Goal: Task Accomplishment & Management: Use online tool/utility

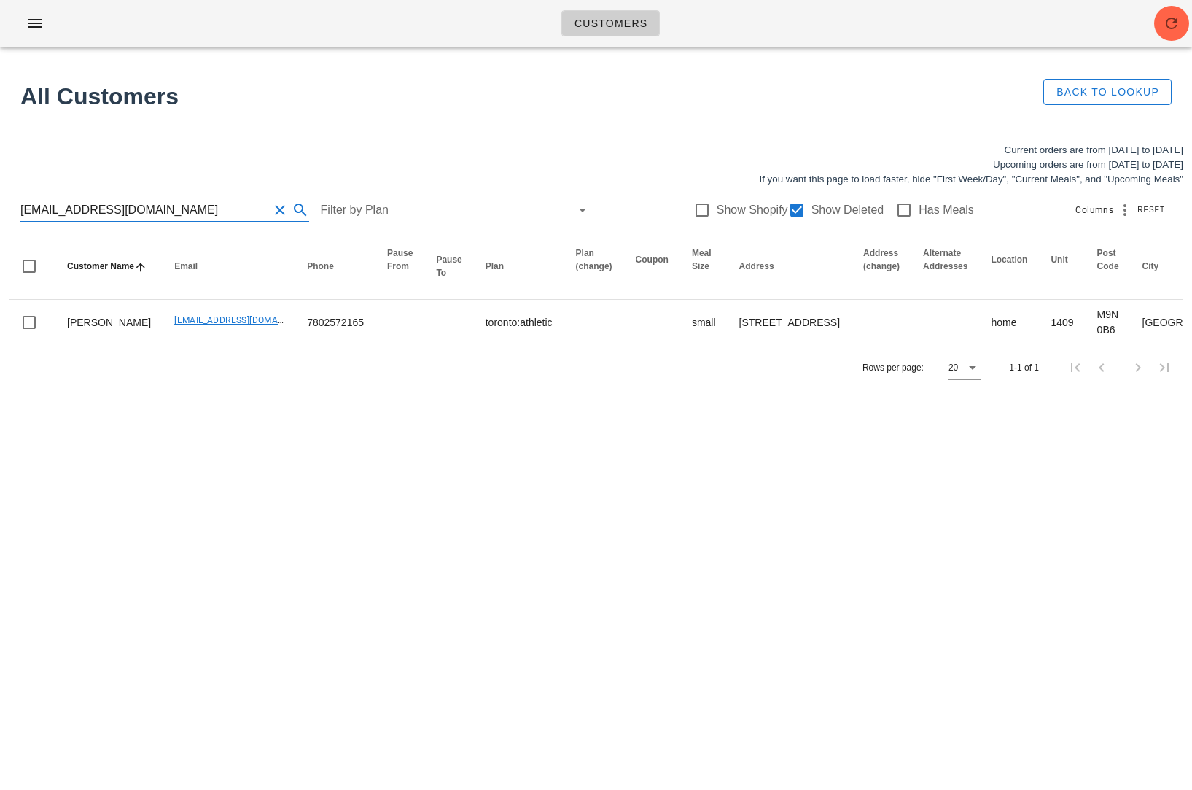
click at [128, 212] on input "Aliayedh111@gmail.com" at bounding box center [144, 209] width 248 height 23
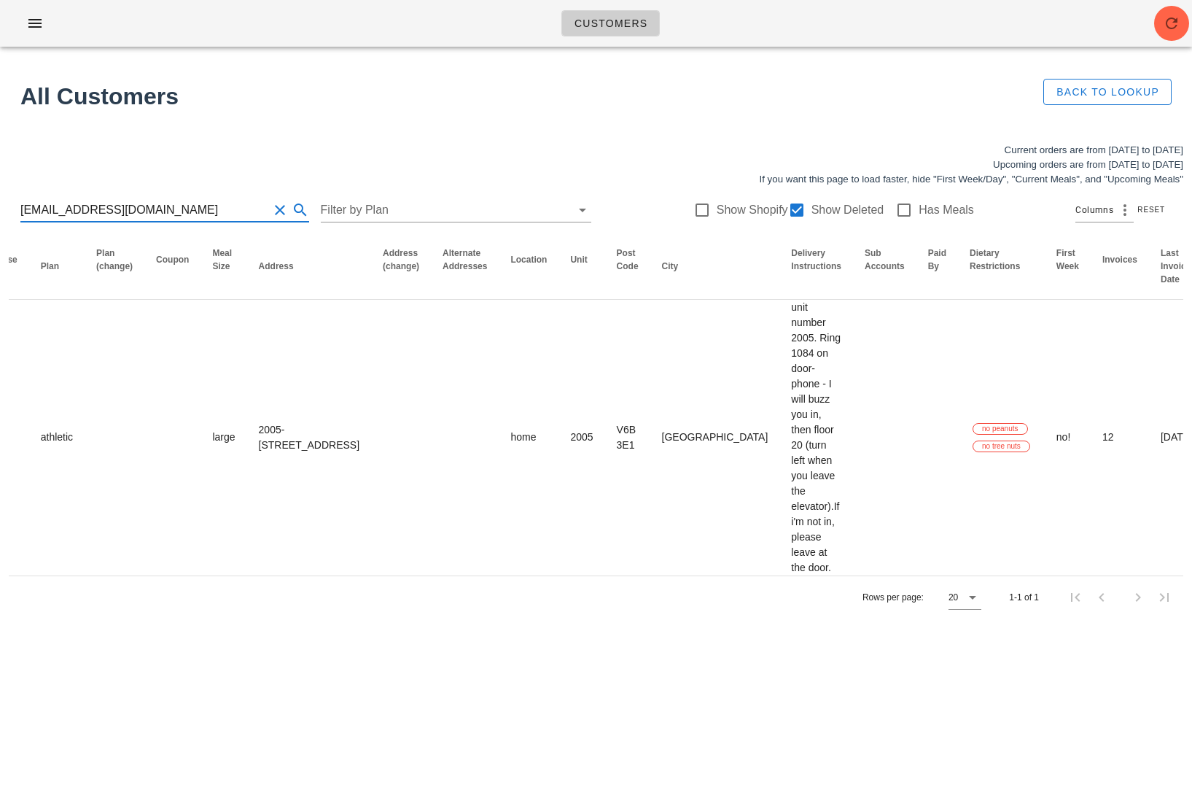
scroll to position [0, 619]
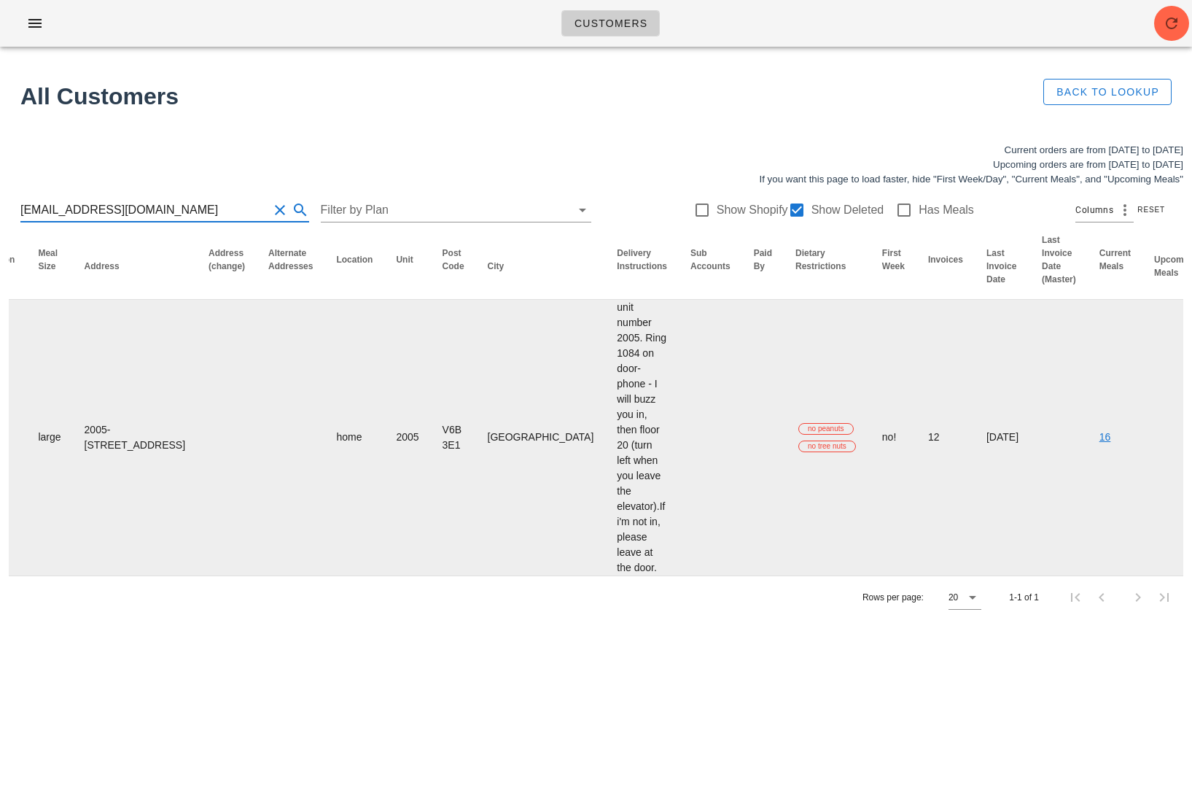
type input "monaghan.lth@gmail.com"
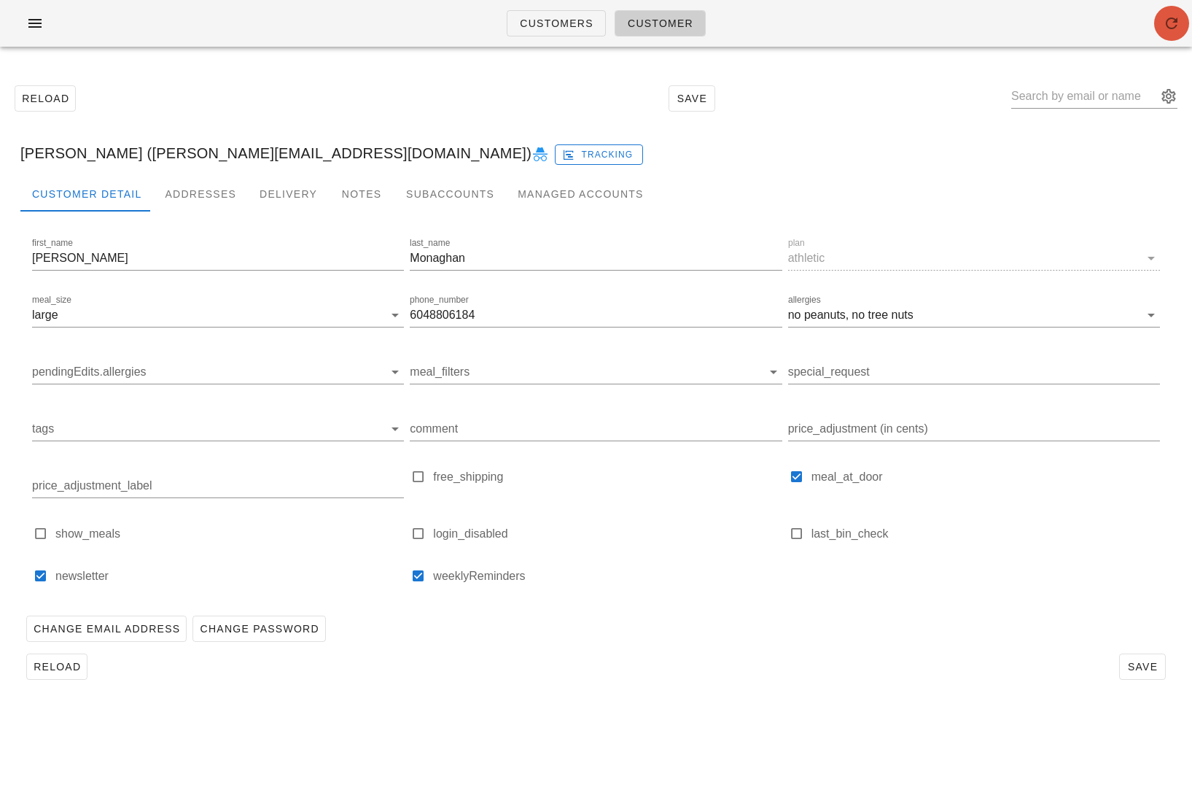
click at [1166, 23] on icon "button" at bounding box center [1171, 23] width 17 height 17
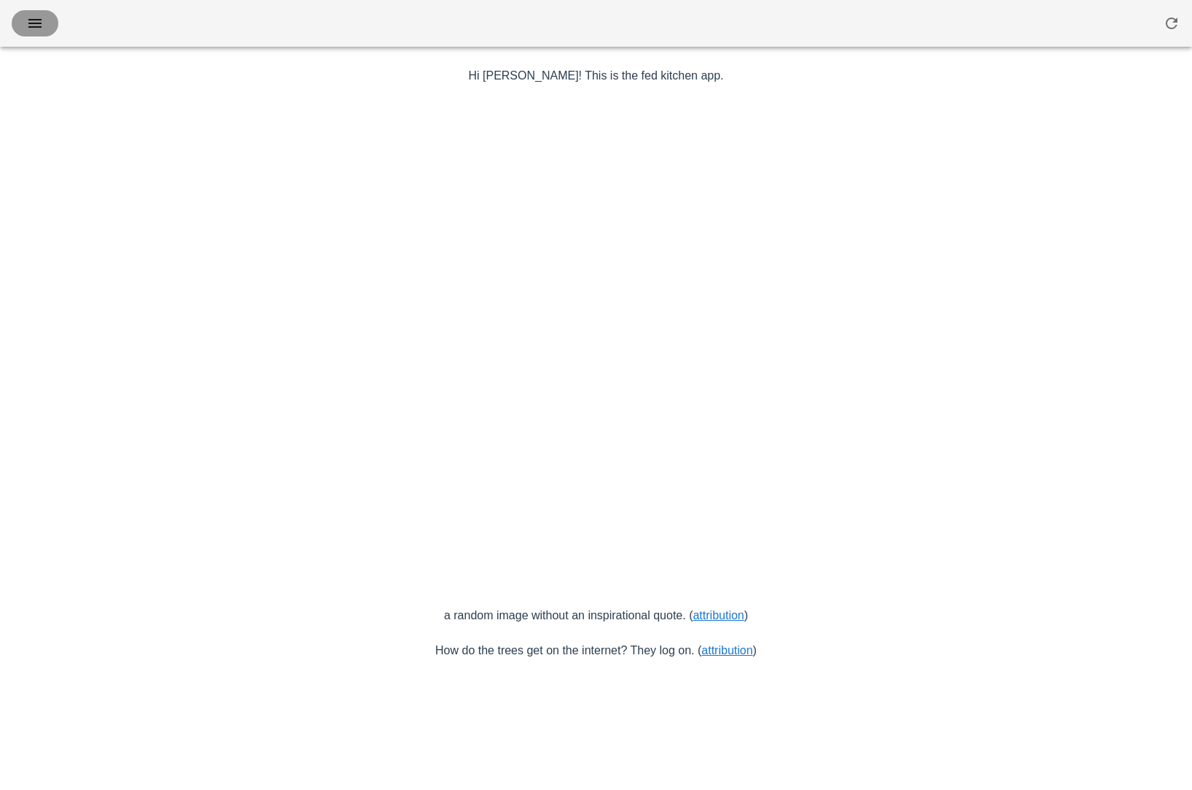
click at [39, 24] on icon "button" at bounding box center [34, 23] width 17 height 17
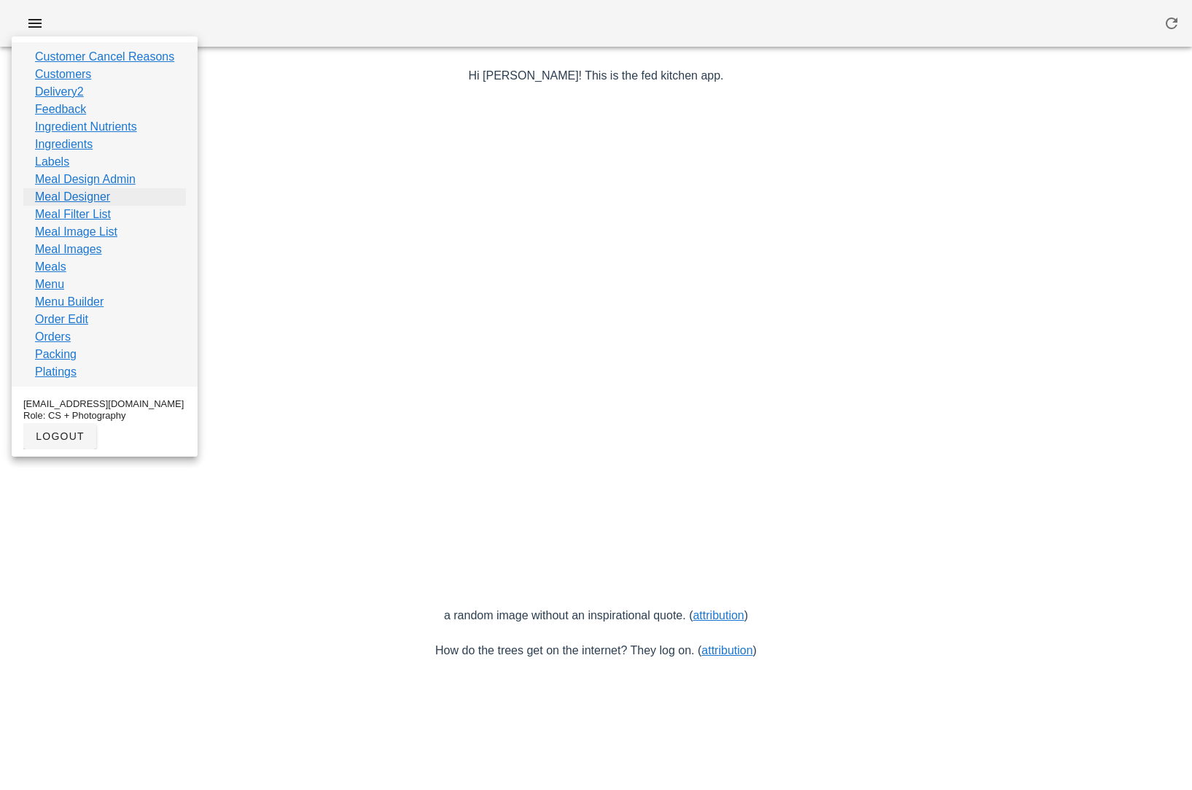
click at [95, 195] on link "Meal Designer" at bounding box center [72, 196] width 75 height 17
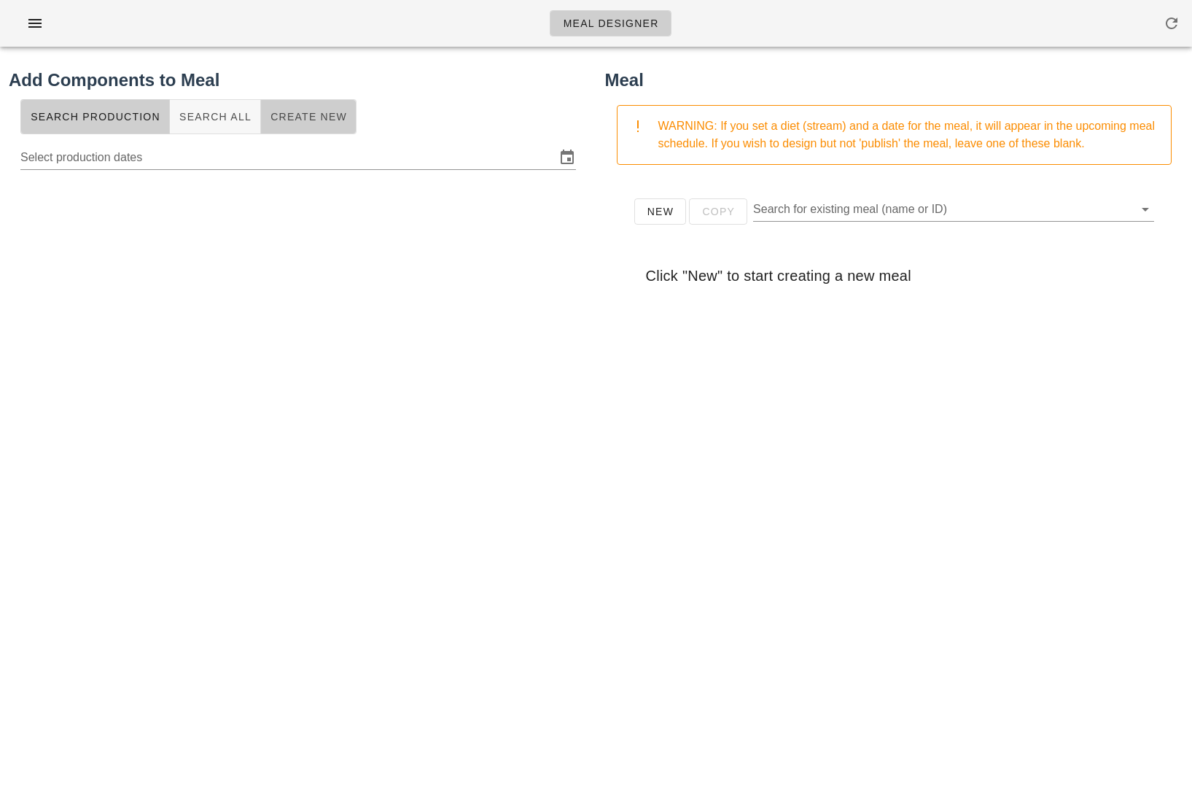
click at [309, 124] on button "Create New" at bounding box center [309, 116] width 96 height 35
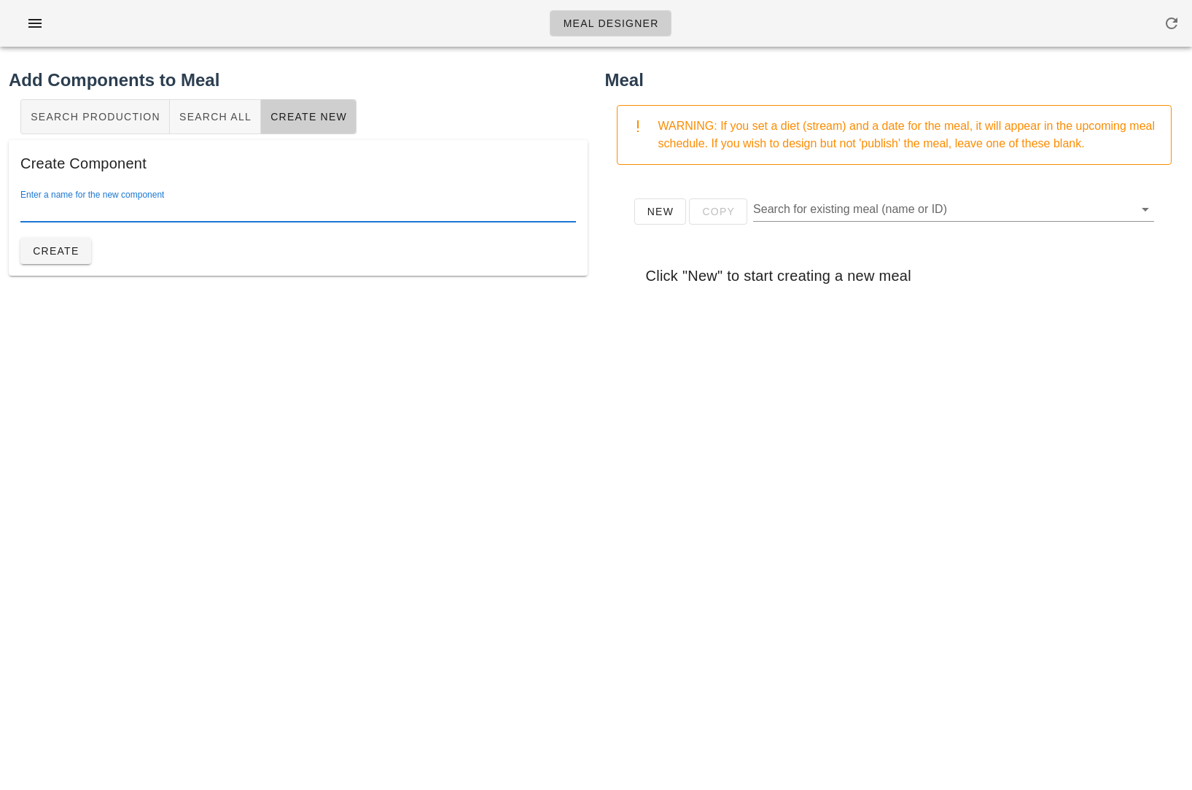
click at [237, 211] on input "Enter a name for the new component" at bounding box center [298, 209] width 556 height 23
type input "B"
type input "Vegan Irish Stew"
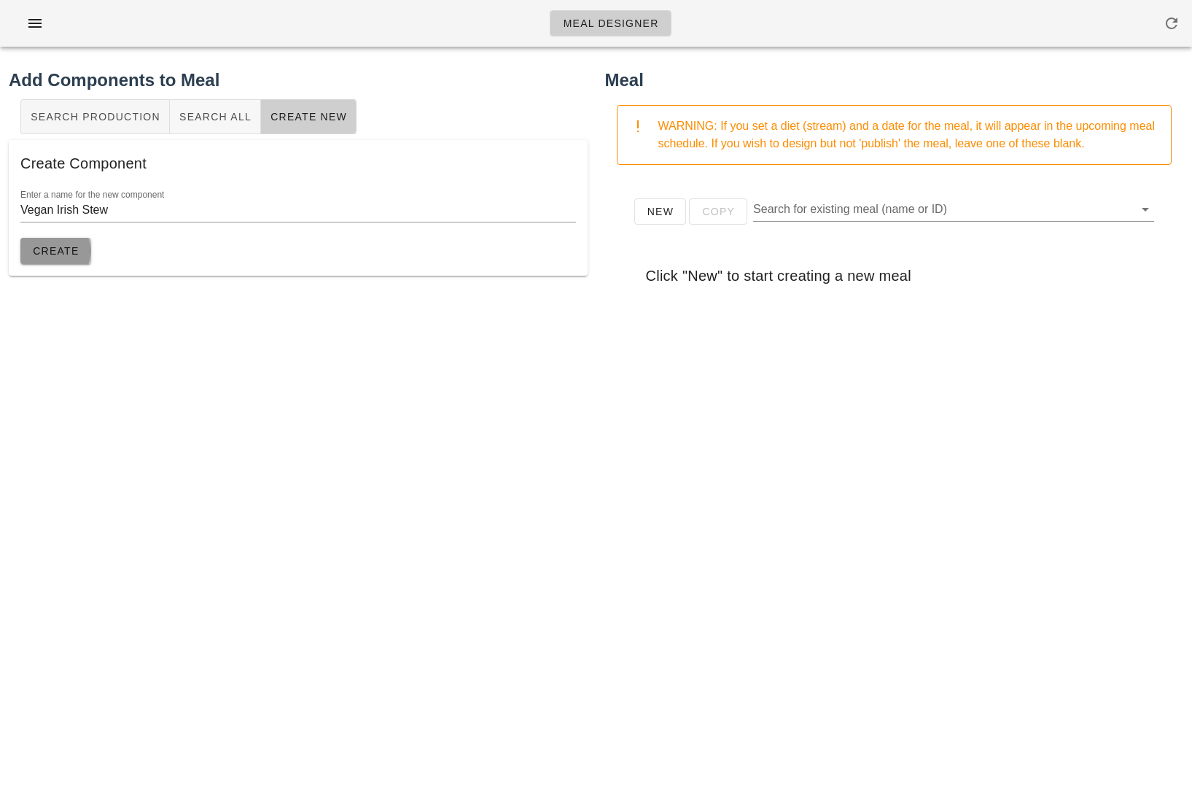
click at [52, 253] on span "Create" at bounding box center [55, 251] width 47 height 12
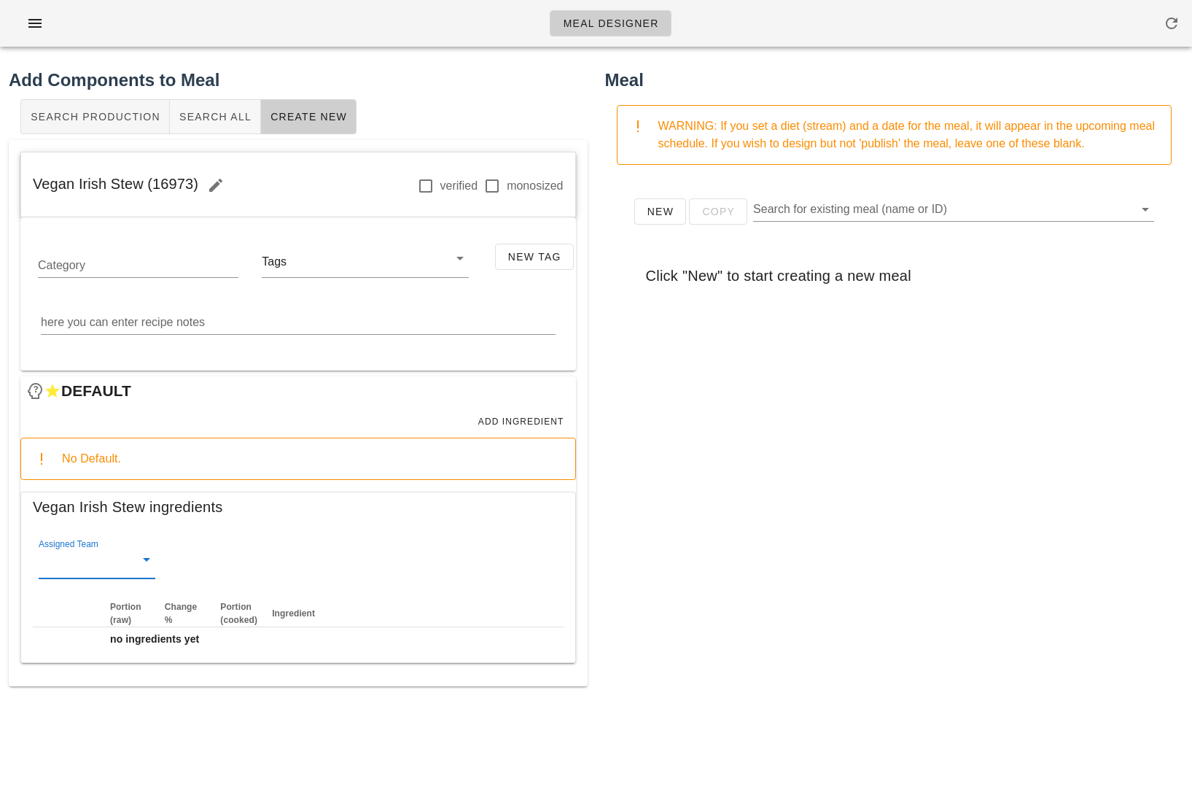
click at [91, 556] on input "Assigned Team" at bounding box center [85, 562] width 93 height 23
click at [96, 634] on div "veg" at bounding box center [96, 640] width 93 height 14
click at [263, 322] on textarea "here you can enter recipe notes" at bounding box center [298, 322] width 515 height 23
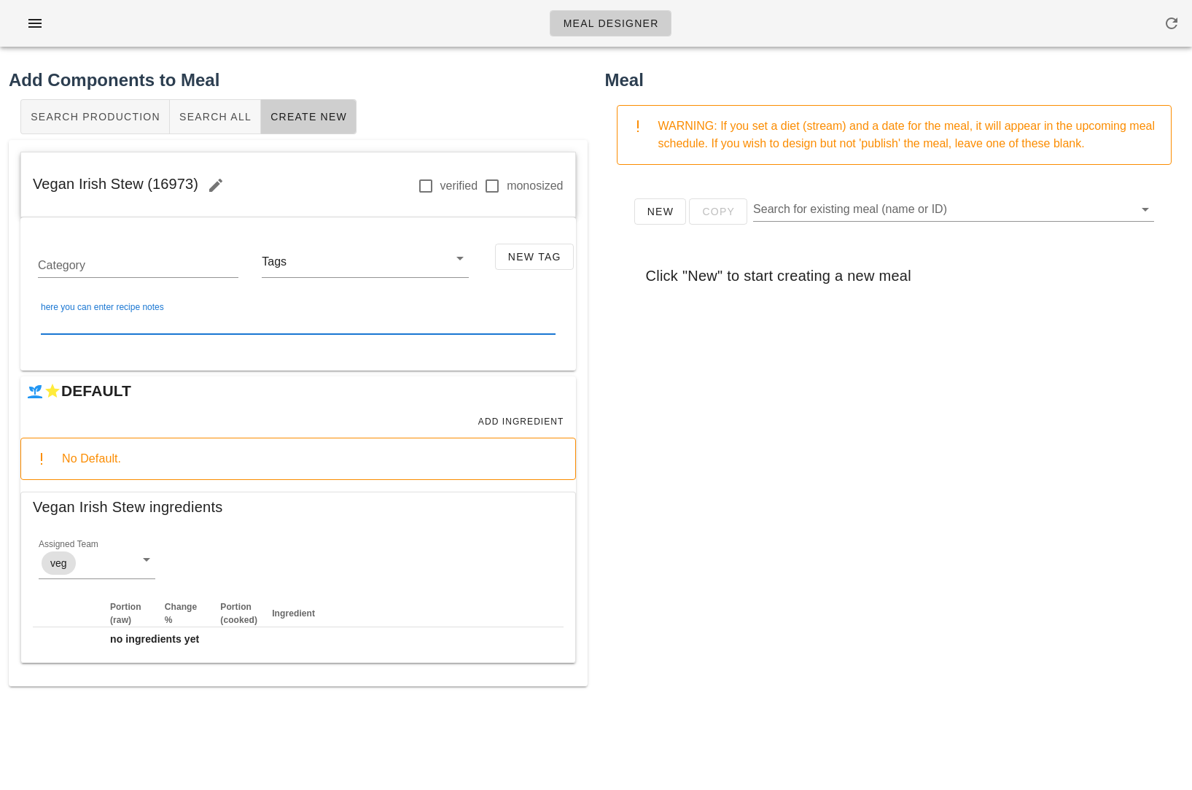
paste textarea "1. Season the vegetables with salt/oil/tomato paste. 2. Sear vegetables at 575F…"
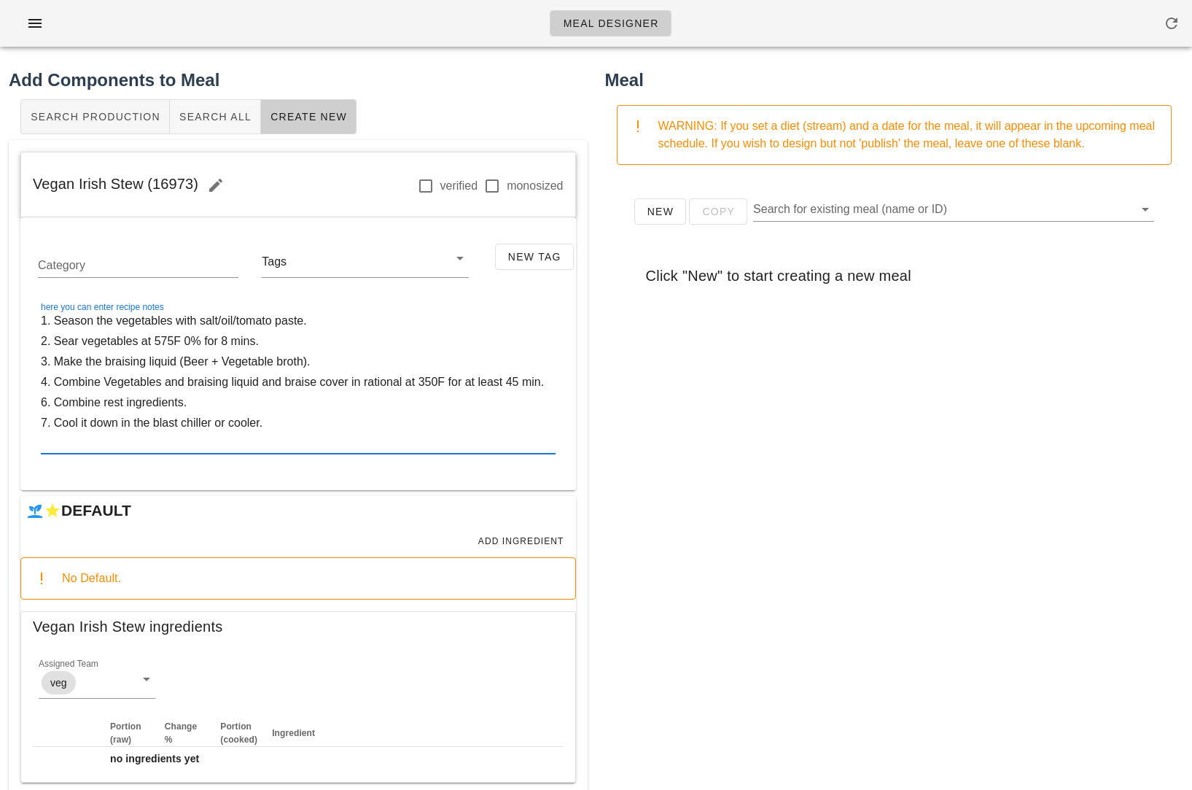
click at [55, 320] on textarea "1. Season the vegetables with salt/oil/tomato paste. 2. Sear vegetables at 575F…" at bounding box center [298, 382] width 515 height 143
click at [52, 345] on textarea "Season the vegetables with salt/oil/tomato paste. 2. Sear vegetables at 575F 0%…" at bounding box center [298, 382] width 515 height 143
click at [56, 359] on textarea "Season the vegetables with salt/oil/tomato paste. Sear vegetables at 575F 0% fo…" at bounding box center [298, 382] width 515 height 143
click at [56, 384] on textarea "Season the vegetables with salt/oil/tomato paste. Sear vegetables at 575F 0% fo…" at bounding box center [298, 382] width 515 height 143
click at [98, 385] on textarea "Season the vegetables with salt/oil/tomato paste. Sear vegetables at 575F 0% fo…" at bounding box center [298, 382] width 515 height 143
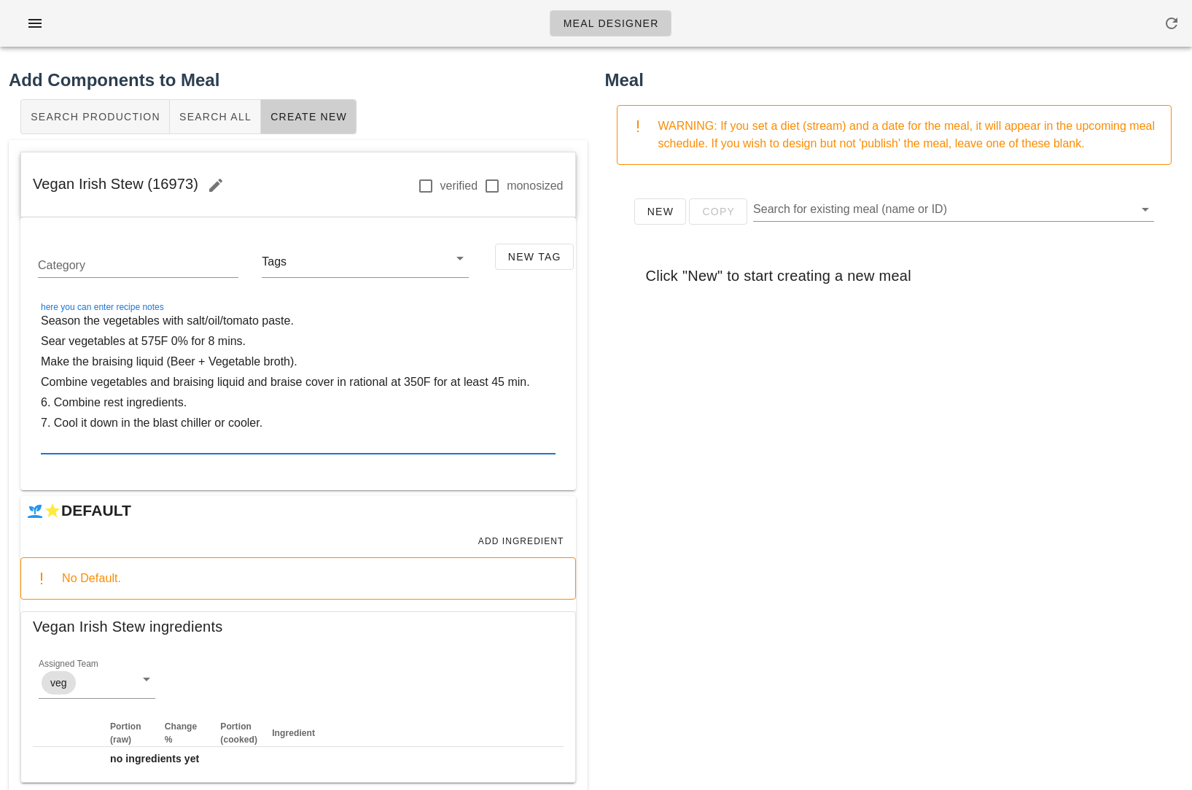
click at [52, 408] on textarea "Season the vegetables with salt/oil/tomato paste. Sear vegetables at 575F 0% fo…" at bounding box center [298, 382] width 515 height 143
click at [306, 383] on textarea "Season the vegetables with salt/oil/tomato paste. Sear vegetables at 575F 0% fo…" at bounding box center [298, 382] width 515 height 143
click at [335, 388] on textarea "Season the vegetables with salt/oil/tomato paste. Sear vegetables at 575F 0% fo…" at bounding box center [298, 382] width 515 height 143
click at [356, 410] on textarea "Season the vegetables with salt/oil/tomato paste. Sear vegetables at 575F 0% fo…" at bounding box center [298, 382] width 515 height 143
click at [89, 412] on textarea "Season the vegetables with salt/oil/tomato paste. Sear vegetables at 575F 0% fo…" at bounding box center [298, 382] width 515 height 143
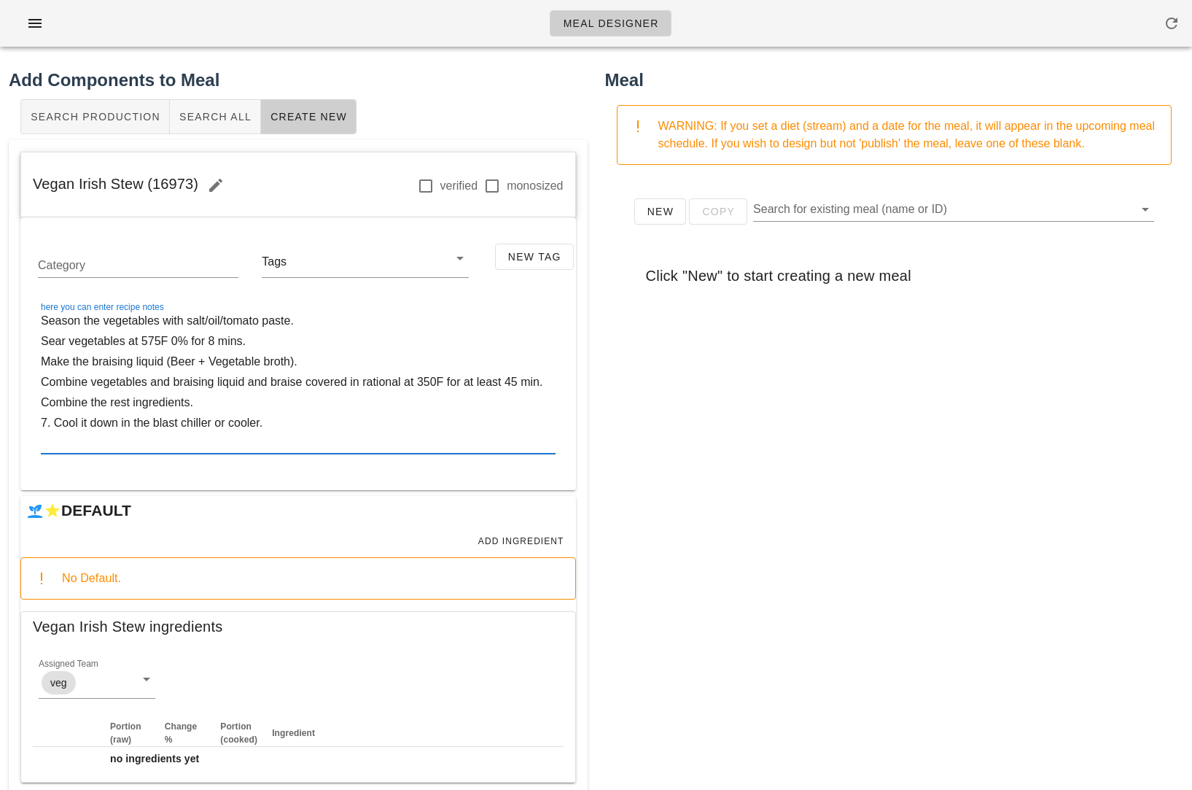
click at [134, 408] on textarea "Season the vegetables with salt/oil/tomato paste. Sear vegetables at 575F 0% fo…" at bounding box center [298, 382] width 515 height 143
click at [54, 429] on textarea "Season the vegetables with salt/oil/tomato paste. Sear vegetables at 575F 0% fo…" at bounding box center [298, 382] width 515 height 143
click at [66, 440] on textarea "Season the vegetables with salt/oil/tomato paste. Sear vegetables at 575F 0% fo…" at bounding box center [298, 382] width 515 height 143
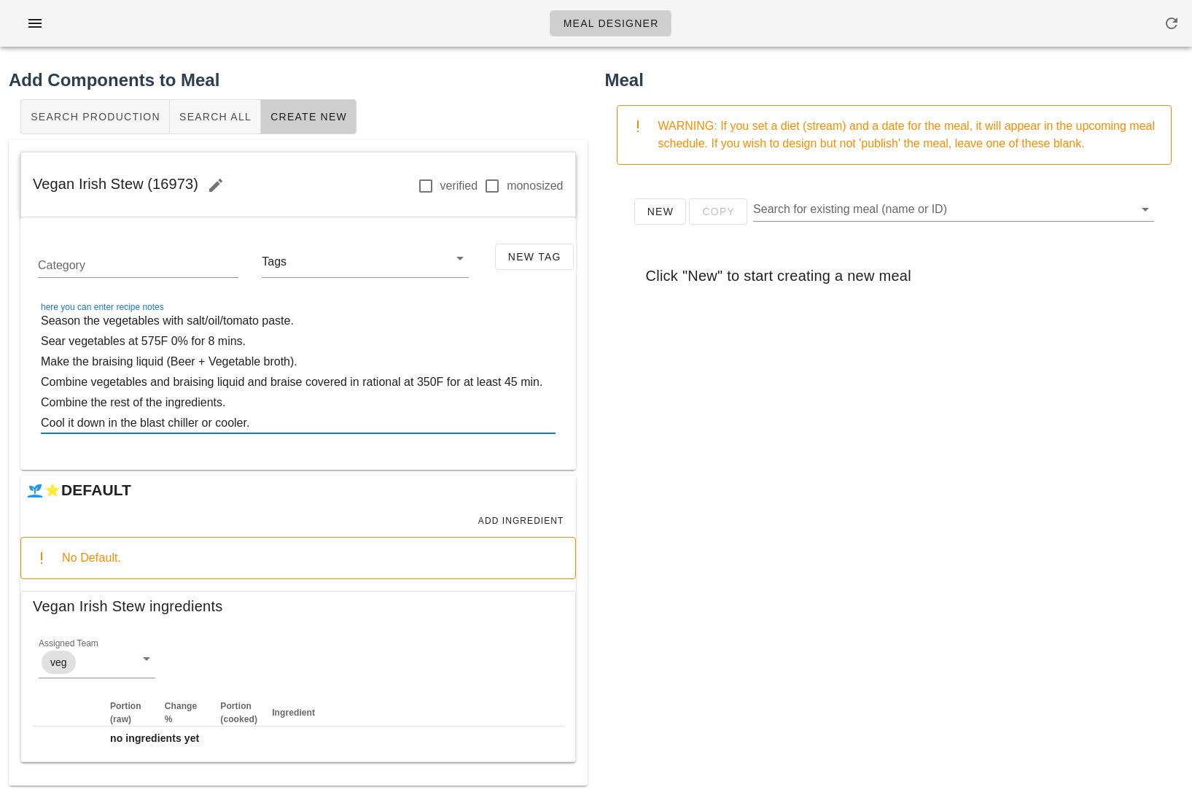
scroll to position [3, 0]
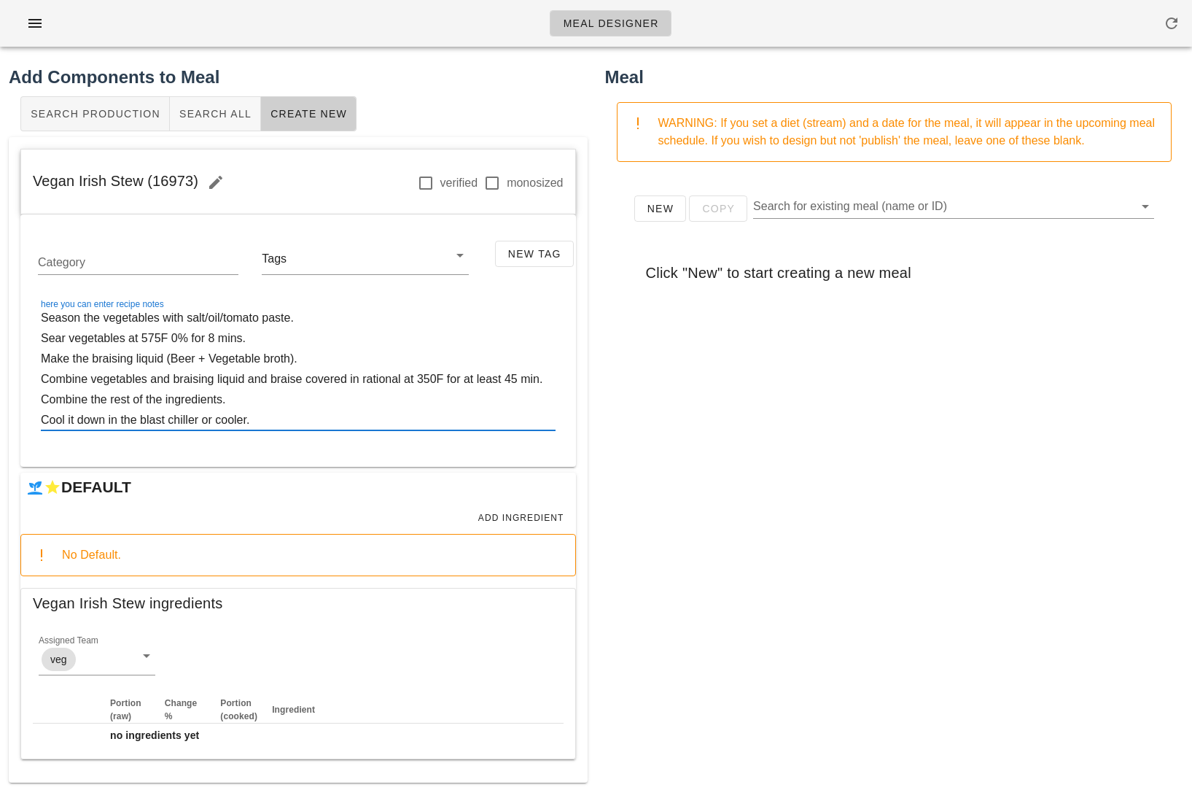
type textarea "Season the vegetables with salt/oil/tomato paste. Sear vegetables at 575F 0% fo…"
click at [513, 513] on span "Add Ingredient" at bounding box center [521, 518] width 87 height 10
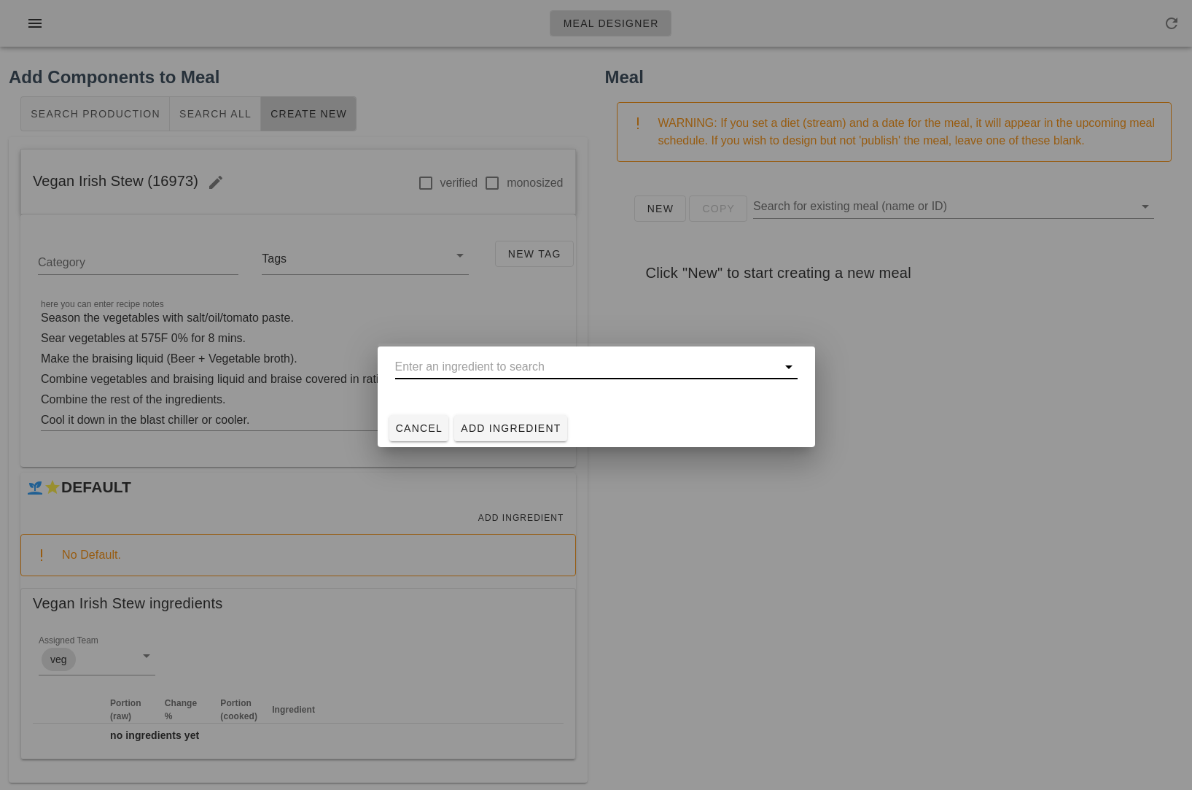
click at [507, 367] on input "text" at bounding box center [586, 366] width 382 height 23
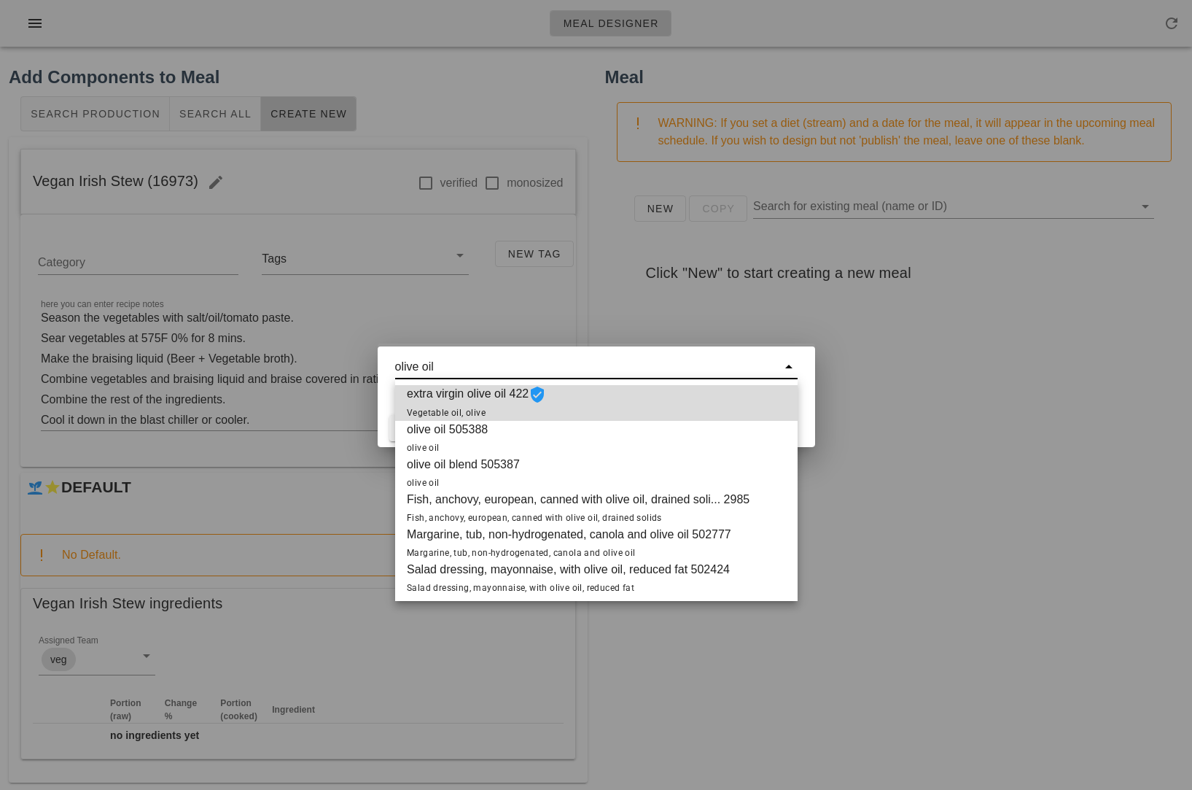
click at [518, 405] on span "extra virgin olive oil 422 Vegetable oil, olive" at bounding box center [476, 403] width 139 height 36
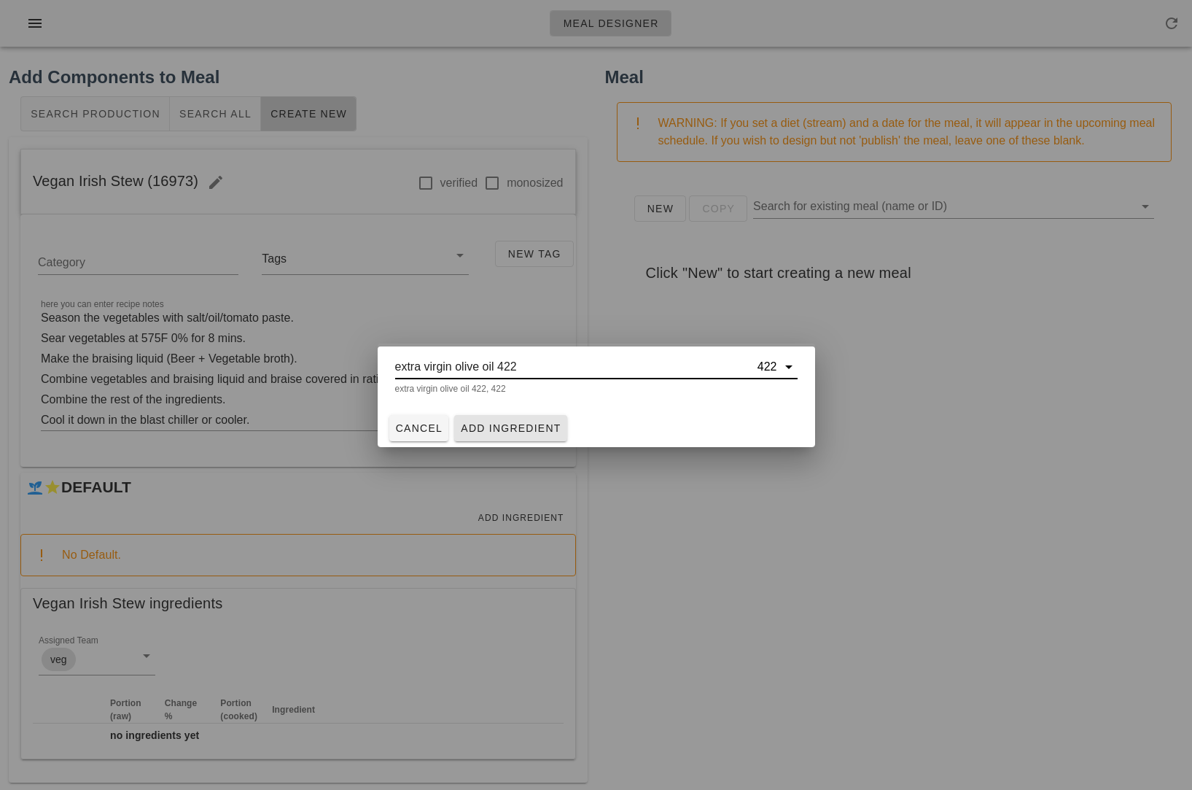
type input "extra virgin olive oil 422"
click at [522, 427] on span "Add Ingredient" at bounding box center [510, 428] width 101 height 12
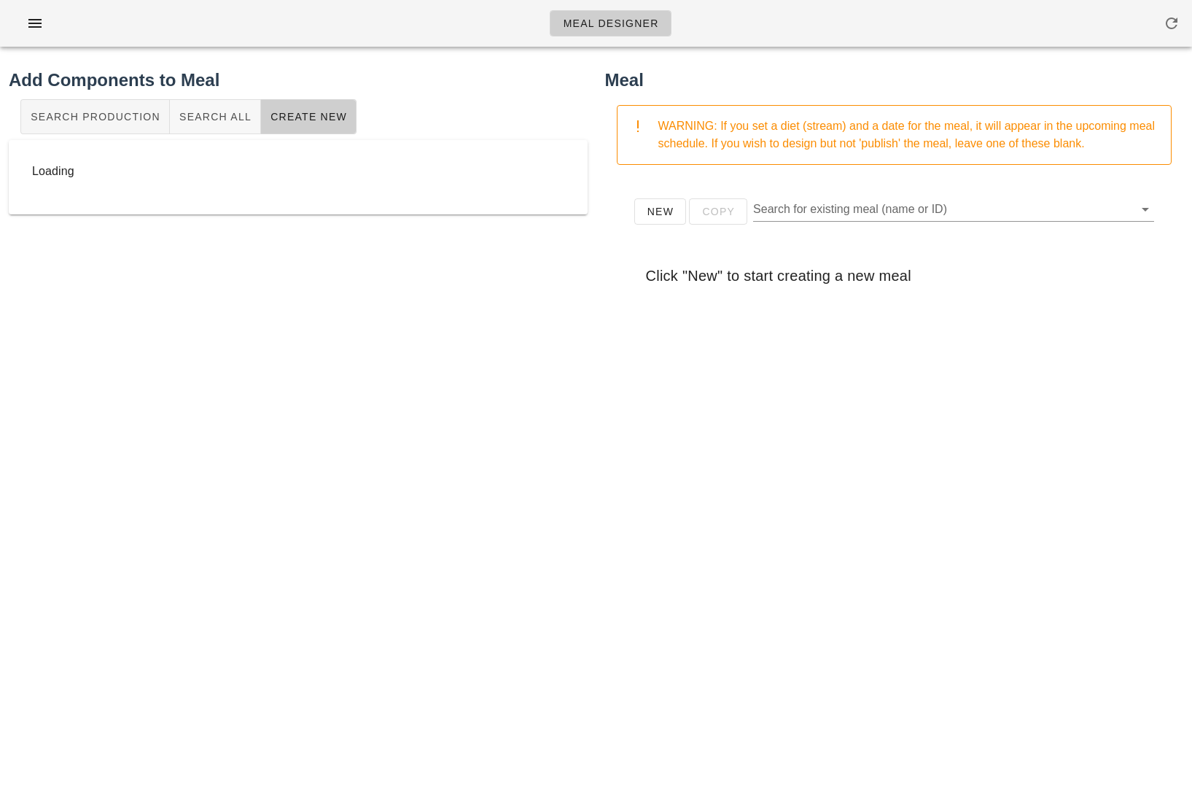
scroll to position [0, 0]
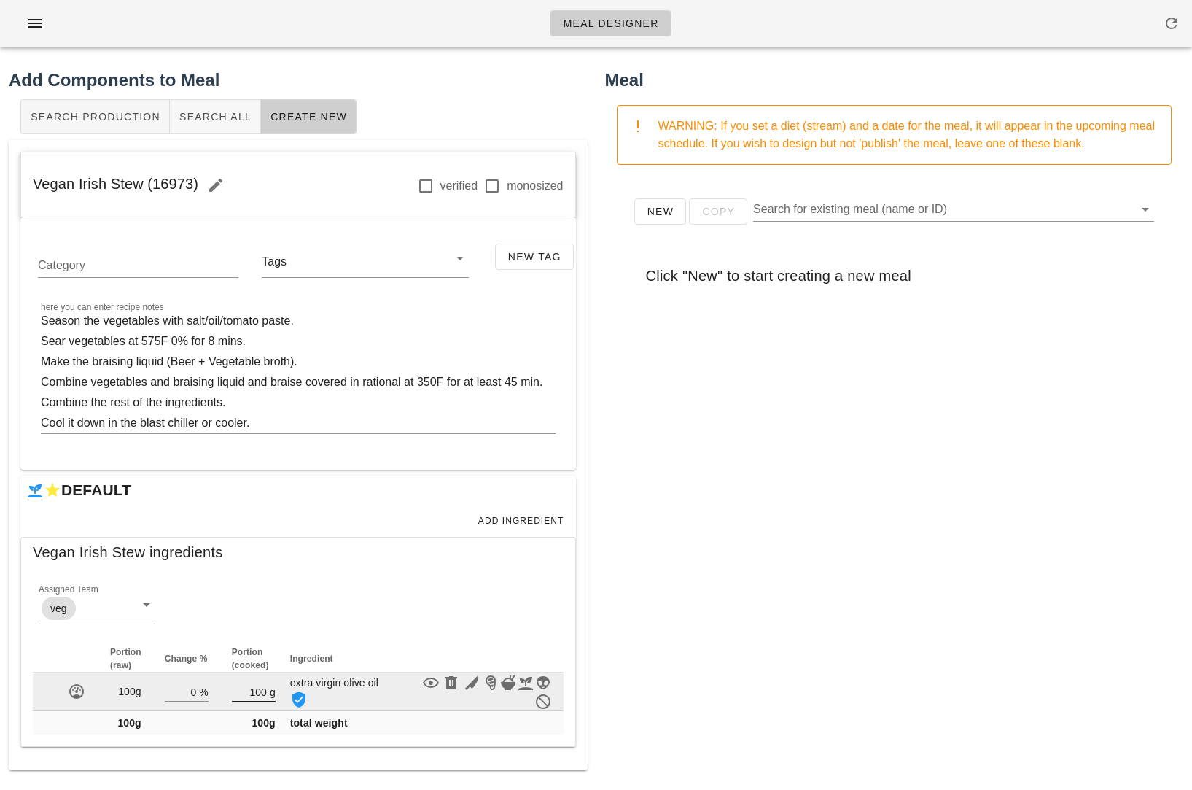
click at [259, 687] on input "100" at bounding box center [249, 691] width 35 height 19
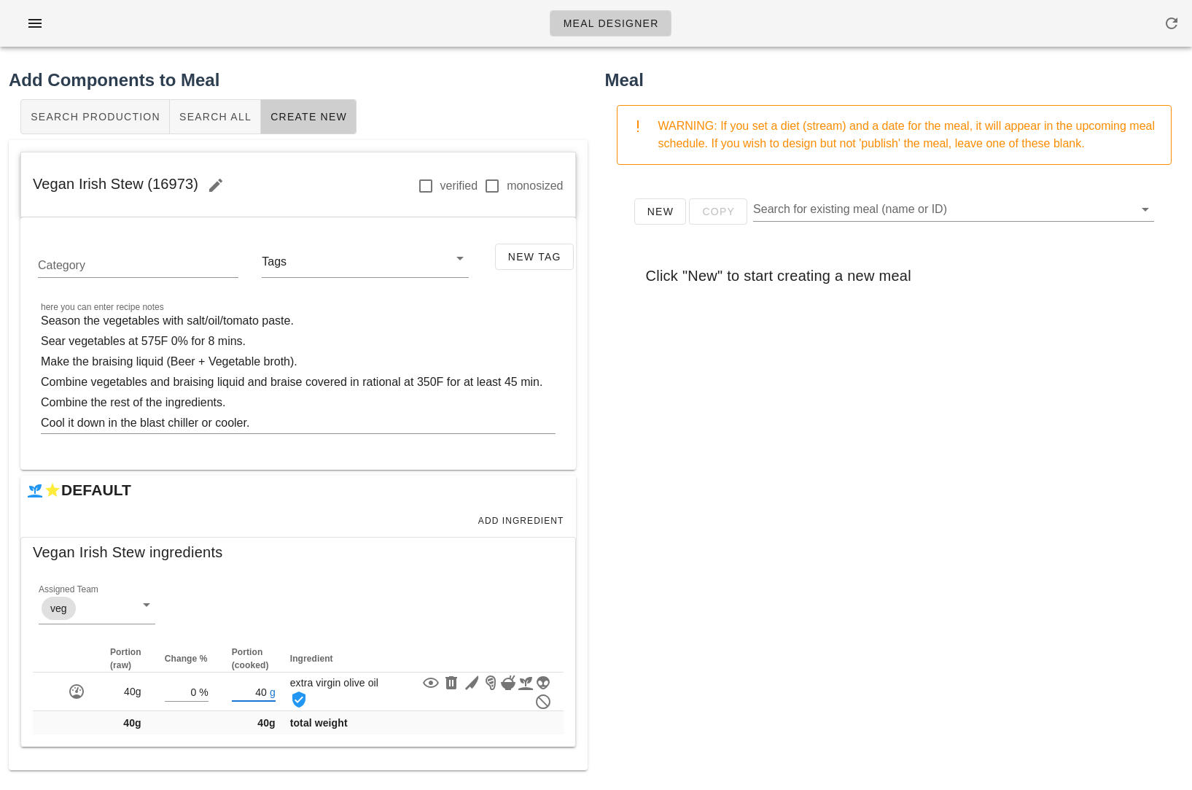
type input "40"
click at [728, 600] on div "New Copy Search for existing meal (name or ID) Click "New" to start creating a …" at bounding box center [894, 467] width 579 height 583
click at [521, 518] on span "Add Ingredient" at bounding box center [521, 521] width 87 height 10
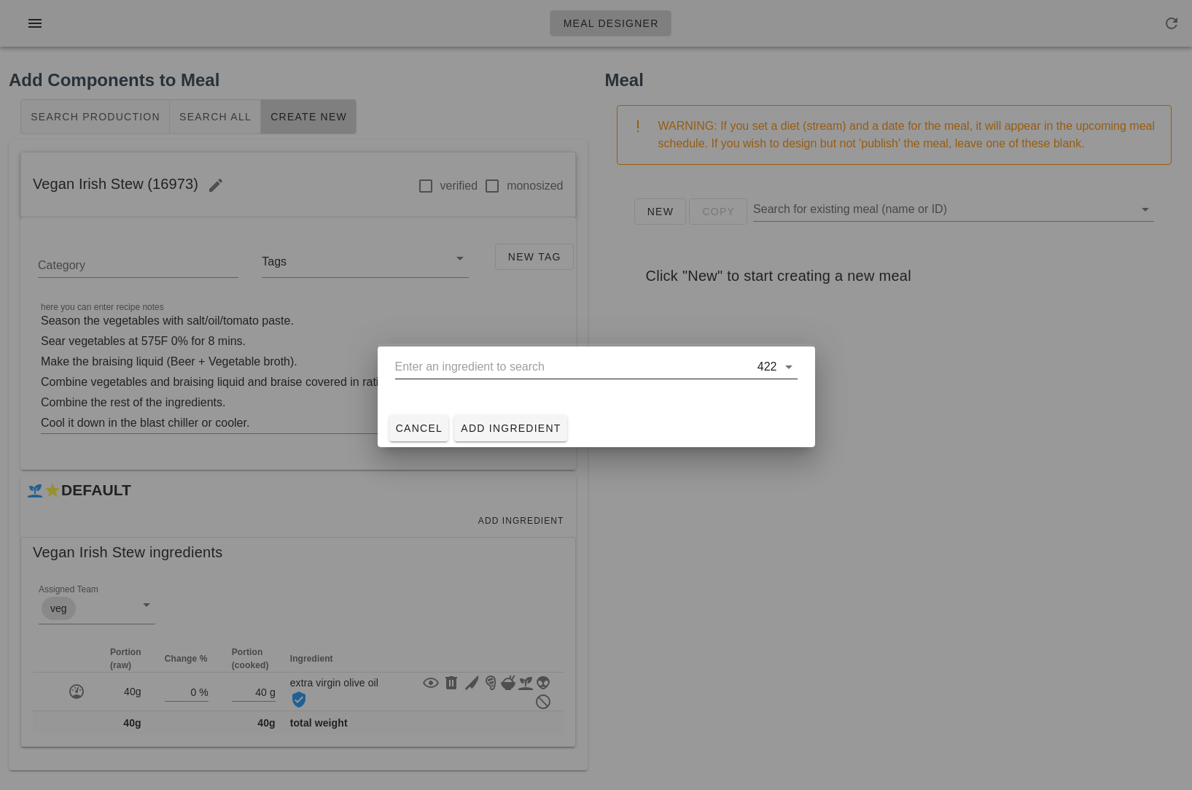
click at [536, 368] on input "text" at bounding box center [574, 366] width 359 height 23
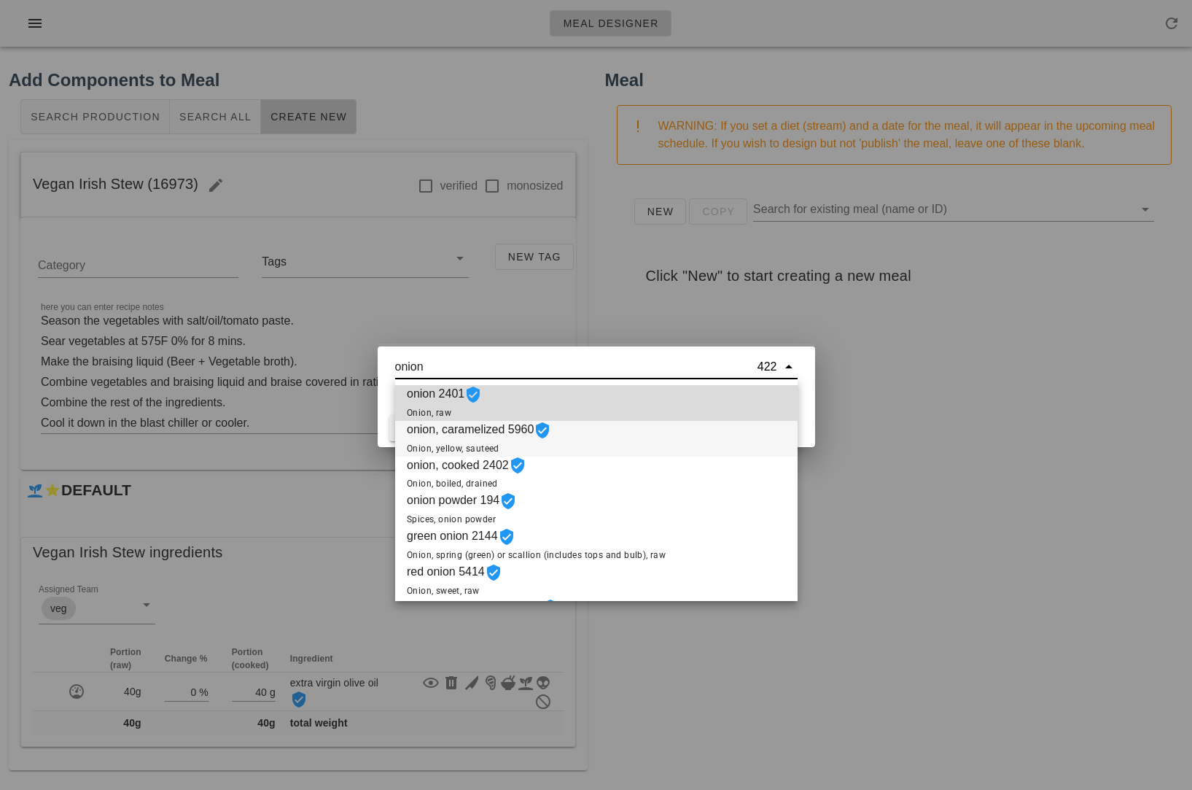
click at [551, 429] on icon at bounding box center [542, 429] width 17 height 17
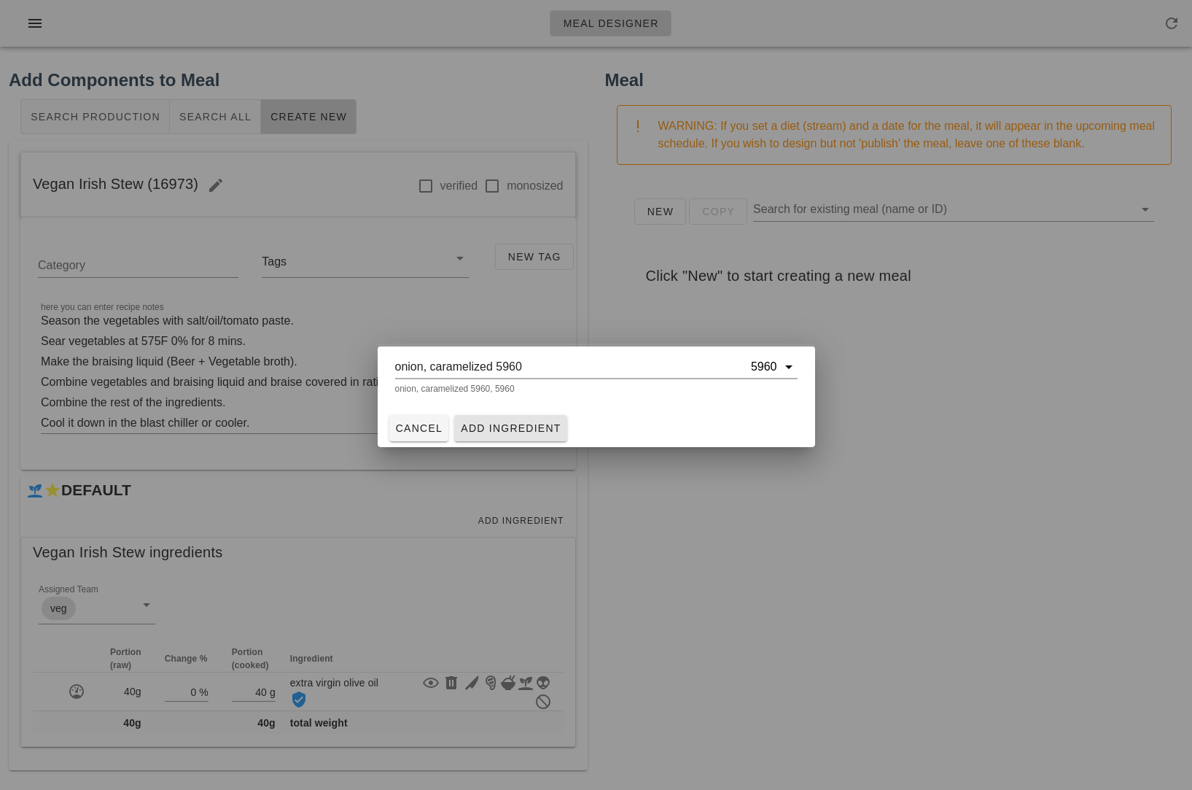
type input "onion, caramelized 5960"
click at [516, 425] on span "Add Ingredient" at bounding box center [510, 428] width 101 height 12
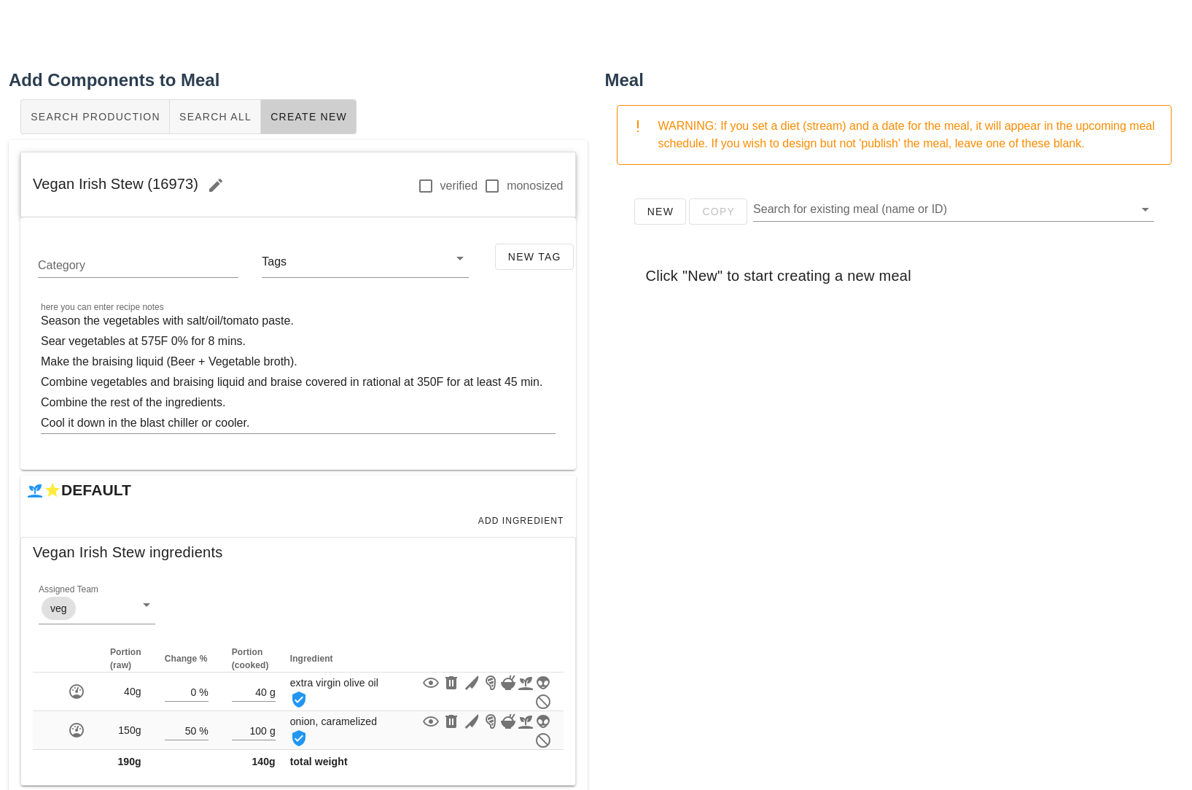
scroll to position [26, 0]
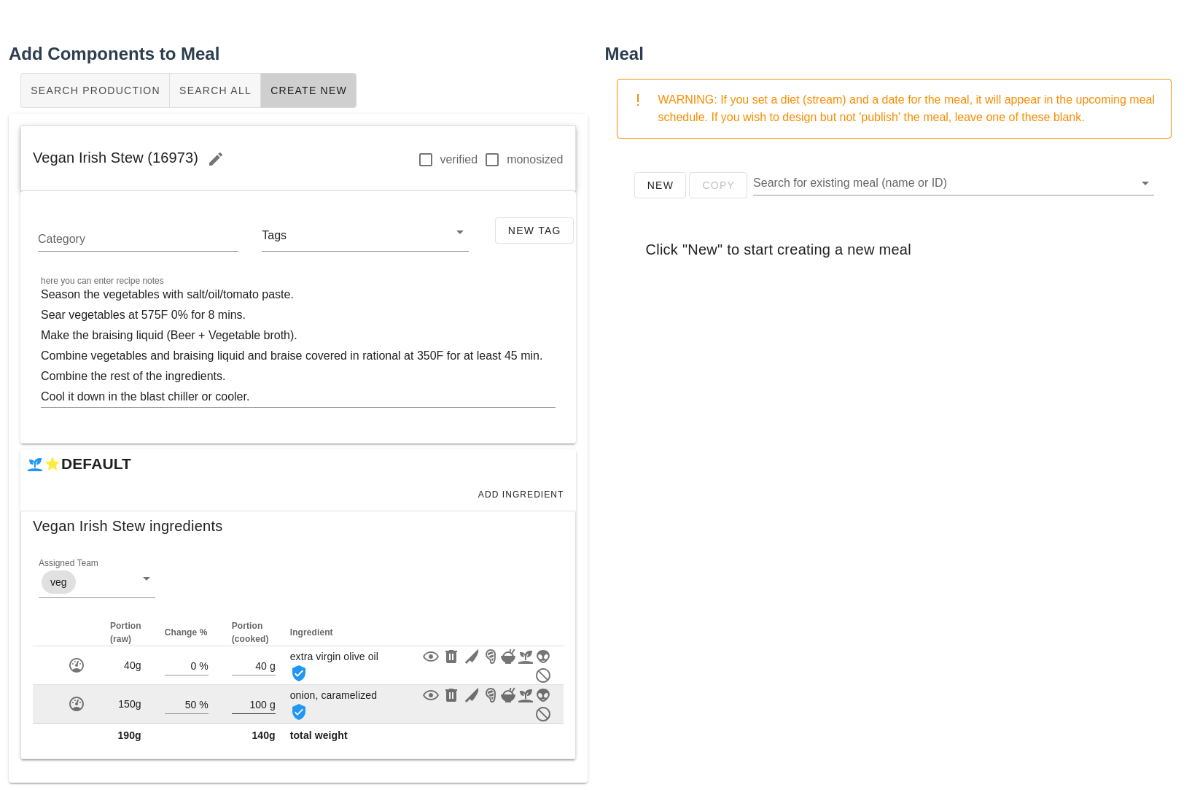
click at [267, 699] on div "g" at bounding box center [271, 703] width 9 height 19
type input "1"
type input "120"
click at [682, 600] on div "New Copy Search for existing meal (name or ID) Click "New" to start creating a …" at bounding box center [894, 441] width 579 height 583
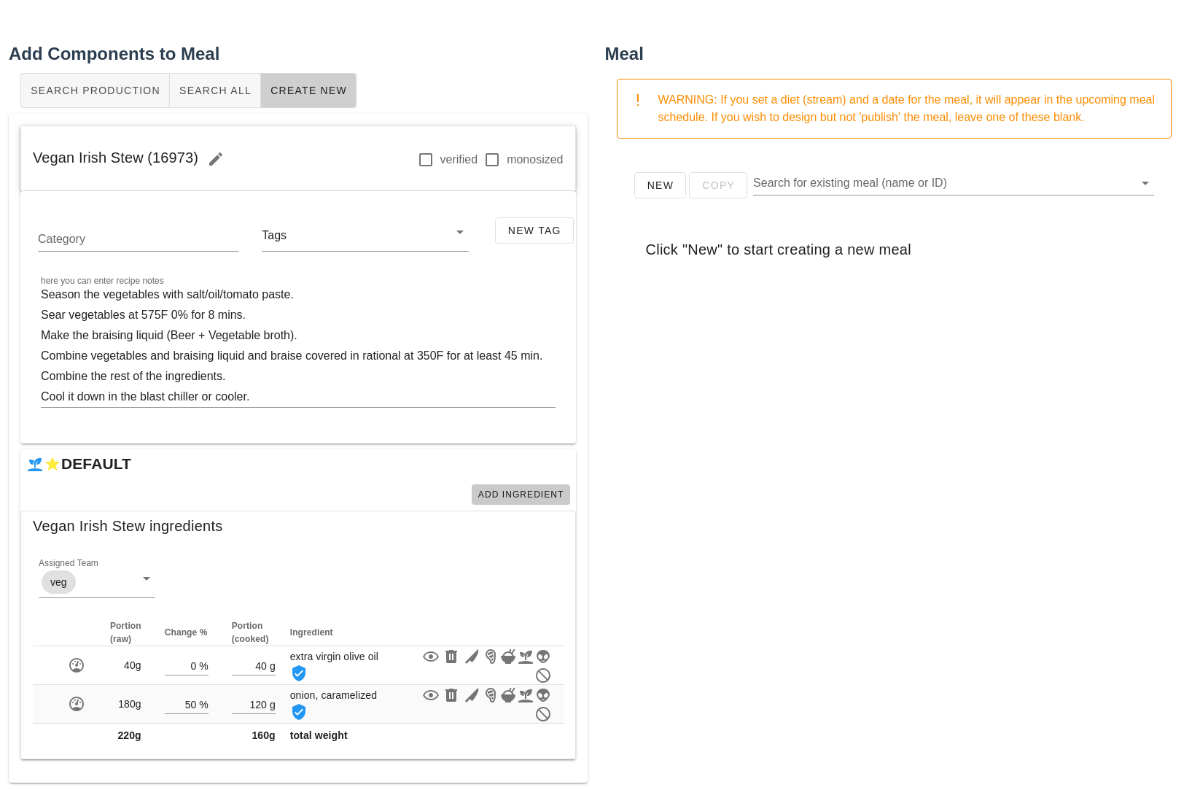
click at [537, 489] on span "Add Ingredient" at bounding box center [521, 494] width 87 height 10
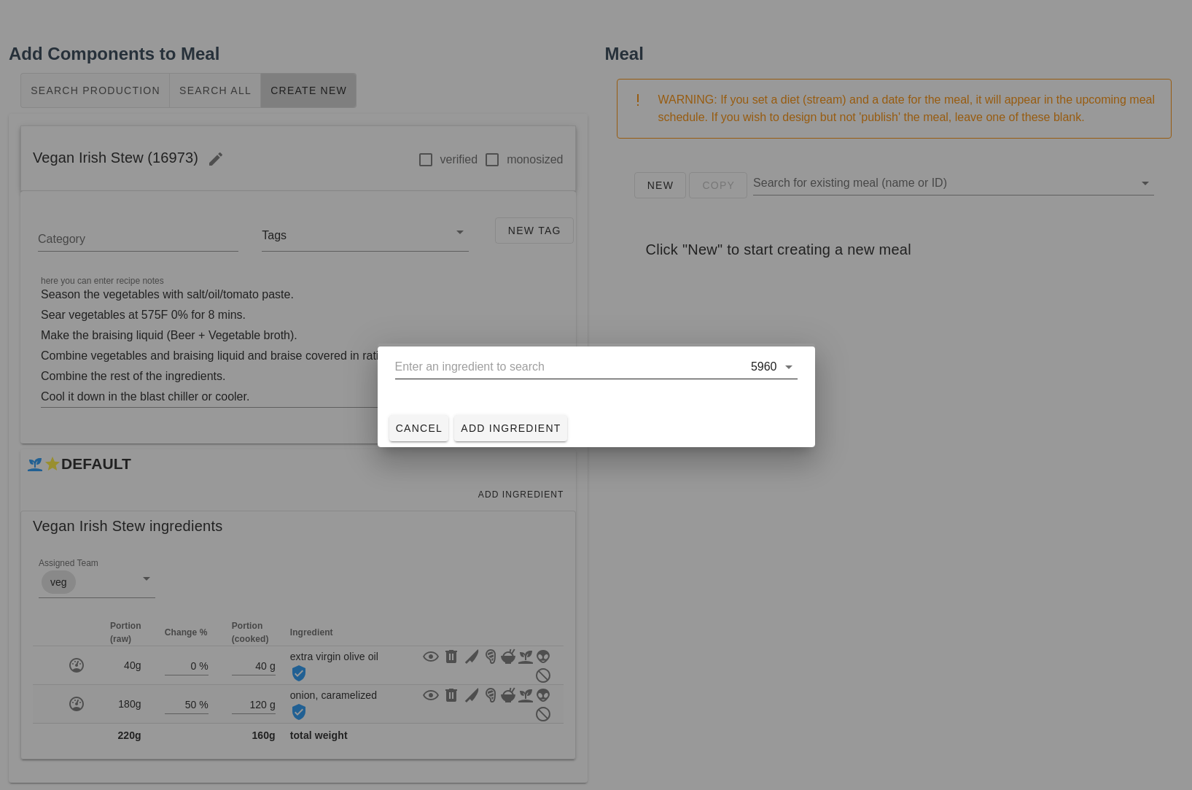
click at [541, 365] on input "text" at bounding box center [571, 366] width 353 height 23
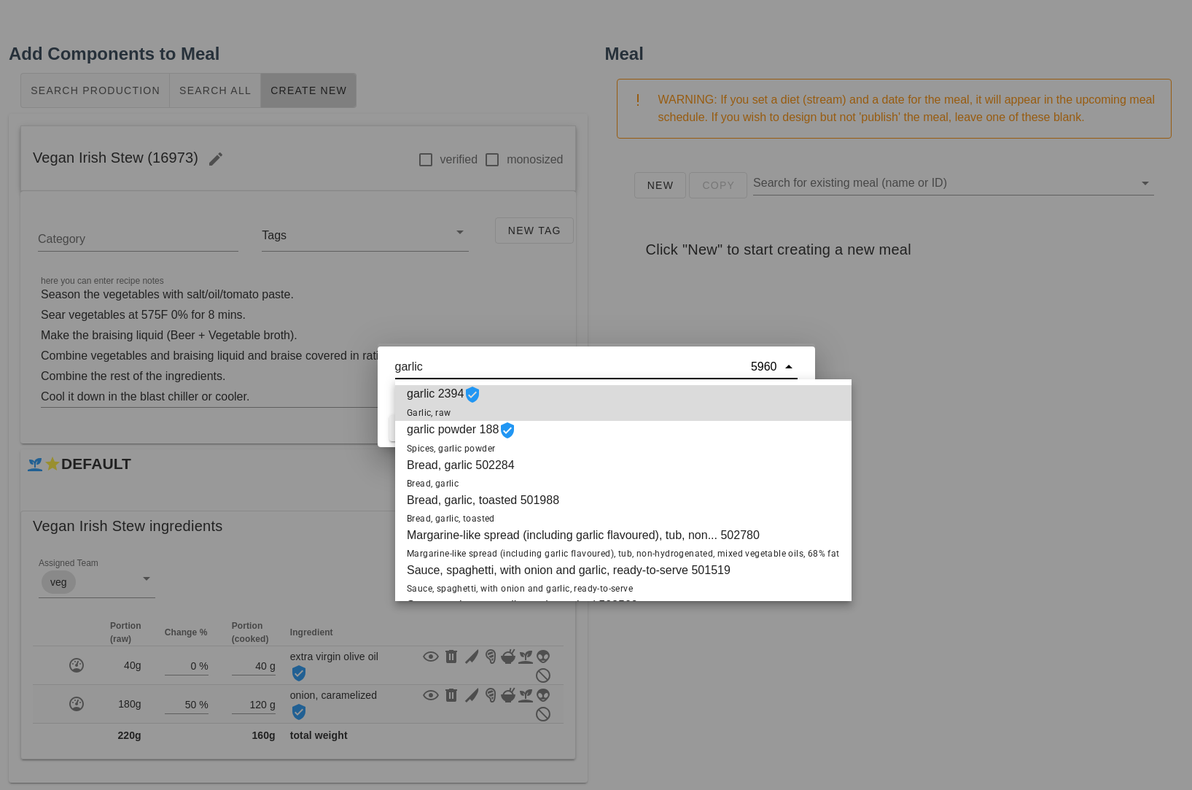
click at [596, 400] on div "garlic 2394 Garlic, raw" at bounding box center [623, 403] width 456 height 36
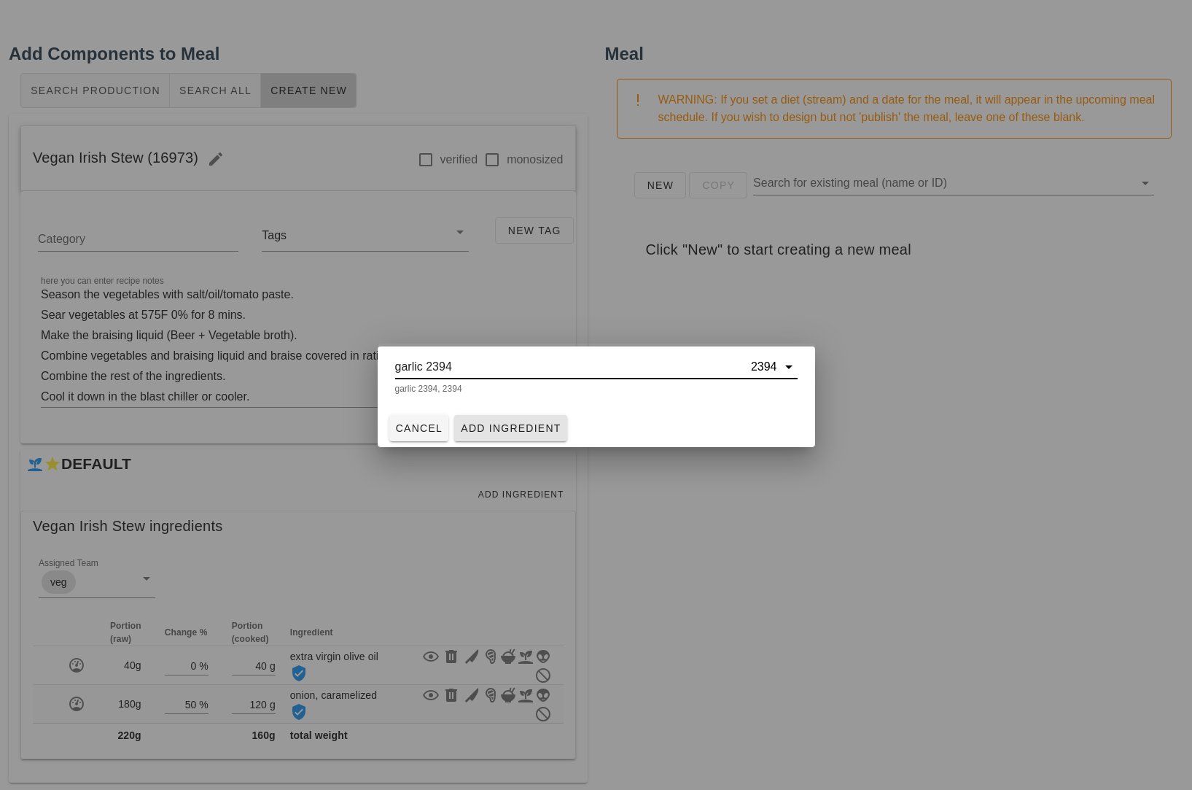
type input "garlic 2394"
click at [523, 428] on span "Add Ingredient" at bounding box center [510, 428] width 101 height 12
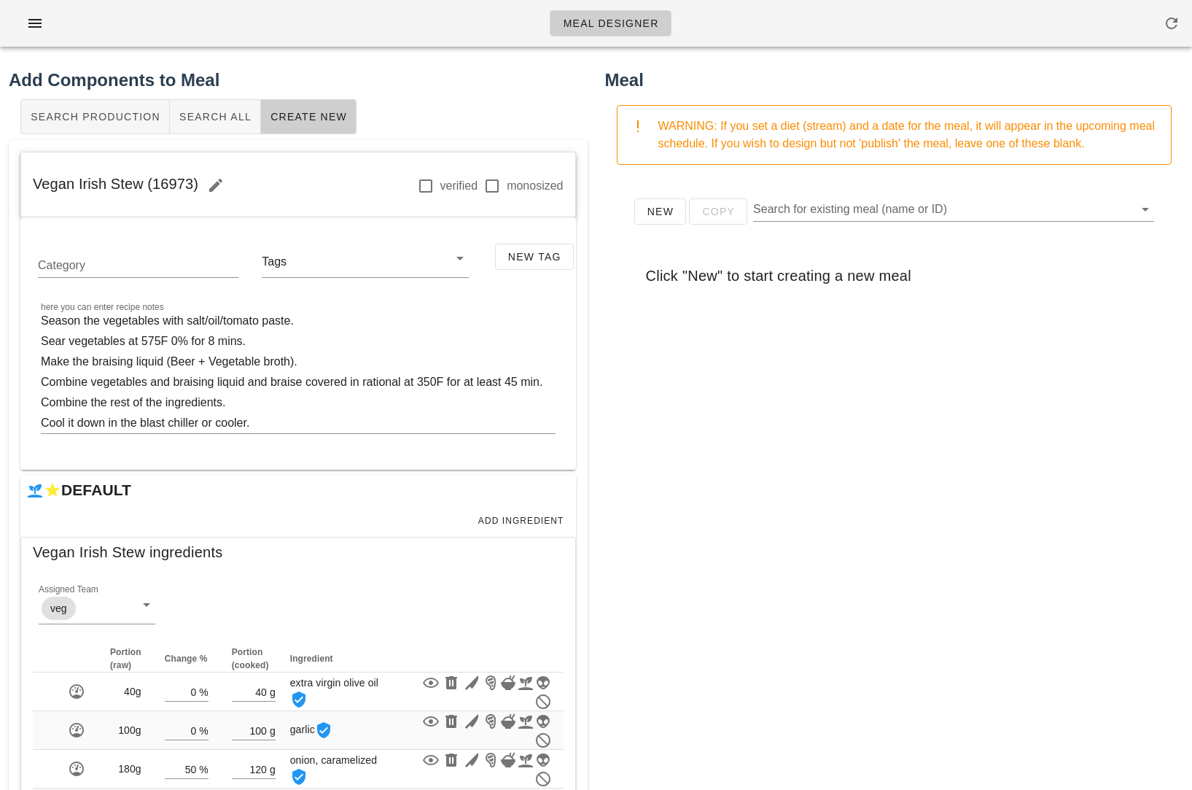
scroll to position [65, 0]
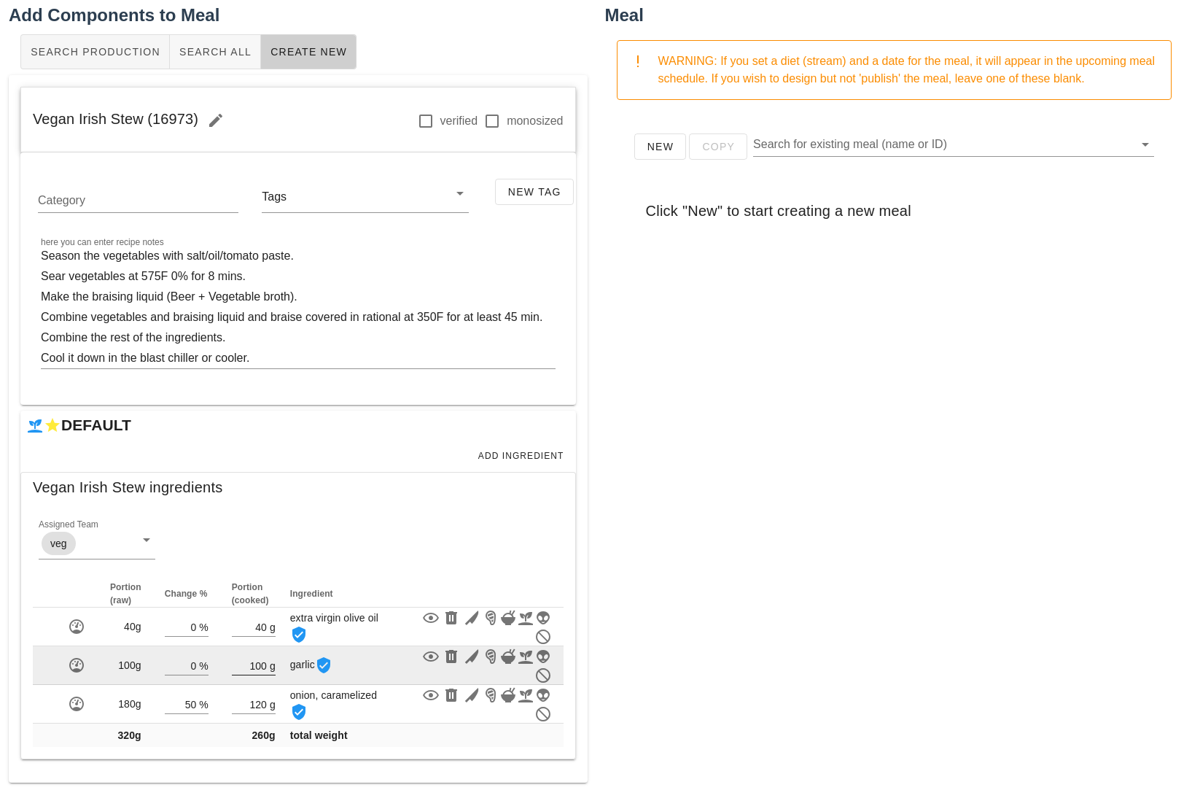
click at [264, 662] on input "100" at bounding box center [249, 665] width 35 height 19
type input "1"
type input "10"
click at [769, 590] on div "New Copy Search for existing meal (name or ID) Click "New" to start creating a …" at bounding box center [894, 403] width 579 height 583
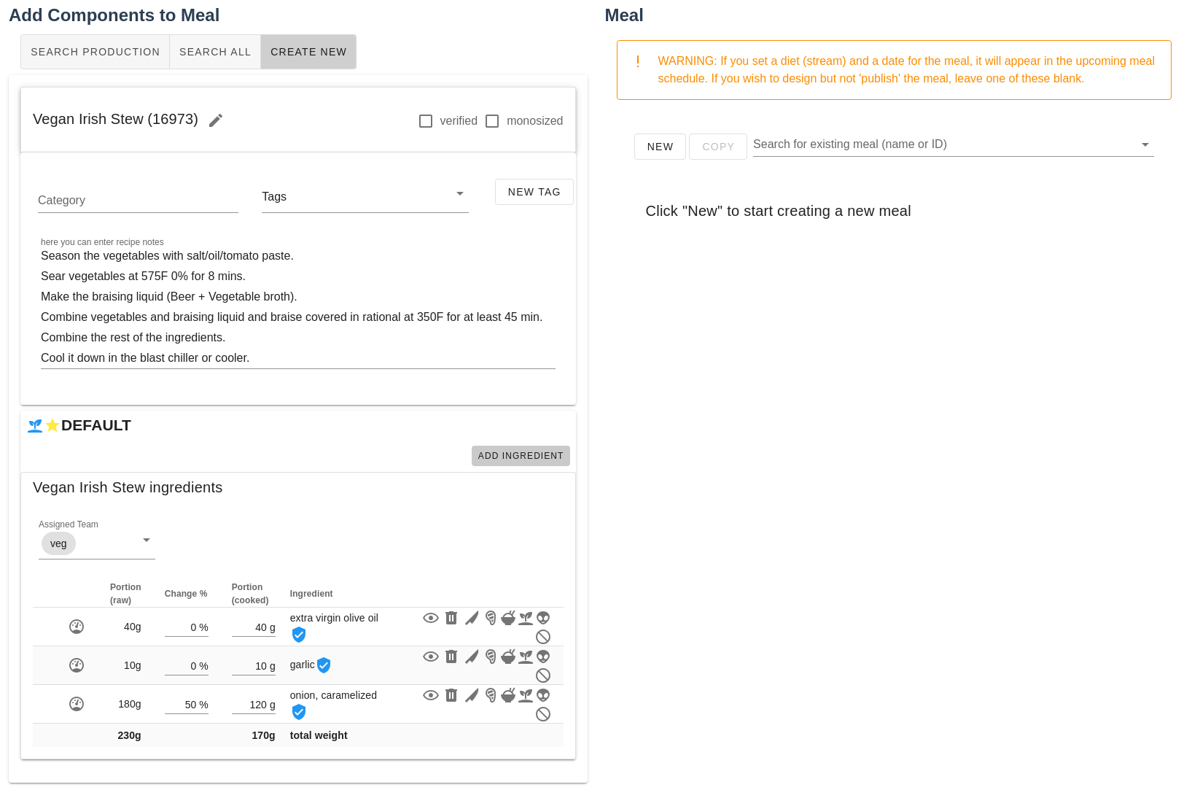
click at [503, 446] on button "Add Ingredient" at bounding box center [521, 456] width 98 height 20
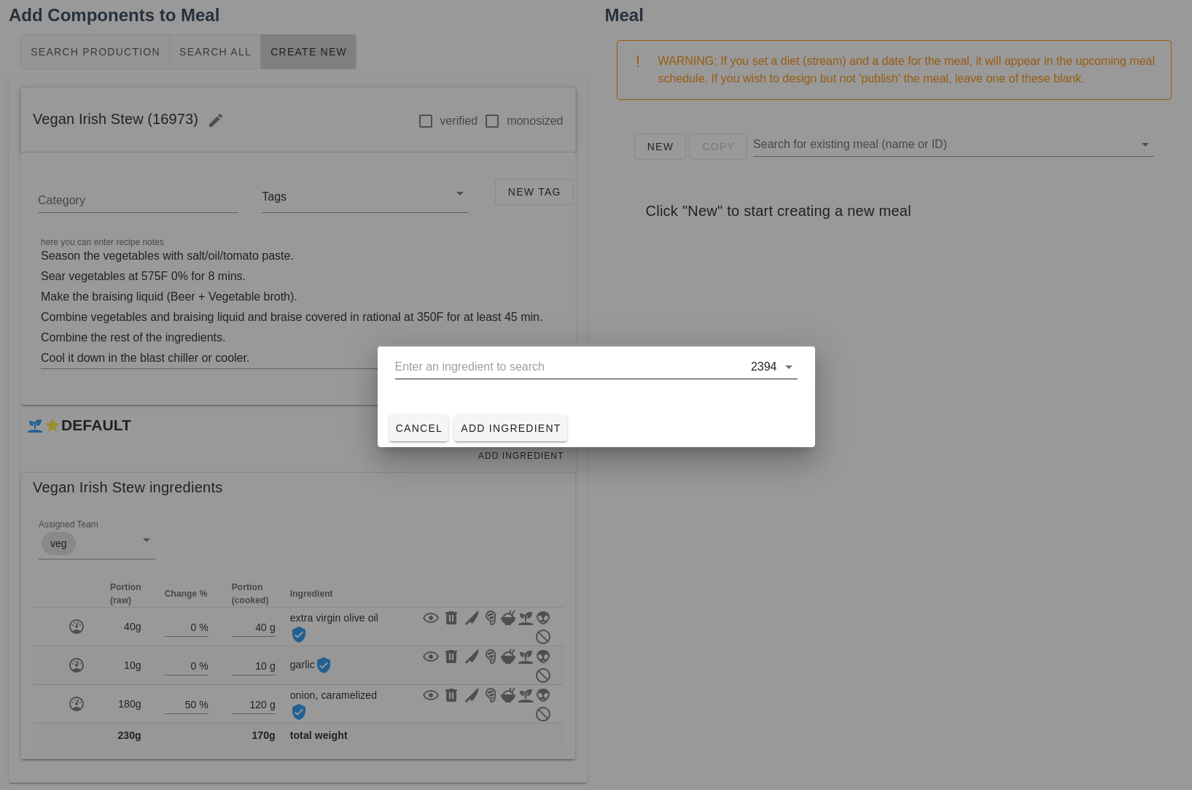
click at [522, 361] on input "text" at bounding box center [571, 366] width 353 height 23
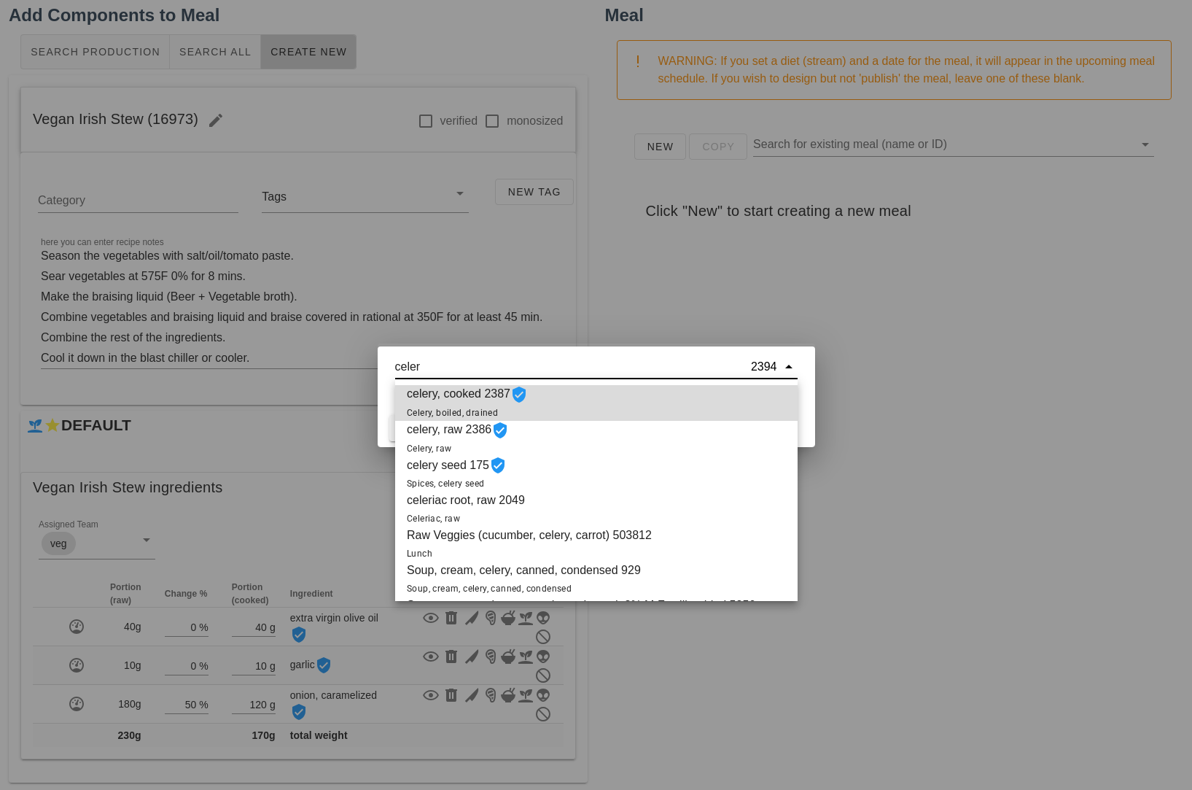
click at [565, 401] on div "celery, cooked 2387 Celery, boiled, drained" at bounding box center [596, 403] width 402 height 36
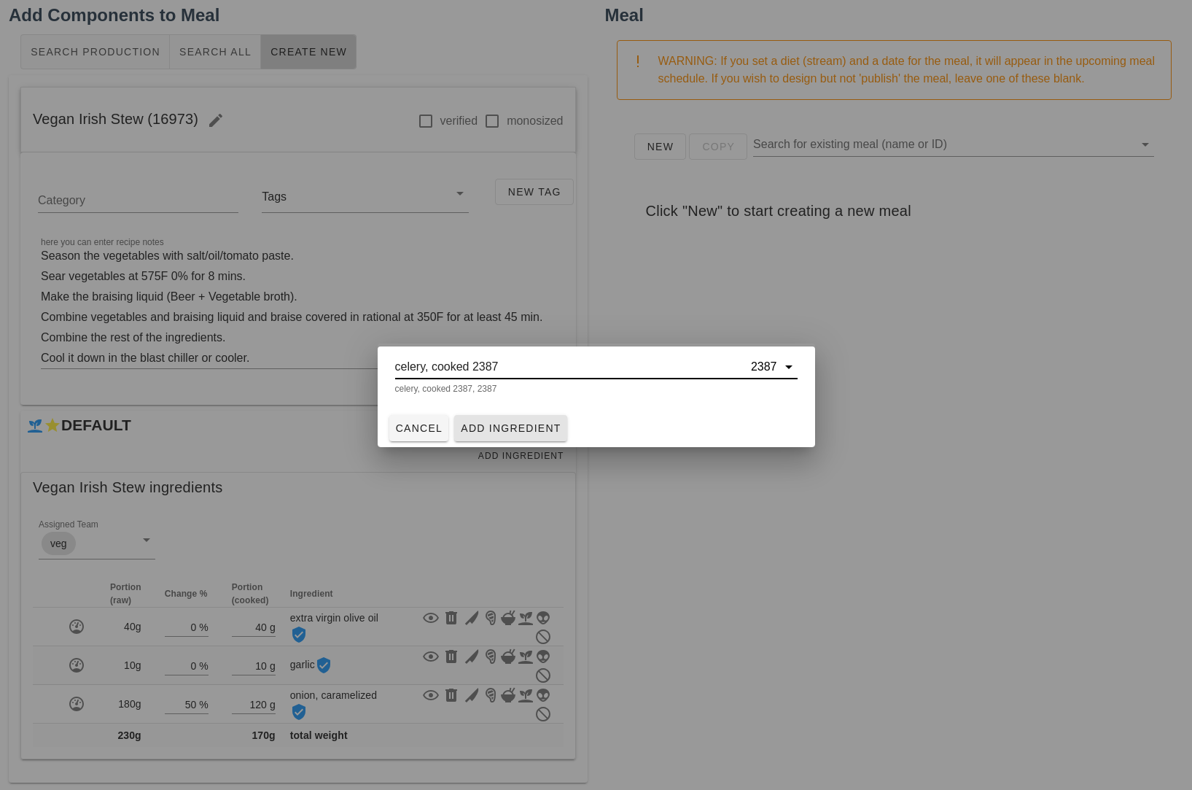
type input "celery, cooked 2387"
click at [526, 432] on span "Add Ingredient" at bounding box center [510, 428] width 101 height 12
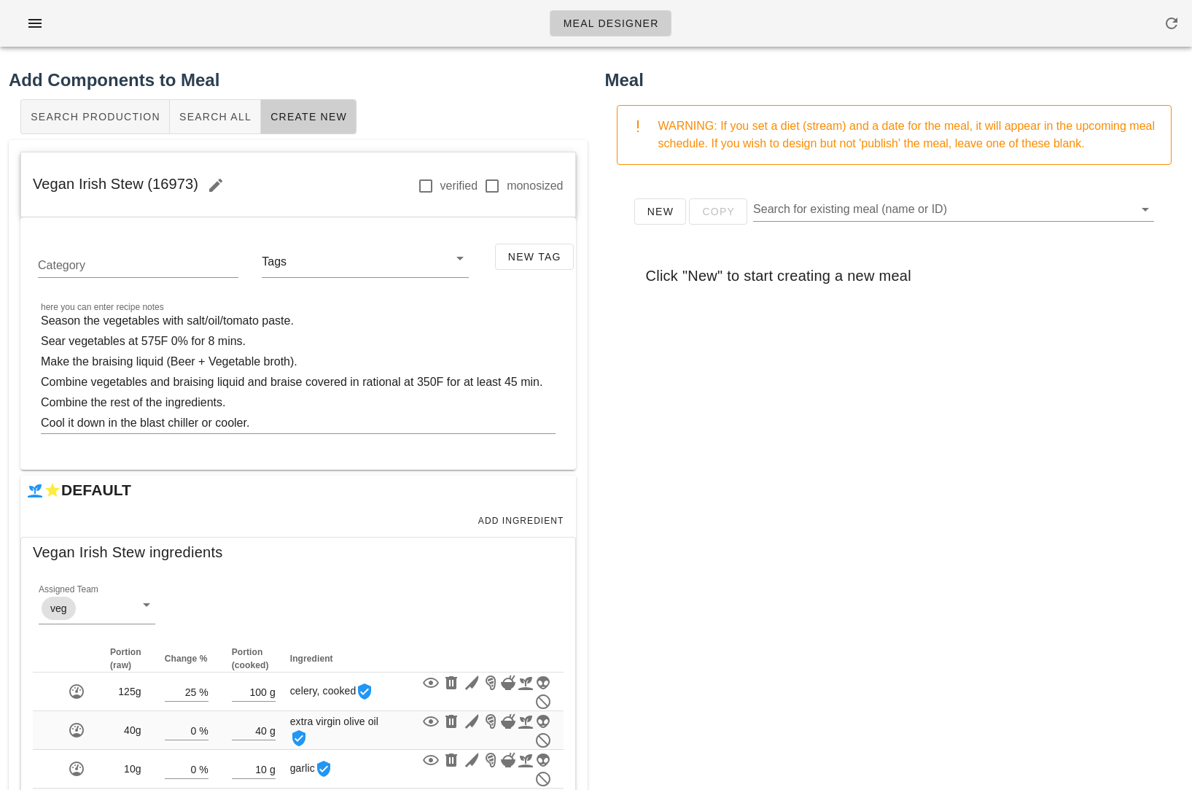
scroll to position [103, 0]
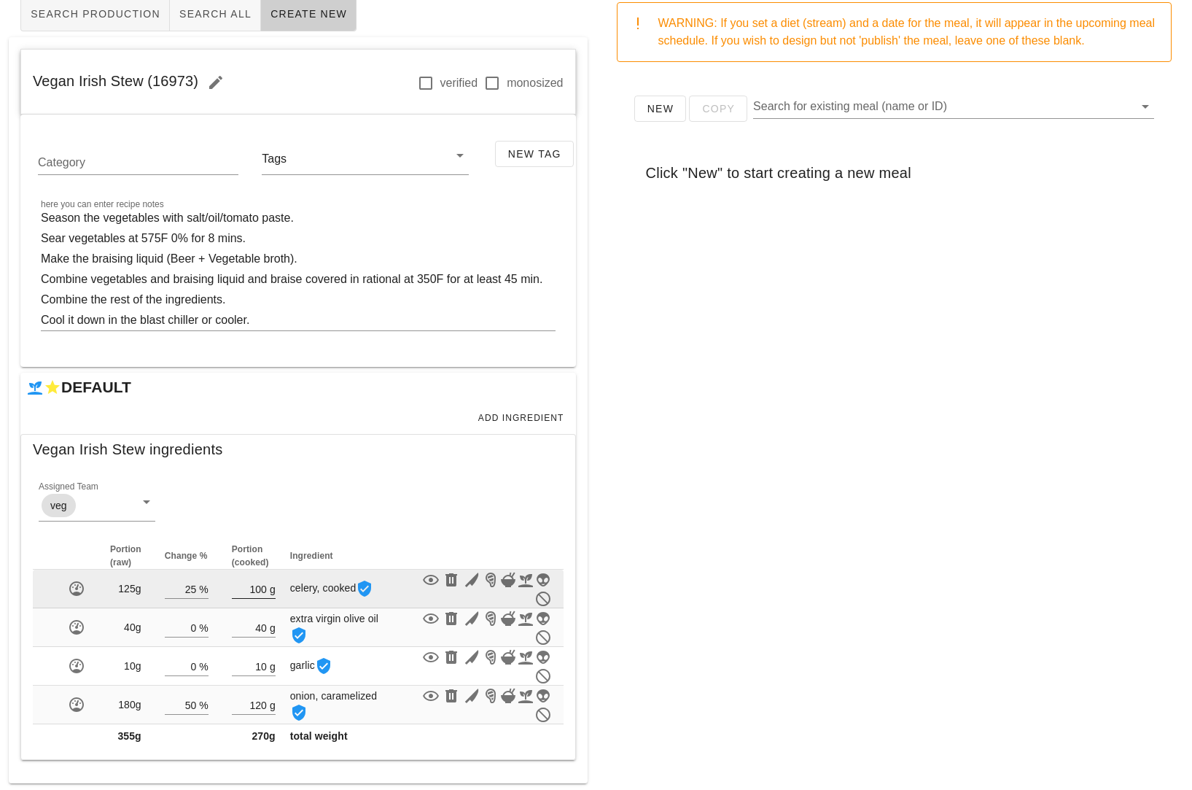
click at [262, 591] on input "100" at bounding box center [249, 588] width 35 height 19
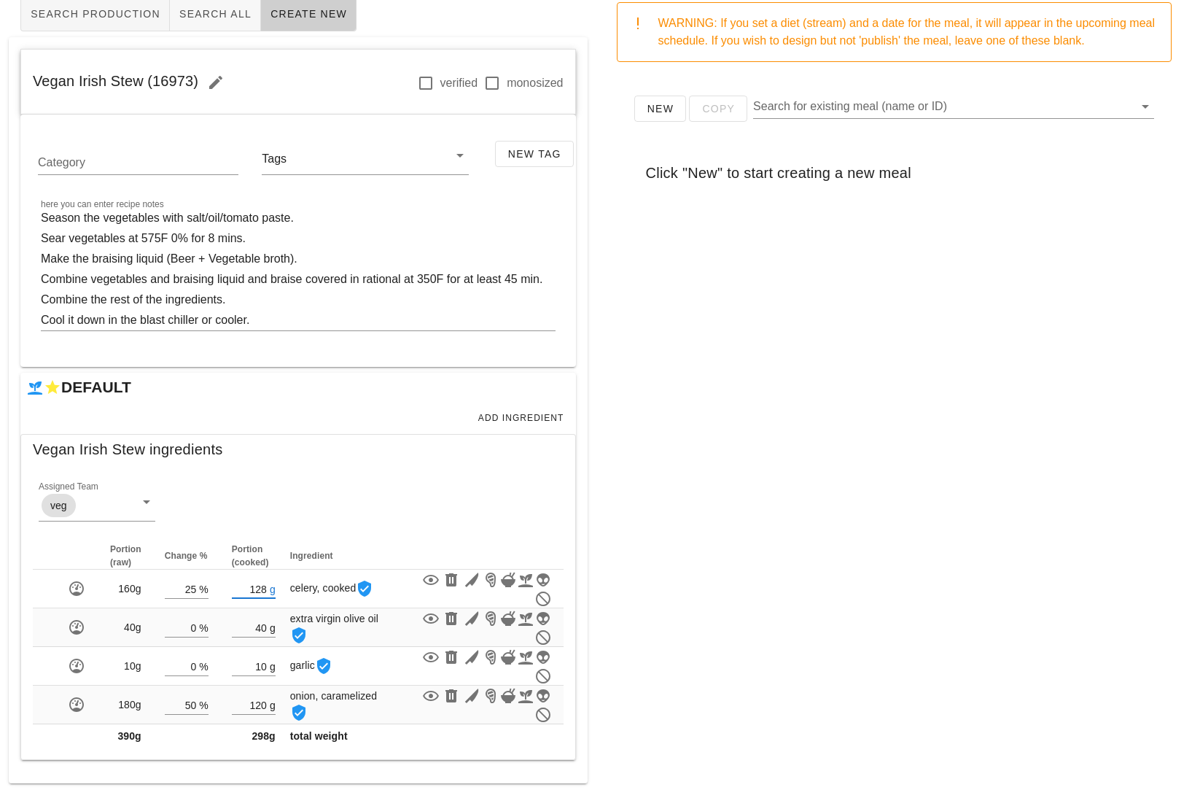
type input "128"
click at [715, 526] on div "New Copy Search for existing meal (name or ID) Click "New" to start creating a …" at bounding box center [894, 365] width 579 height 583
click at [507, 419] on span "Add Ingredient" at bounding box center [521, 418] width 87 height 10
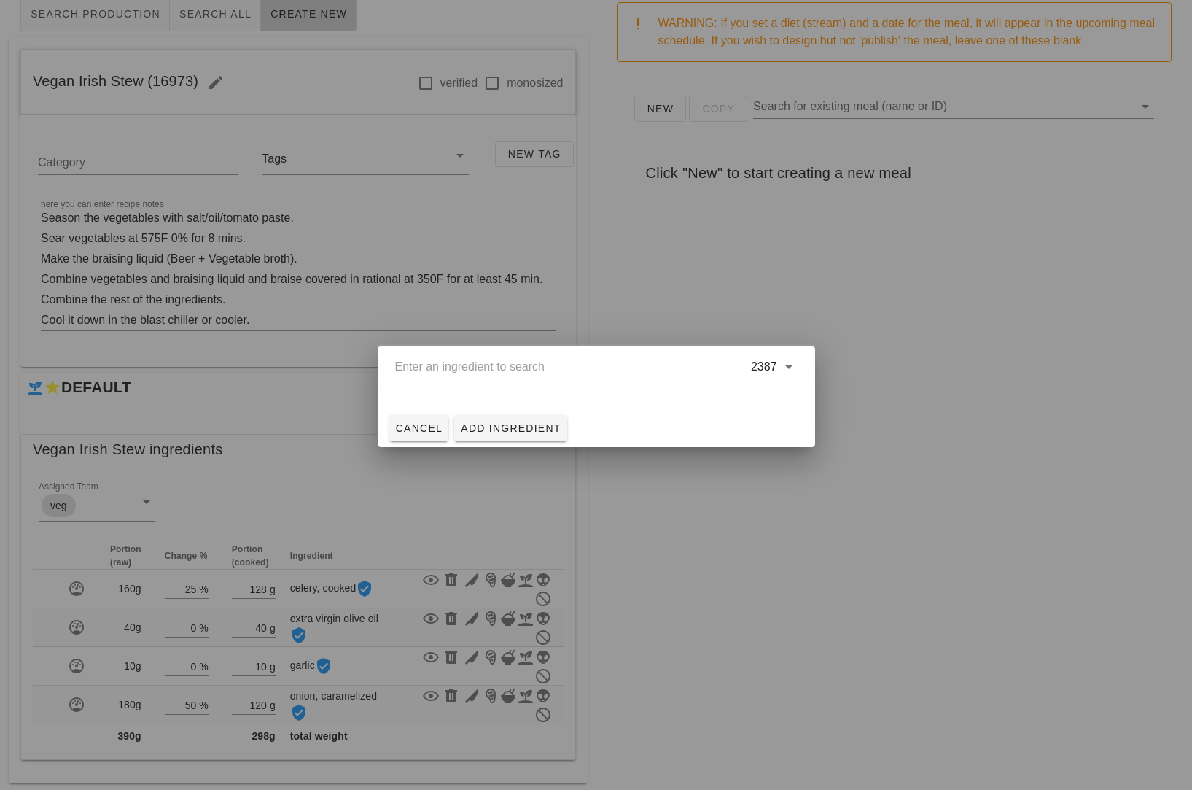
click at [537, 358] on input "text" at bounding box center [571, 366] width 353 height 23
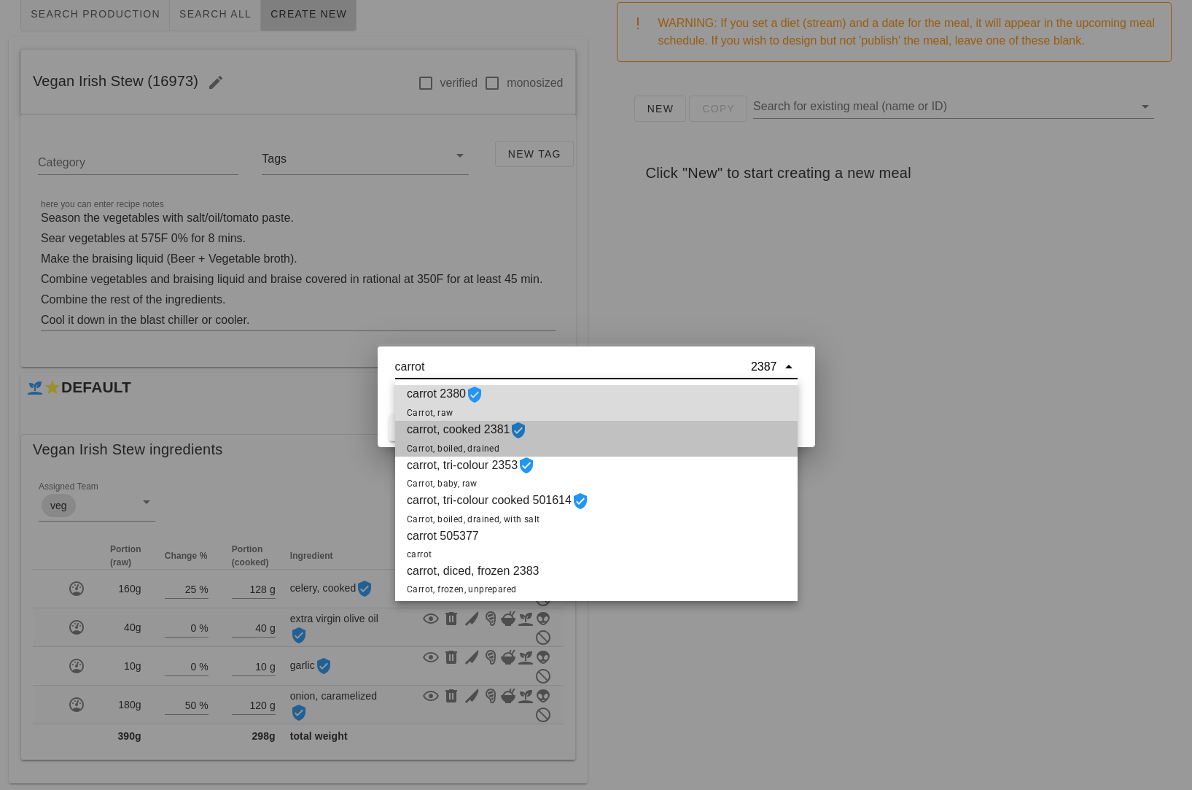
click at [585, 433] on div "carrot, cooked 2381 Carrot, boiled, drained" at bounding box center [596, 439] width 402 height 36
type input "carrot, cooked 2381"
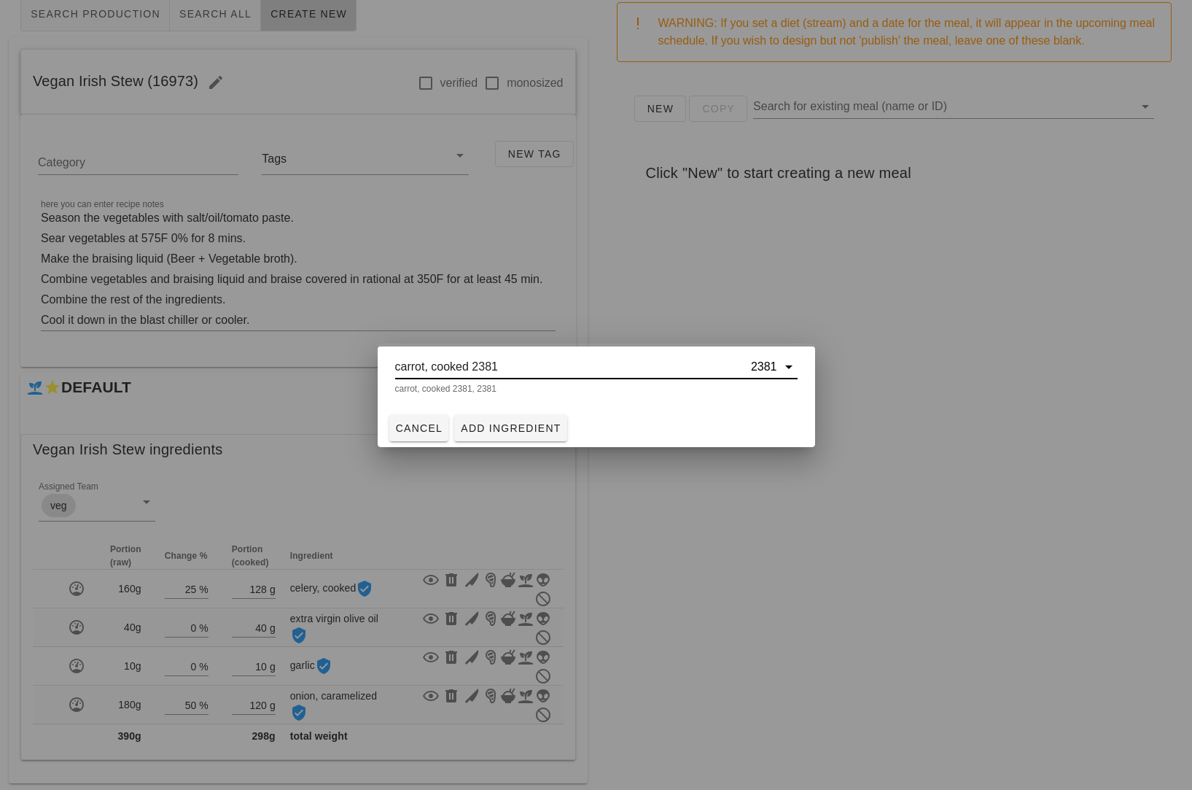
click at [585, 367] on input "carrot, cooked 2381" at bounding box center [571, 366] width 353 height 23
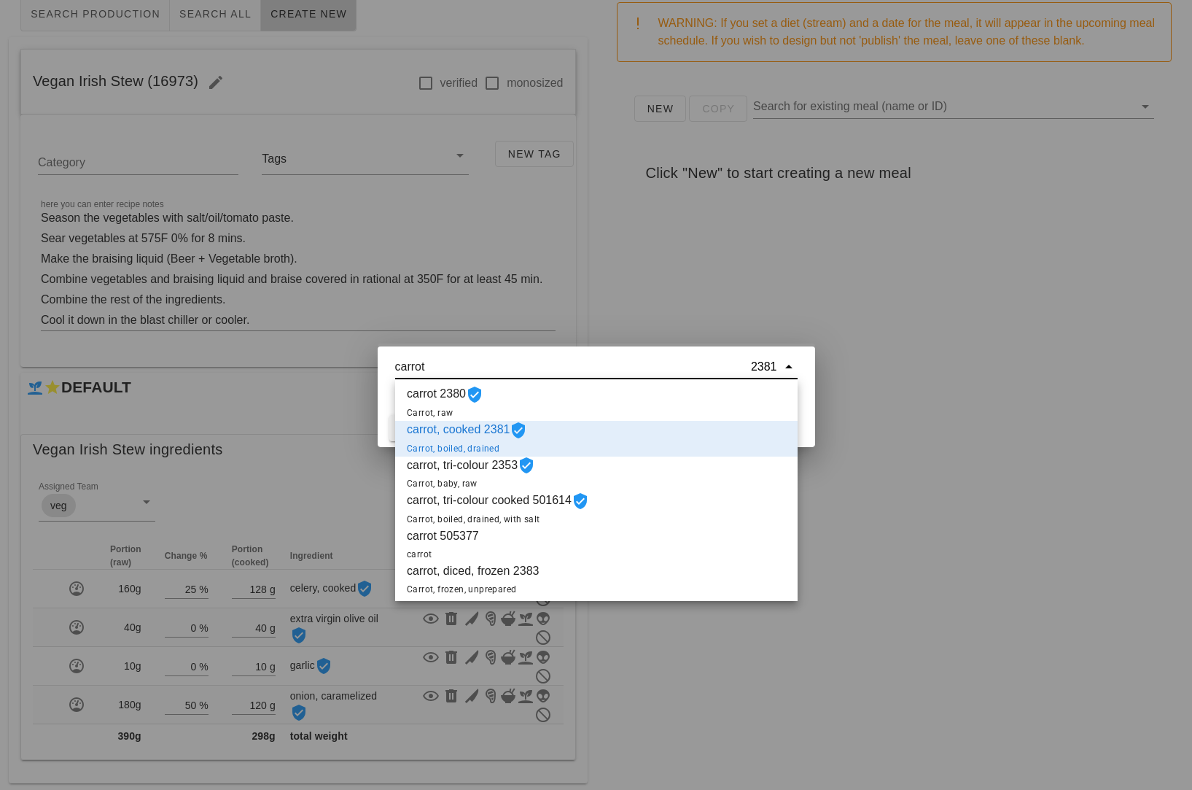
click at [597, 437] on div "carrot, cooked 2381 Carrot, boiled, drained" at bounding box center [596, 439] width 402 height 36
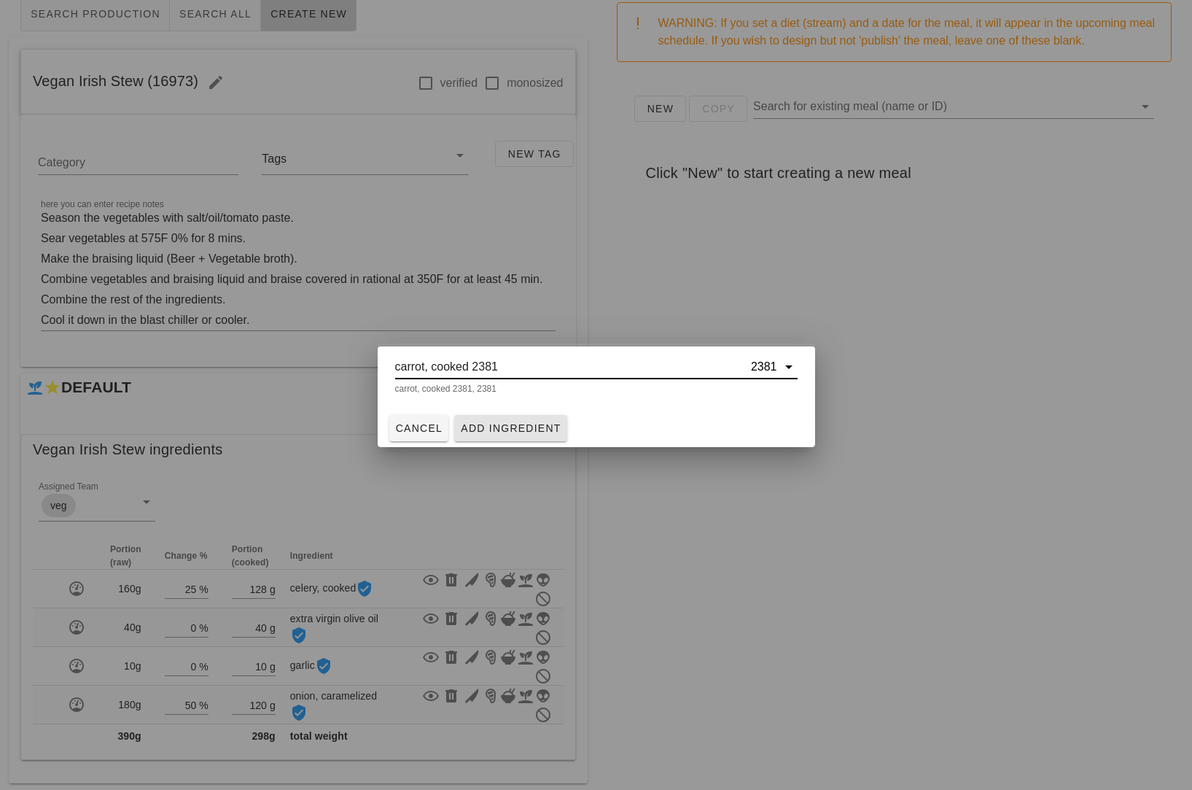
type input "carrot, cooked 2381"
click at [546, 429] on span "Add Ingredient" at bounding box center [510, 428] width 101 height 12
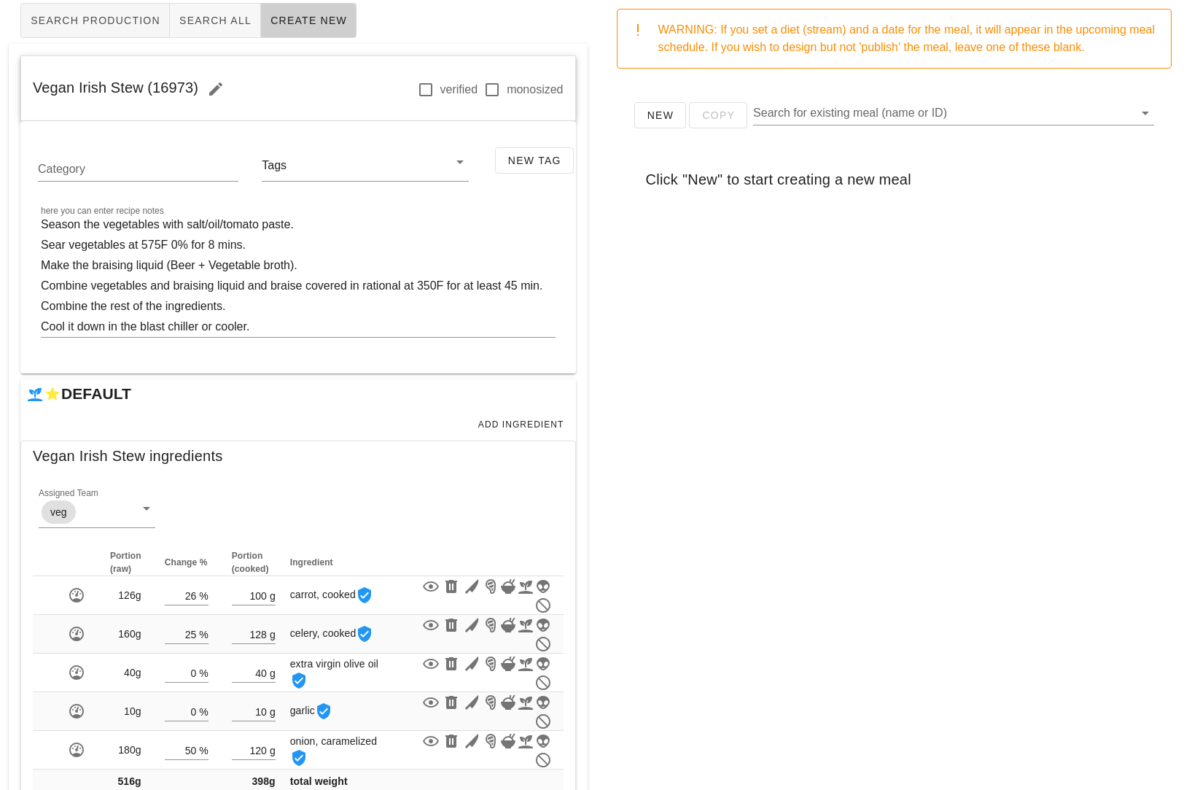
scroll to position [142, 0]
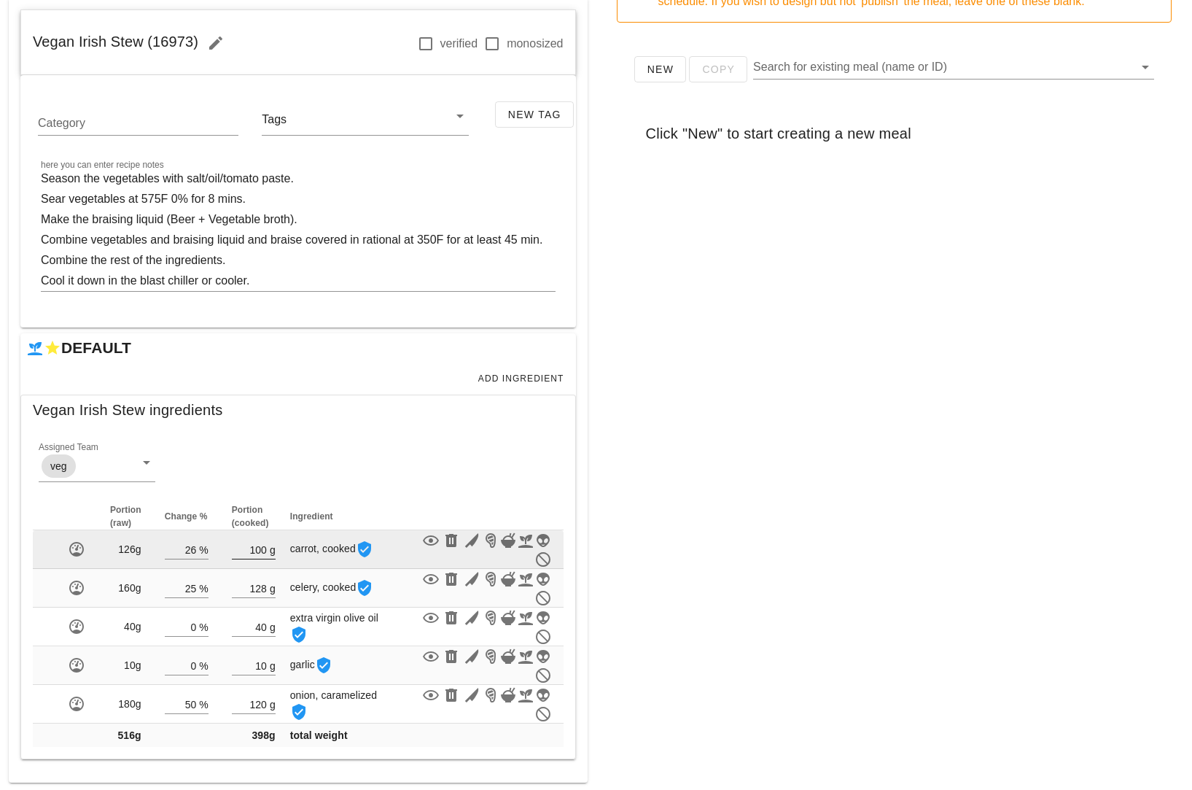
click at [259, 545] on input "100" at bounding box center [249, 549] width 35 height 19
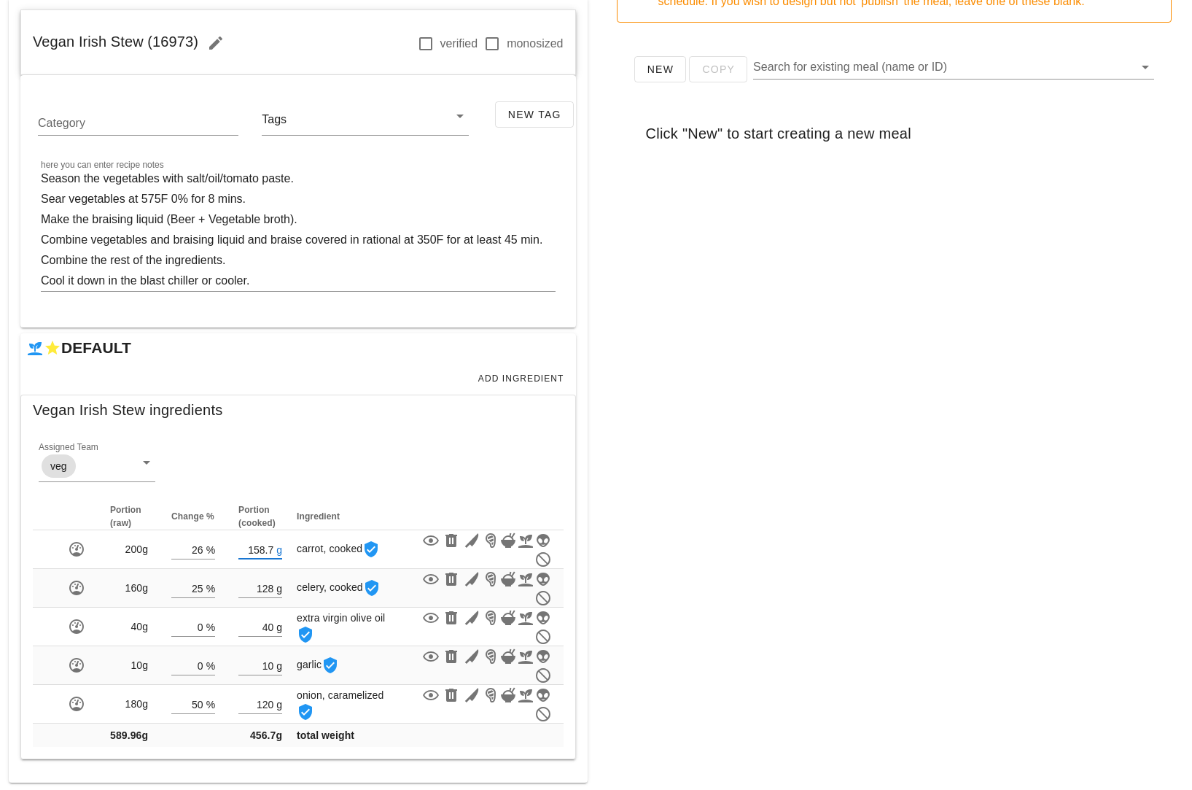
type input "158.70"
click at [749, 468] on div "New Copy Search for existing meal (name or ID) Click "New" to start creating a …" at bounding box center [894, 325] width 579 height 583
click at [517, 373] on span "Add Ingredient" at bounding box center [521, 378] width 87 height 10
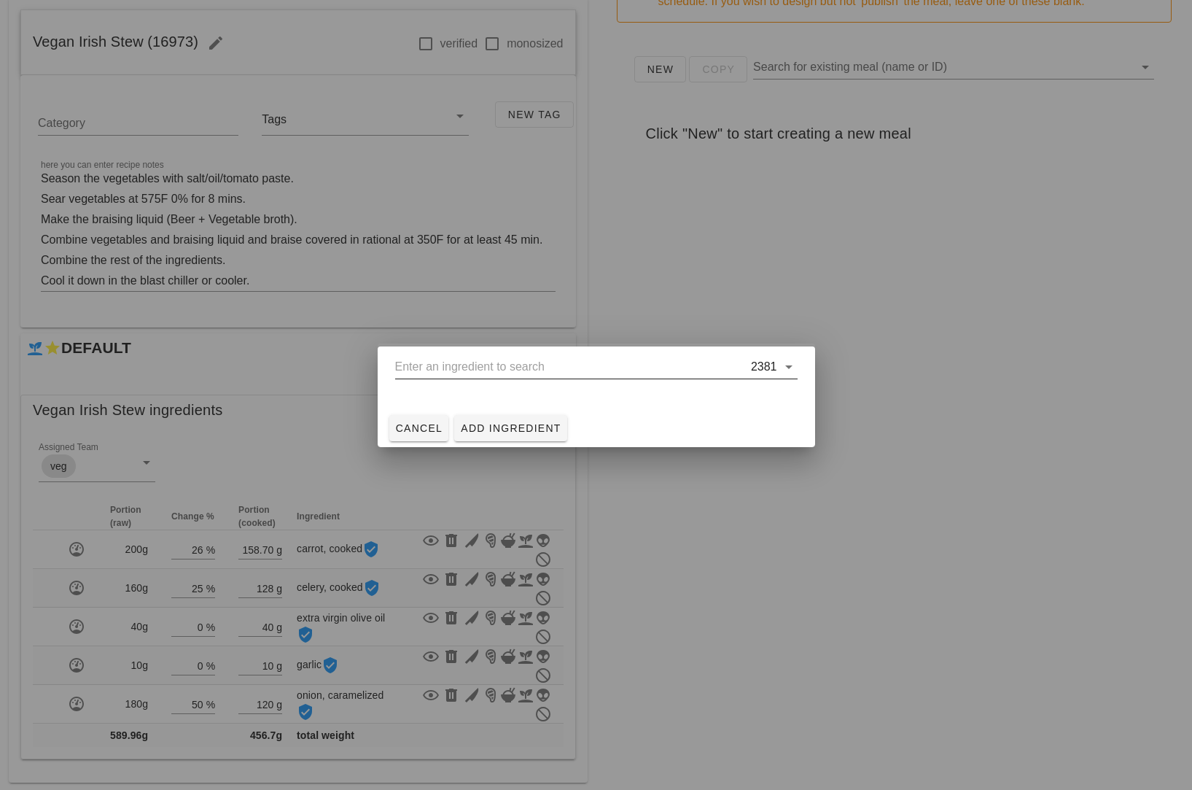
click at [442, 367] on input "text" at bounding box center [571, 366] width 353 height 23
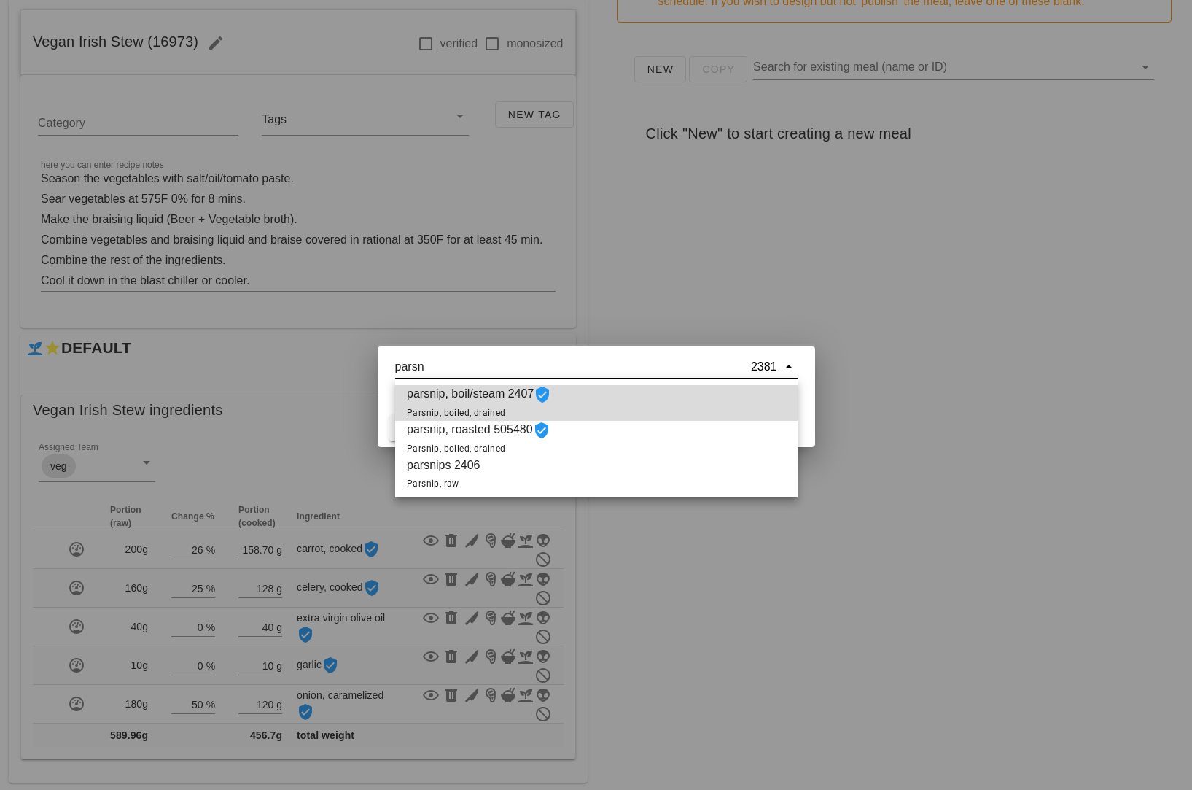
click at [652, 401] on div "parsnip, boil/steam 2407 Parsnip, boiled, drained" at bounding box center [596, 403] width 402 height 36
type input "parsnip, boil/steam 2407"
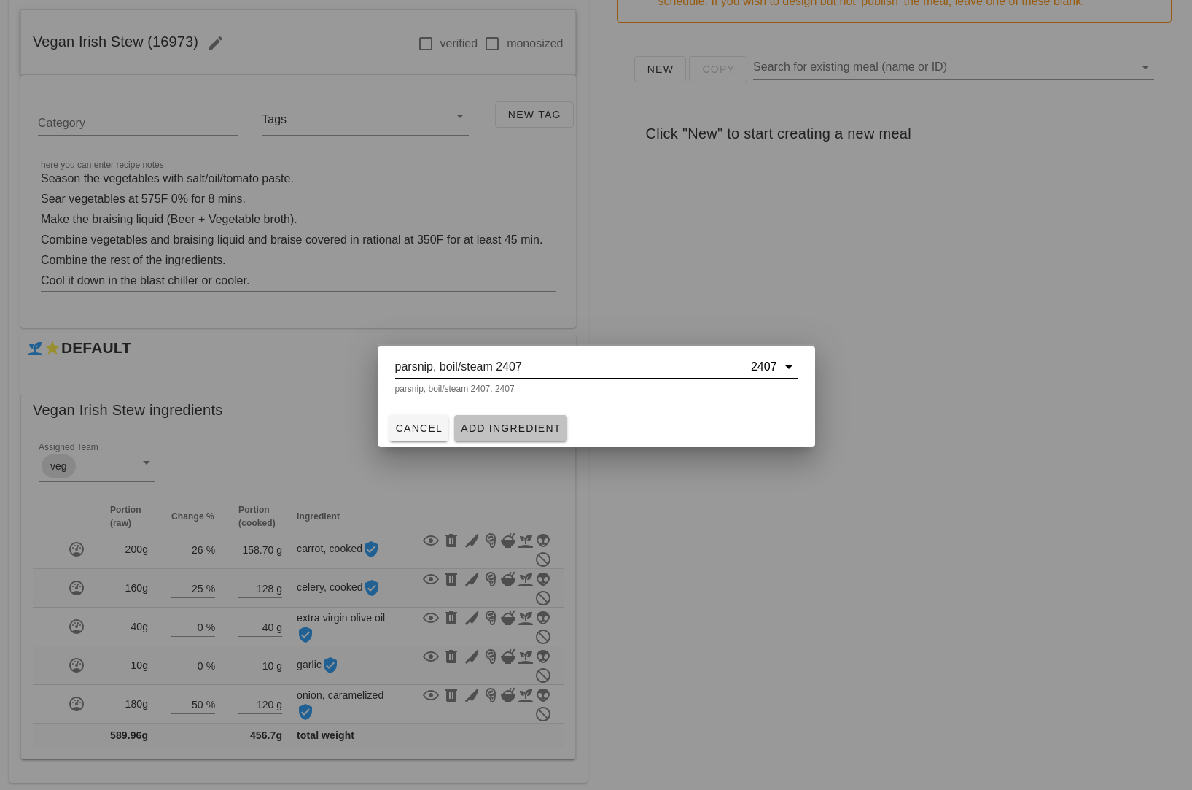
click at [525, 426] on span "Add Ingredient" at bounding box center [510, 428] width 101 height 12
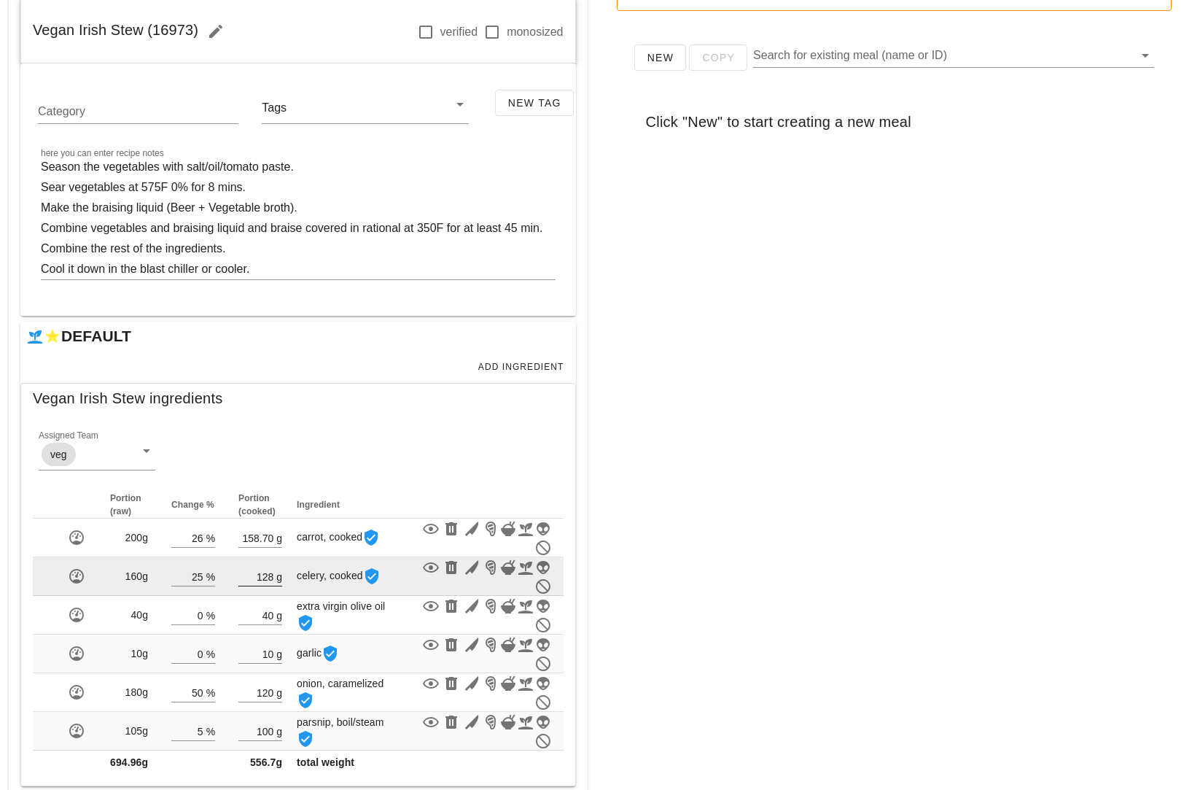
scroll to position [180, 0]
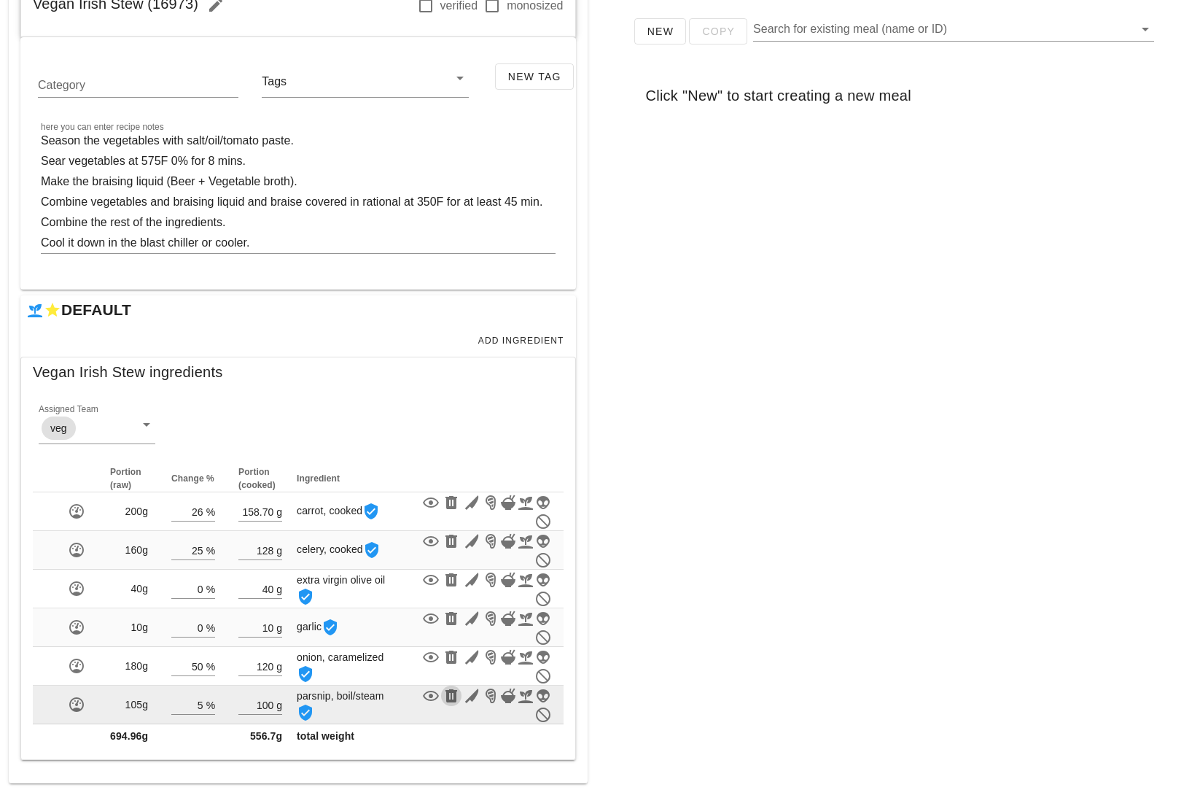
click at [460, 692] on icon "button" at bounding box center [451, 695] width 17 height 17
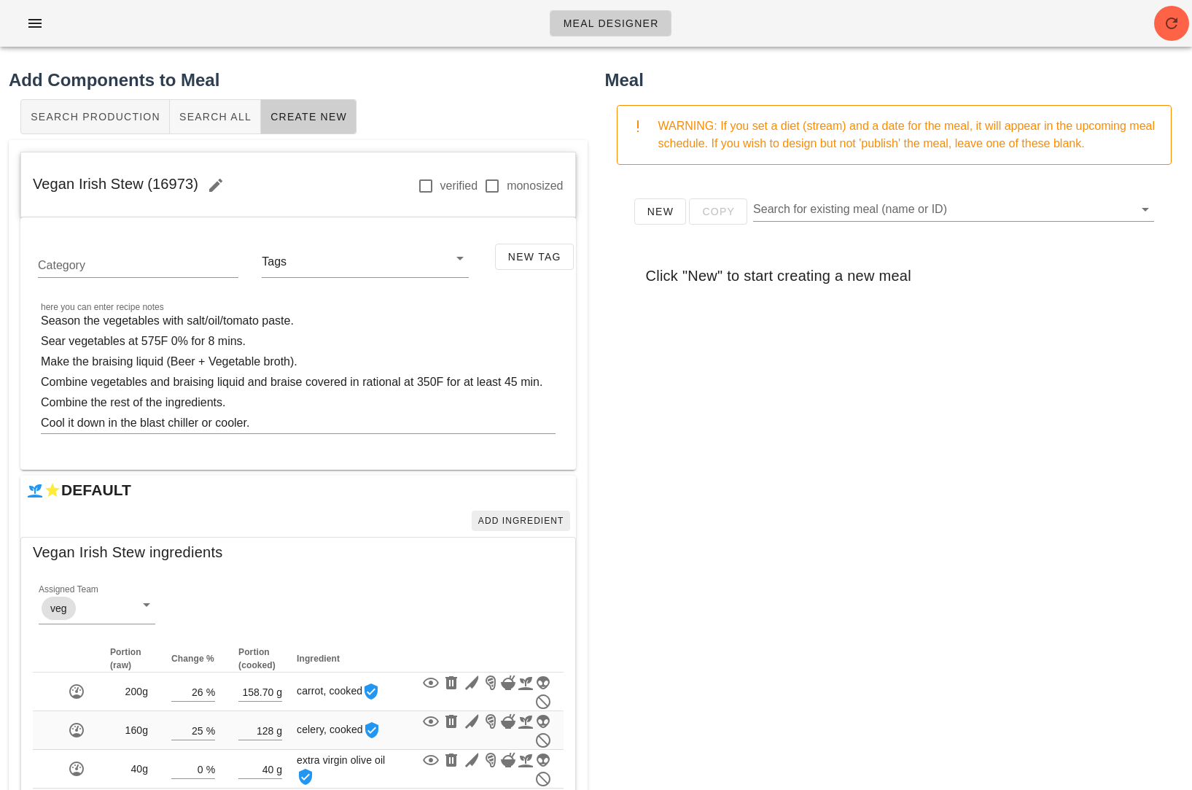
click at [495, 510] on div "Add Ingredient" at bounding box center [298, 521] width 556 height 32
click at [492, 525] on span "Add Ingredient" at bounding box center [521, 521] width 87 height 10
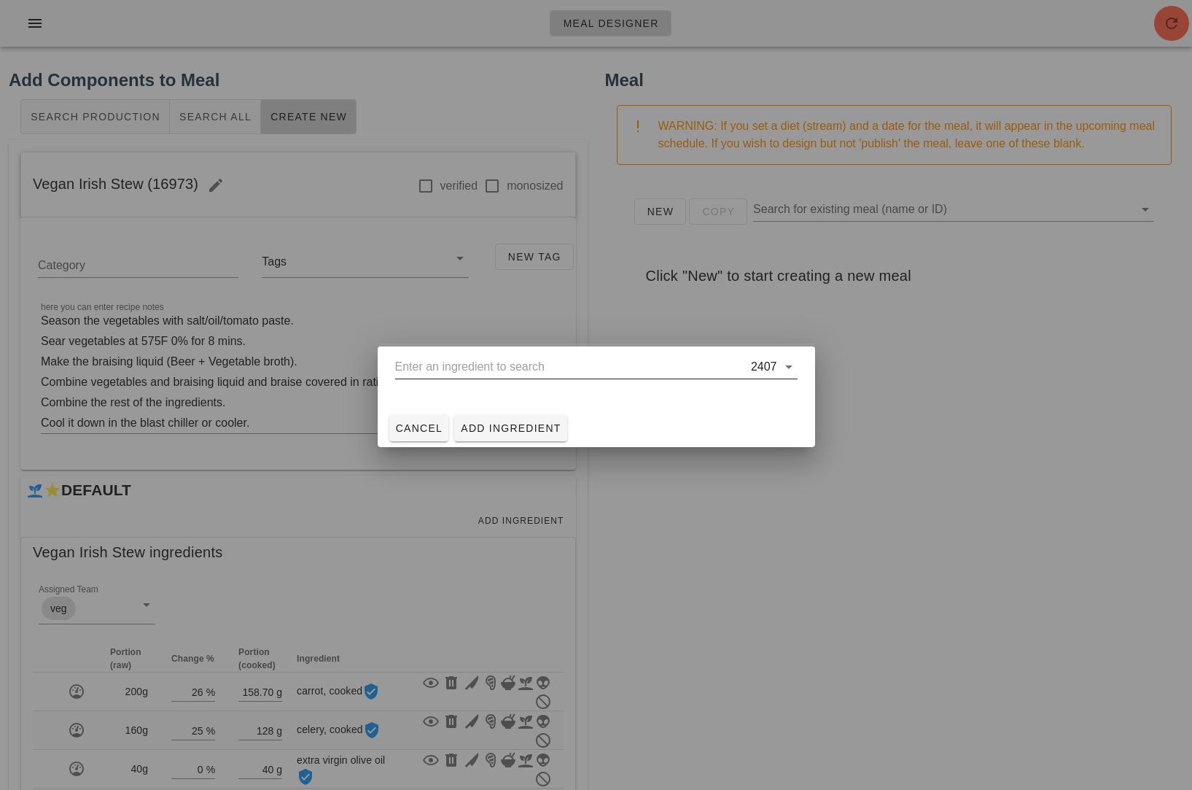
click at [446, 367] on input "text" at bounding box center [571, 366] width 353 height 23
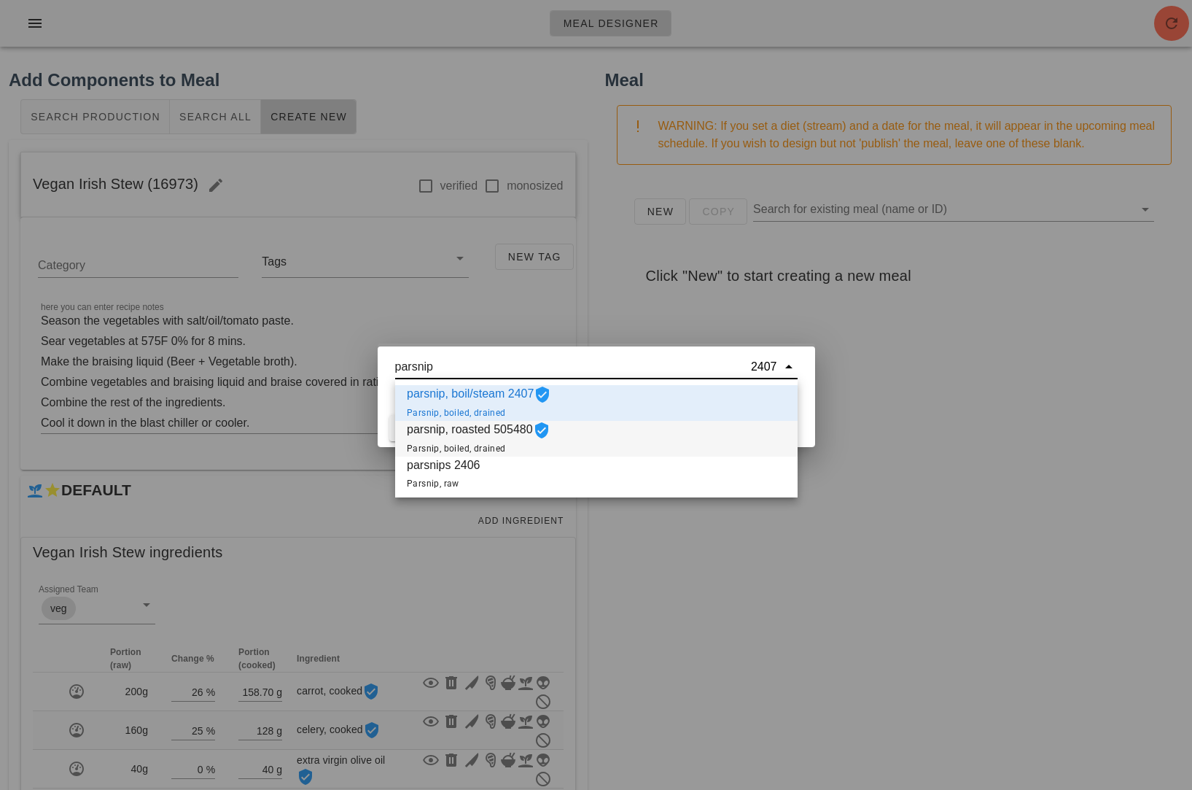
click at [466, 429] on span "parsnip, roasted 505480 Parsnip, boiled, drained" at bounding box center [479, 439] width 144 height 36
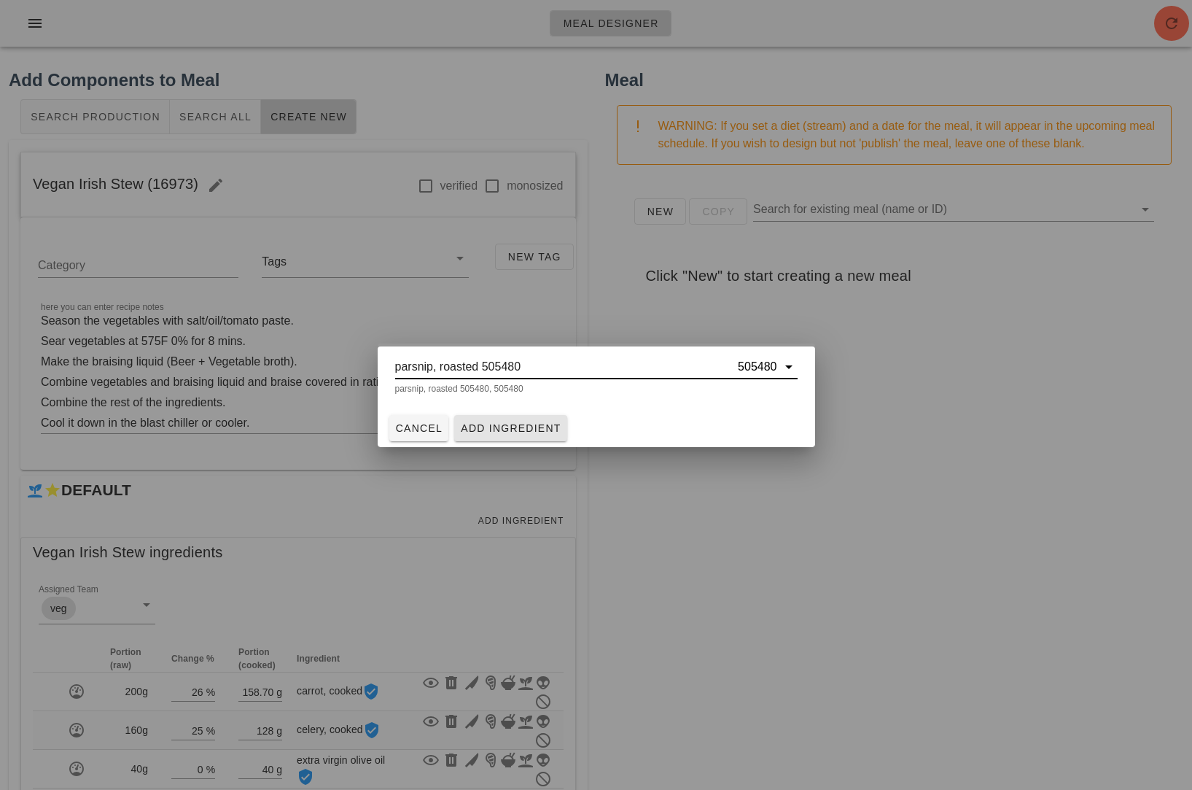
type input "parsnip, roasted 505480"
click at [483, 429] on span "Add Ingredient" at bounding box center [510, 428] width 101 height 12
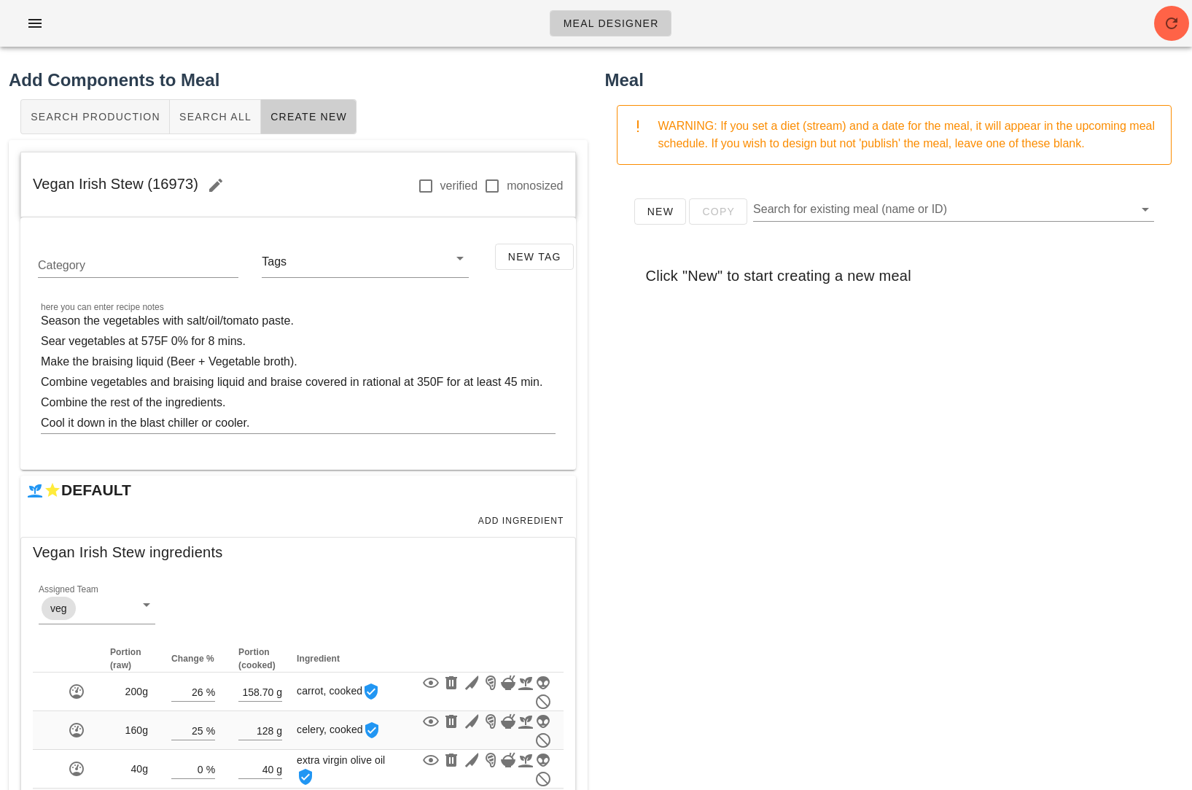
scroll to position [180, 0]
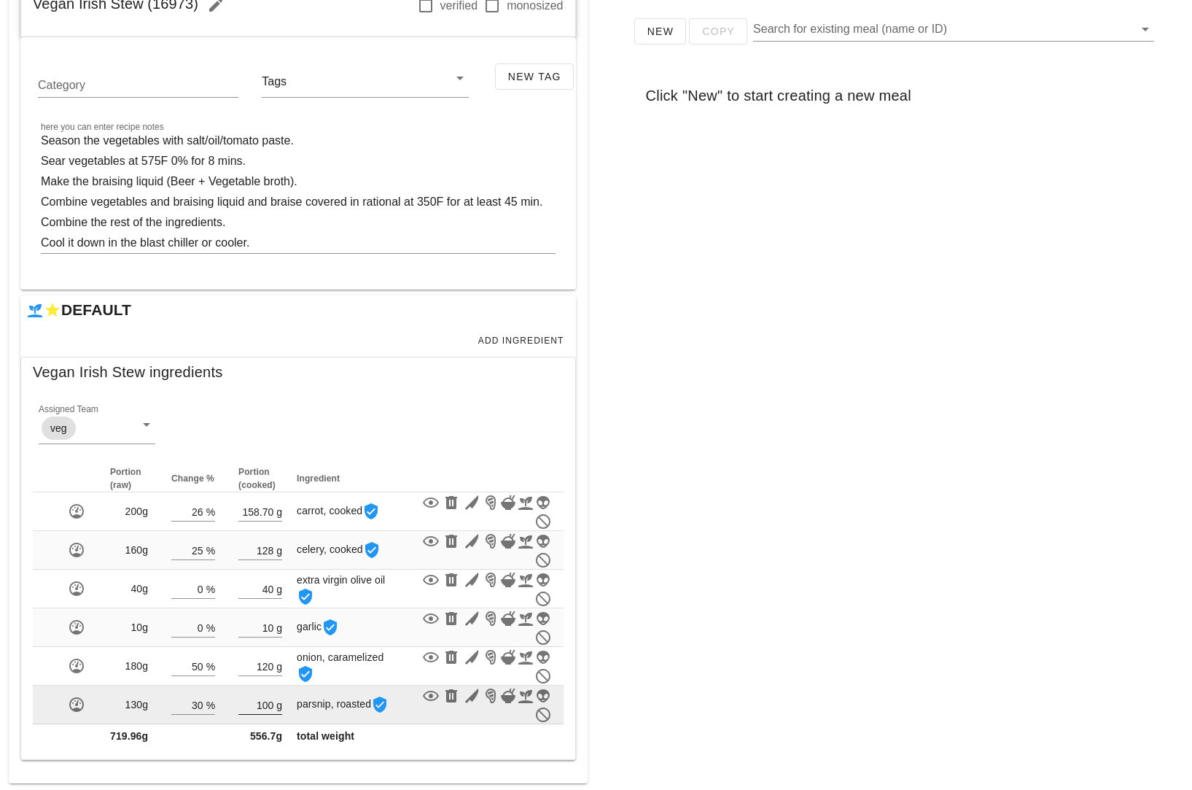
click at [276, 704] on div "g" at bounding box center [277, 704] width 9 height 19
type input "153.85"
click at [736, 532] on div "New Copy Search for existing meal (name or ID) Click "New" to start creating a …" at bounding box center [894, 287] width 579 height 583
click at [863, 349] on div "New Copy Search for existing meal (name or ID) Click "New" to start creating a …" at bounding box center [894, 287] width 579 height 583
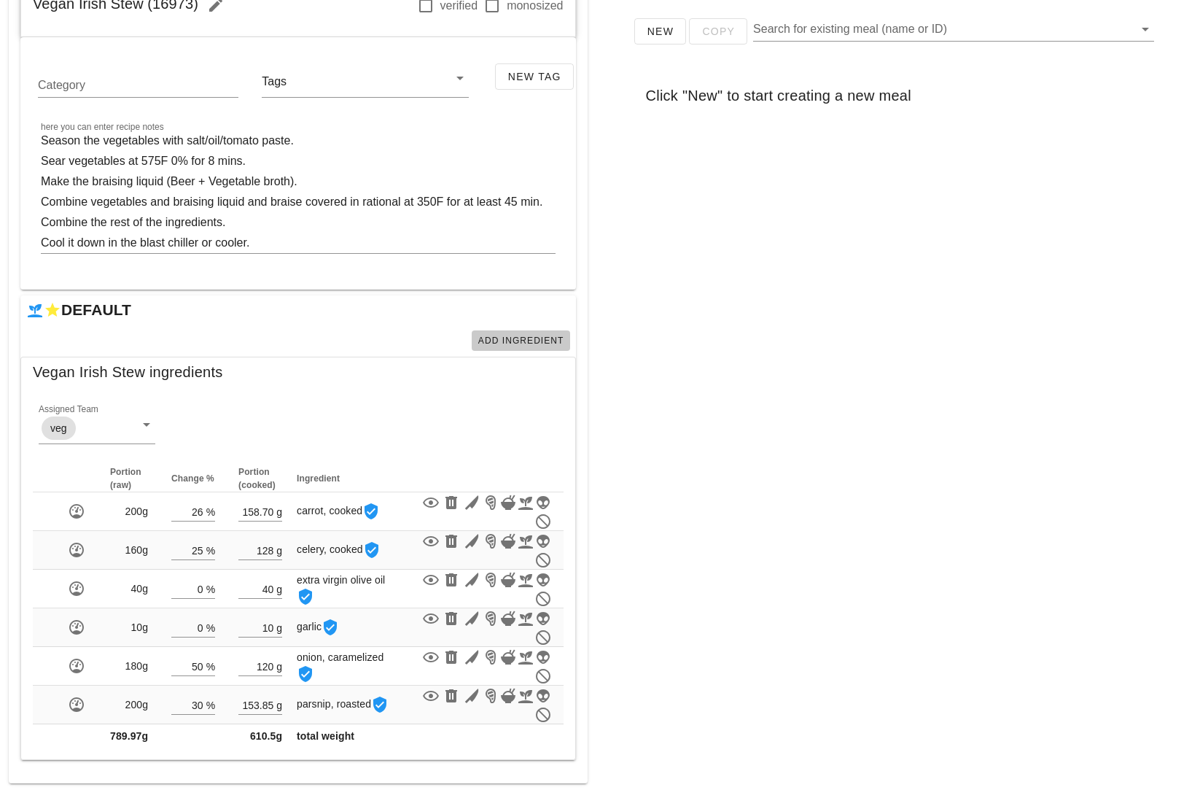
click at [527, 341] on span "Add Ingredient" at bounding box center [521, 340] width 87 height 10
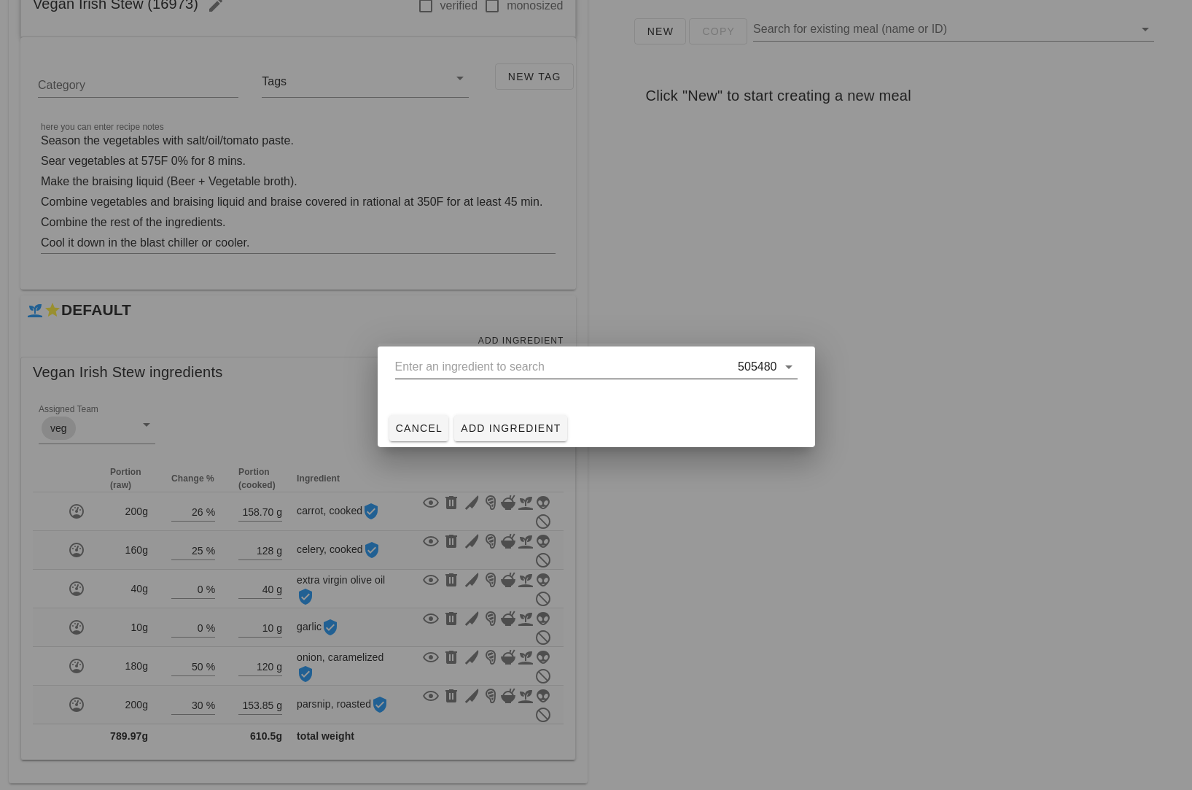
click at [553, 367] on input "text" at bounding box center [565, 366] width 341 height 23
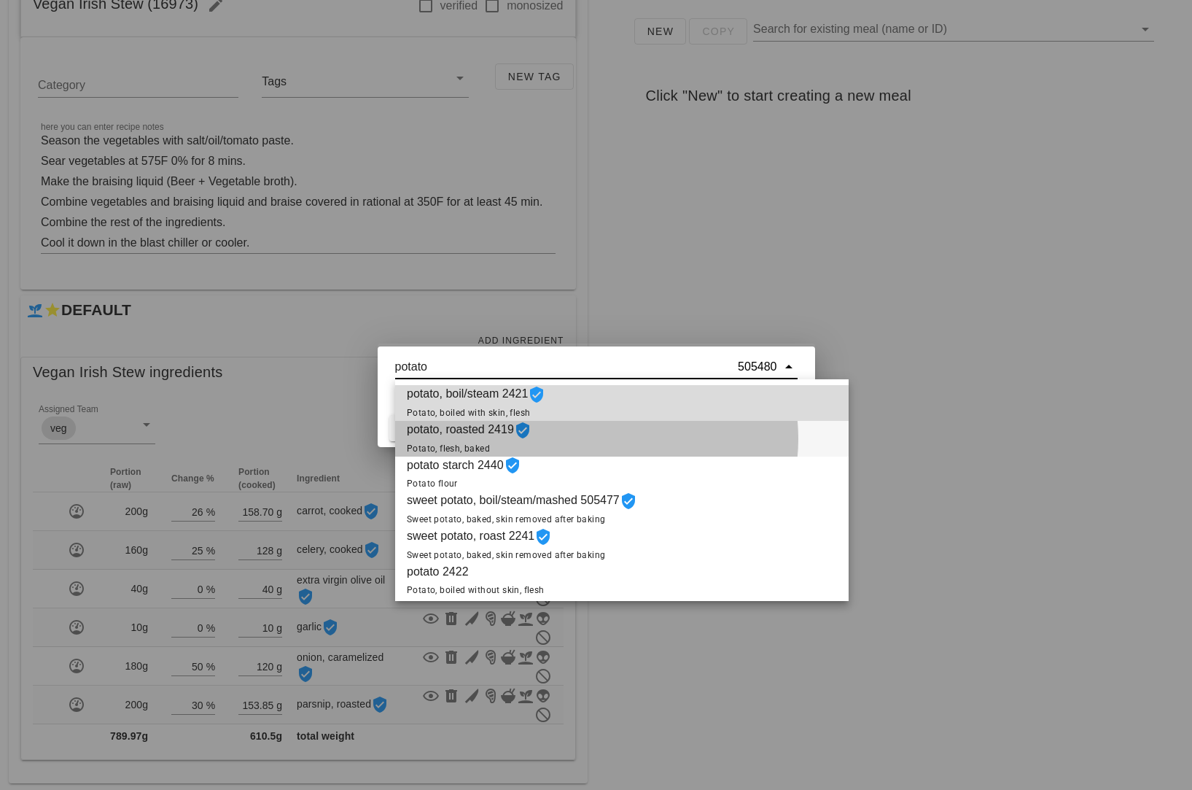
click at [564, 446] on div "potato, roasted 2419 Potato, flesh, baked" at bounding box center [622, 439] width 454 height 36
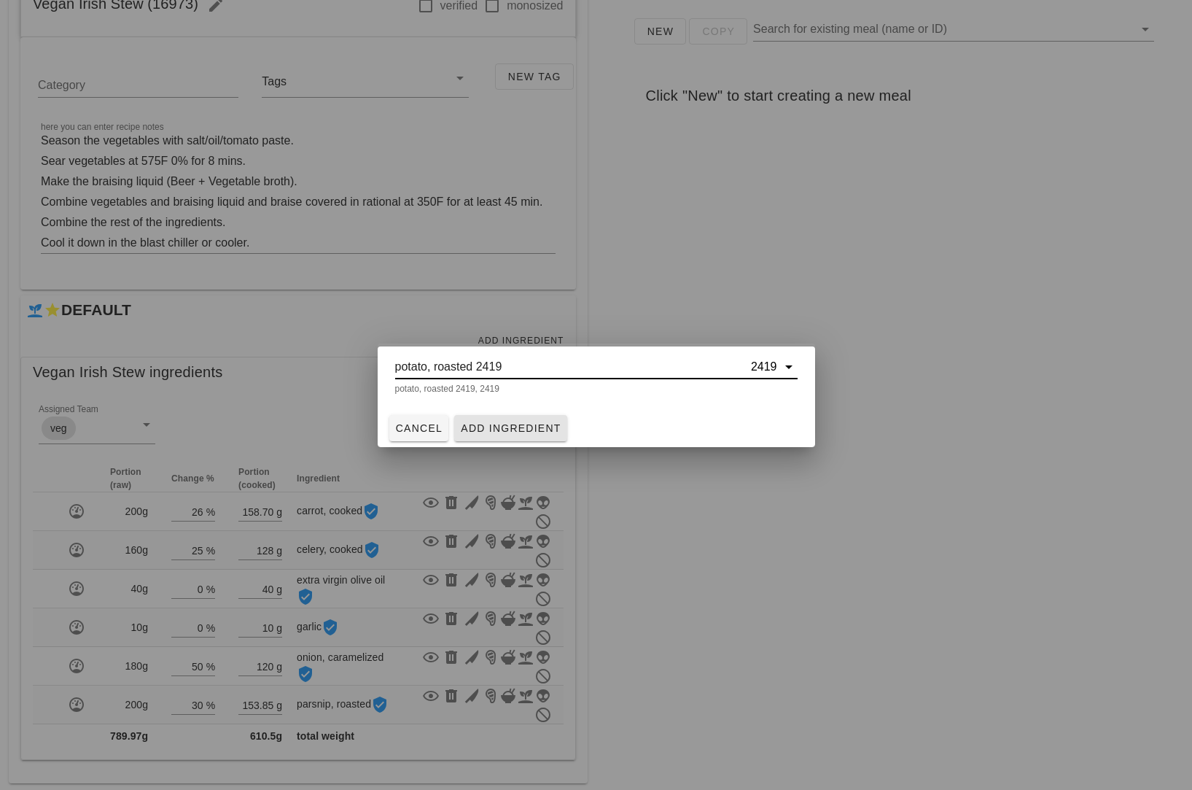
type input "potato, roasted 2419"
click at [534, 428] on span "Add Ingredient" at bounding box center [510, 428] width 101 height 12
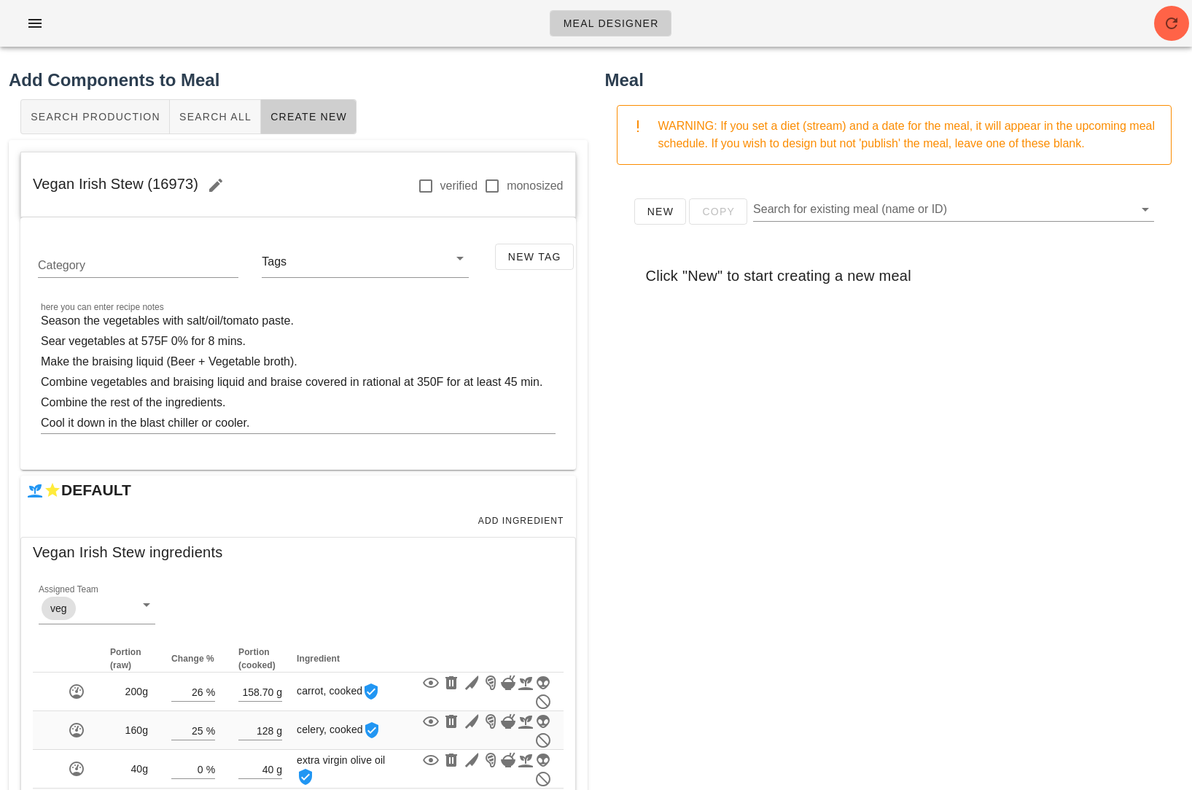
scroll to position [219, 0]
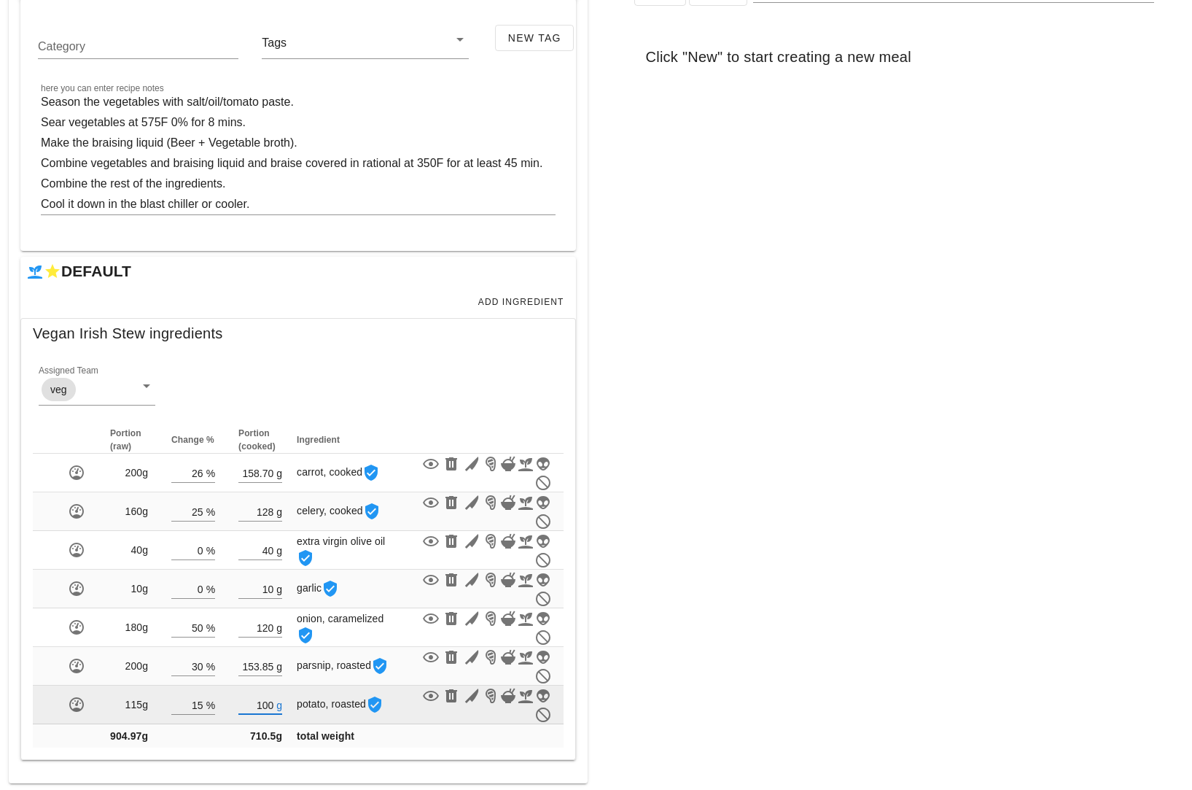
click at [271, 705] on input "100" at bounding box center [255, 704] width 35 height 19
click at [272, 701] on input "100" at bounding box center [255, 704] width 35 height 19
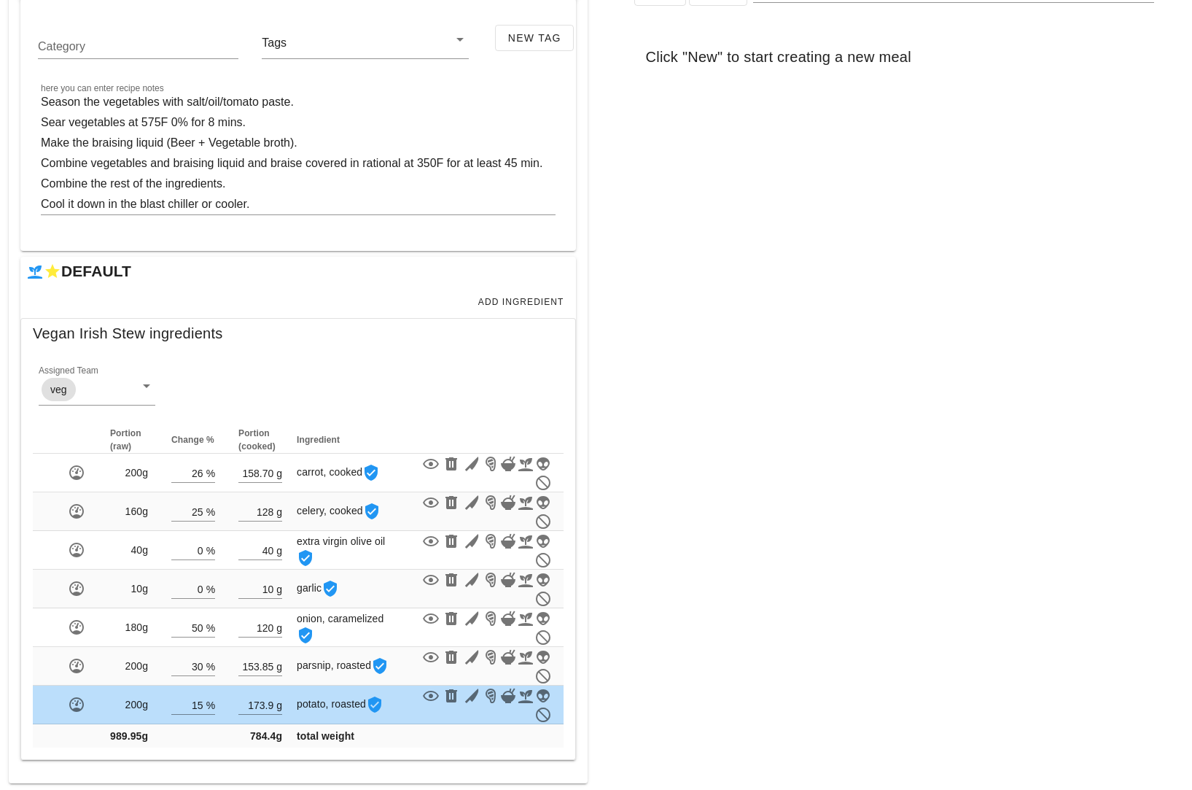
type input "173.90"
click at [665, 583] on div "Meal WARNING: If you set a diet (stream) and a date for the meal, it will appea…" at bounding box center [894, 316] width 596 height 952
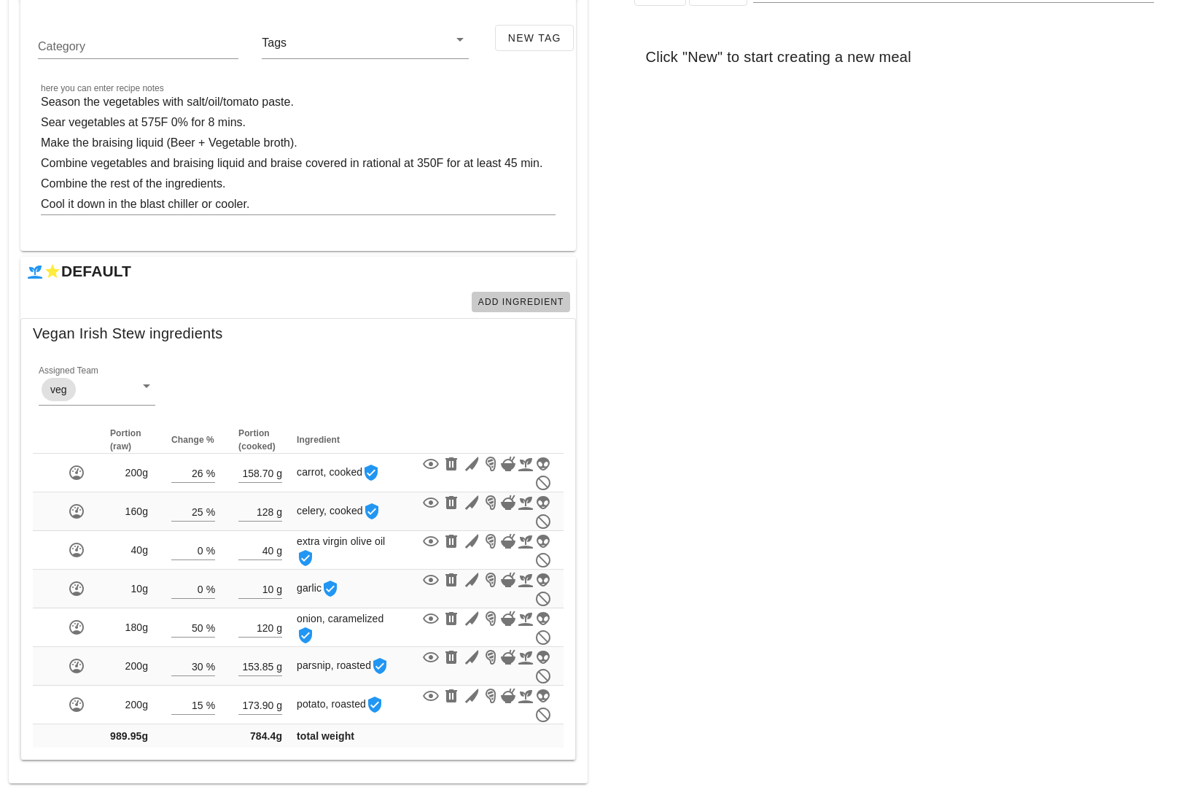
click at [487, 303] on span "Add Ingredient" at bounding box center [521, 302] width 87 height 10
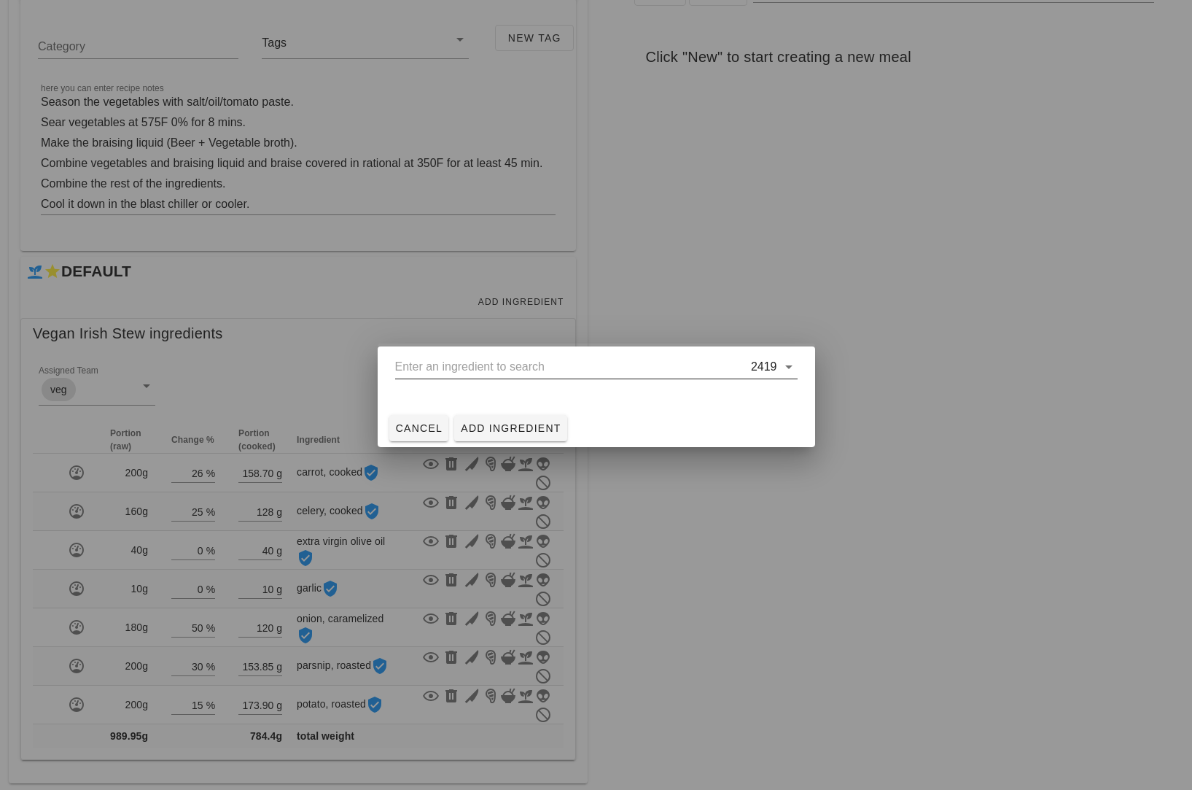
click at [507, 371] on input "text" at bounding box center [571, 366] width 353 height 23
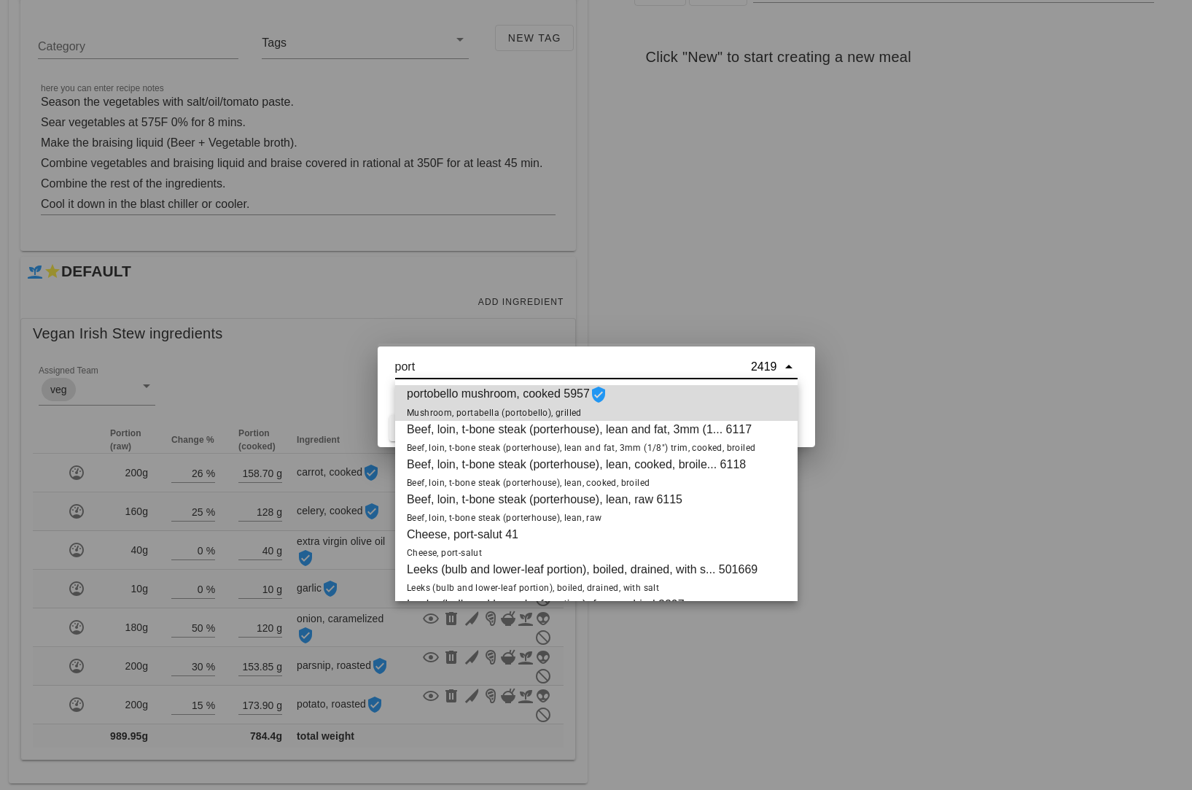
click at [537, 408] on span "Mushroom, portabella (portobello), grilled" at bounding box center [494, 413] width 175 height 10
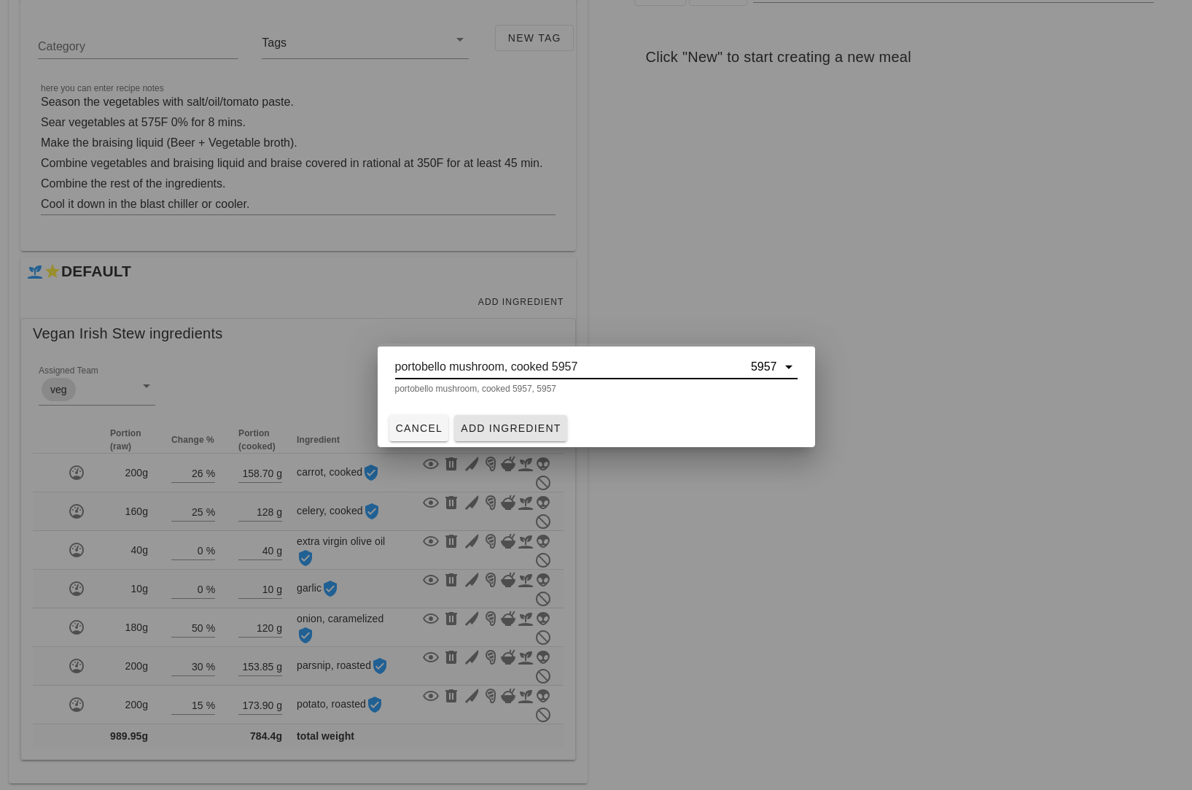
type input "portobello mushroom, cooked 5957"
click at [528, 426] on span "Add Ingredient" at bounding box center [510, 428] width 101 height 12
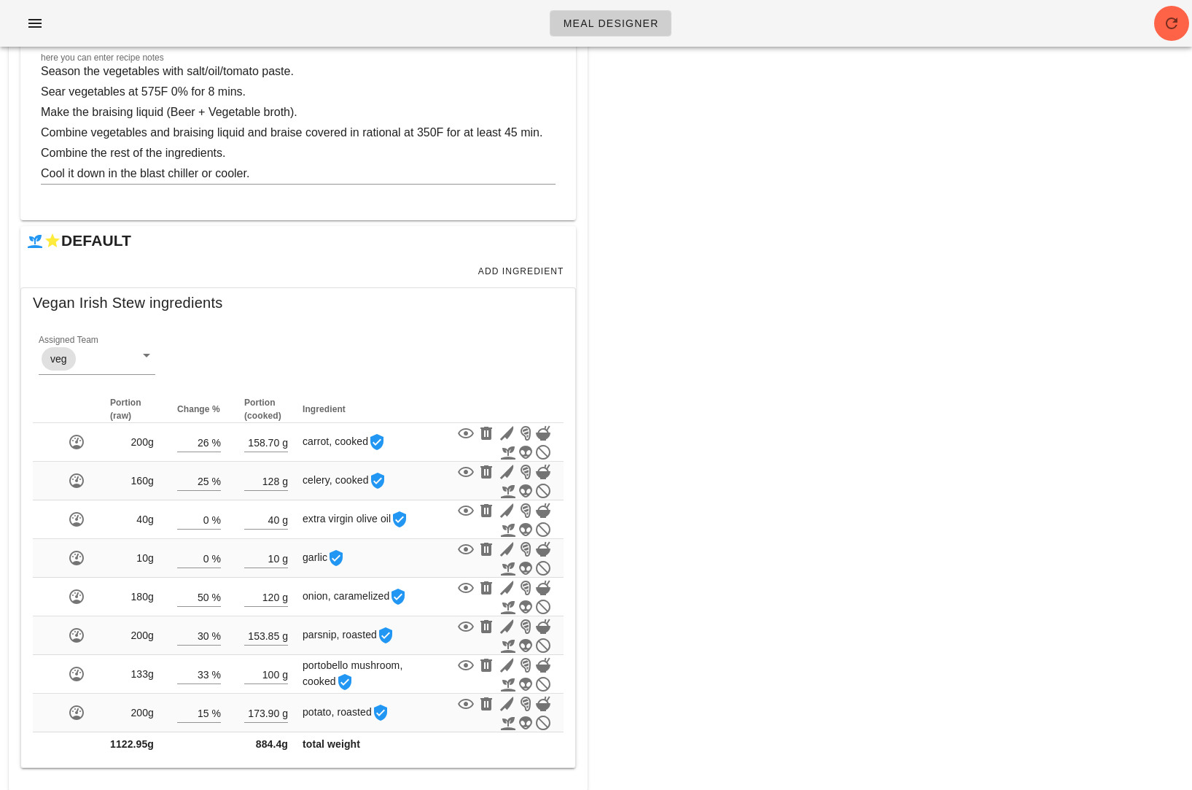
scroll to position [257, 0]
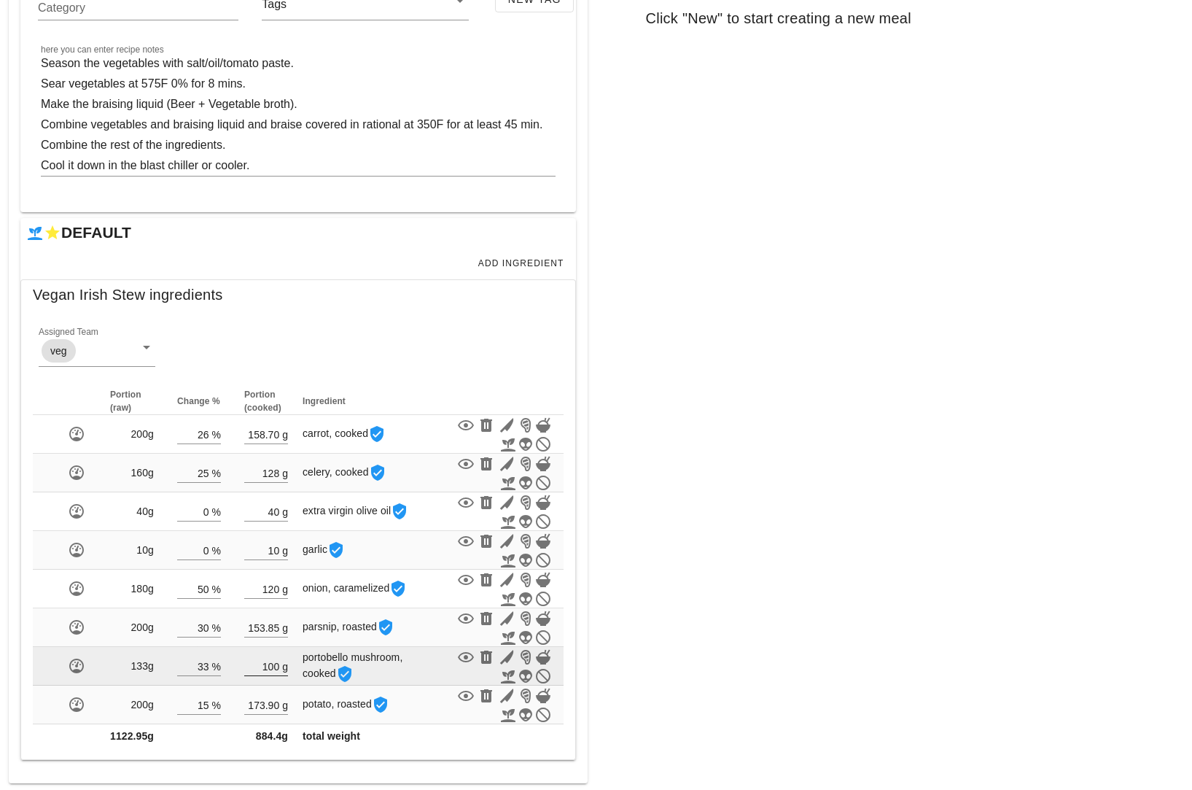
click at [276, 667] on input "100" at bounding box center [261, 665] width 35 height 19
click at [284, 665] on div "g" at bounding box center [283, 665] width 9 height 19
click at [277, 665] on input "100" at bounding box center [261, 665] width 35 height 19
type input "1"
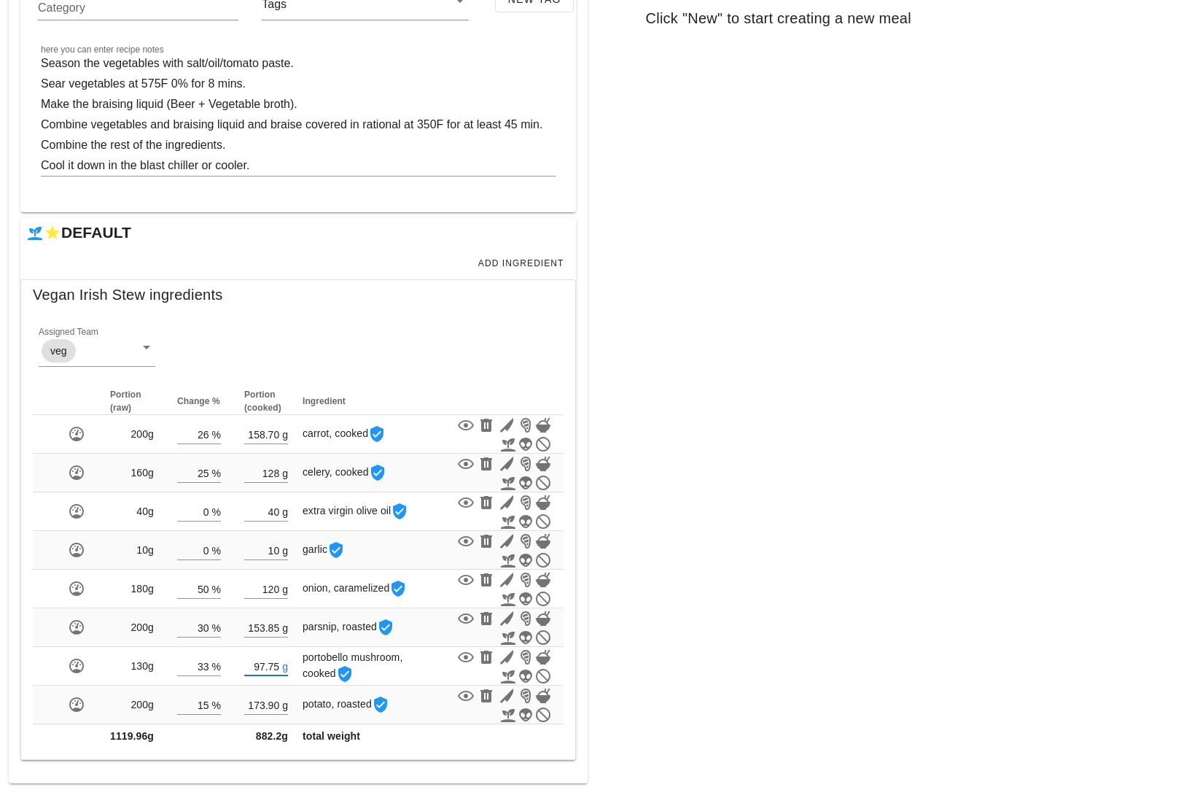
type input "97.75"
click at [766, 546] on div "Meal WARNING: If you set a diet (stream) and a date for the meal, it will appea…" at bounding box center [894, 296] width 596 height 991
click at [526, 262] on span "Add Ingredient" at bounding box center [521, 263] width 87 height 10
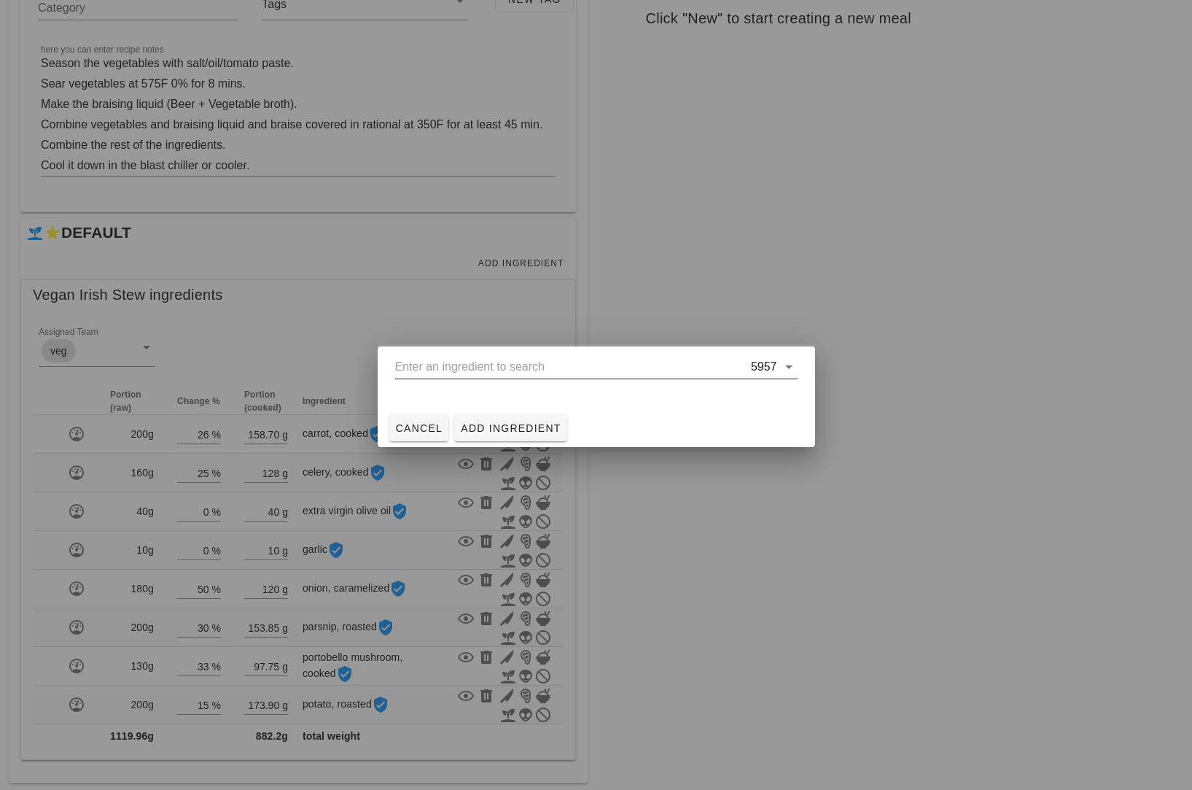
click at [502, 366] on input "text" at bounding box center [571, 366] width 353 height 23
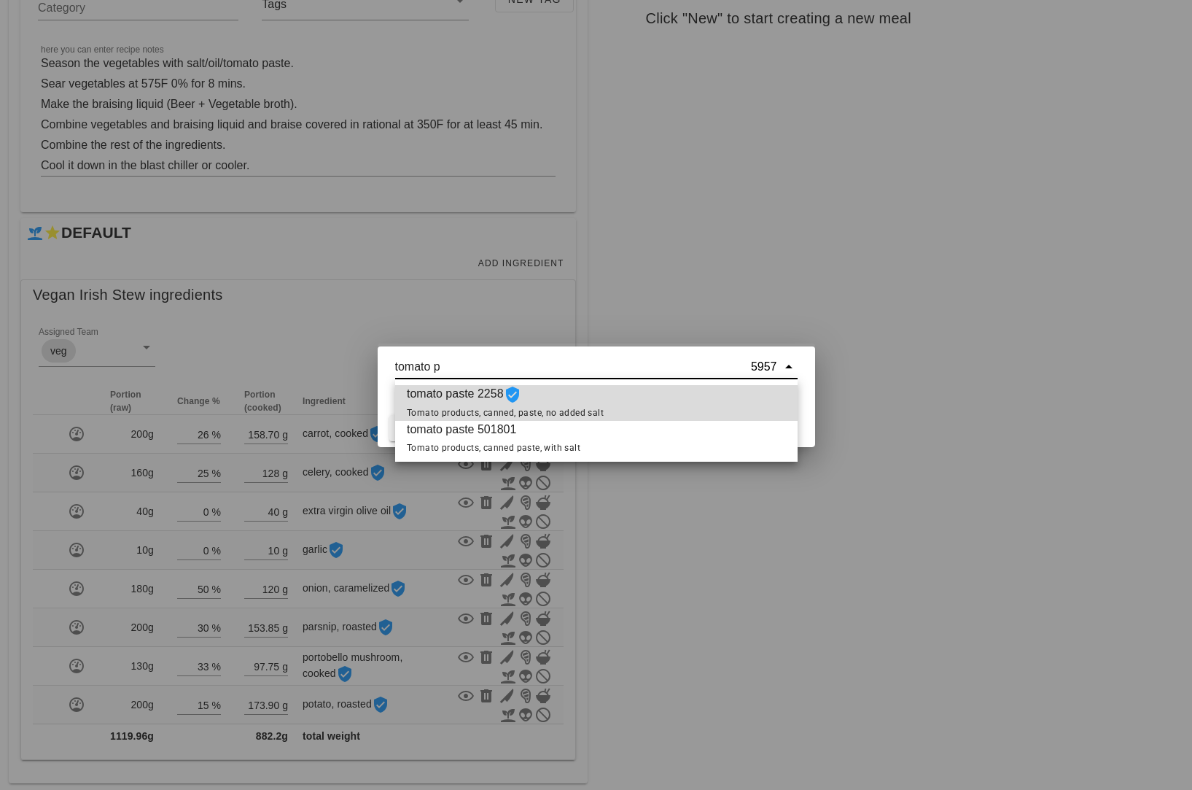
click at [561, 408] on span "Tomato products, canned, paste, no added salt" at bounding box center [505, 413] width 197 height 10
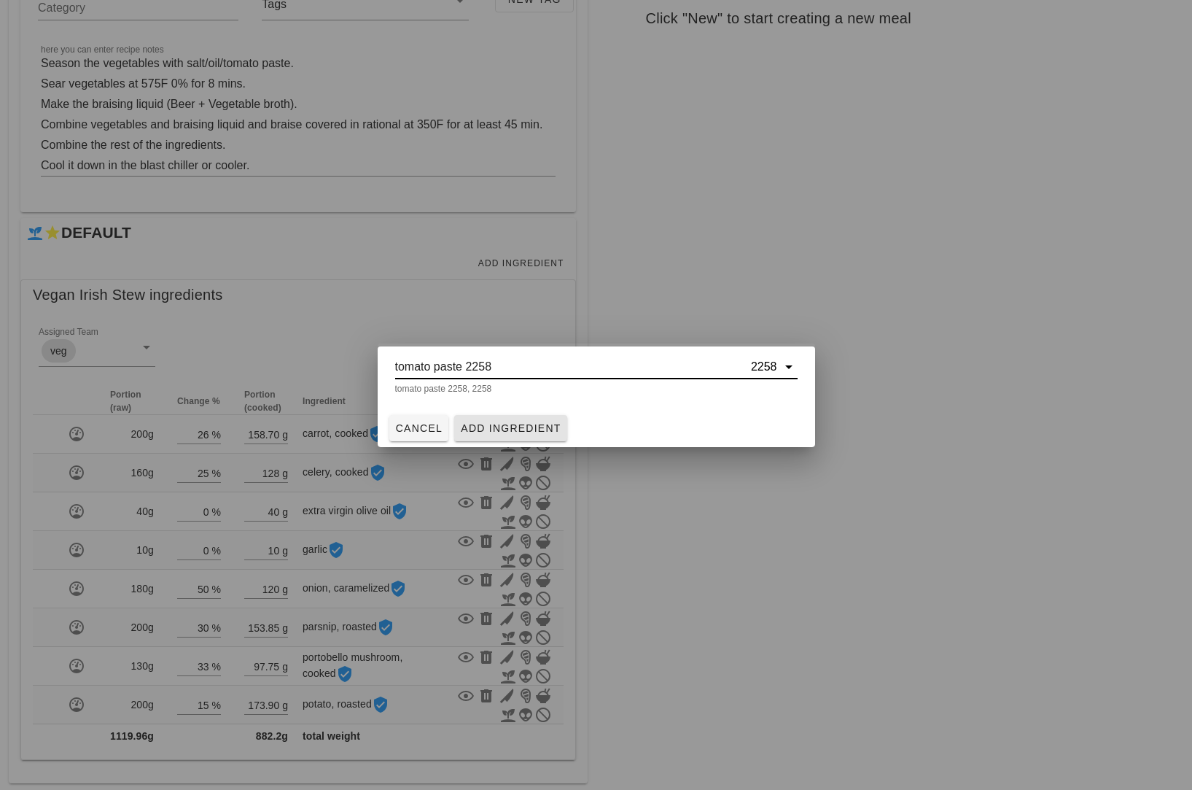
type input "tomato paste 2258"
click at [524, 431] on span "Add Ingredient" at bounding box center [510, 428] width 101 height 12
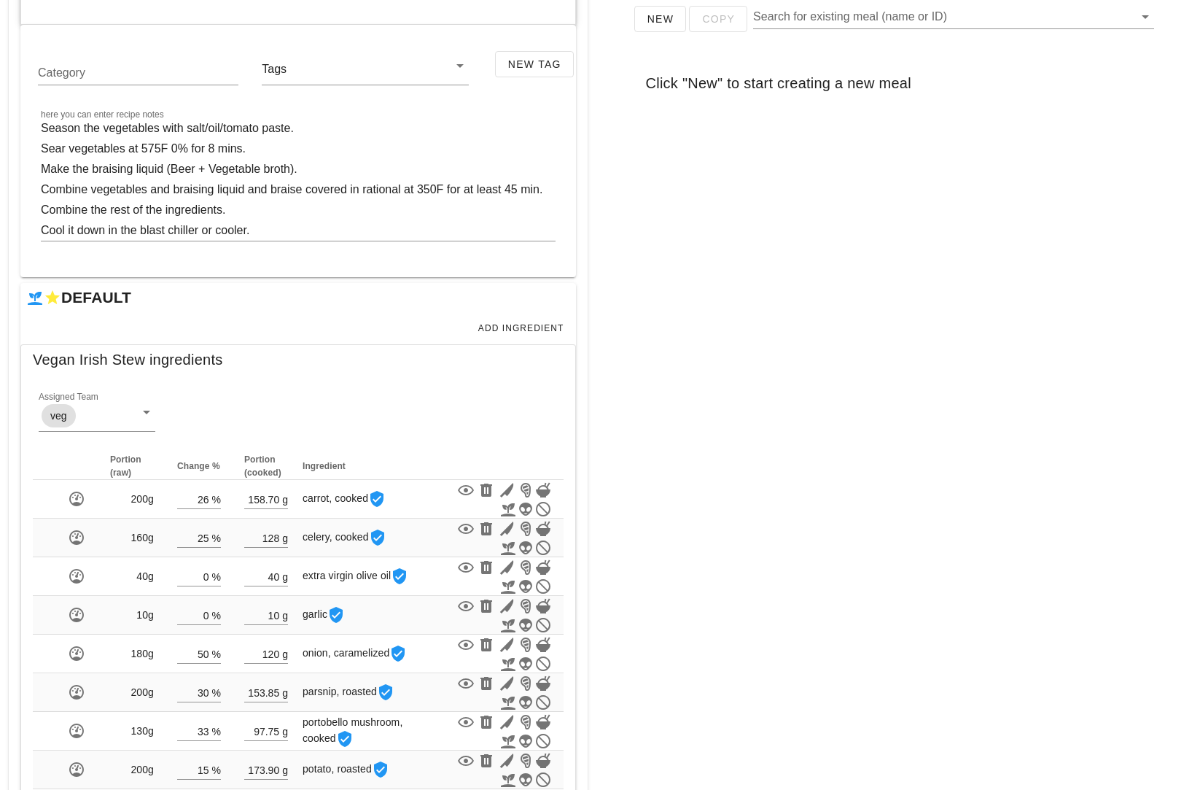
scroll to position [295, 0]
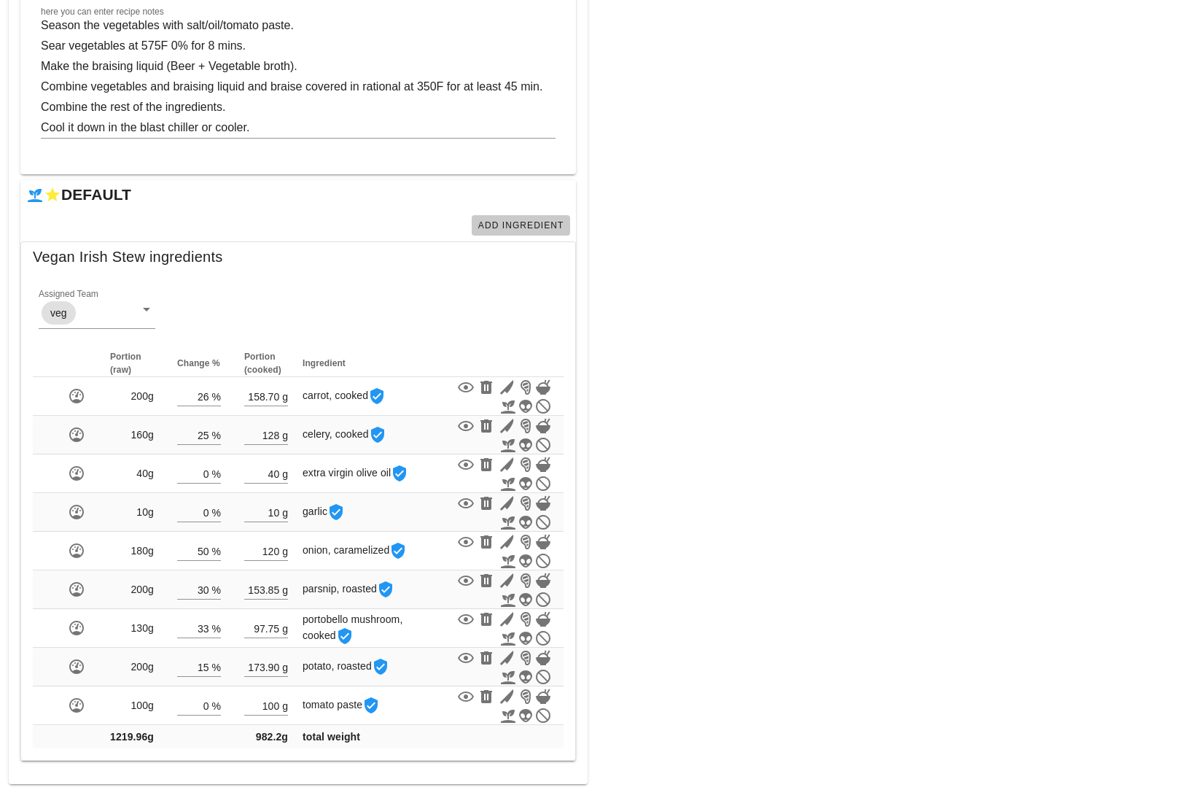
click at [522, 220] on span "Add Ingredient" at bounding box center [521, 225] width 87 height 10
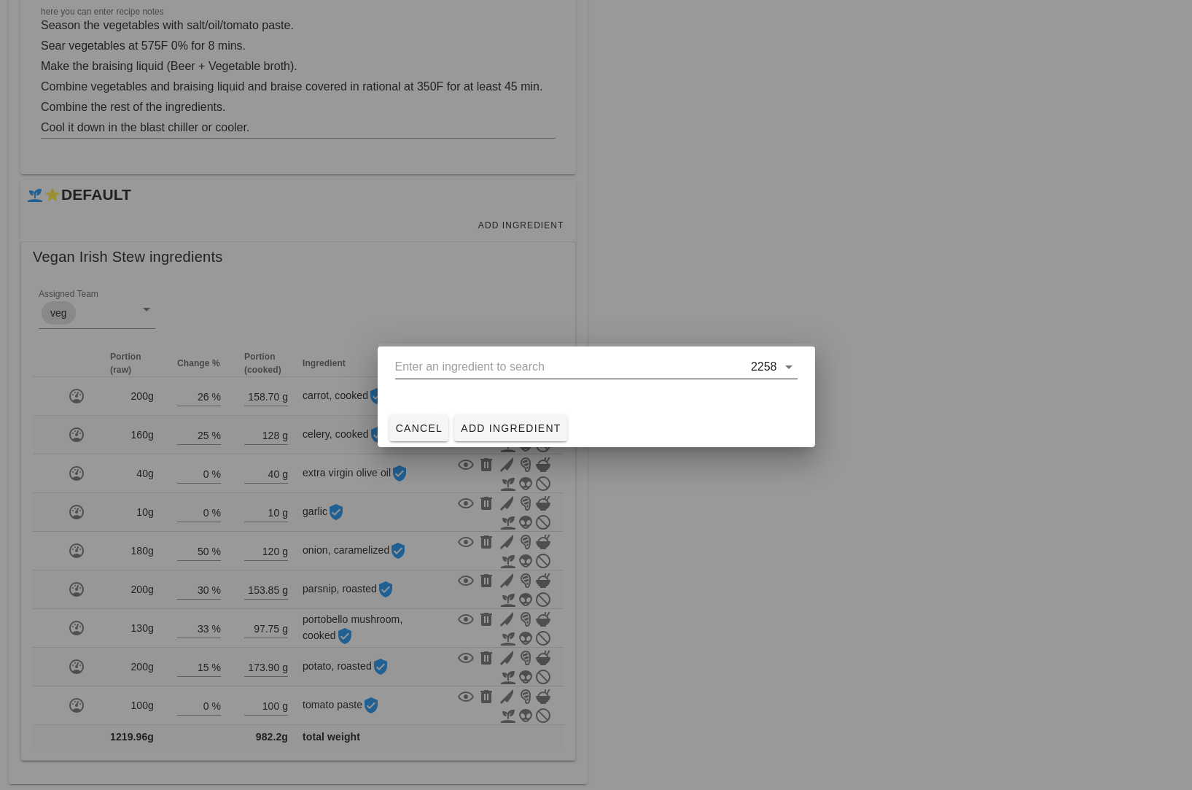
click at [493, 380] on div "2258" at bounding box center [596, 374] width 402 height 39
click at [491, 369] on input "text" at bounding box center [571, 366] width 353 height 23
type input "b"
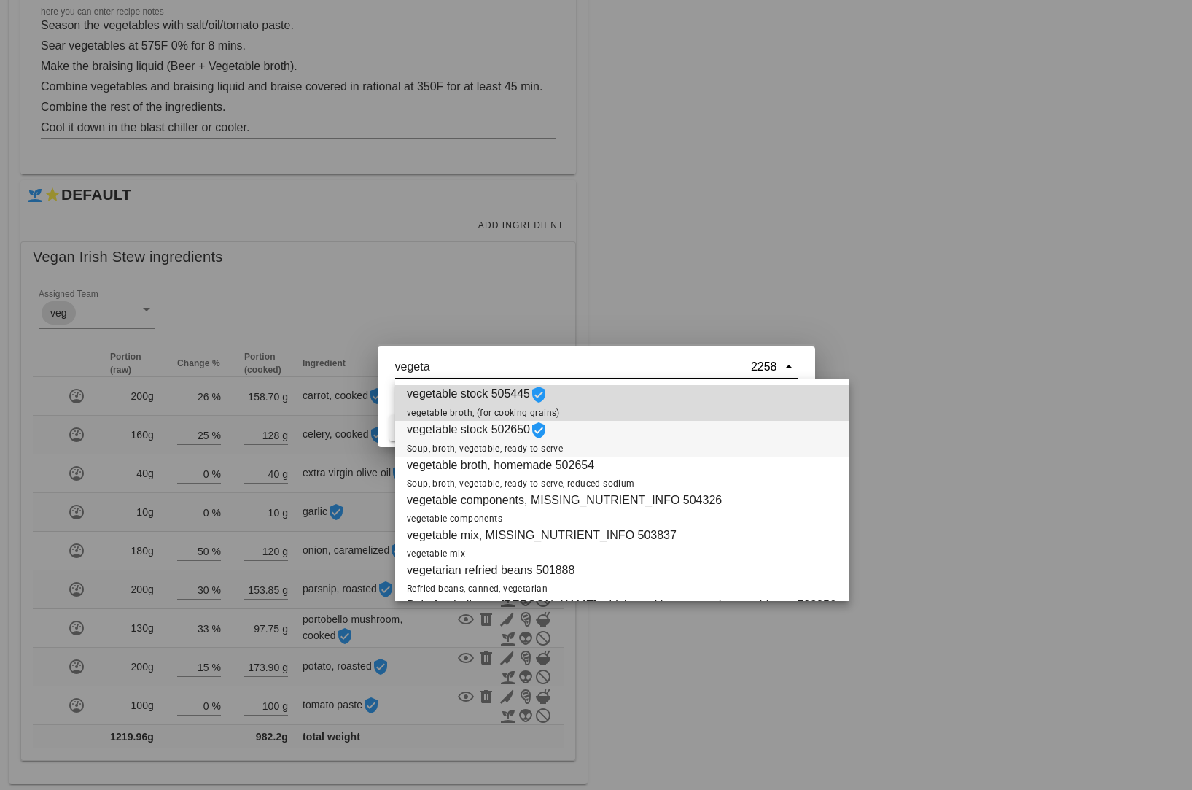
click at [587, 436] on div "vegetable stock 502650 Soup, broth, vegetable, ready-to-serve" at bounding box center [622, 439] width 454 height 36
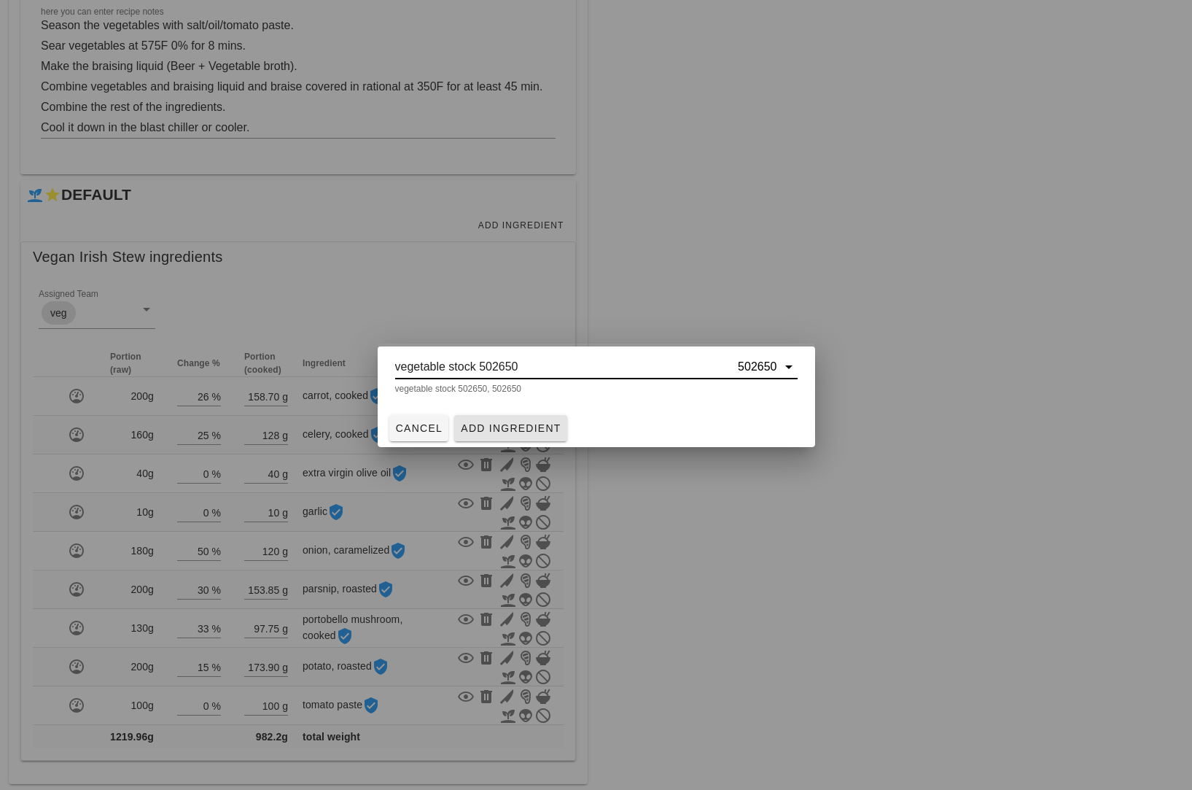
type input "vegetable stock 502650"
click at [532, 419] on button "Add Ingredient" at bounding box center [510, 428] width 113 height 26
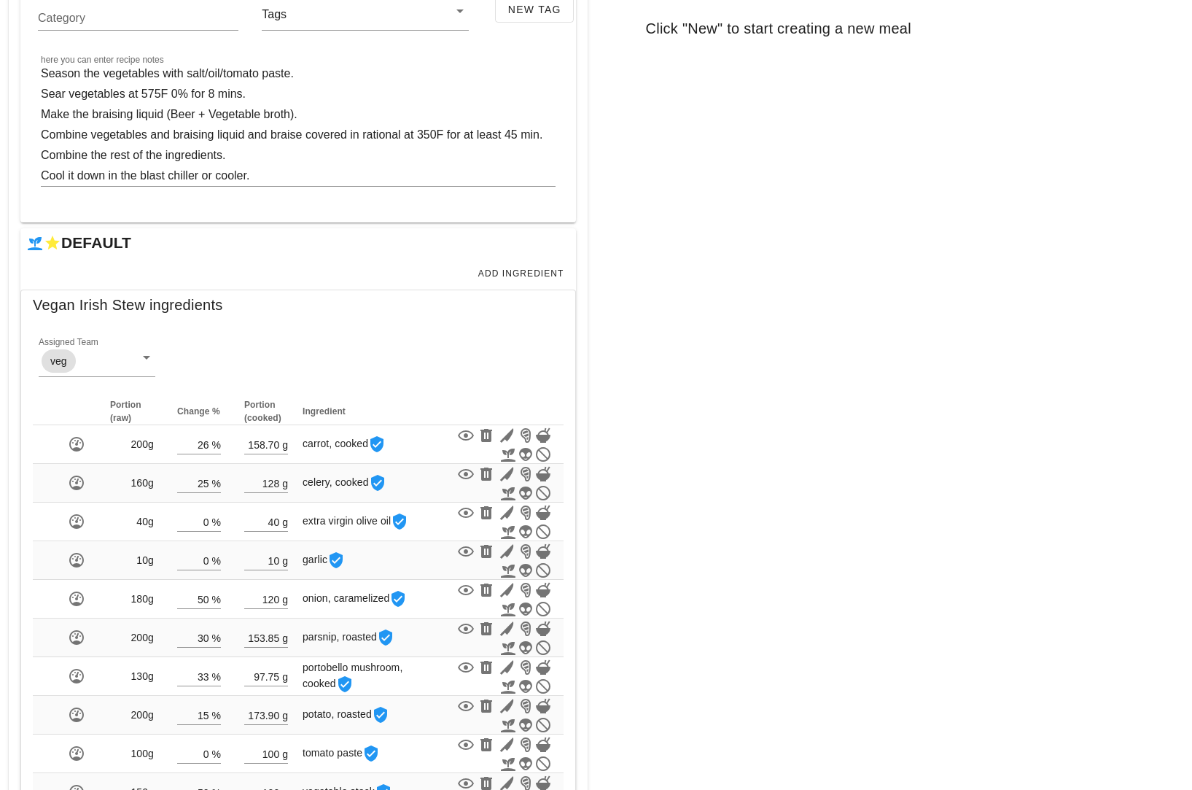
scroll to position [334, 0]
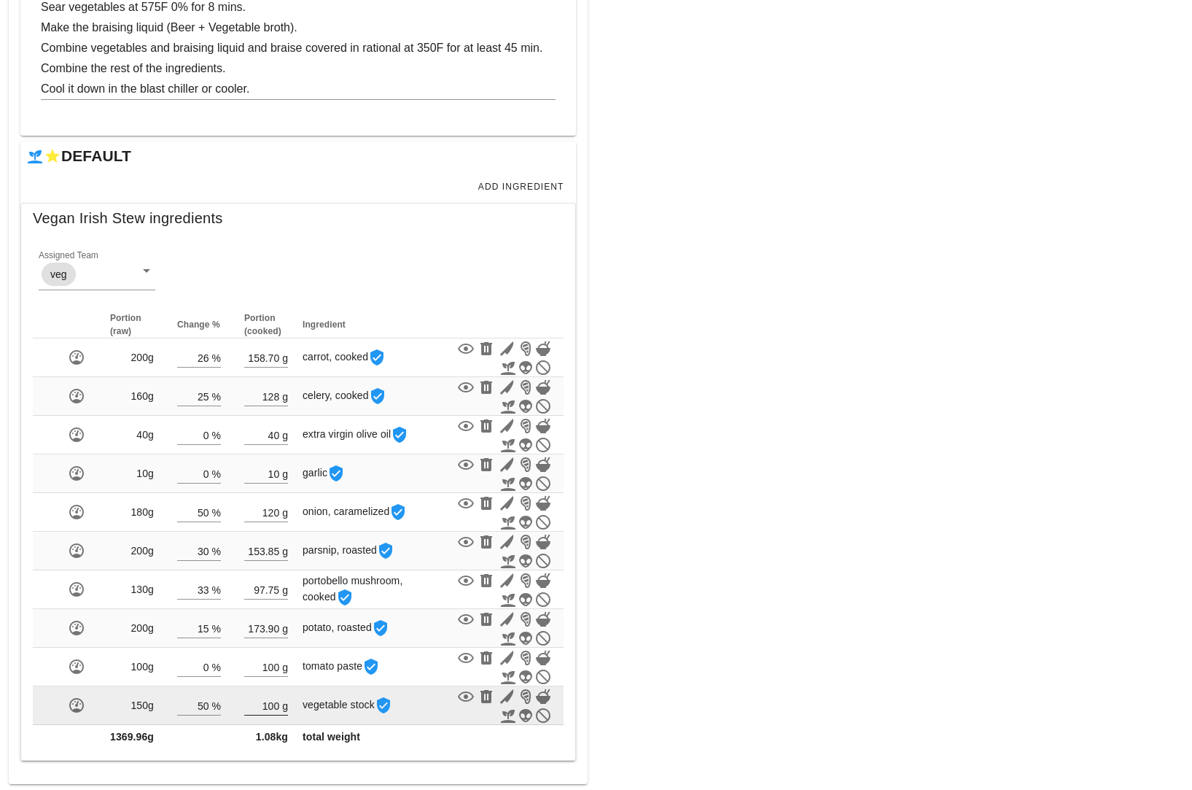
click at [279, 707] on input "100" at bounding box center [261, 705] width 35 height 19
type input "1"
type input "6"
type input "5"
type input "466.70"
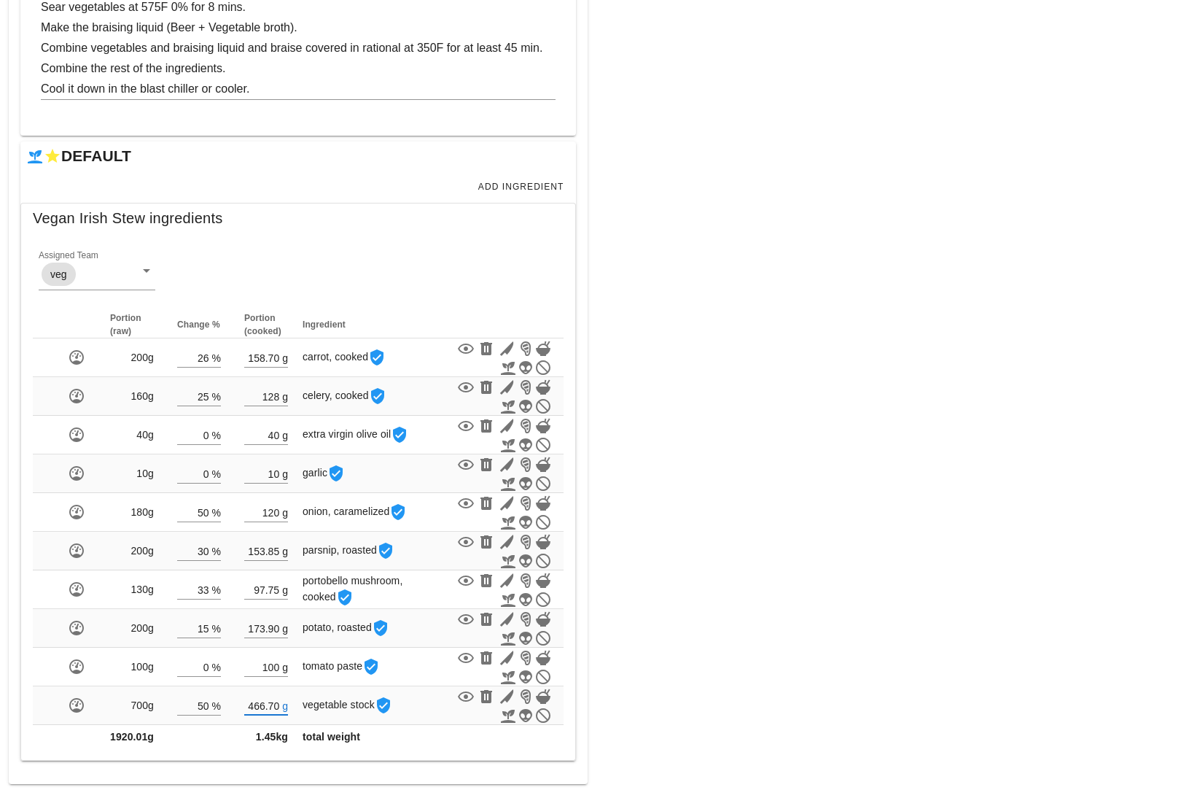
click at [691, 609] on div "Meal WARNING: If you set a diet (stream) and a date for the meal, it will appea…" at bounding box center [894, 258] width 596 height 1068
click at [522, 189] on span "Add Ingredient" at bounding box center [521, 187] width 87 height 10
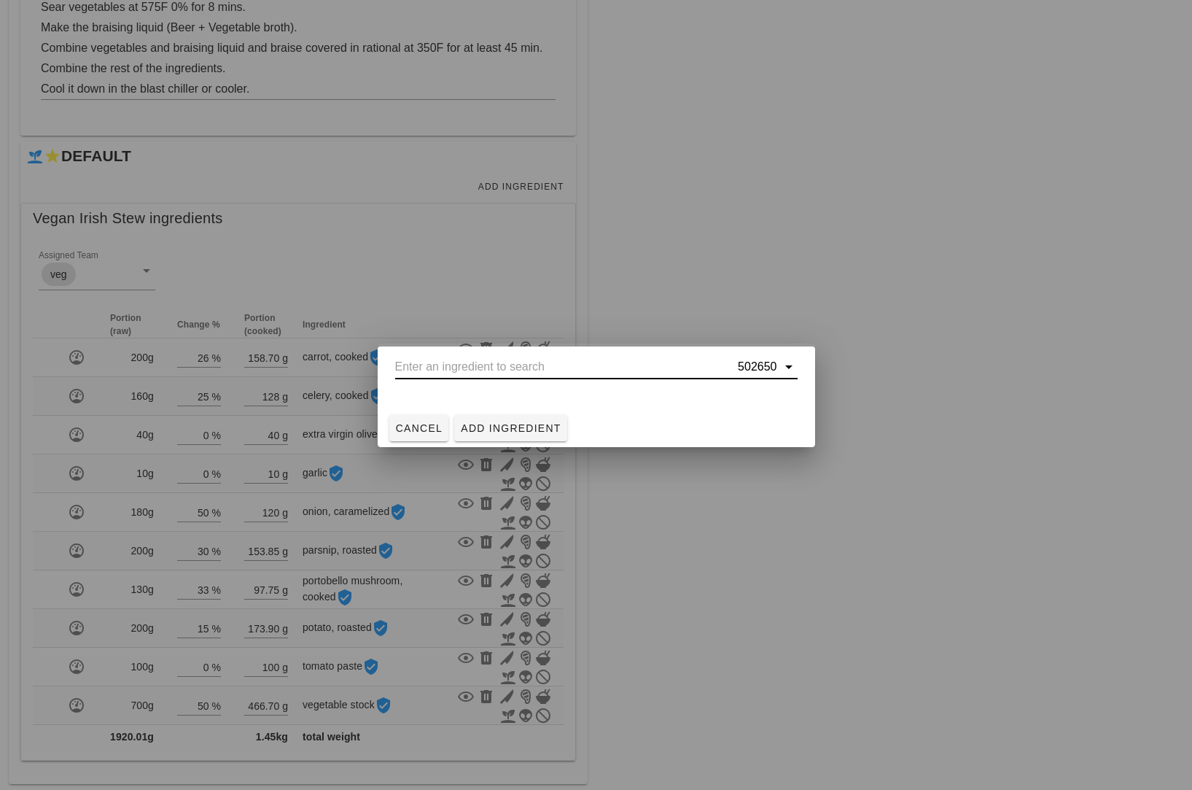
click at [522, 362] on input "text" at bounding box center [565, 366] width 341 height 23
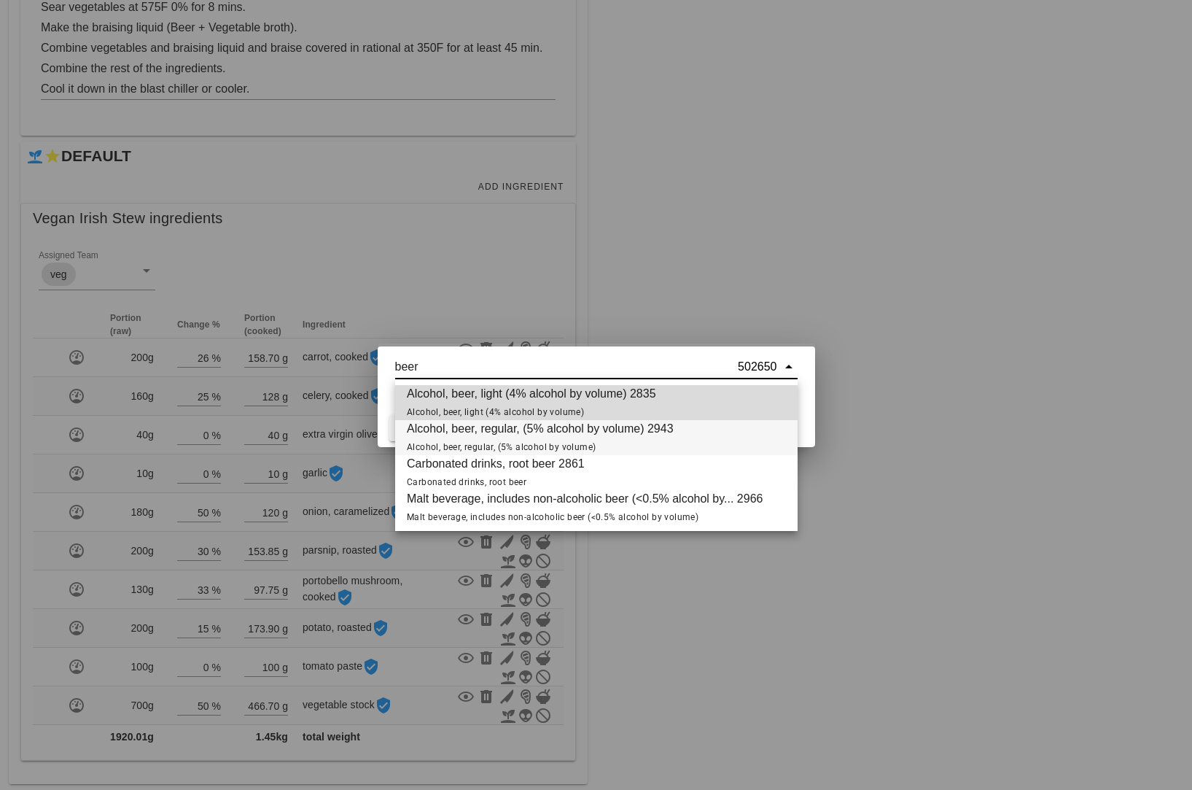
click at [673, 437] on span "Alcohol, beer, regular, (5% alcohol by volume) 2943 Alcohol, beer, regular, (5%…" at bounding box center [540, 437] width 267 height 35
type input "Alcohol, beer, regular, (5% alcohol by volume) 2943"
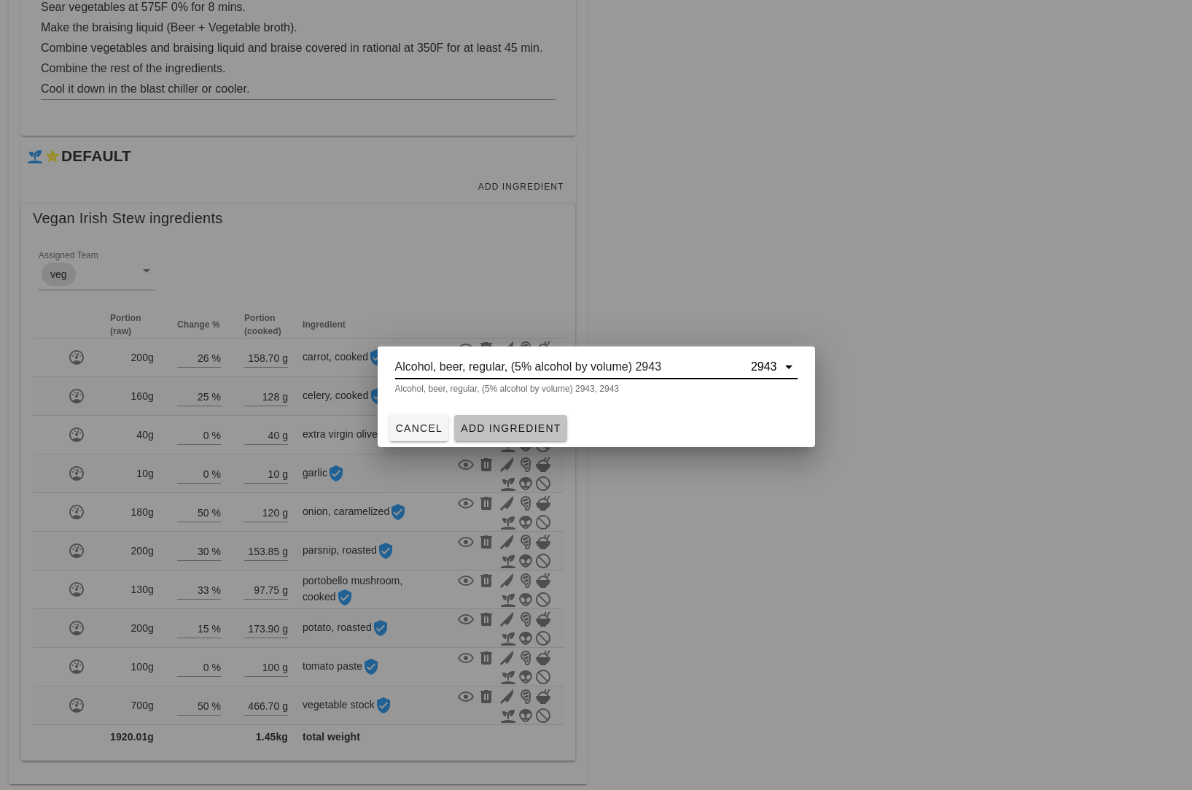
click at [525, 422] on span "Add Ingredient" at bounding box center [510, 428] width 101 height 12
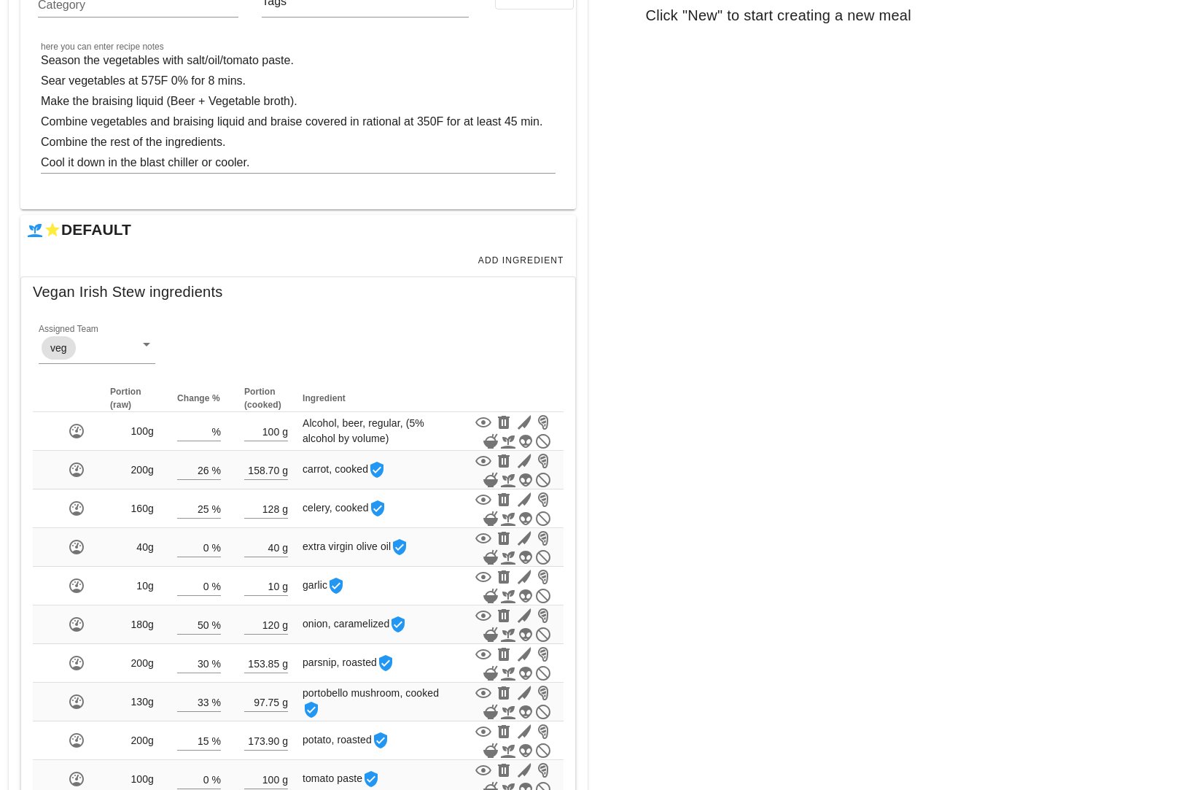
scroll to position [373, 0]
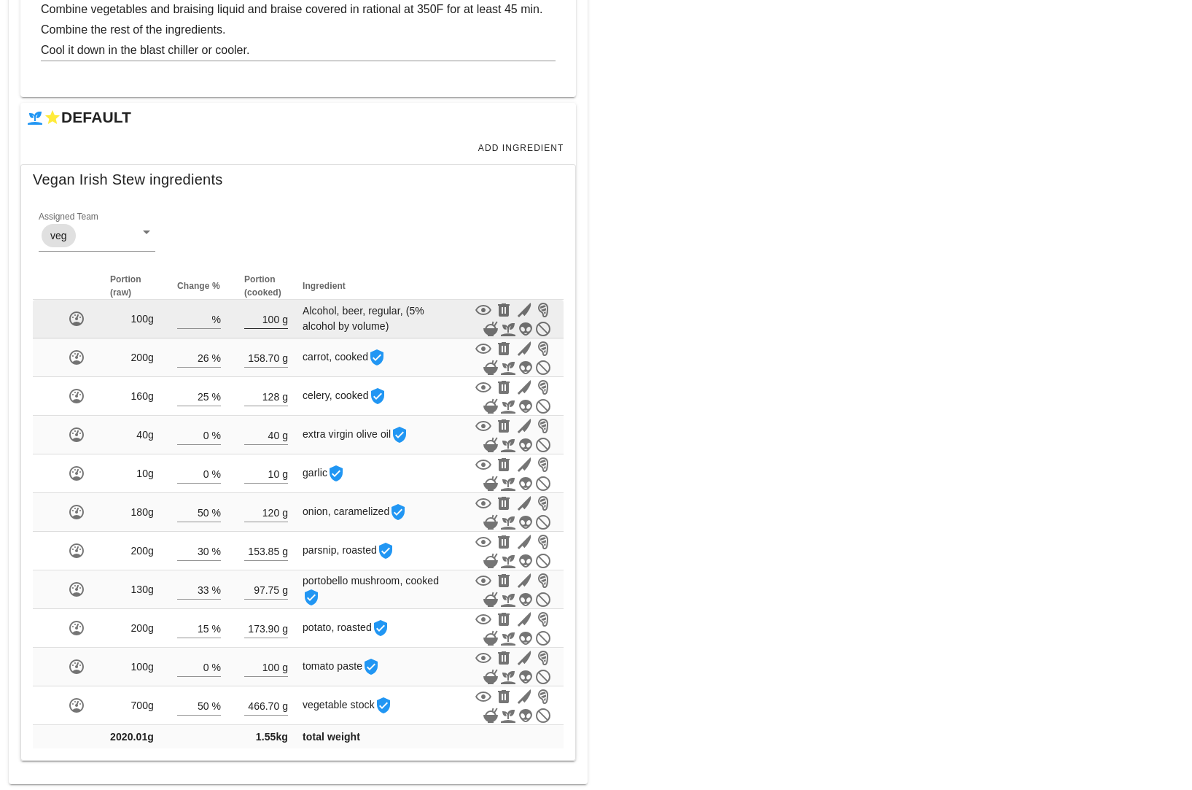
click at [279, 316] on input "100" at bounding box center [261, 318] width 35 height 19
type input "1"
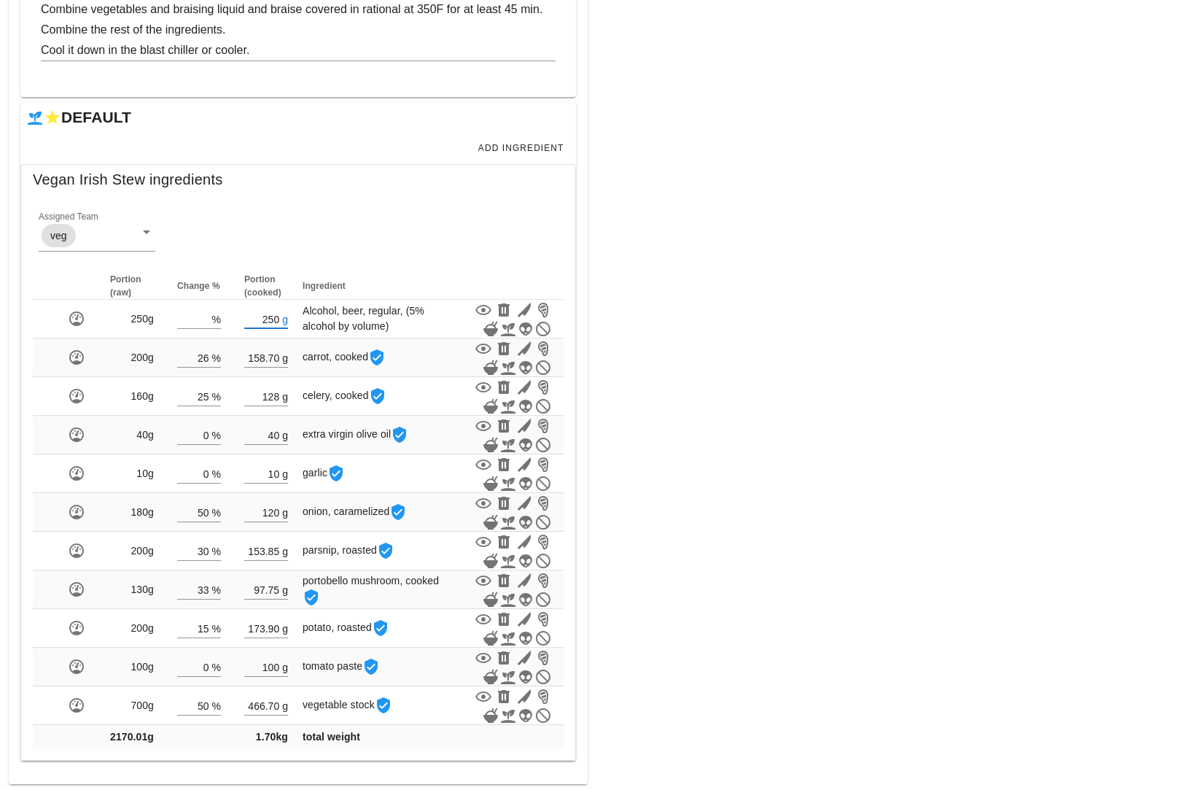
type input "250"
click at [704, 376] on div "New Copy Search for existing meal (name or ID) Click "New" to start creating a …" at bounding box center [894, 95] width 579 height 583
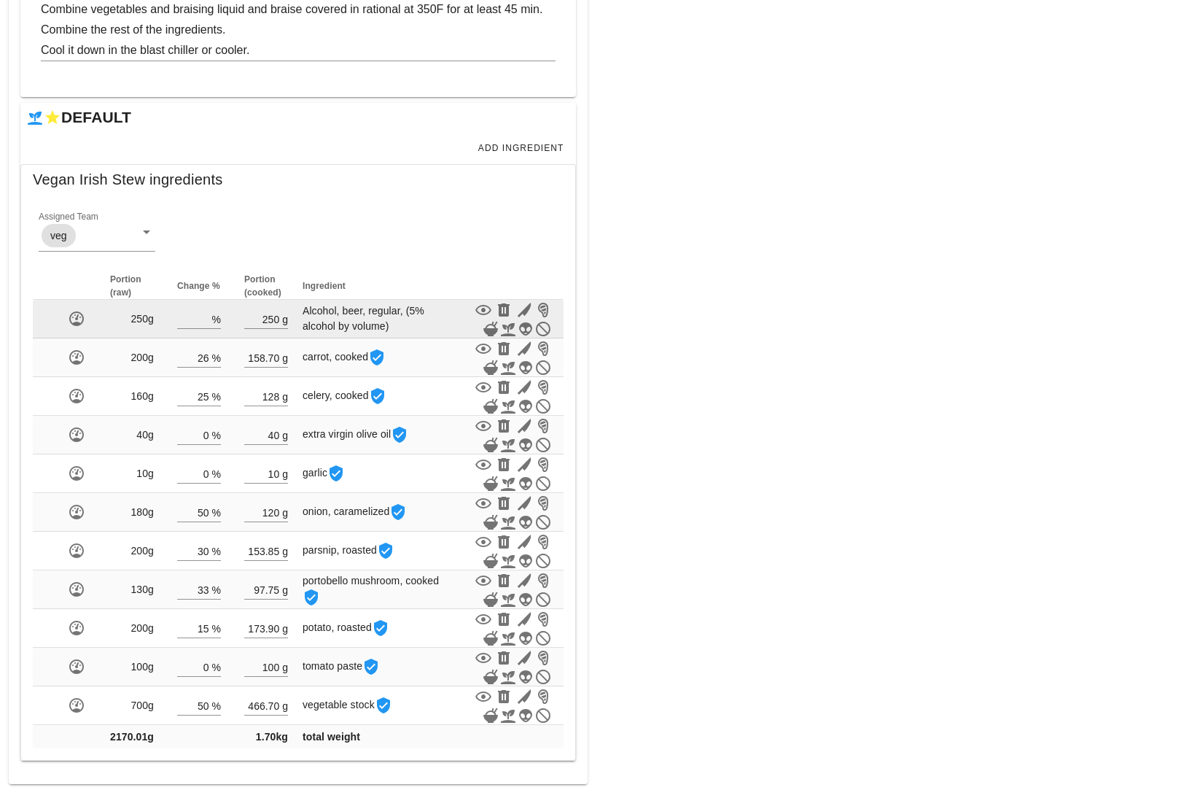
drag, startPoint x: 303, startPoint y: 310, endPoint x: 386, endPoint y: 335, distance: 86.0
click at [386, 335] on td "Alcohol, beer, regular, (5% alcohol by volume)" at bounding box center [376, 319] width 152 height 39
copy span "Alcohol, beer, regular, (5% alcohol by volume)"
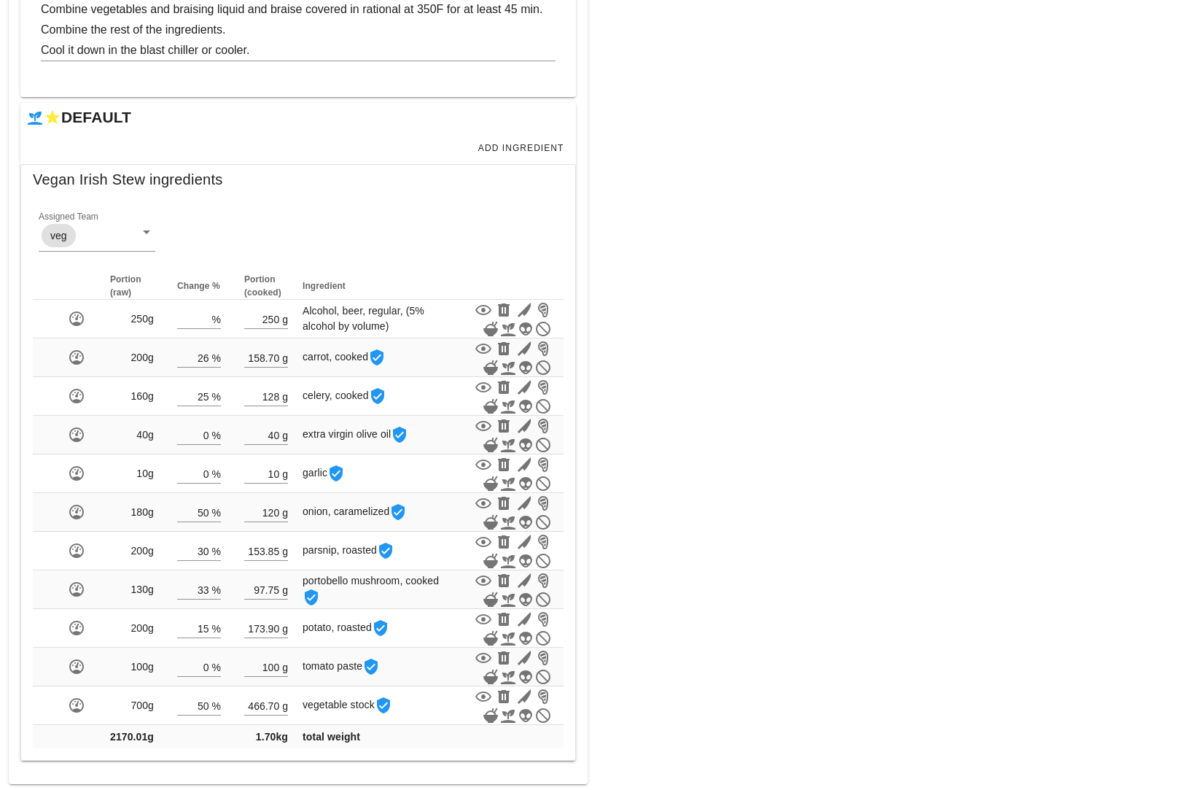
click at [692, 386] on div "New Copy Search for existing meal (name or ID) Click "New" to start creating a …" at bounding box center [894, 95] width 579 height 583
click at [534, 144] on span "Add Ingredient" at bounding box center [521, 148] width 87 height 10
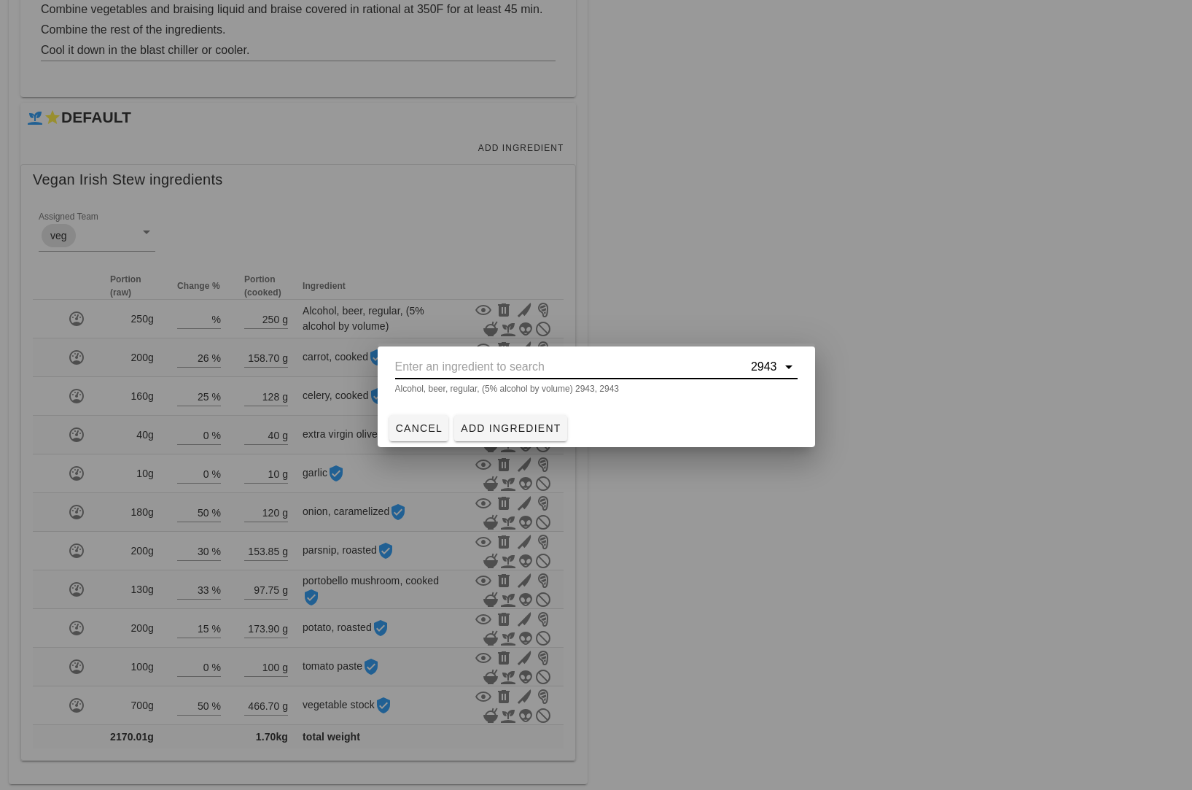
click at [513, 360] on input "text" at bounding box center [571, 366] width 353 height 23
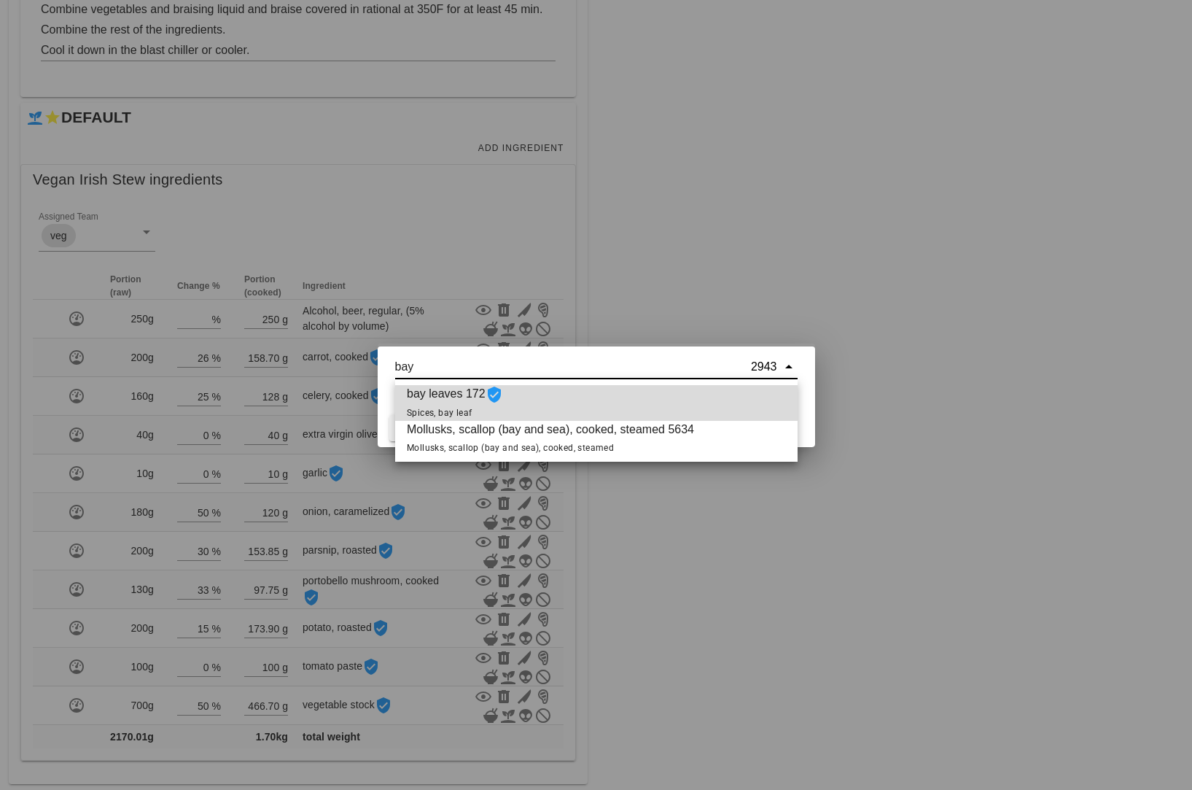
click at [556, 403] on div "bay leaves 172 Spices, bay leaf" at bounding box center [596, 403] width 402 height 36
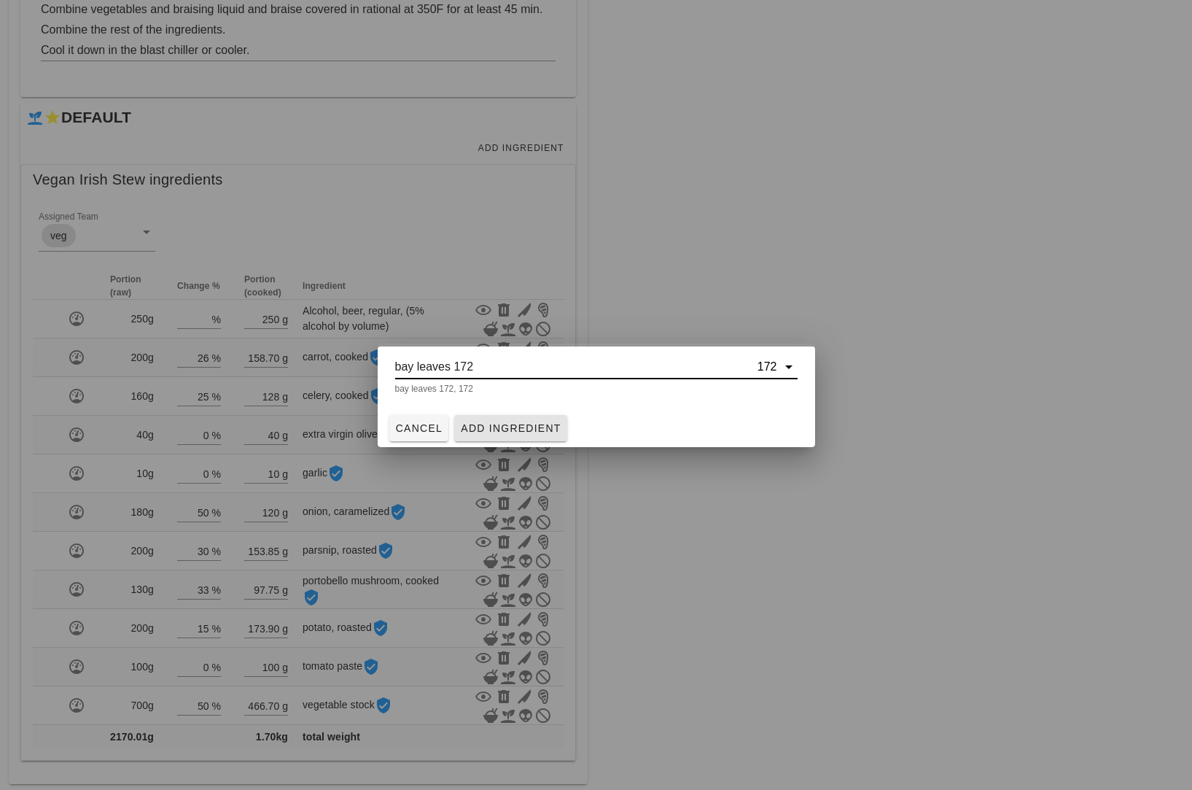
type input "bay leaves 172"
click at [511, 427] on span "Add Ingredient" at bounding box center [510, 428] width 101 height 12
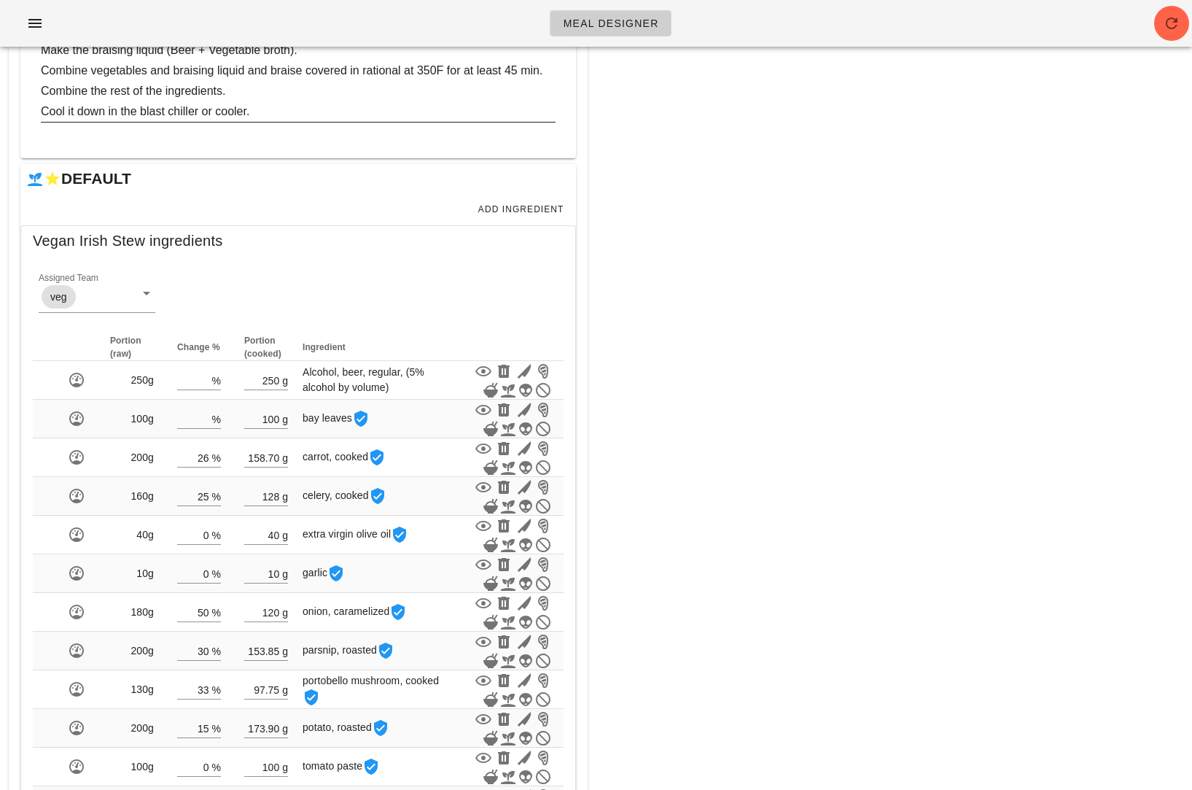
scroll to position [411, 0]
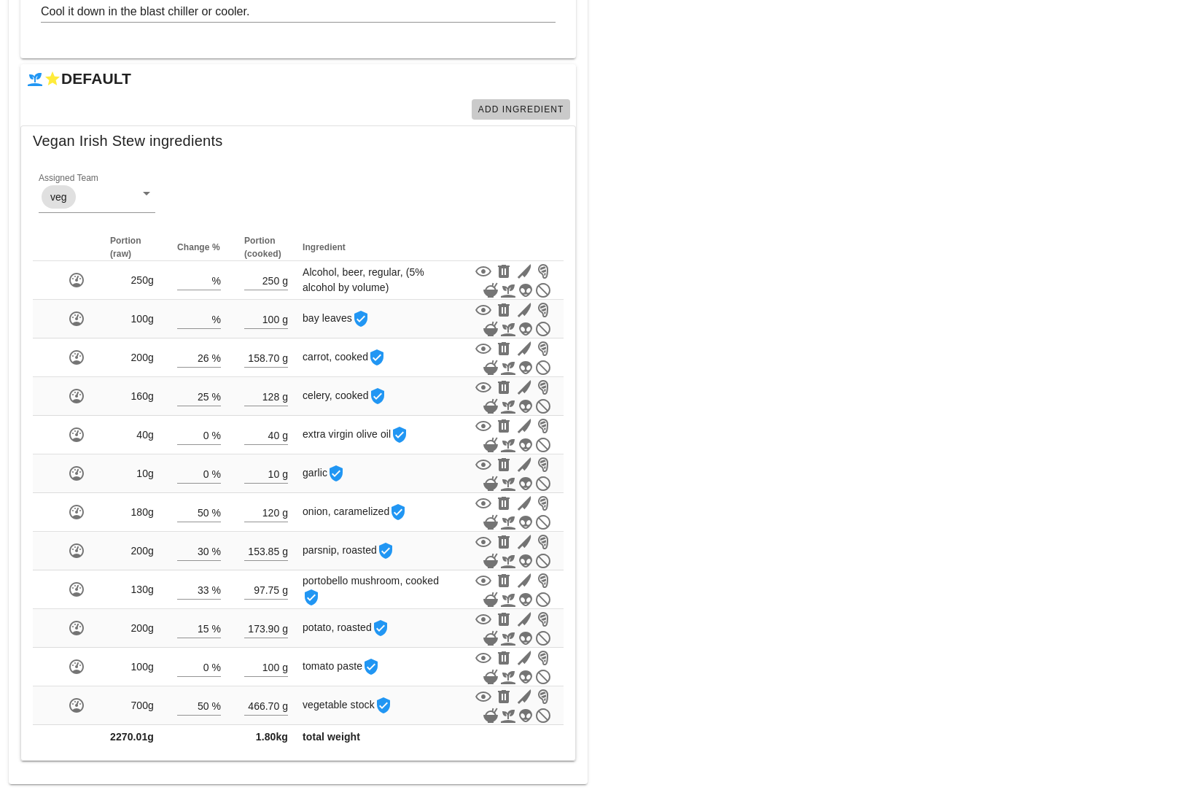
click at [522, 99] on button "Add Ingredient" at bounding box center [521, 109] width 98 height 20
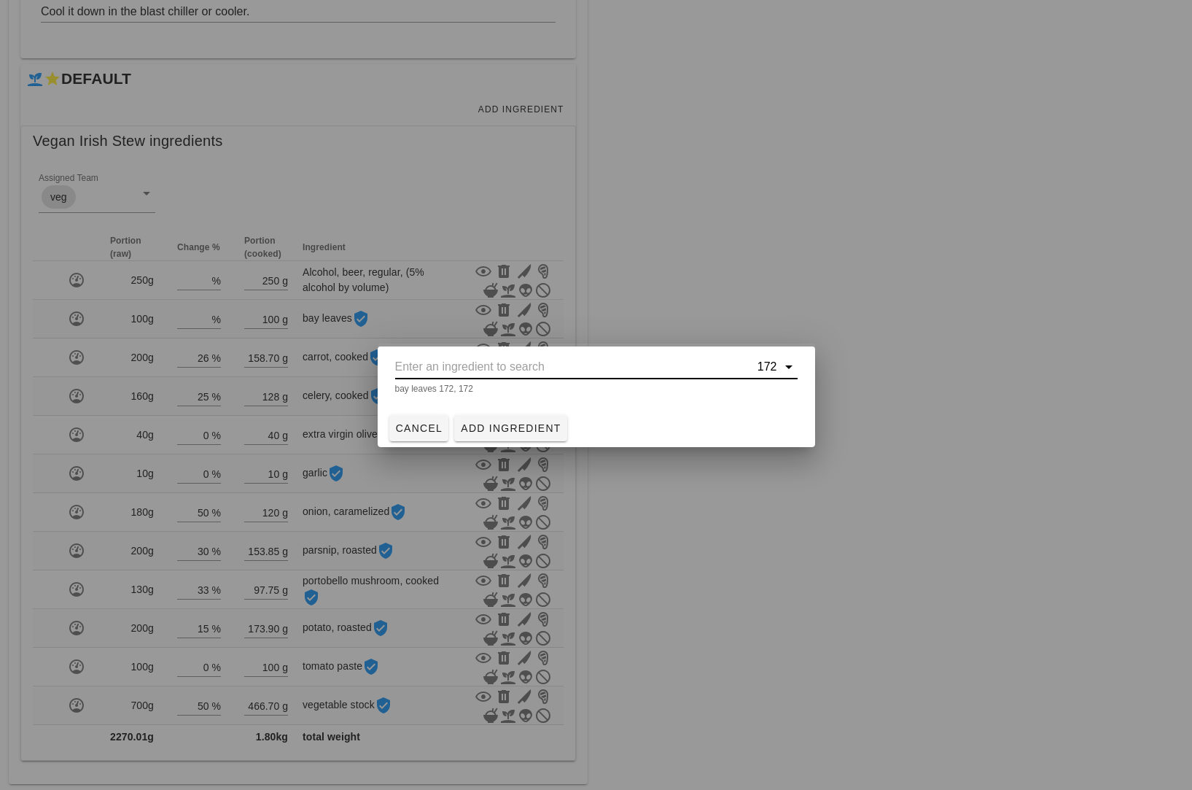
click at [496, 365] on input "text" at bounding box center [574, 366] width 359 height 23
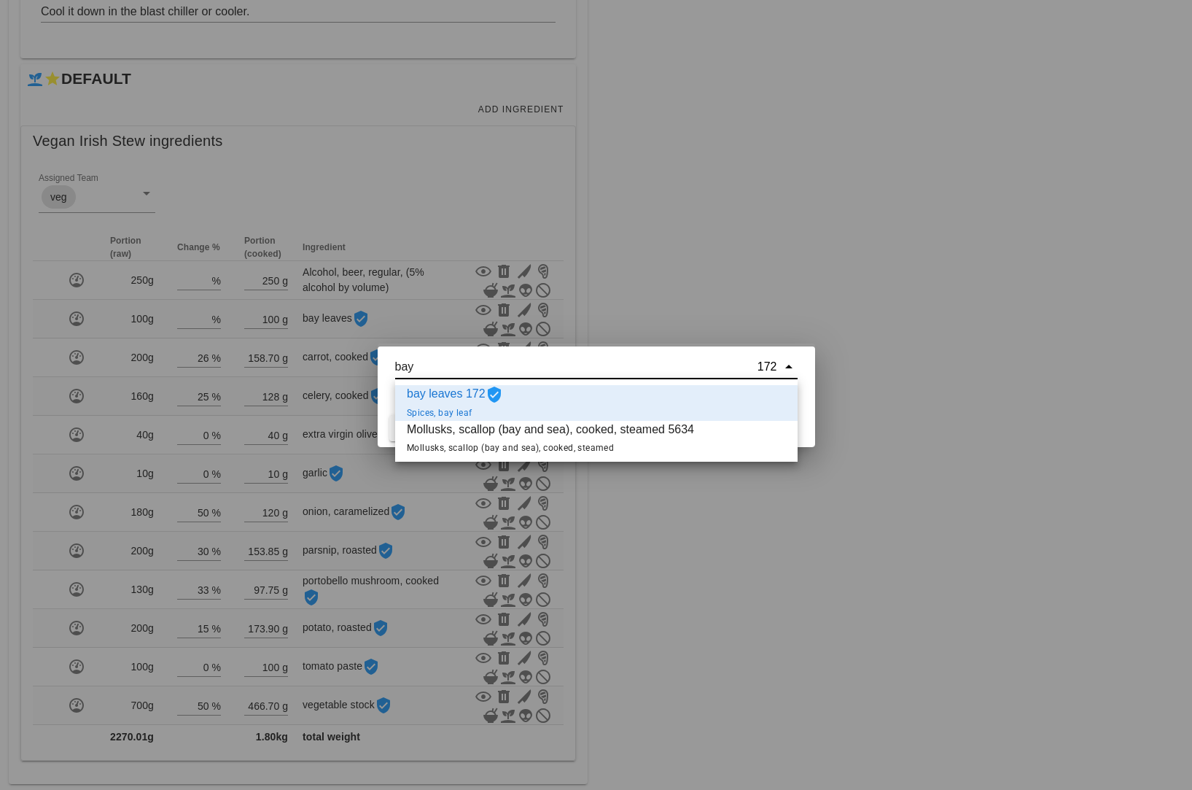
click at [507, 405] on div "bay leaves 172 Spices, bay leaf" at bounding box center [596, 403] width 402 height 36
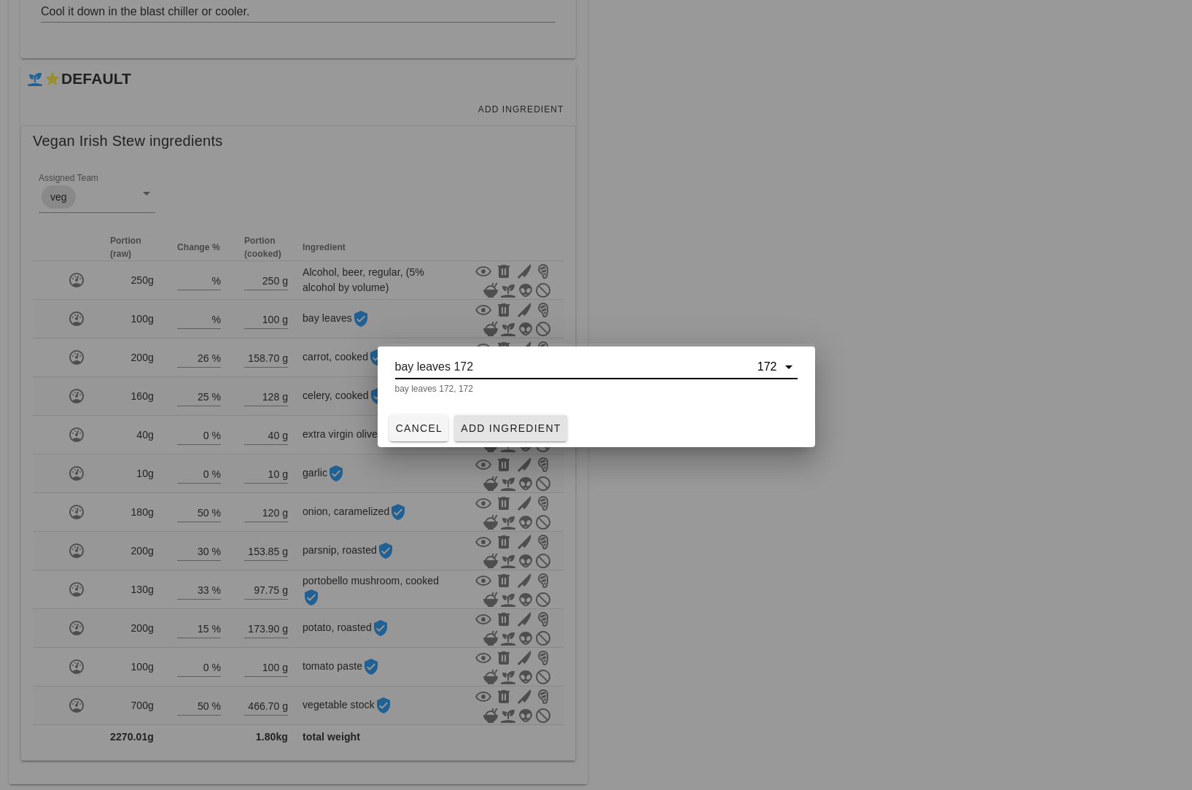
type input "bay leaves 172"
click at [517, 424] on span "Add Ingredient" at bounding box center [510, 428] width 101 height 12
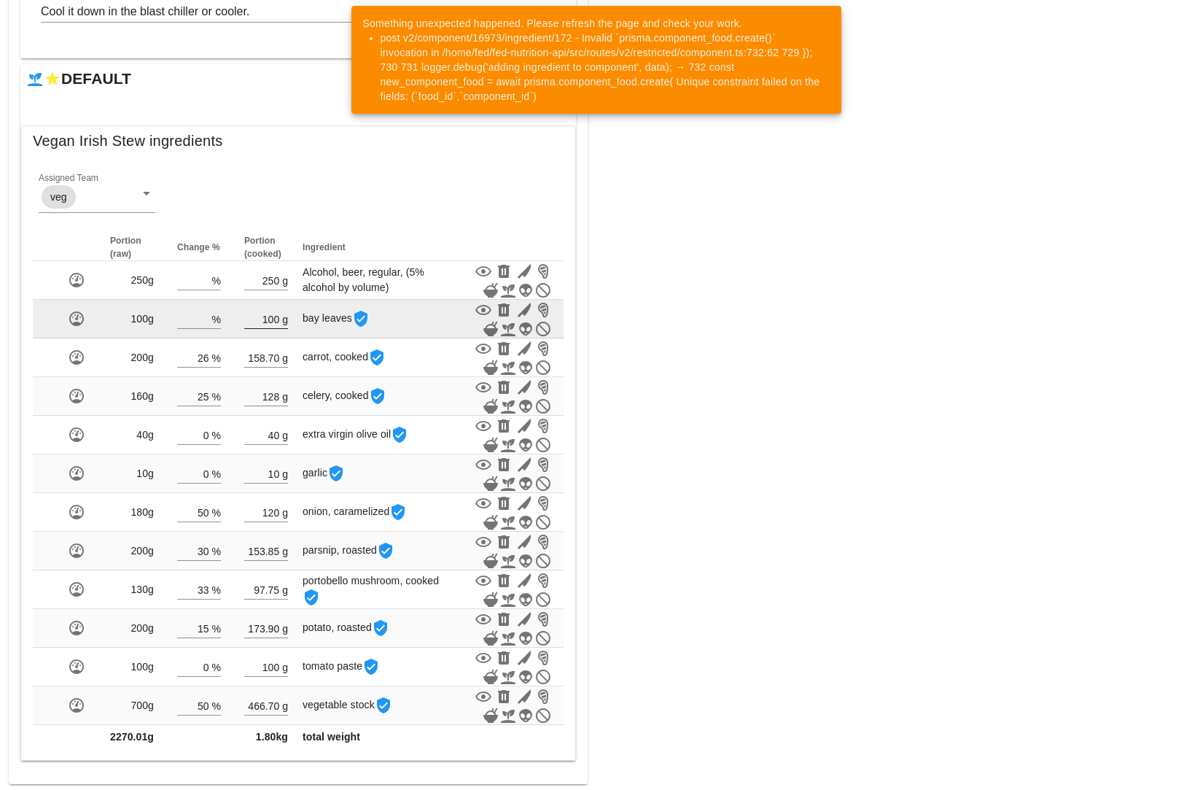
click at [276, 326] on input "100" at bounding box center [261, 318] width 35 height 19
type input "1"
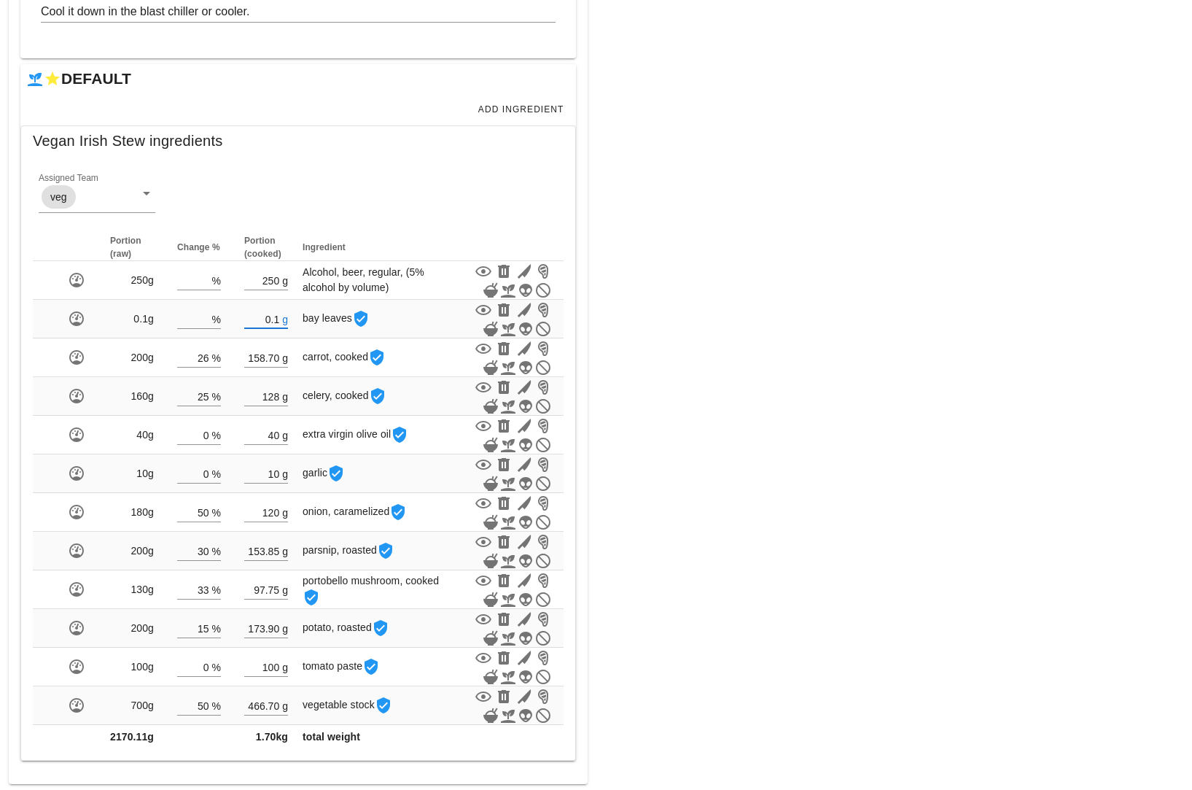
type input "0.10"
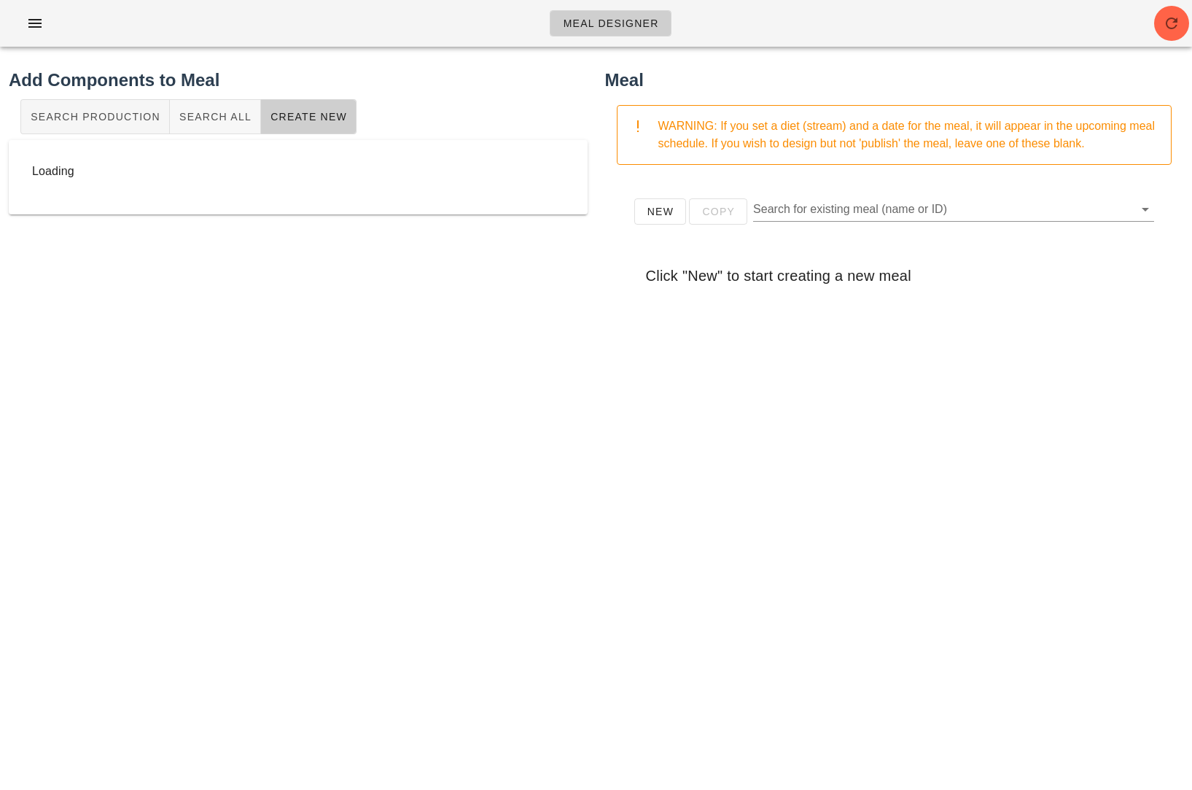
click at [775, 440] on div "Meal WARNING: If you set a diet (stream) and a date for the meal, it will appea…" at bounding box center [894, 413] width 596 height 710
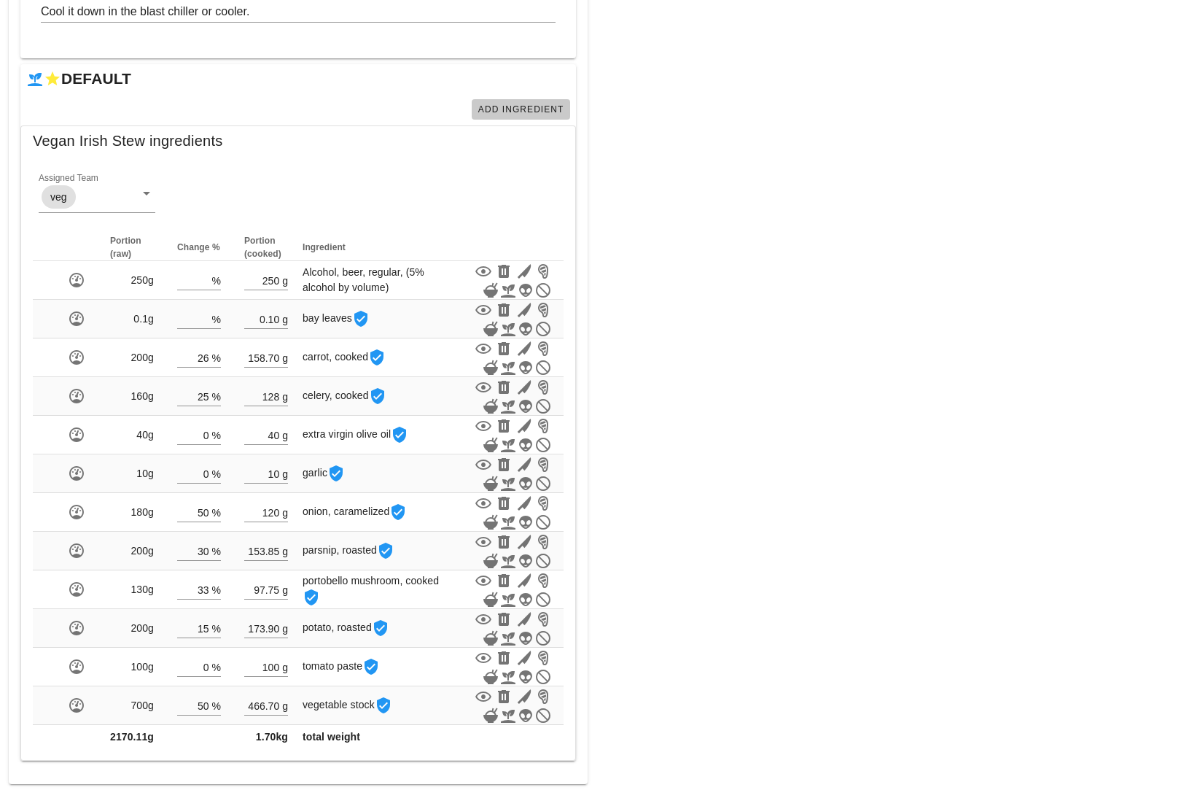
click at [500, 102] on button "Add Ingredient" at bounding box center [521, 109] width 98 height 20
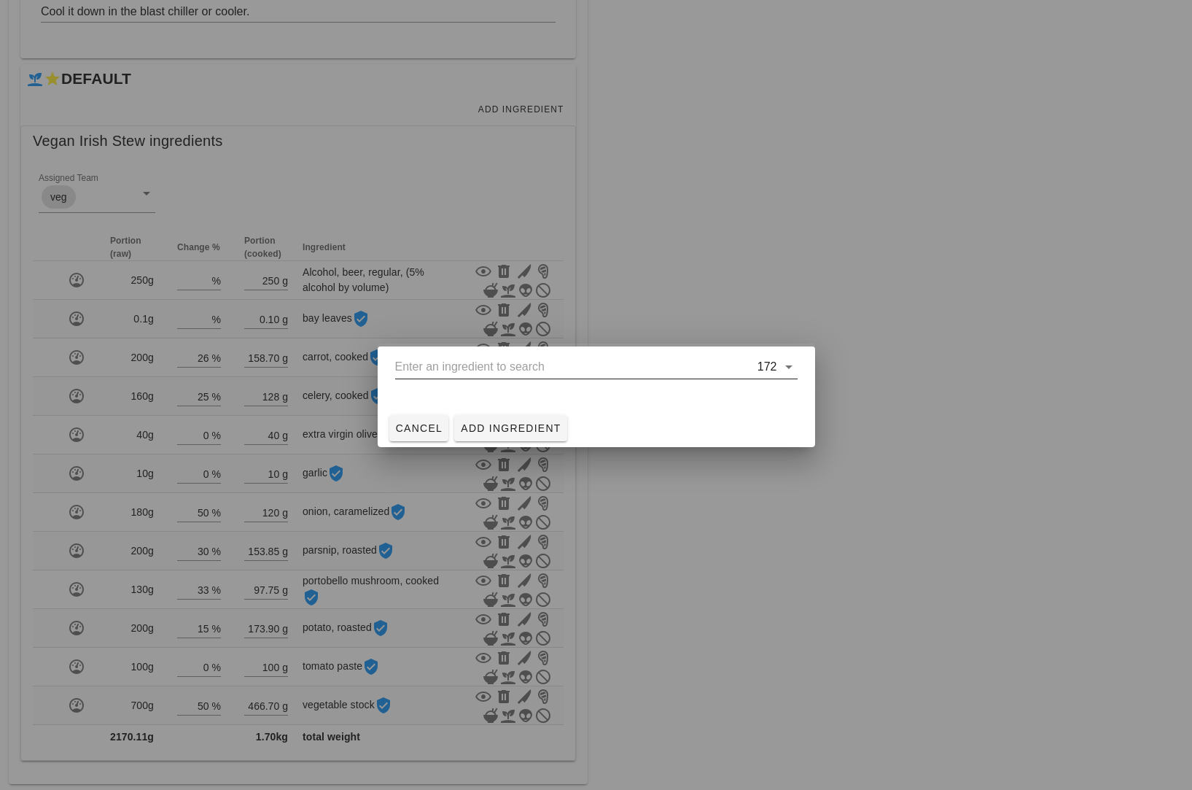
click at [488, 370] on input "text" at bounding box center [574, 366] width 359 height 23
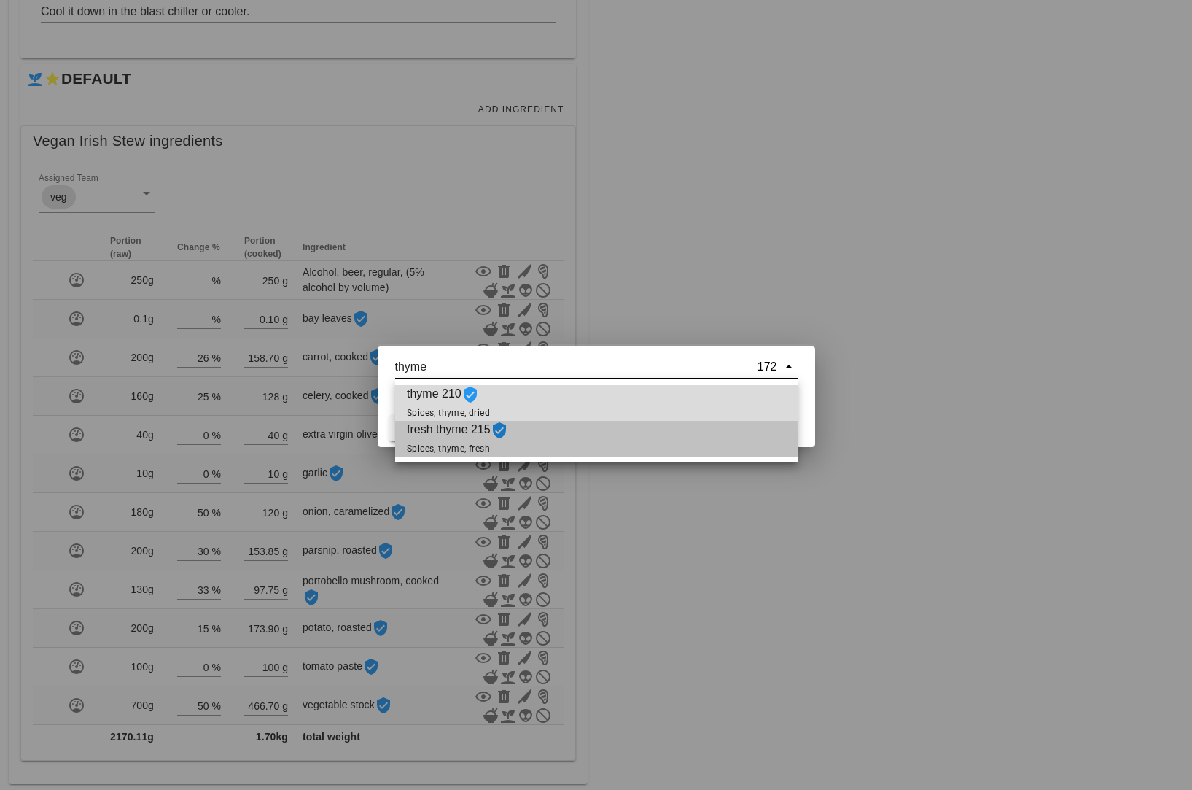
click at [526, 440] on div "fresh thyme 215 Spices, thyme, fresh" at bounding box center [596, 439] width 402 height 36
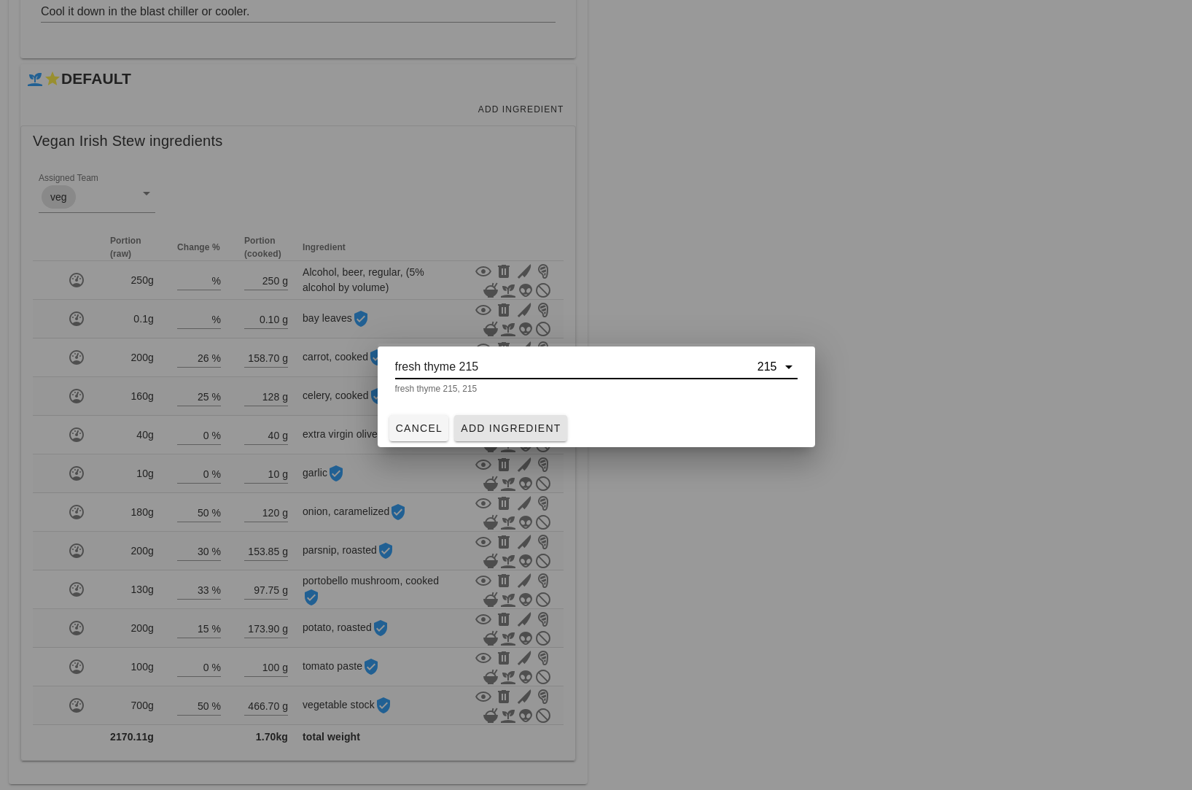
type input "fresh thyme 215"
click at [507, 423] on span "Add Ingredient" at bounding box center [510, 428] width 101 height 12
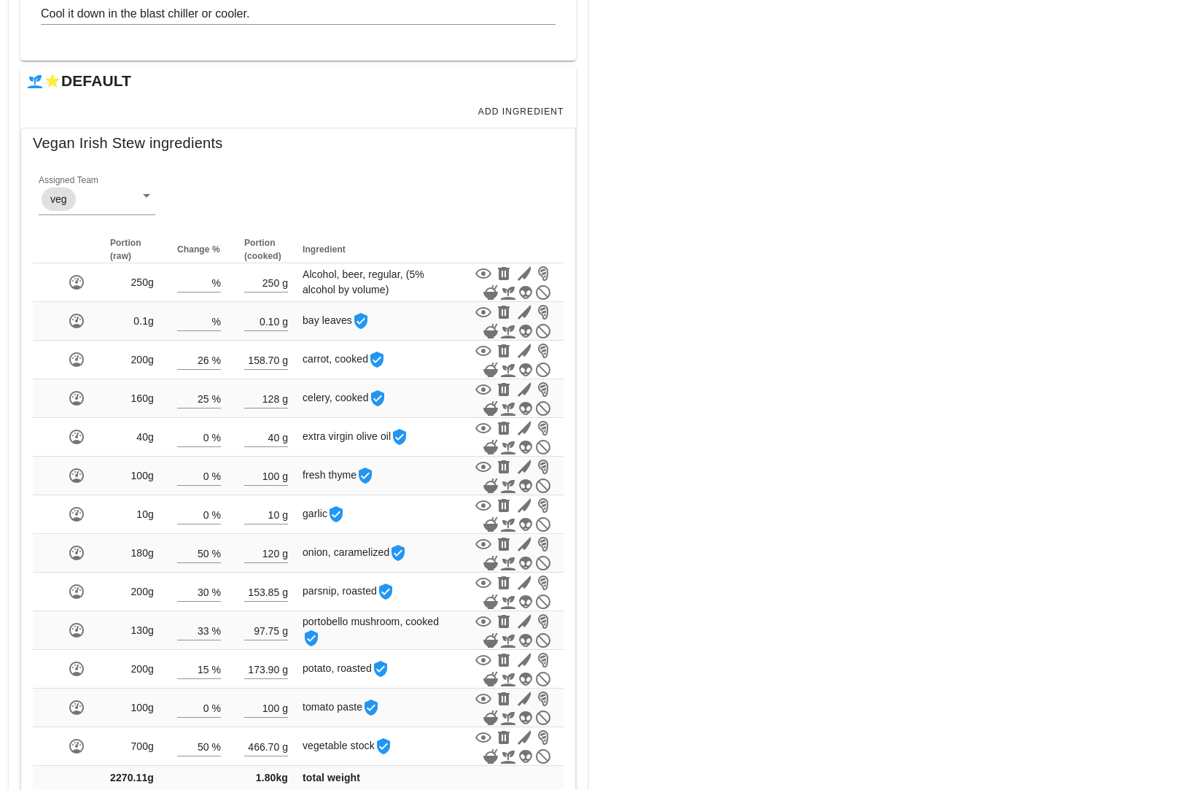
scroll to position [449, 0]
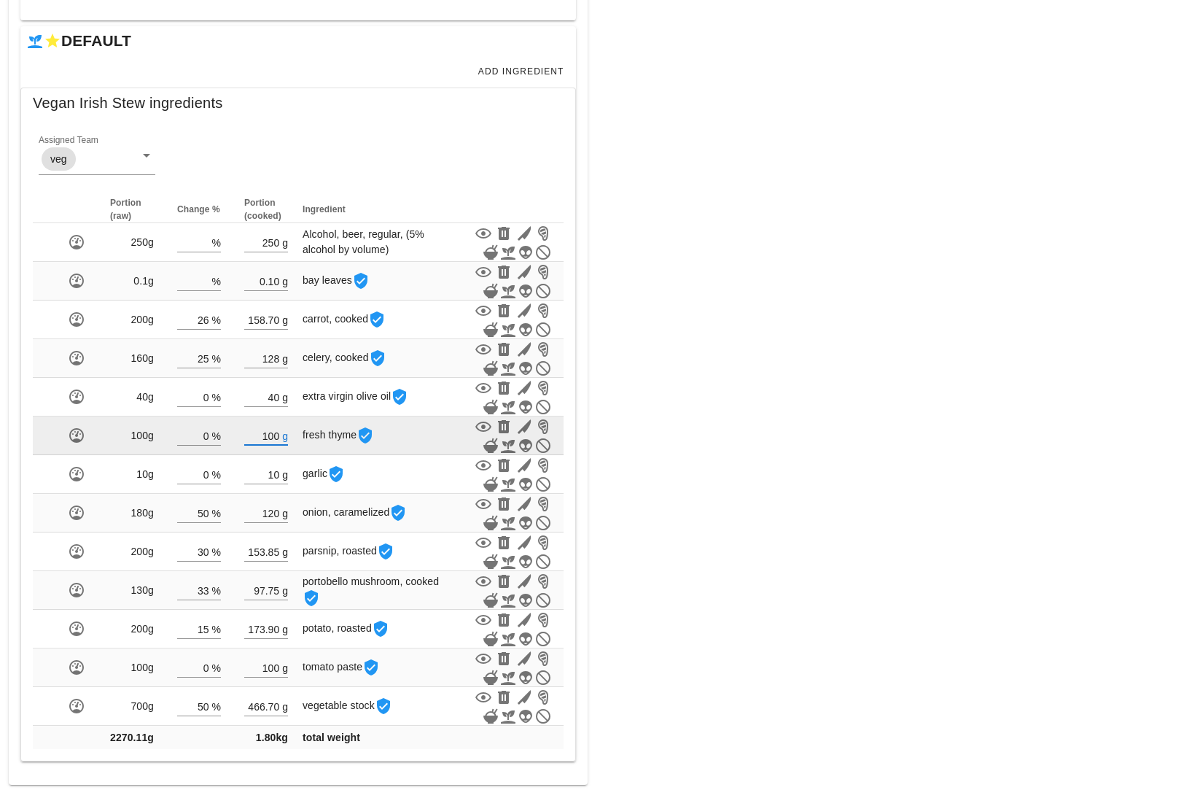
click at [274, 434] on input "100" at bounding box center [261, 435] width 35 height 19
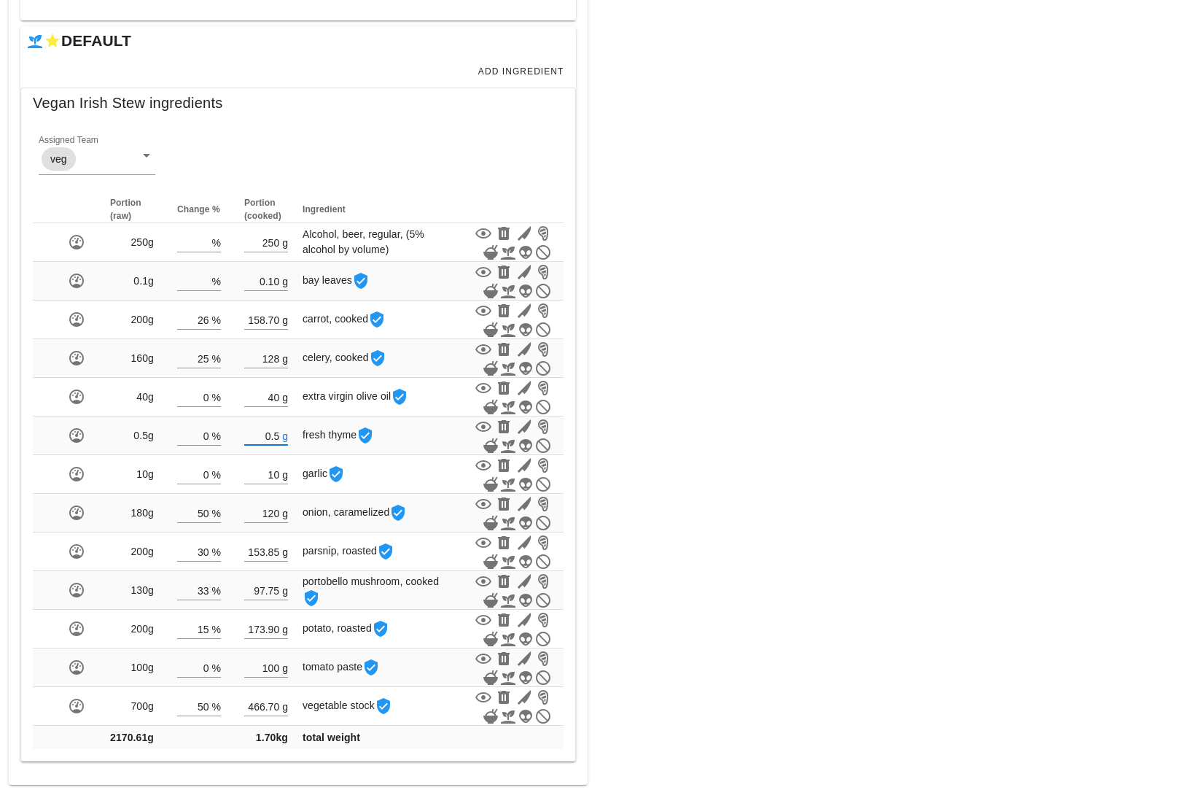
type input "0.50"
click at [808, 382] on div "Meal WARNING: If you set a diet (stream) and a date for the meal, it will appea…" at bounding box center [894, 201] width 596 height 1184
click at [507, 66] on span "Add Ingredient" at bounding box center [521, 71] width 87 height 10
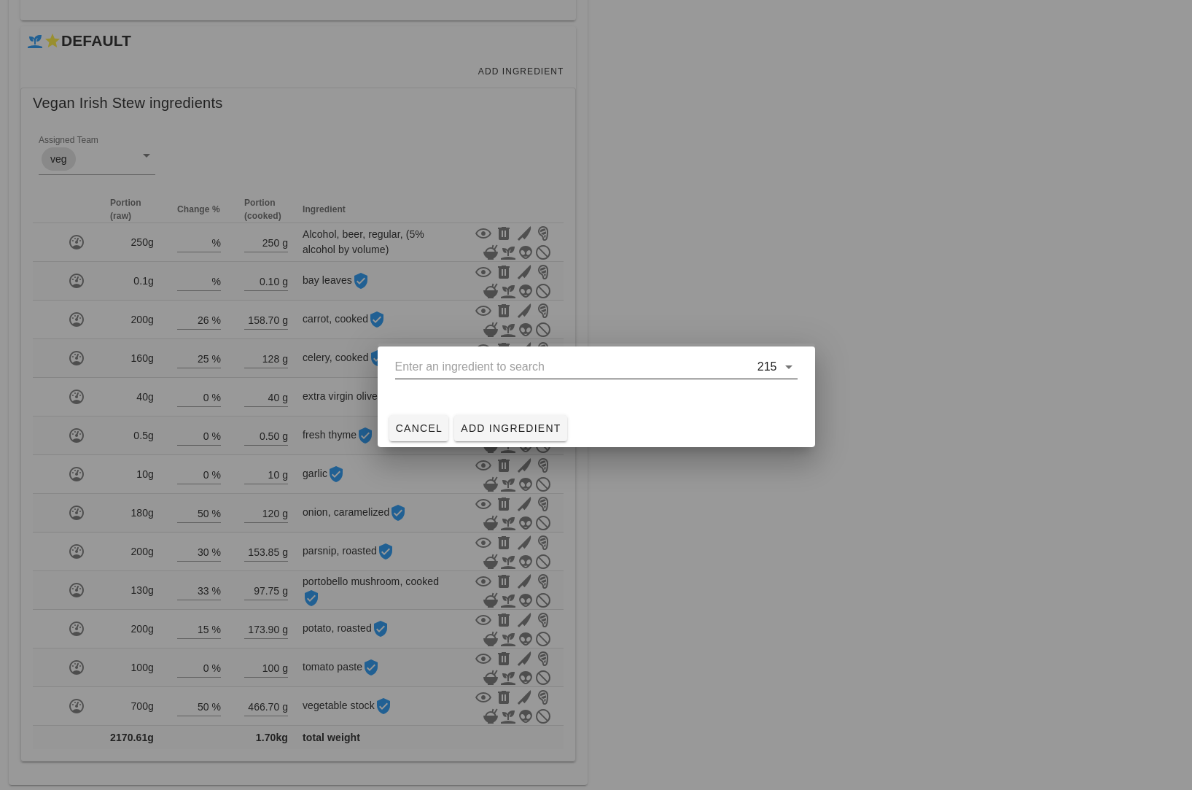
click at [453, 360] on input "text" at bounding box center [574, 366] width 359 height 23
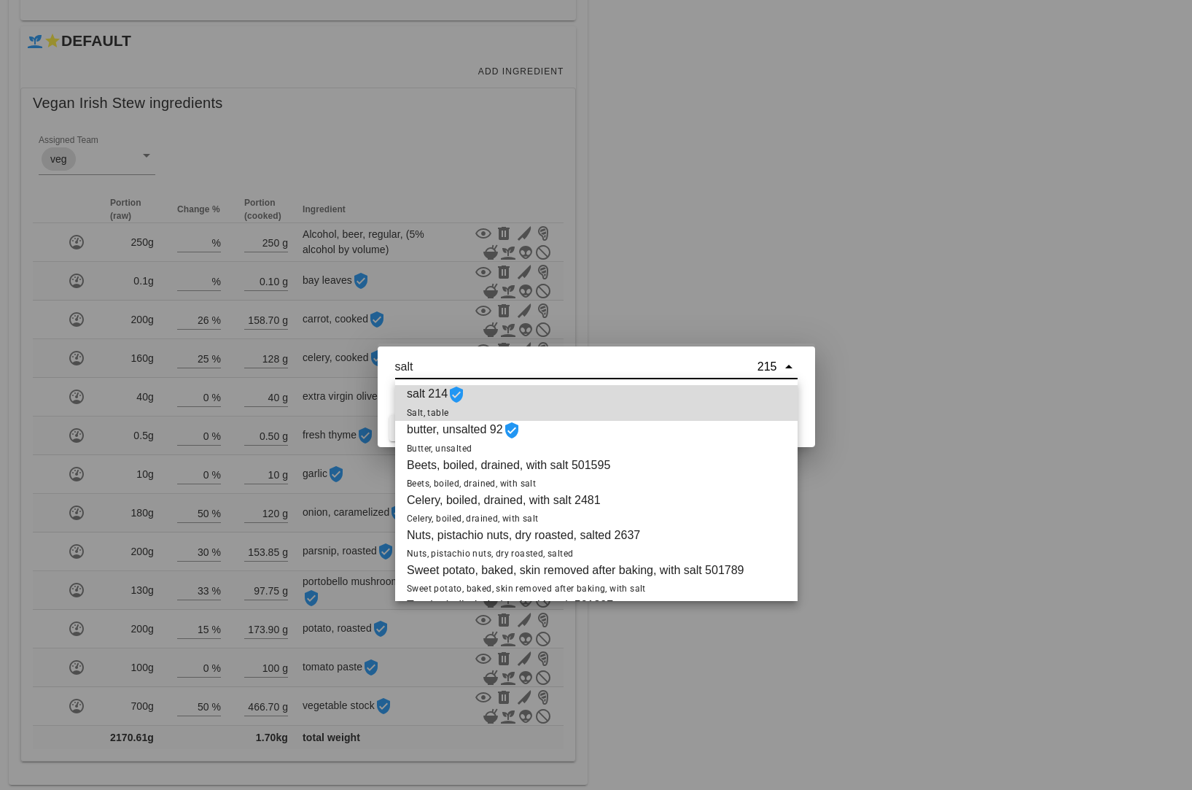
click at [486, 395] on div "salt 214 Salt, table" at bounding box center [596, 403] width 402 height 36
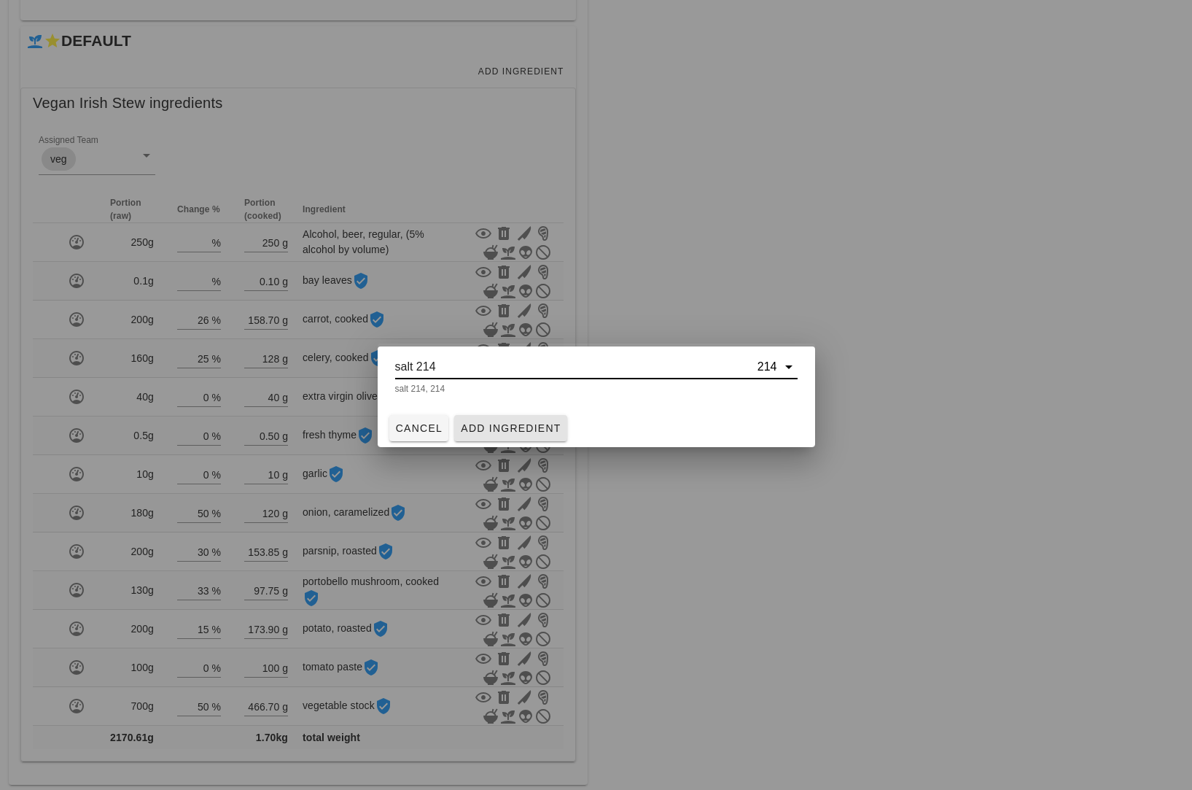
type input "salt 214"
click at [485, 425] on span "Add Ingredient" at bounding box center [510, 428] width 101 height 12
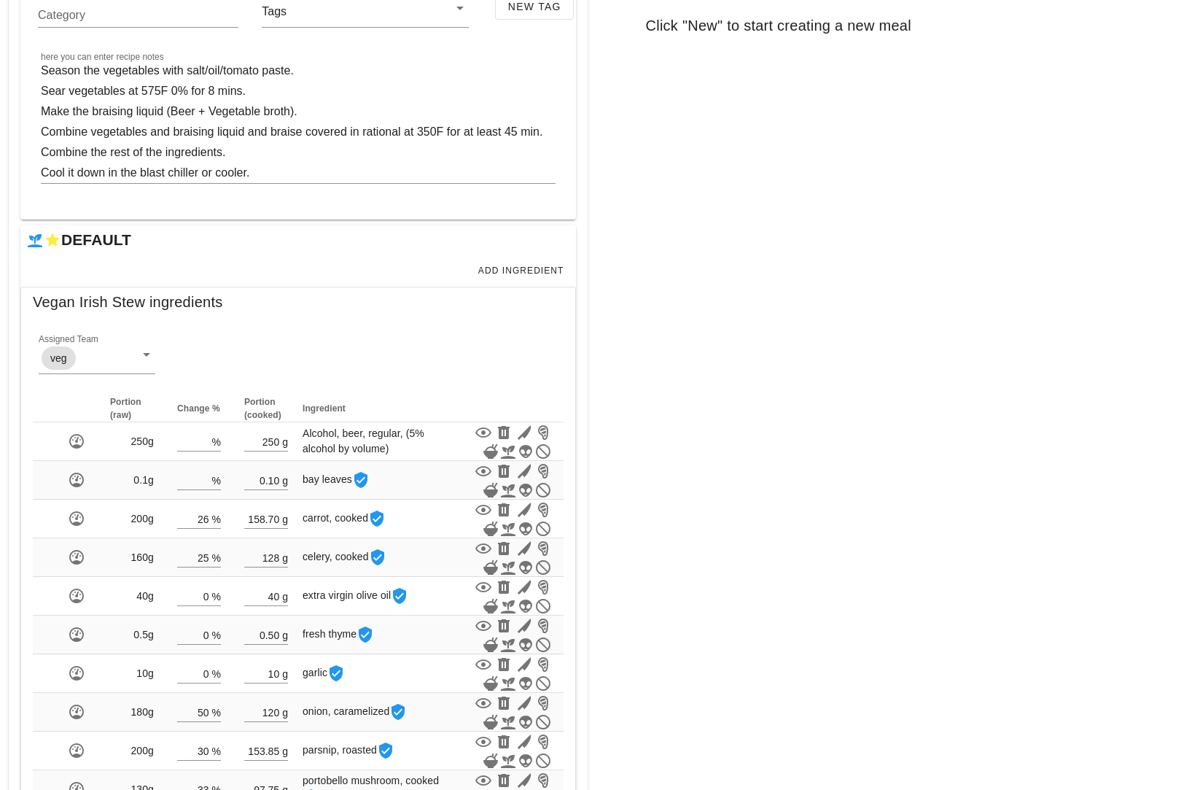
scroll to position [488, 0]
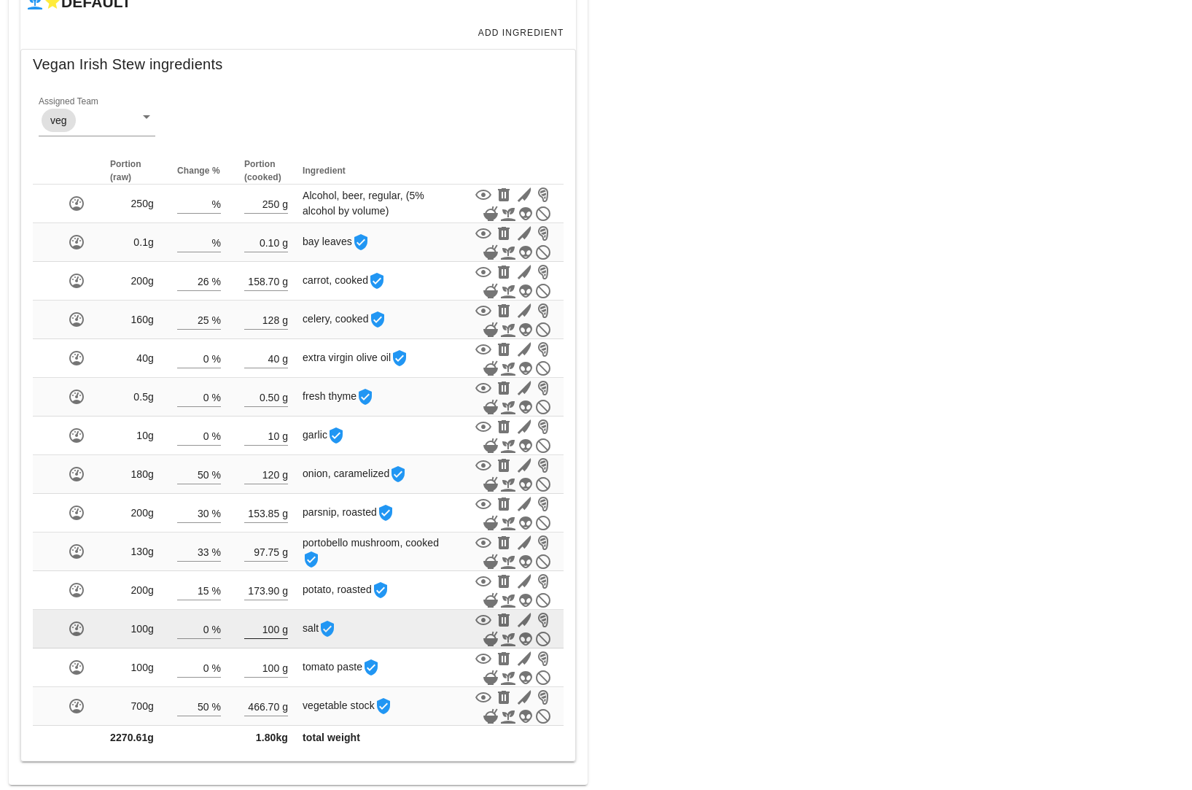
click at [273, 630] on input "100" at bounding box center [261, 628] width 35 height 19
type input "1"
type input "0.01"
click at [650, 499] on div "Meal WARNING: If you set a diet (stream) and a date for the meal, it will appea…" at bounding box center [894, 182] width 596 height 1223
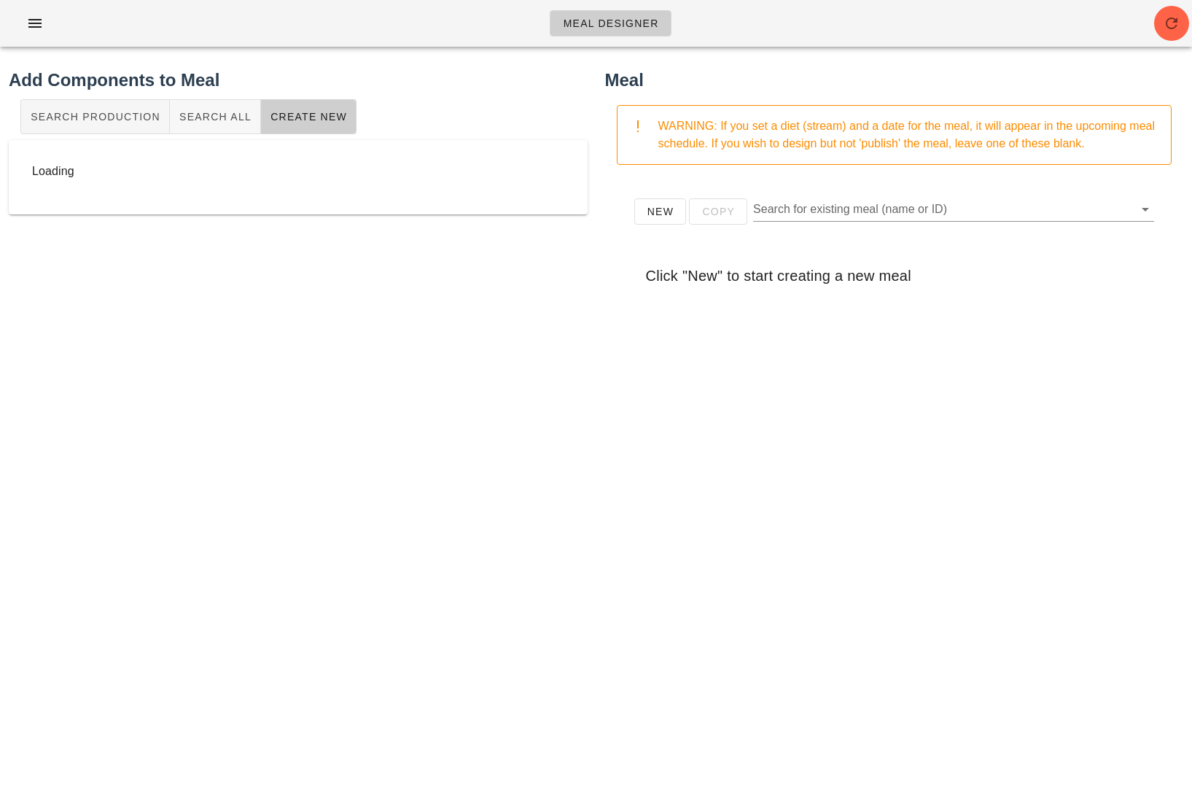
scroll to position [0, 0]
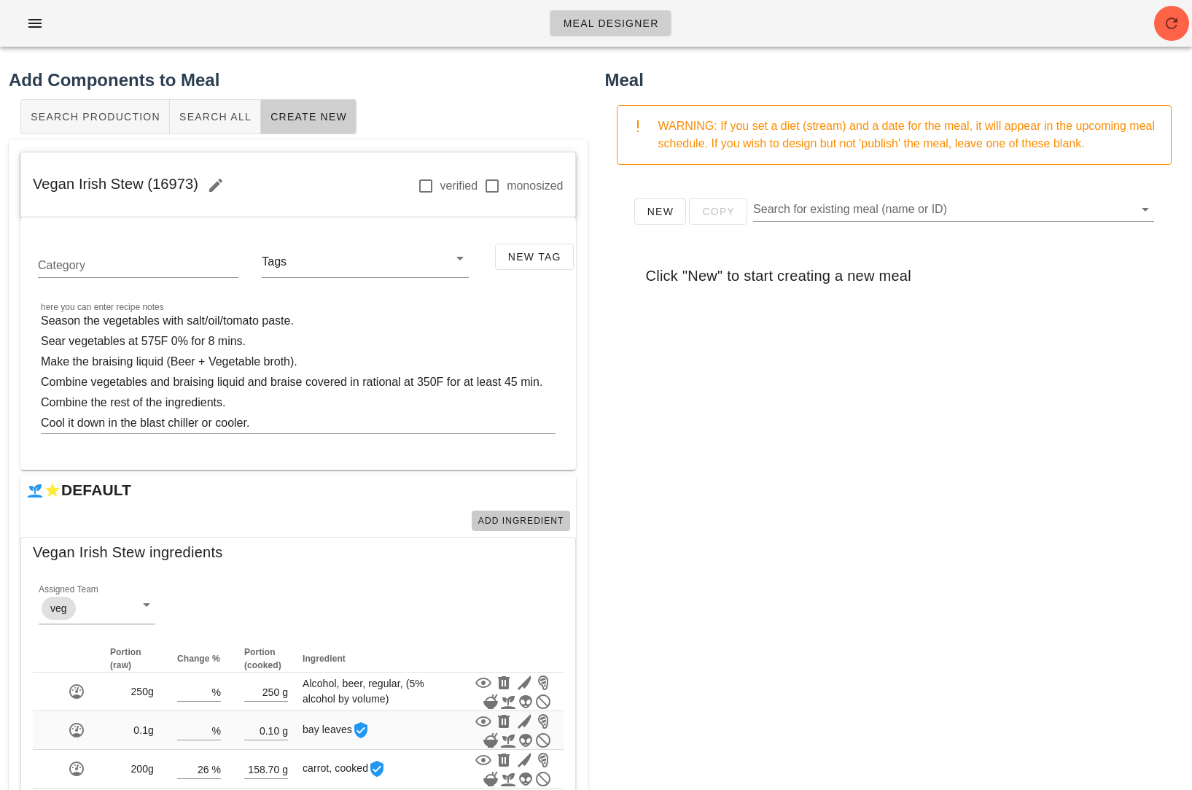
click at [485, 516] on span "Add Ingredient" at bounding box center [521, 521] width 87 height 10
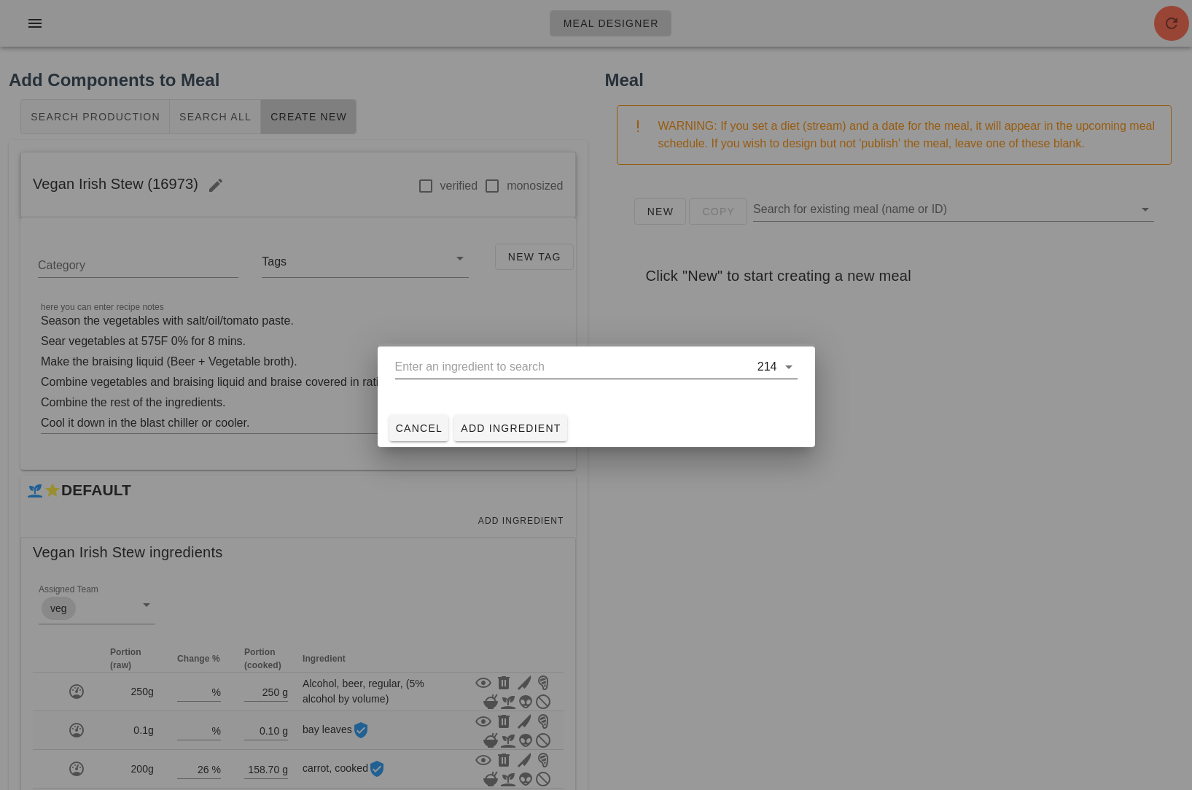
click at [494, 369] on input "text" at bounding box center [574, 366] width 359 height 23
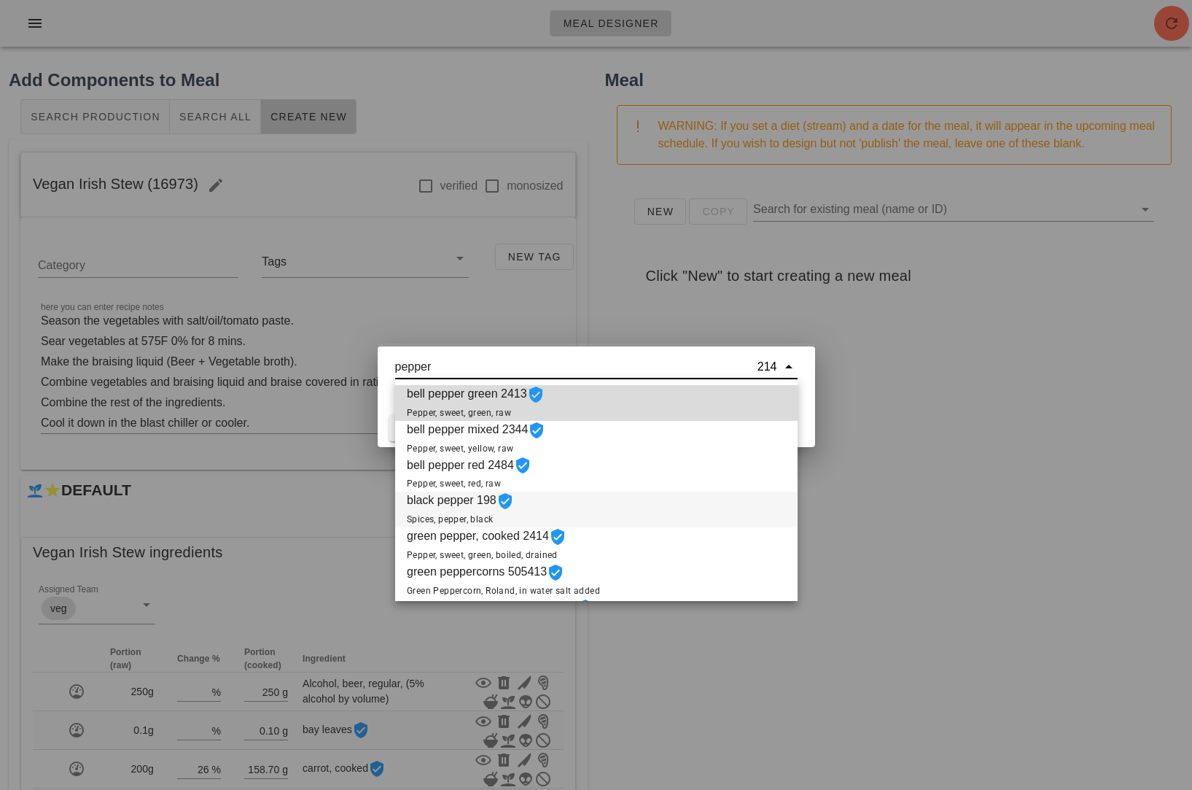
click at [485, 500] on span "black pepper 198 Spices, pepper, black" at bounding box center [460, 509] width 107 height 36
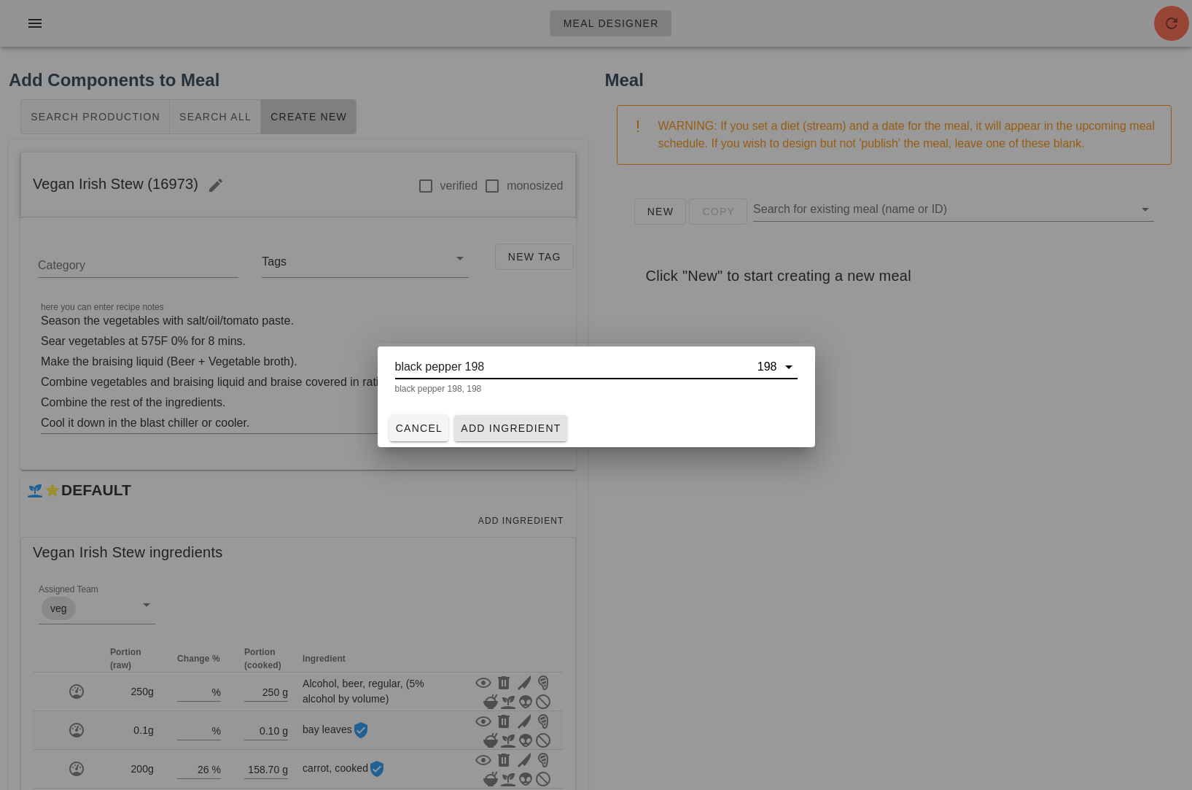
type input "black pepper 198"
click at [506, 422] on span "Add Ingredient" at bounding box center [510, 428] width 101 height 12
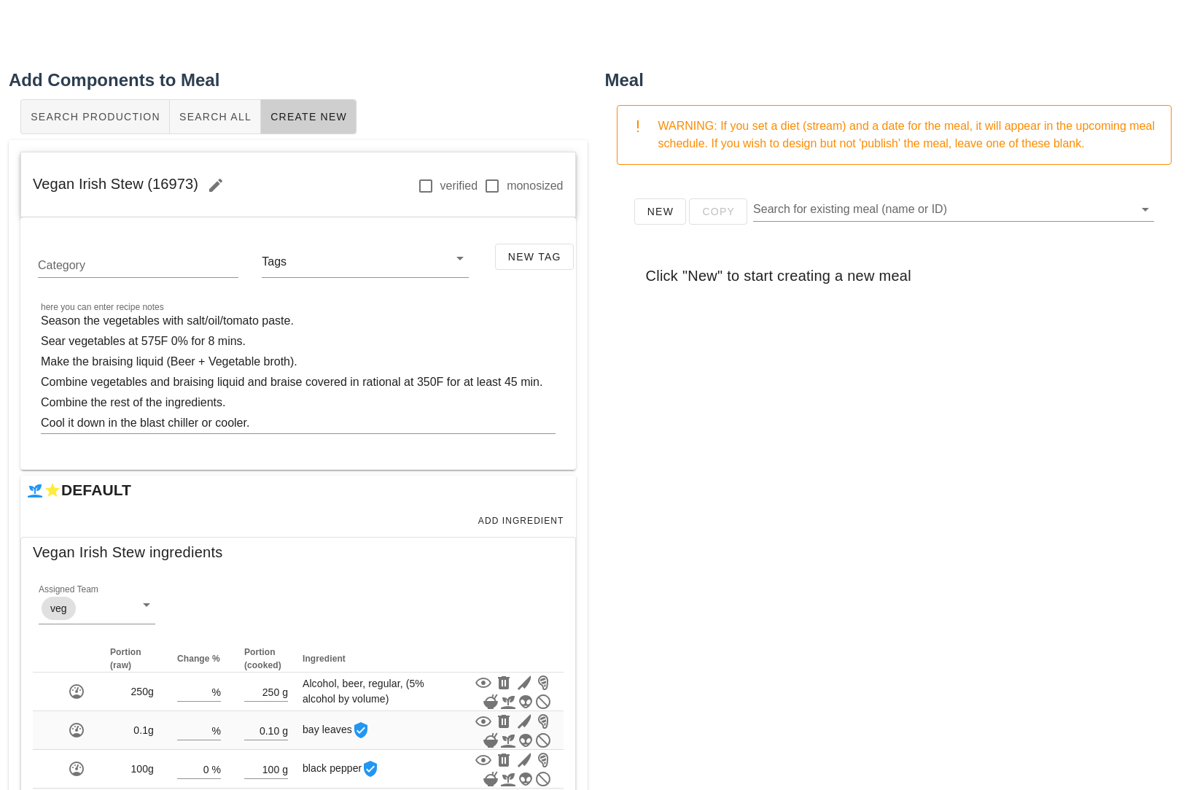
scroll to position [526, 0]
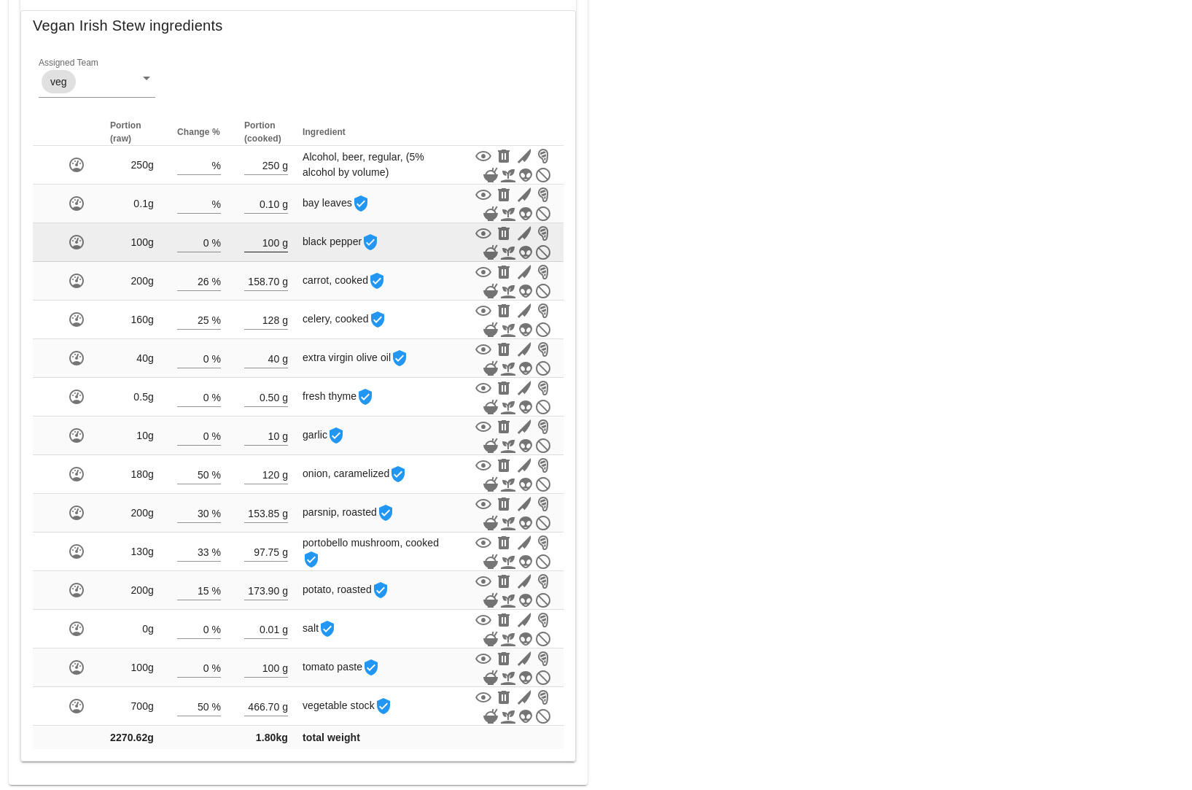
click at [275, 238] on input "100" at bounding box center [261, 242] width 35 height 19
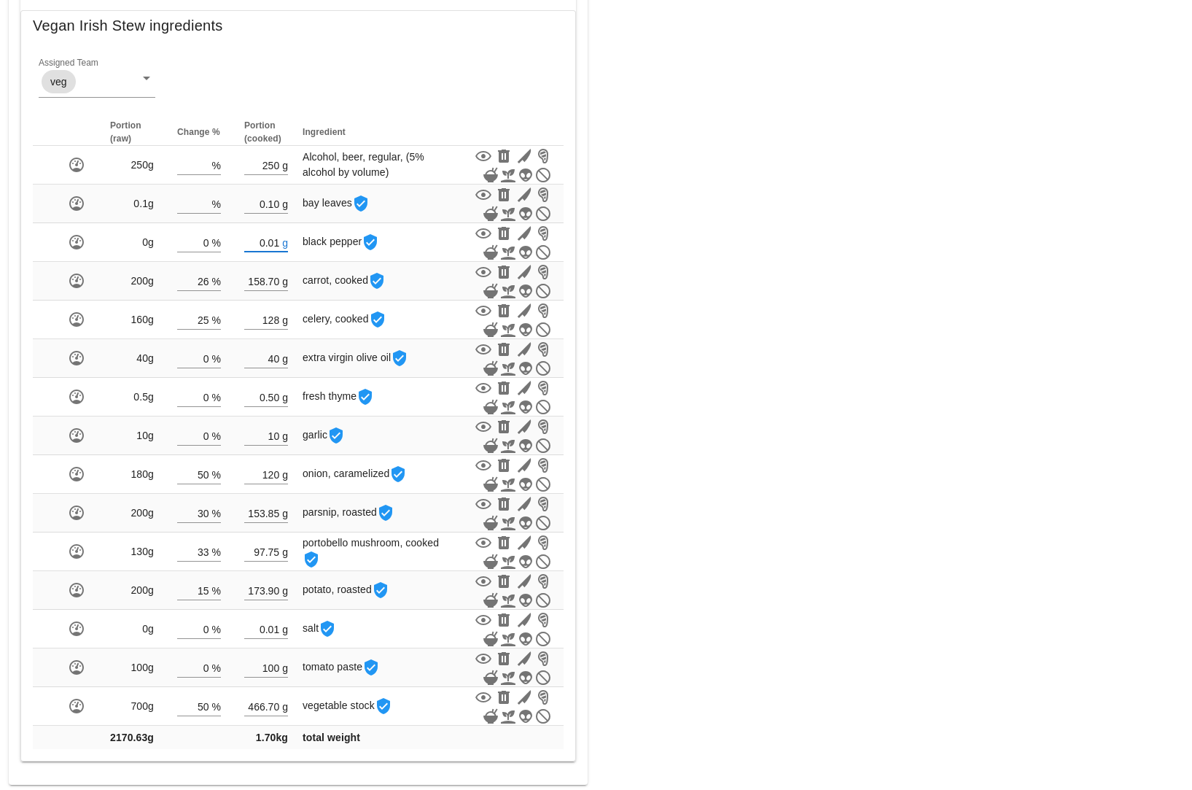
type input "0.01"
click at [764, 295] on div "Meal WARNING: If you set a diet (stream) and a date for the meal, it will appea…" at bounding box center [894, 162] width 596 height 1261
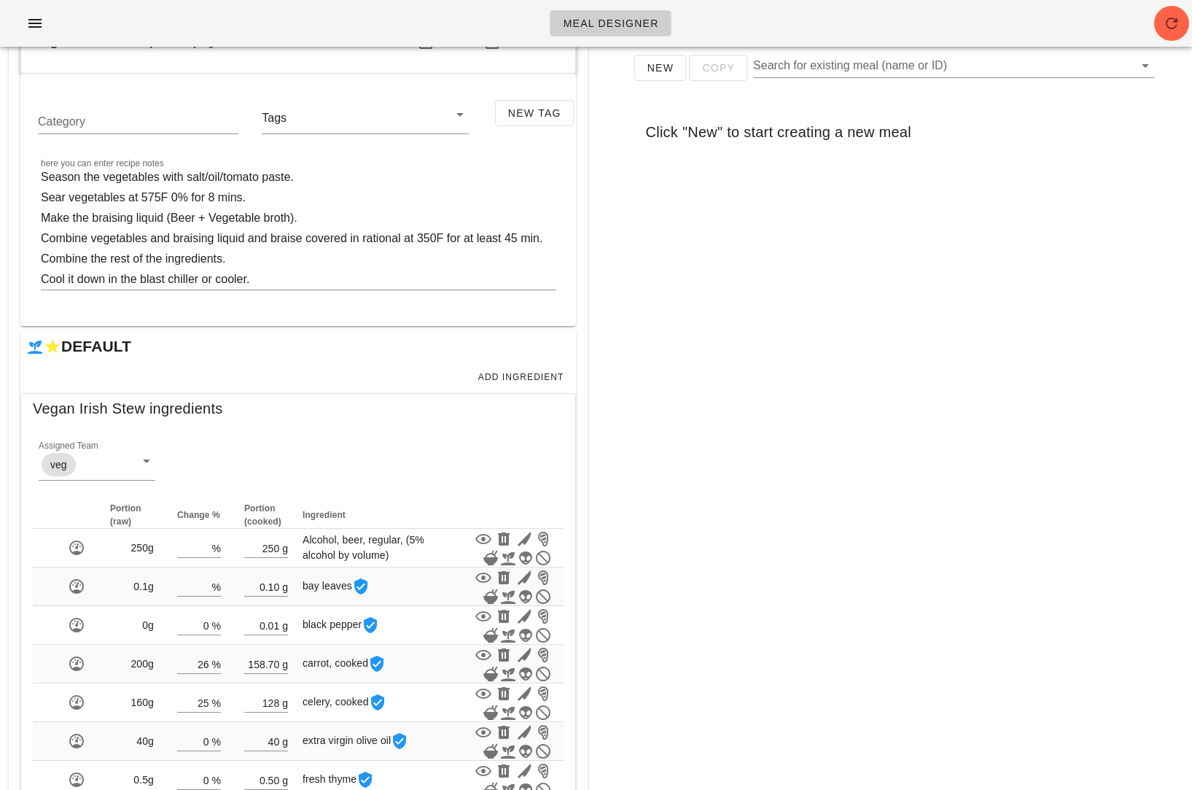
scroll to position [0, 0]
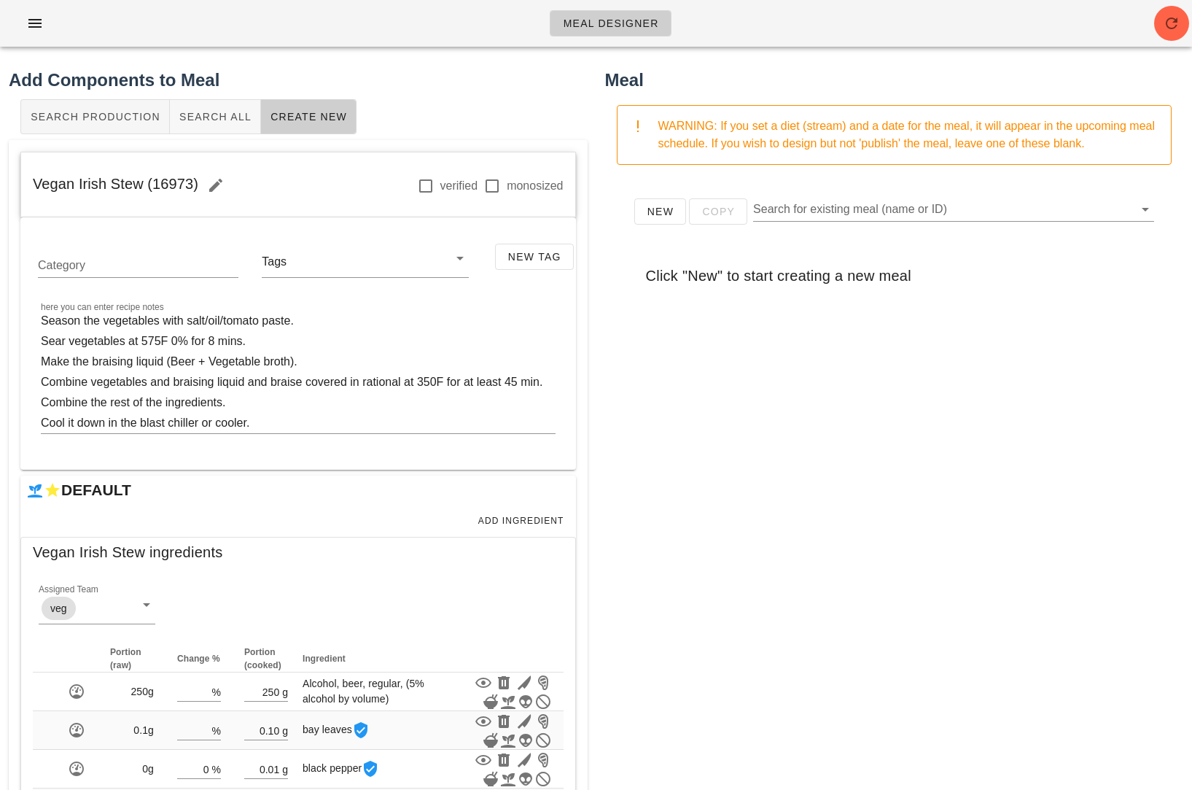
drag, startPoint x: 195, startPoint y: 184, endPoint x: 28, endPoint y: 187, distance: 167.7
click at [28, 187] on div "Vegan Irish Stew (16973) verified monosized" at bounding box center [298, 185] width 554 height 66
copy span "Vegan Irish Stew (16973)"
click at [205, 116] on span "Search All" at bounding box center [215, 117] width 73 height 12
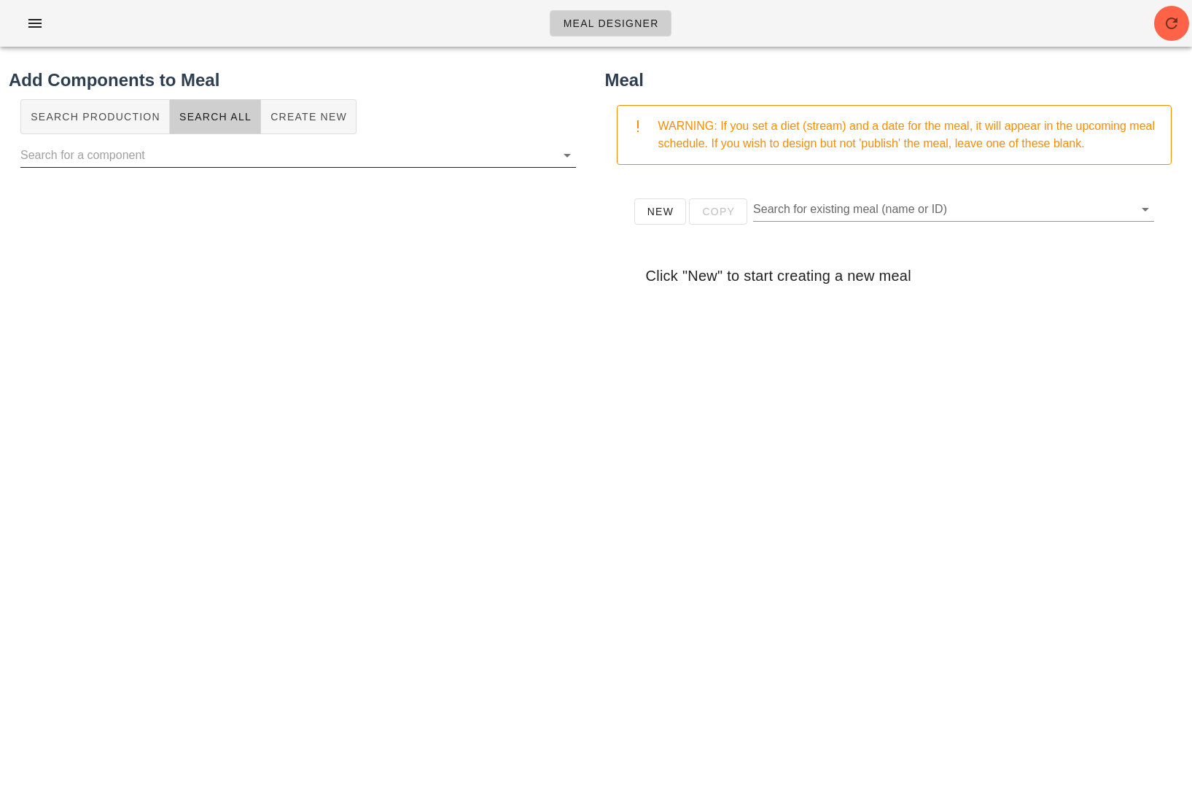
click at [303, 160] on input "text" at bounding box center [286, 155] width 532 height 23
paste input "16031"
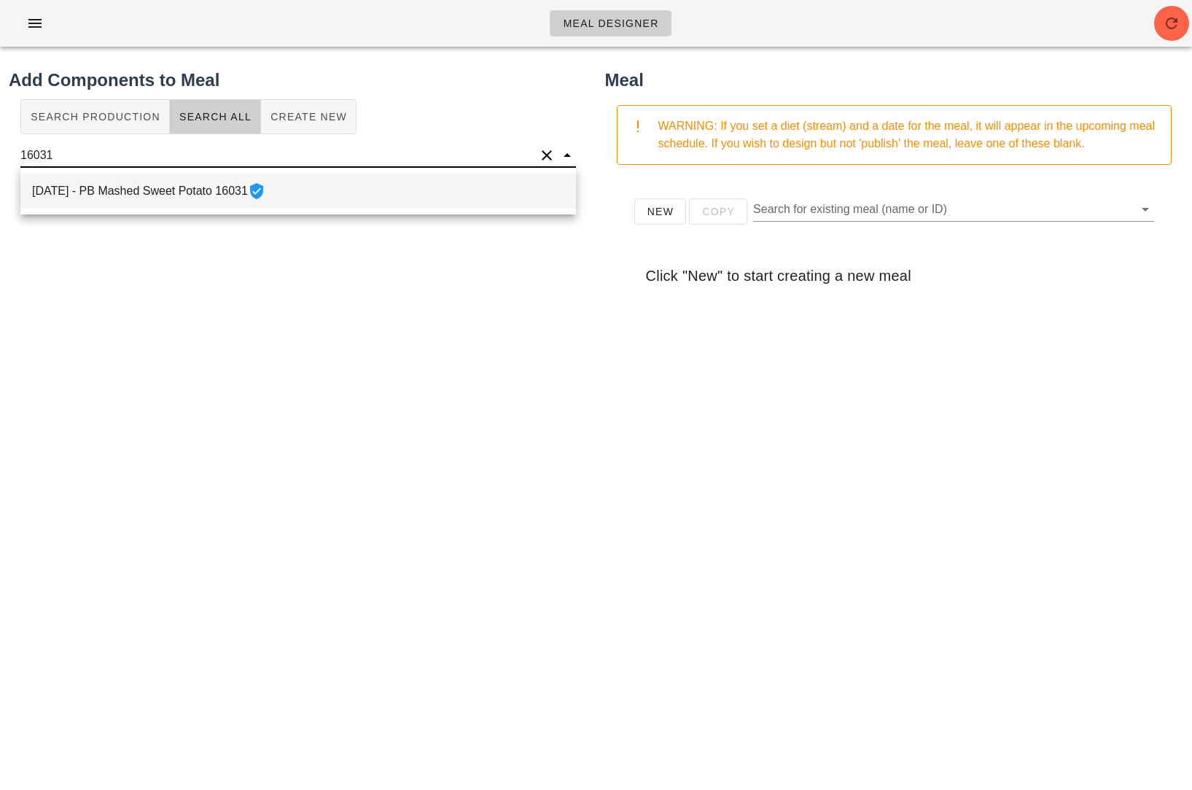
click at [163, 186] on div "[DATE] - PB Mashed Sweet Potato 16031" at bounding box center [298, 191] width 556 height 35
type input "PB Mashed Sweet Potato"
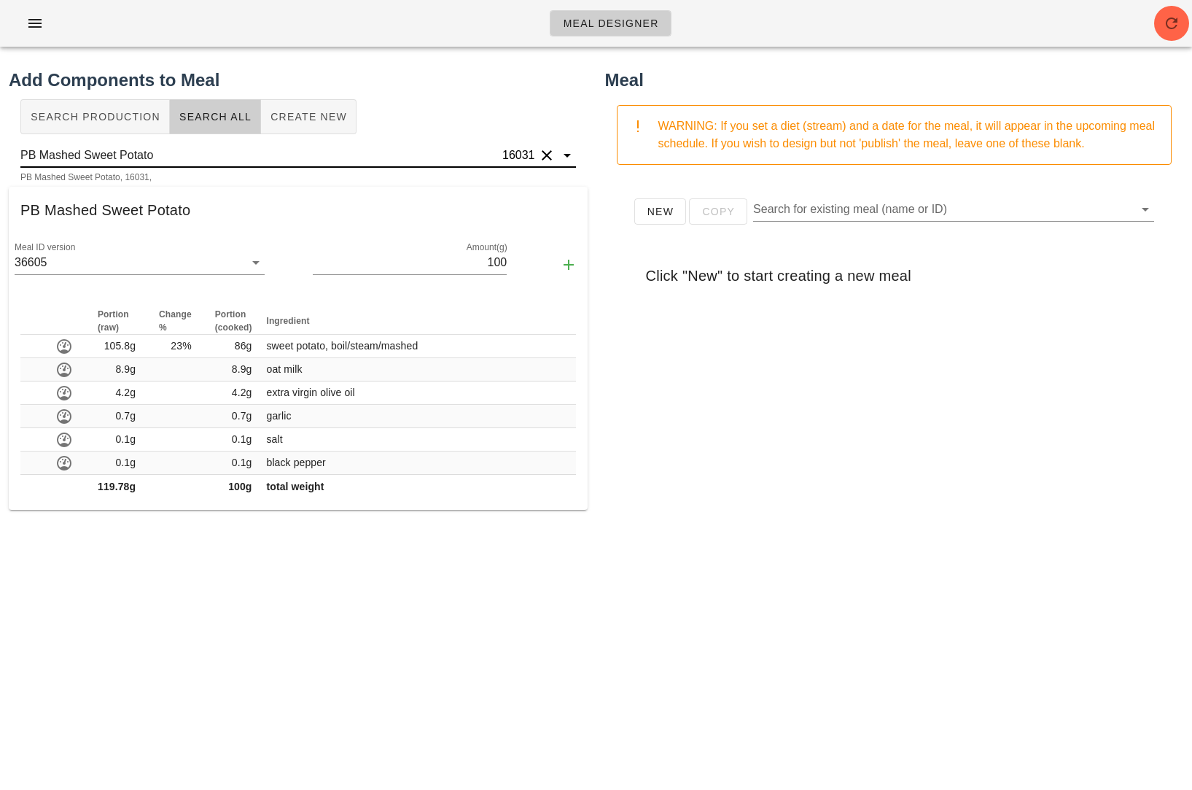
click at [548, 152] on button "Clear" at bounding box center [546, 155] width 17 height 17
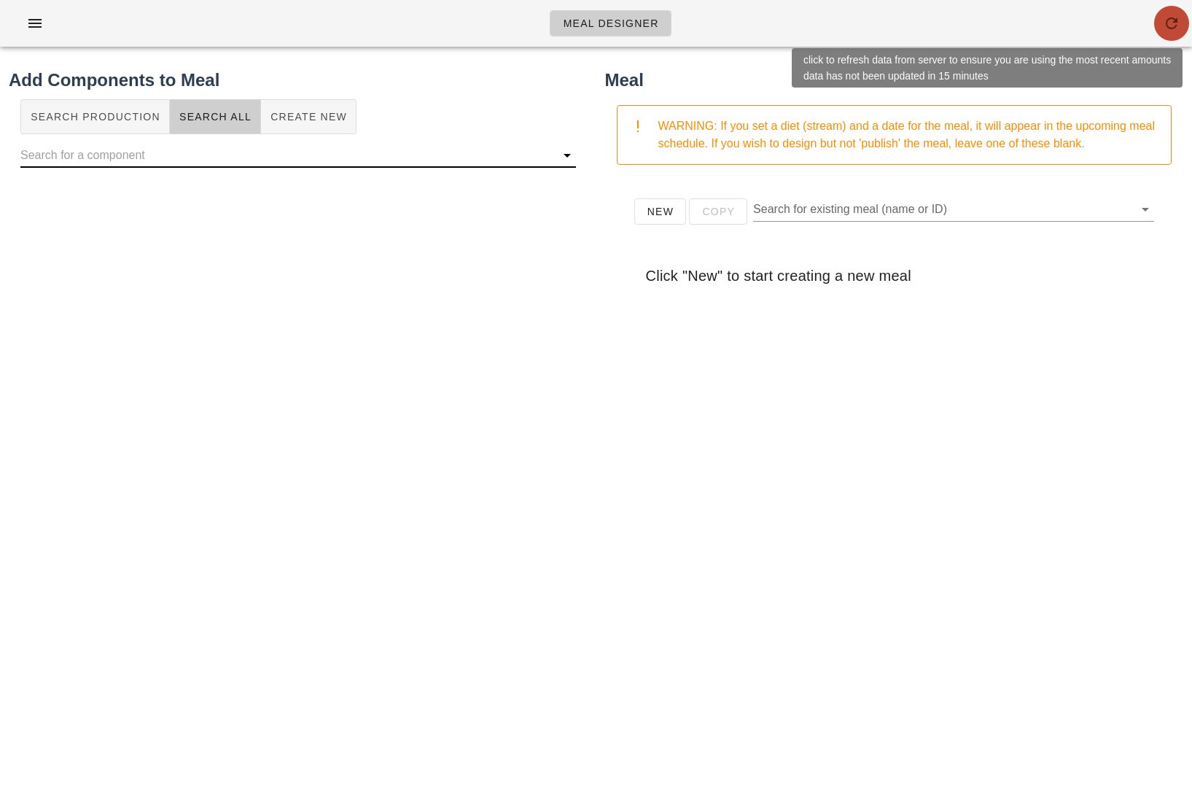
click at [1169, 24] on icon "button" at bounding box center [1171, 23] width 17 height 17
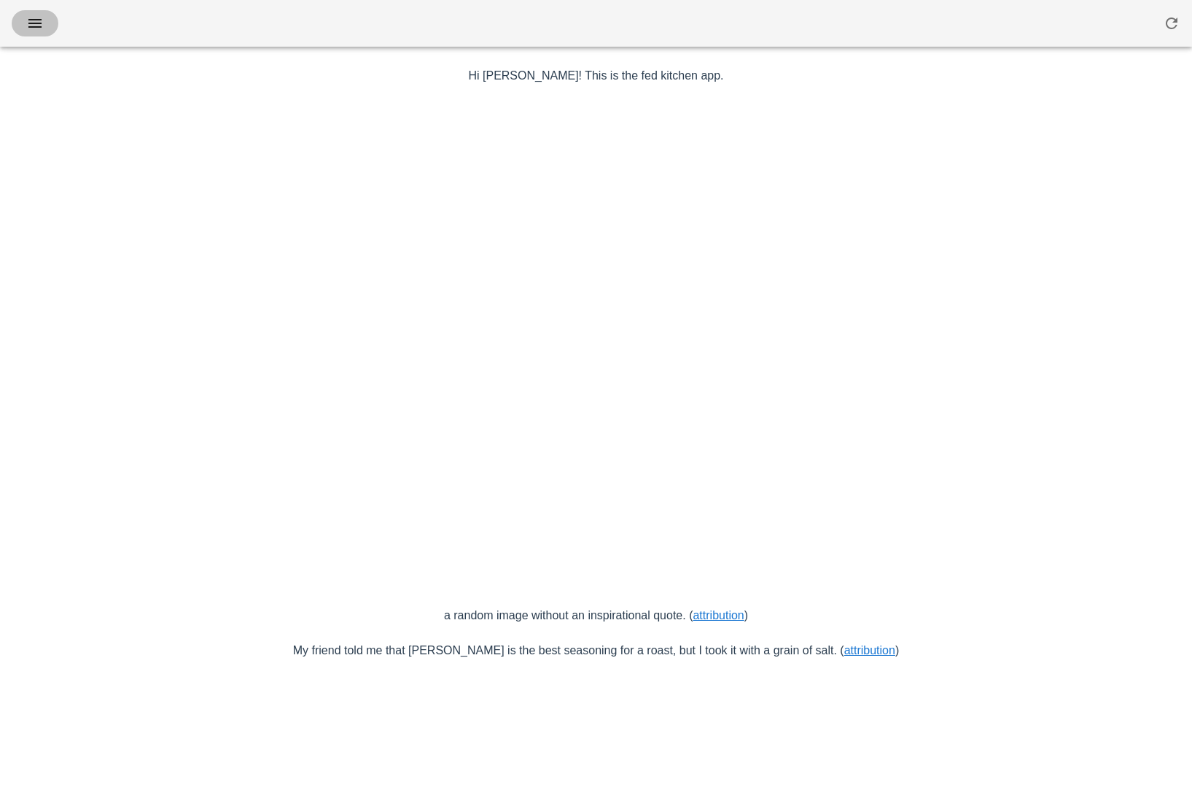
click at [31, 22] on icon "button" at bounding box center [34, 23] width 17 height 17
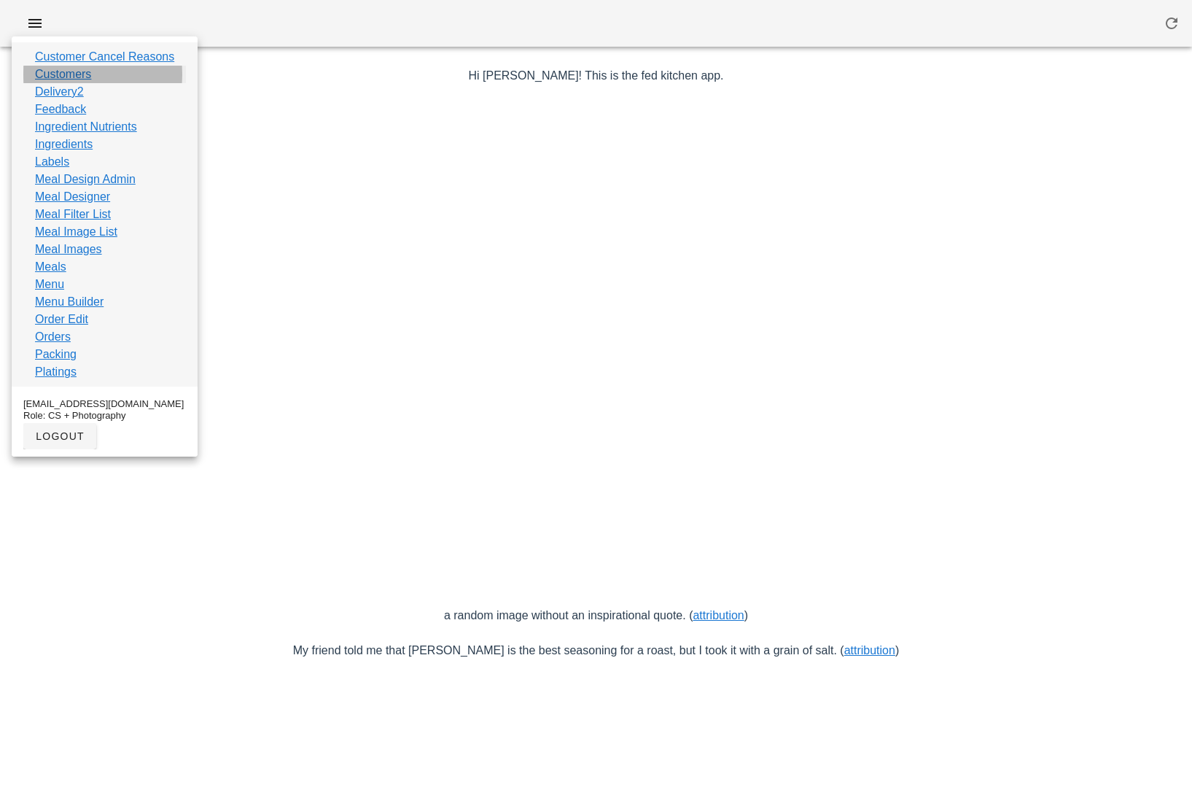
click at [71, 77] on link "Customers" at bounding box center [63, 74] width 56 height 17
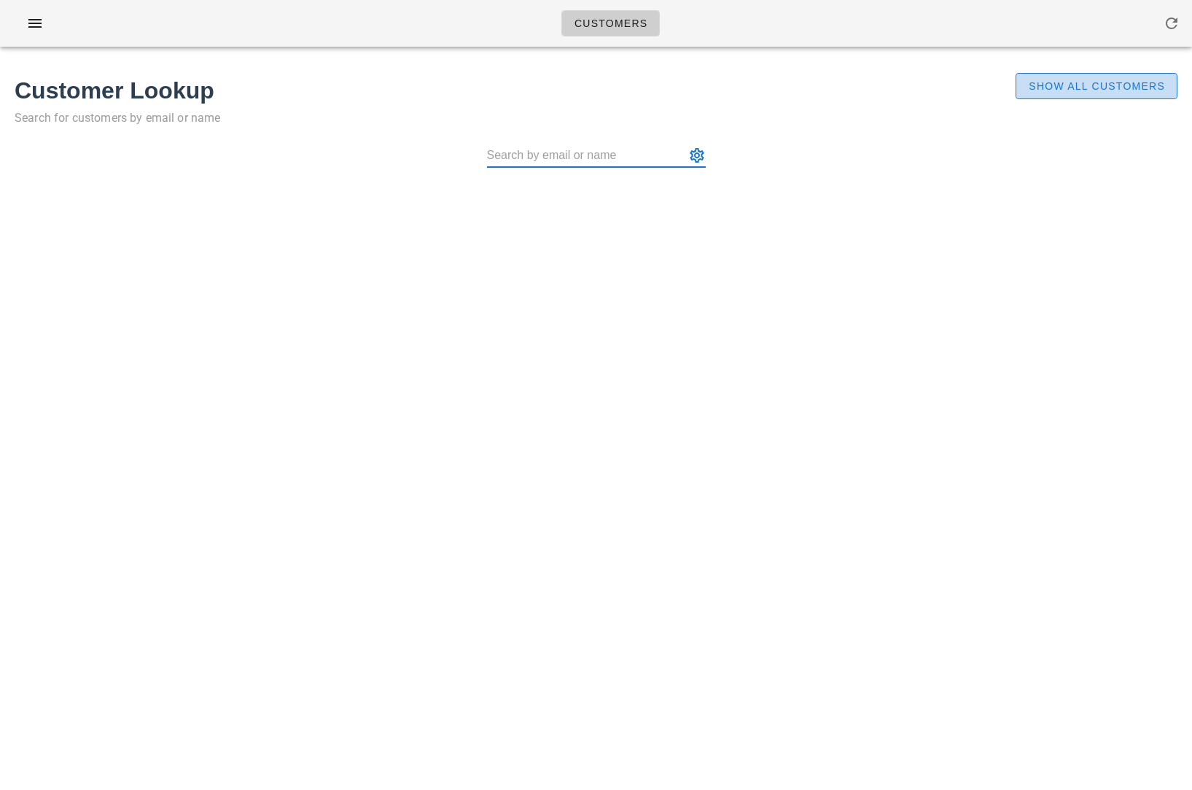
click at [1035, 80] on span "Show All Customers" at bounding box center [1096, 86] width 137 height 12
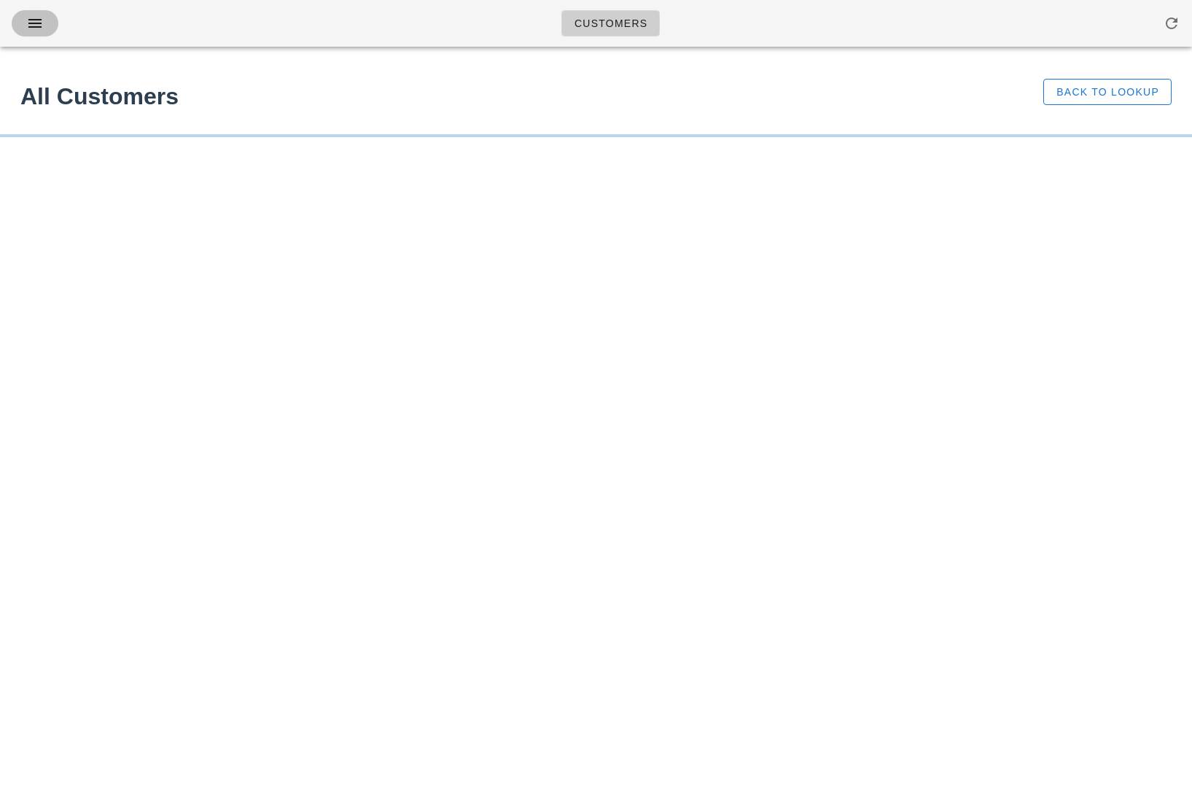
click at [34, 26] on icon "button" at bounding box center [34, 23] width 17 height 17
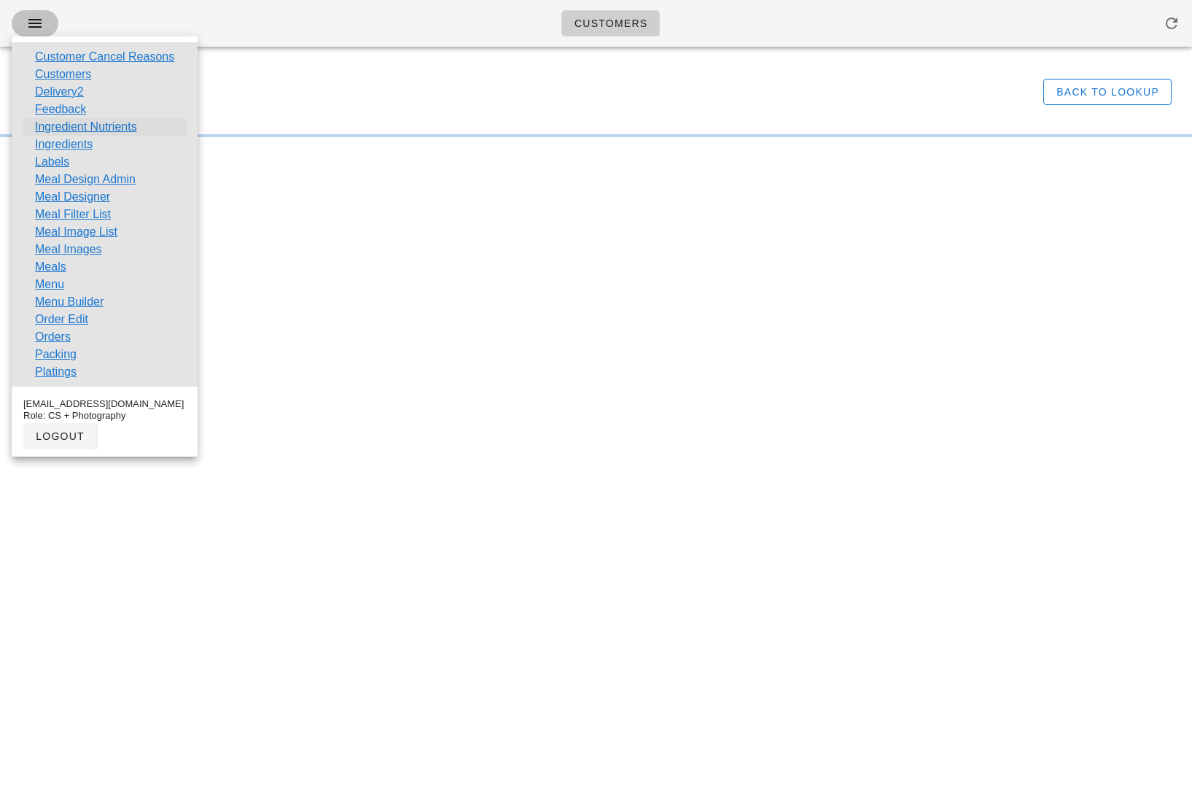
click at [90, 132] on link "Ingredient Nutrients" at bounding box center [86, 126] width 102 height 17
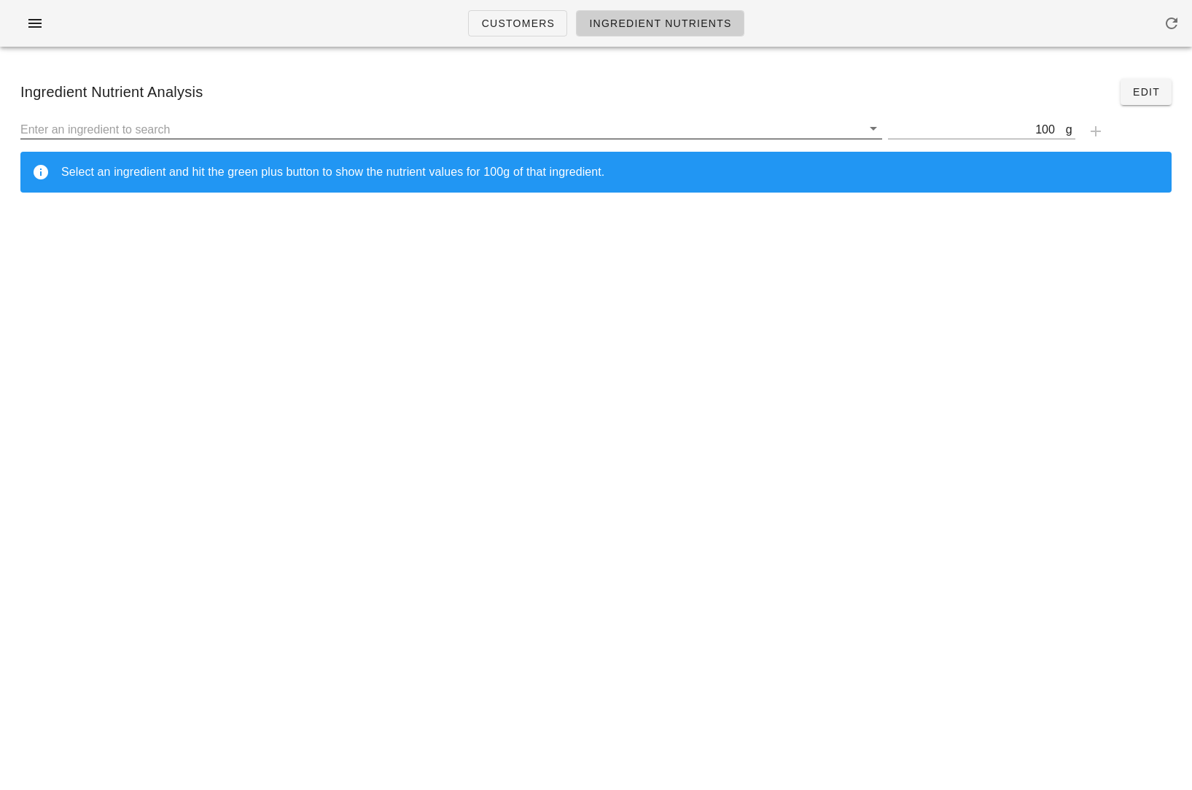
click at [195, 131] on input "text" at bounding box center [440, 129] width 841 height 19
paste input "Alcohol, beer, regular, (5% alcohol by volume)"
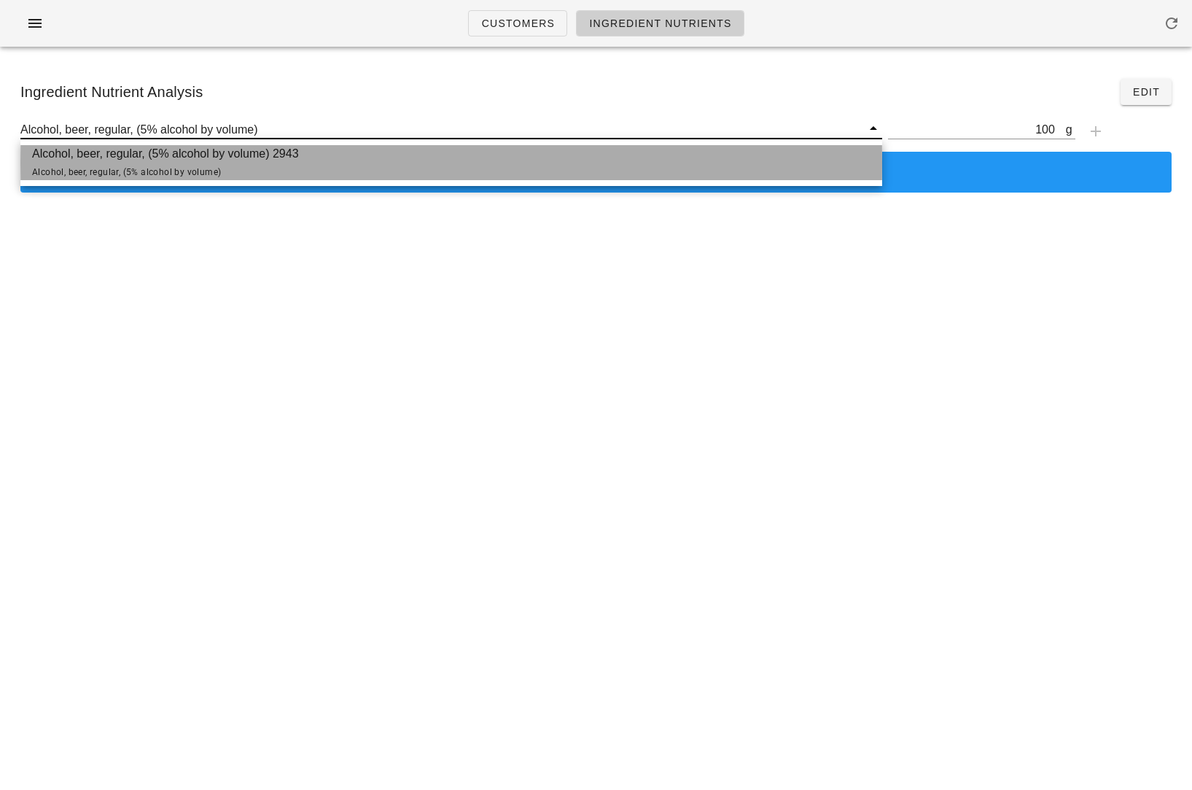
click at [200, 171] on span "Alcohol, beer, regular, (5% alcohol by volume)" at bounding box center [126, 172] width 189 height 10
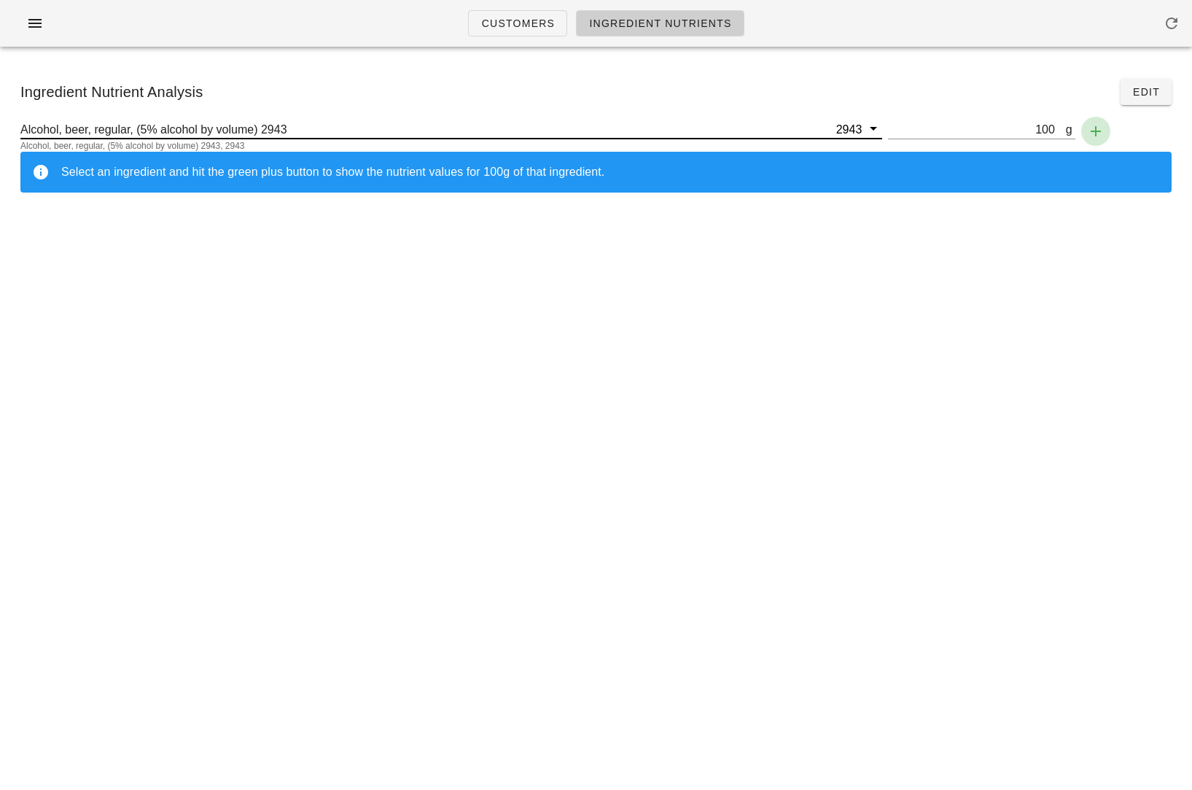
type input "Alcohol, beer, regular, (5% alcohol by volume) 2943"
click at [1092, 135] on icon "button" at bounding box center [1095, 130] width 17 height 17
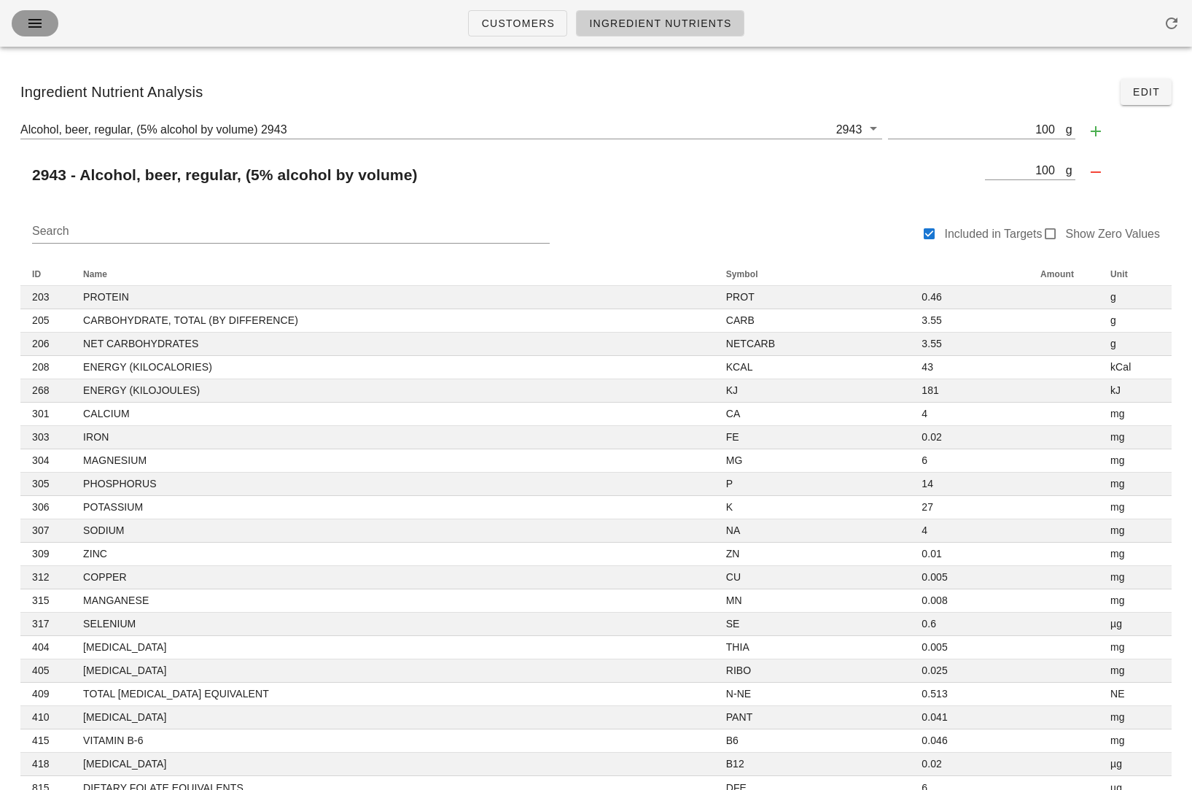
click at [22, 26] on button "button" at bounding box center [35, 23] width 47 height 26
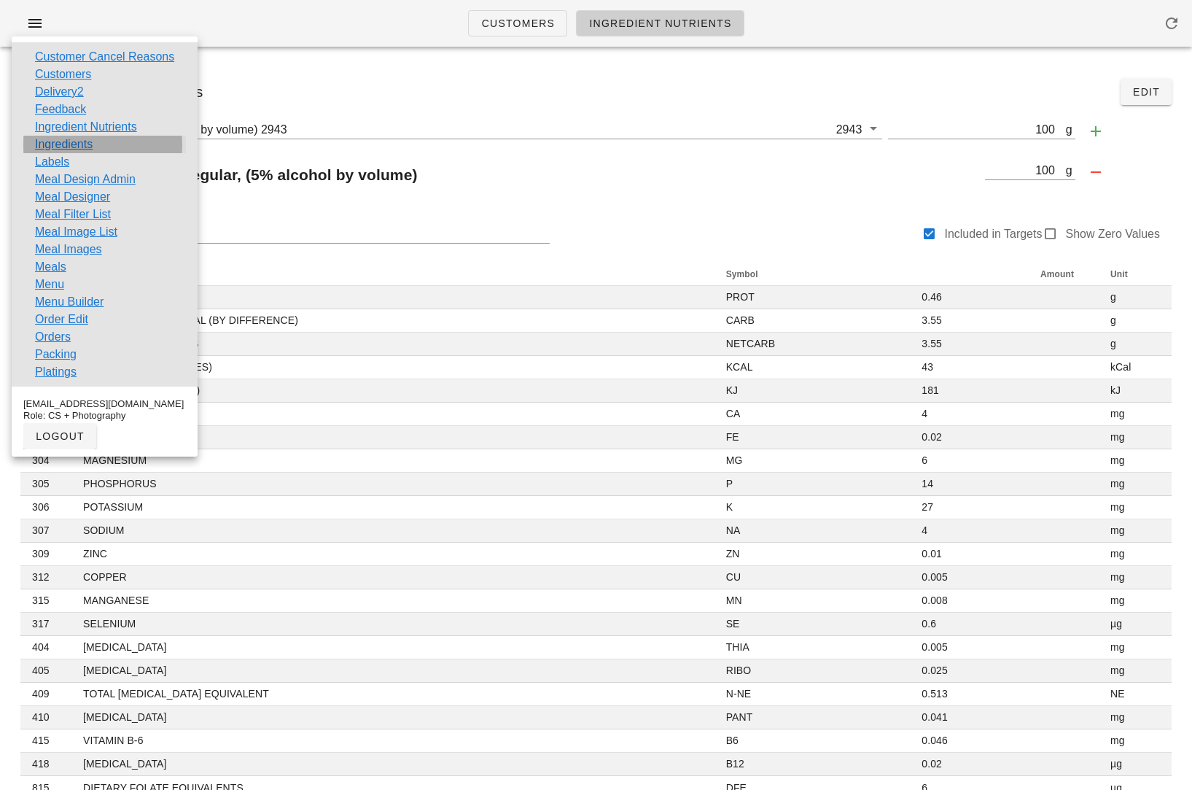
click at [83, 139] on link "Ingredients" at bounding box center [64, 144] width 58 height 17
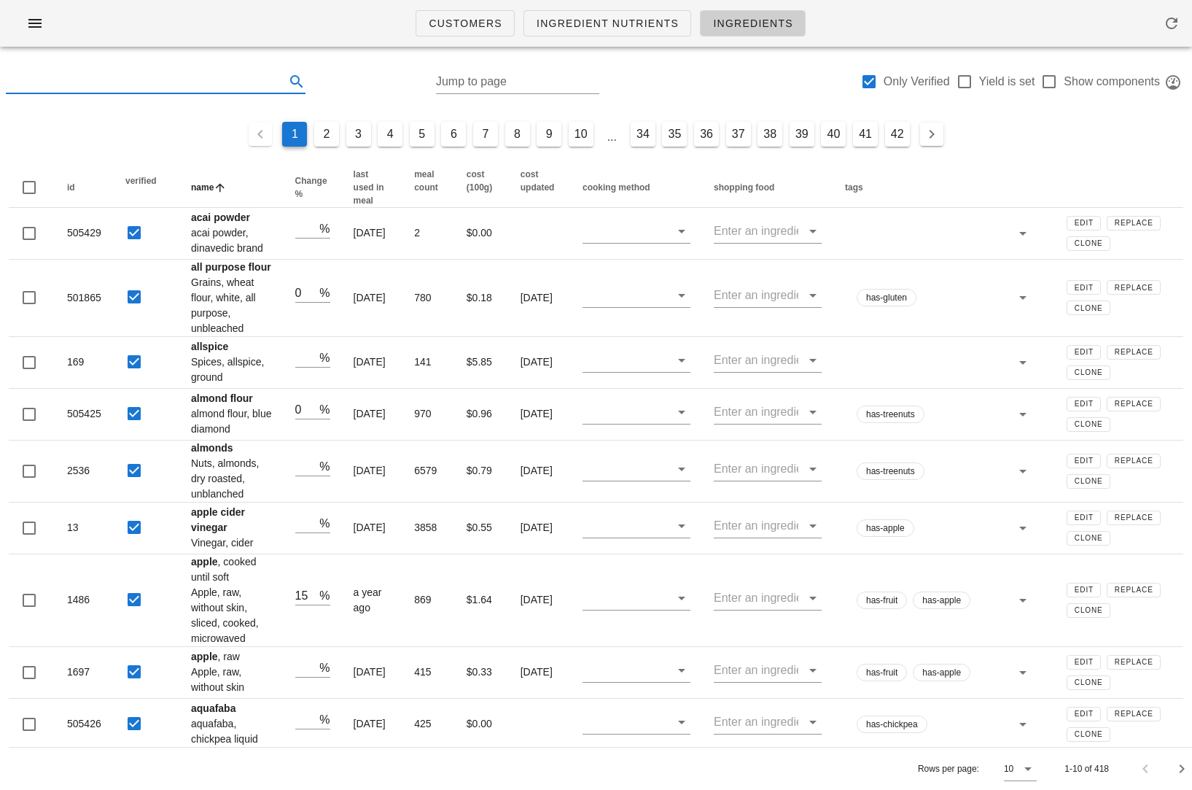
click at [113, 82] on input "text" at bounding box center [144, 81] width 276 height 23
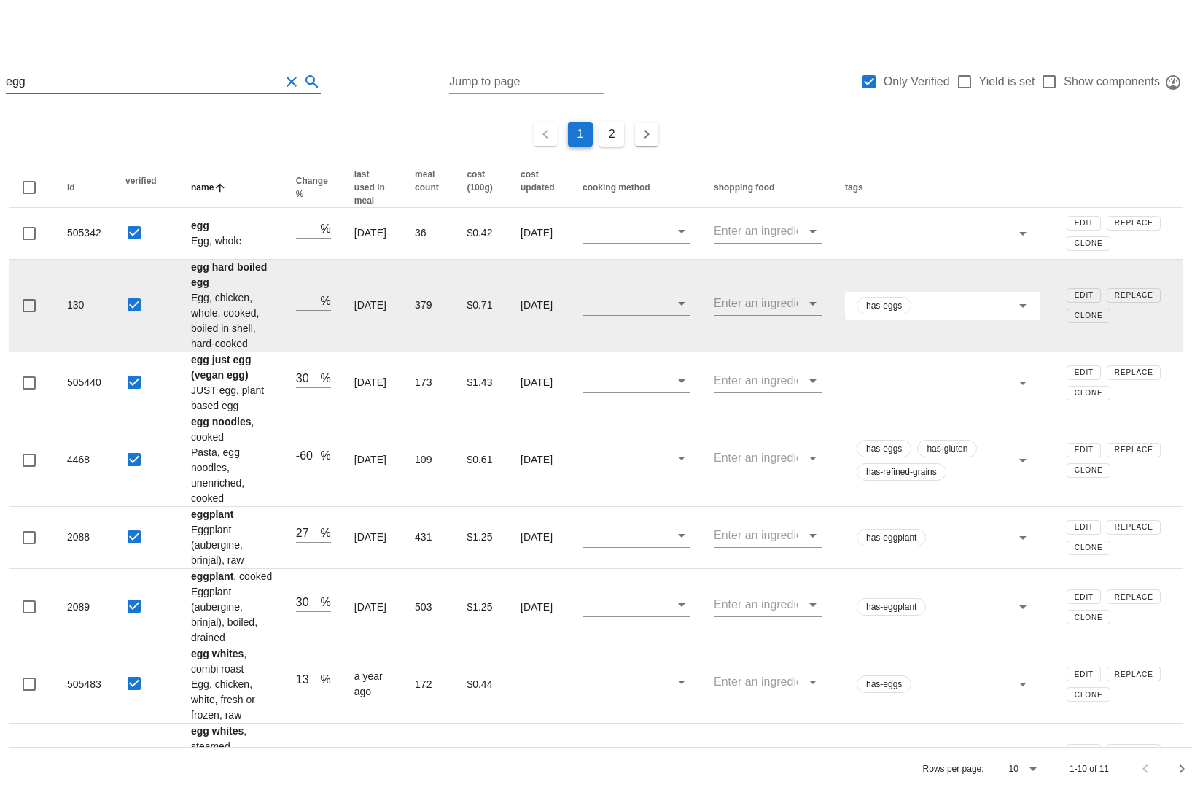
scroll to position [55, 0]
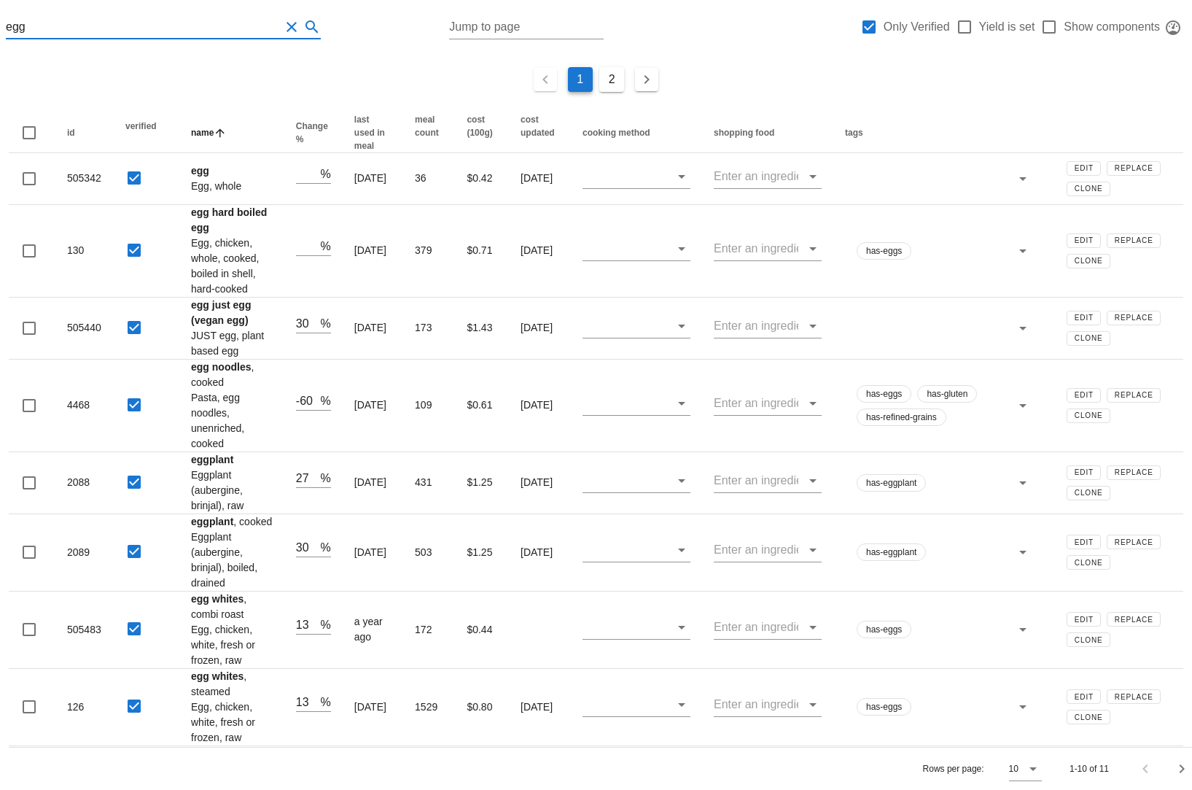
type input "egg"
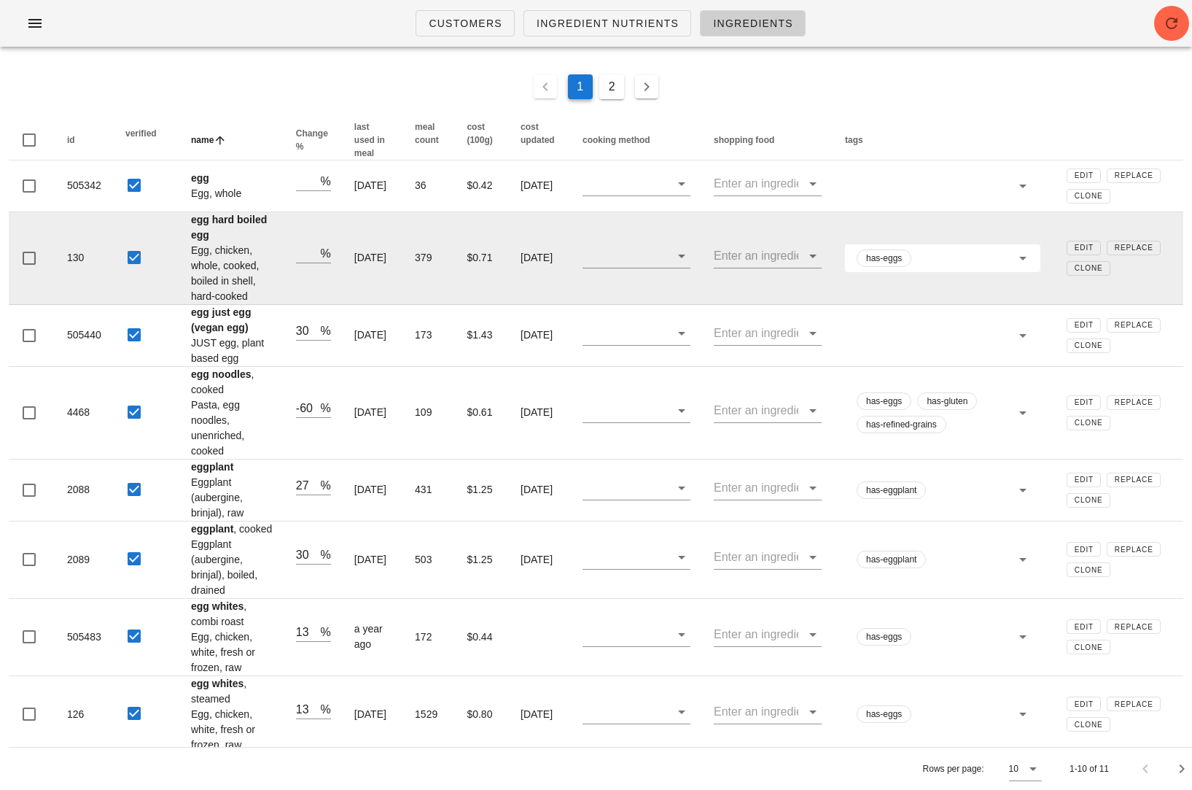
scroll to position [0, 0]
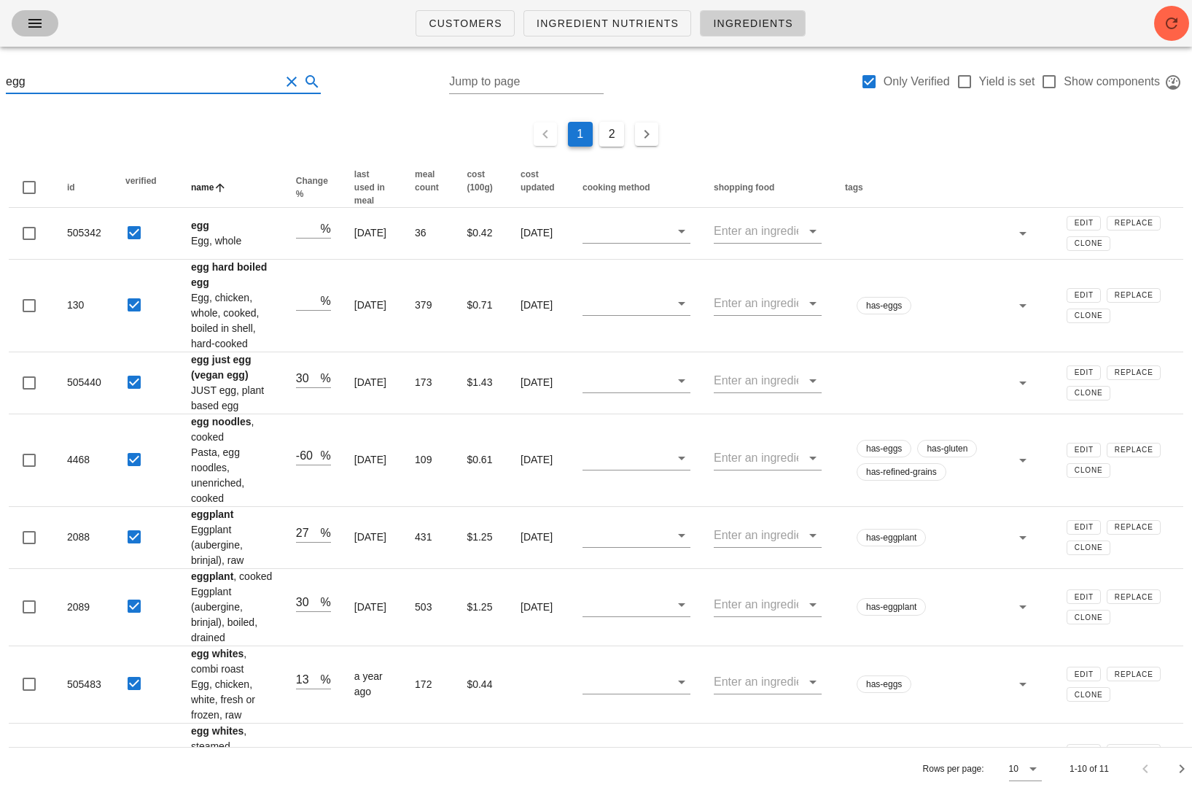
click at [39, 16] on icon "button" at bounding box center [34, 23] width 17 height 17
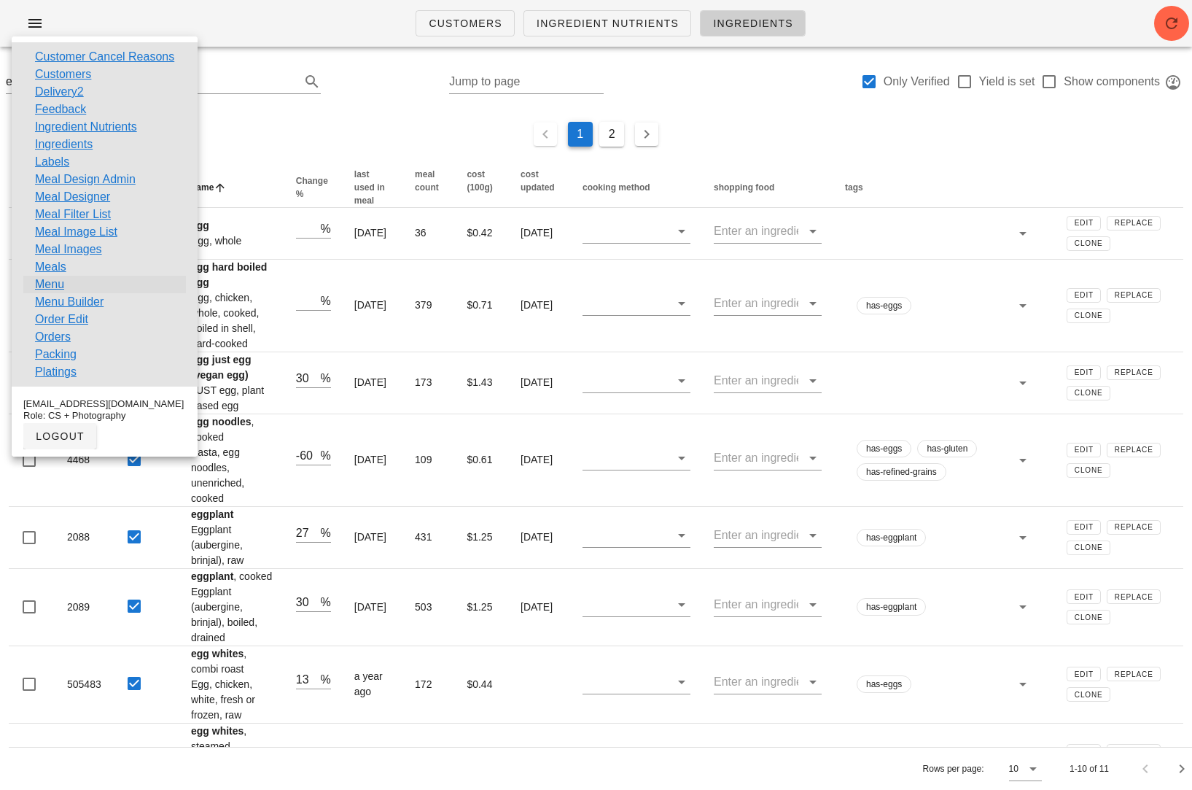
click at [52, 281] on link "Menu" at bounding box center [49, 284] width 29 height 17
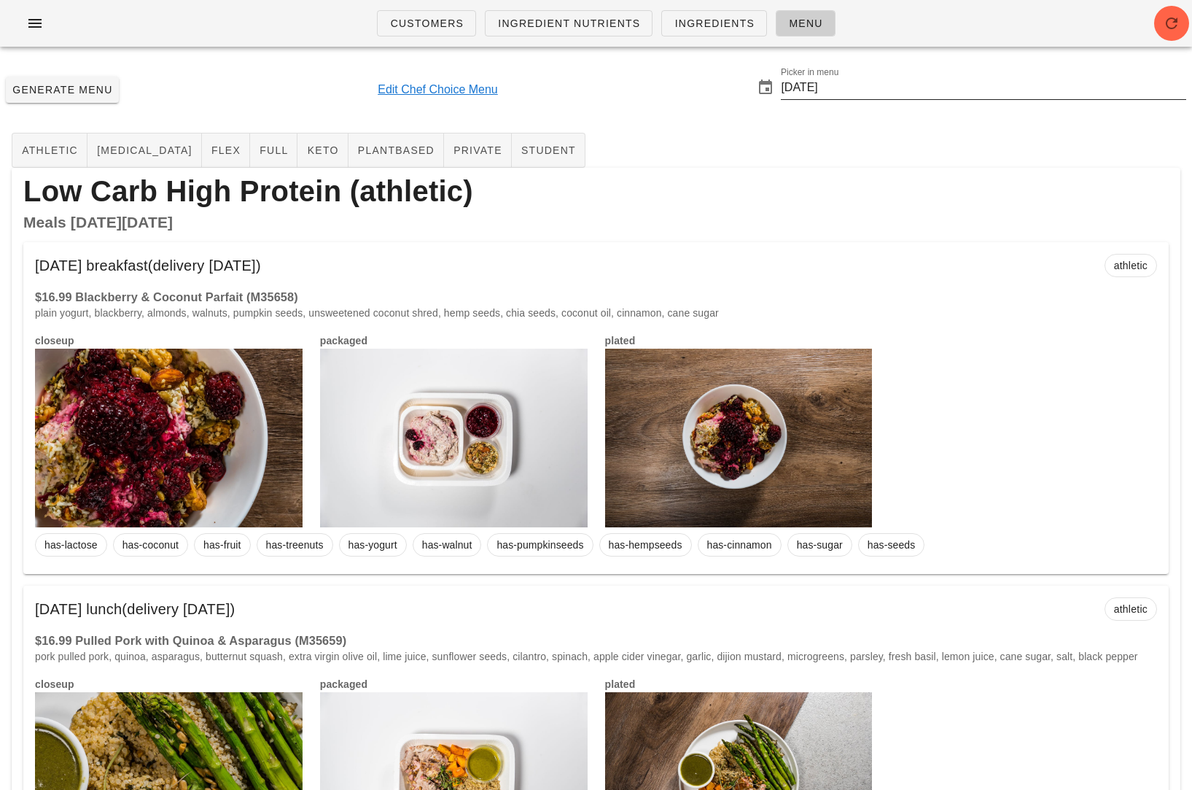
click at [844, 85] on input "2025-09-21" at bounding box center [983, 87] width 405 height 23
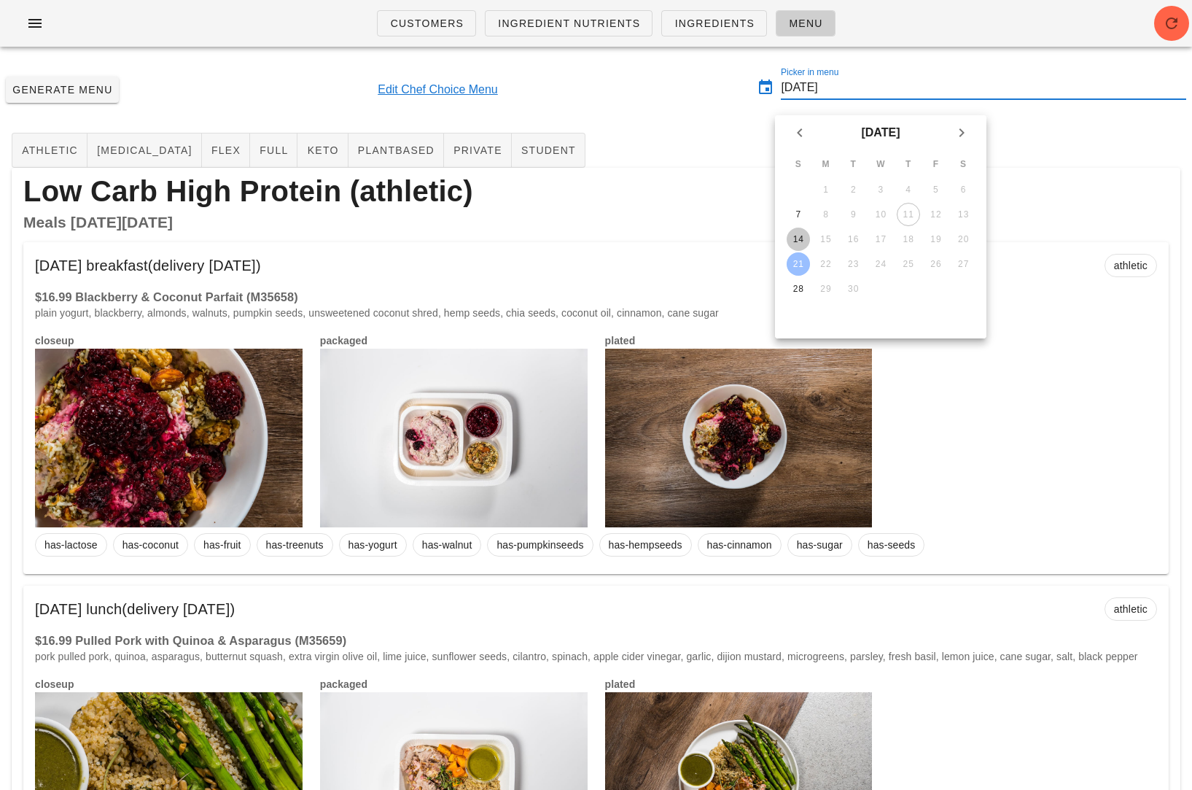
click at [794, 236] on div "14" at bounding box center [798, 239] width 23 height 10
type input "2025-09-14"
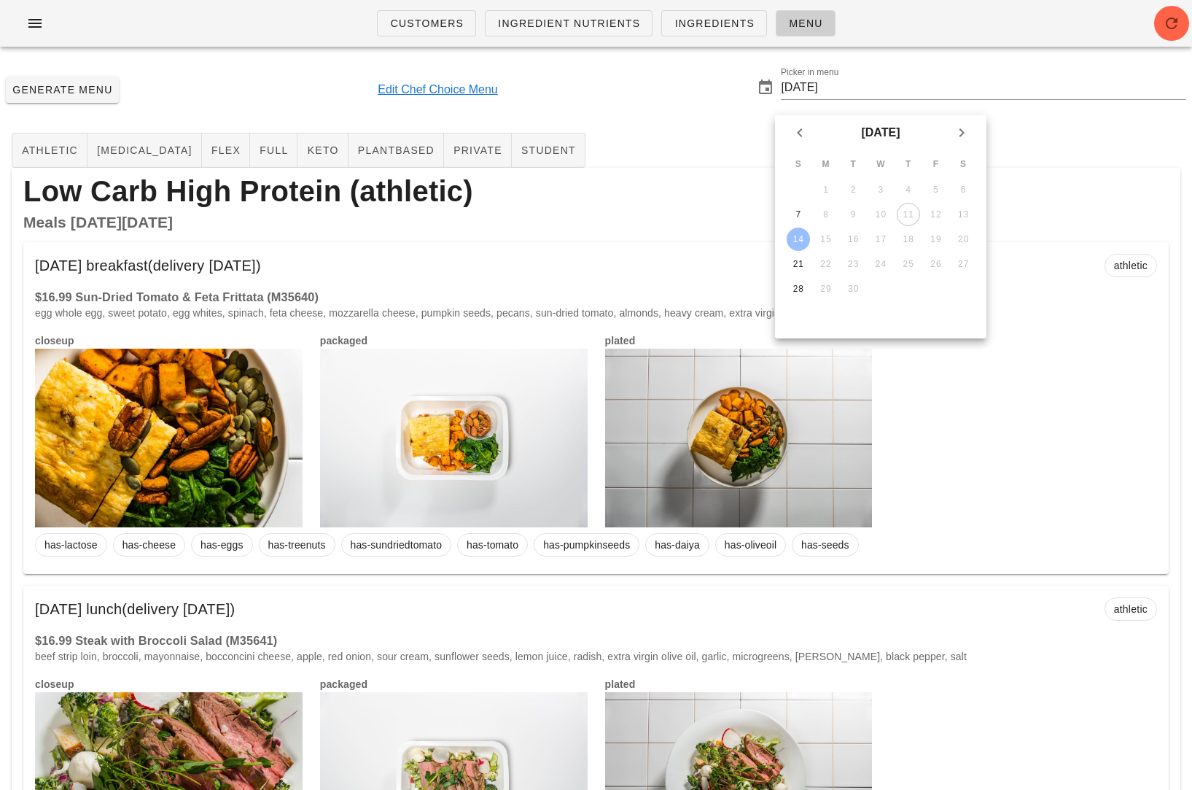
click at [682, 103] on div "Generate Menu Edit Chef Choice Menu Picker in menu 2025-09-14" at bounding box center [596, 89] width 1192 height 63
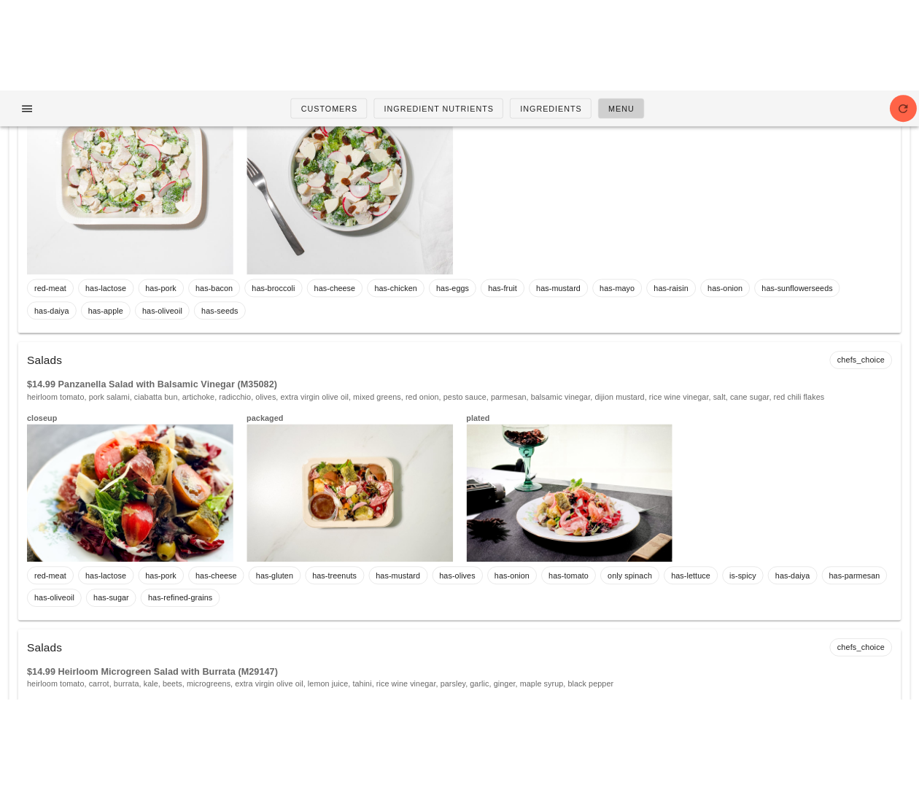
scroll to position [7189, 0]
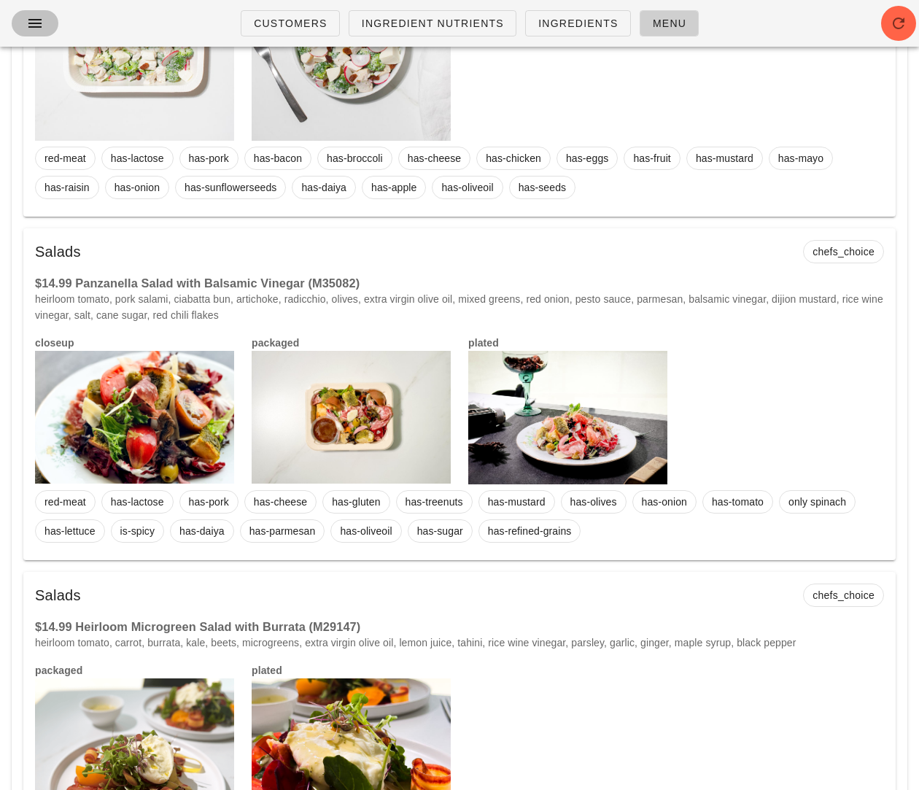
click at [33, 21] on icon "button" at bounding box center [34, 23] width 17 height 17
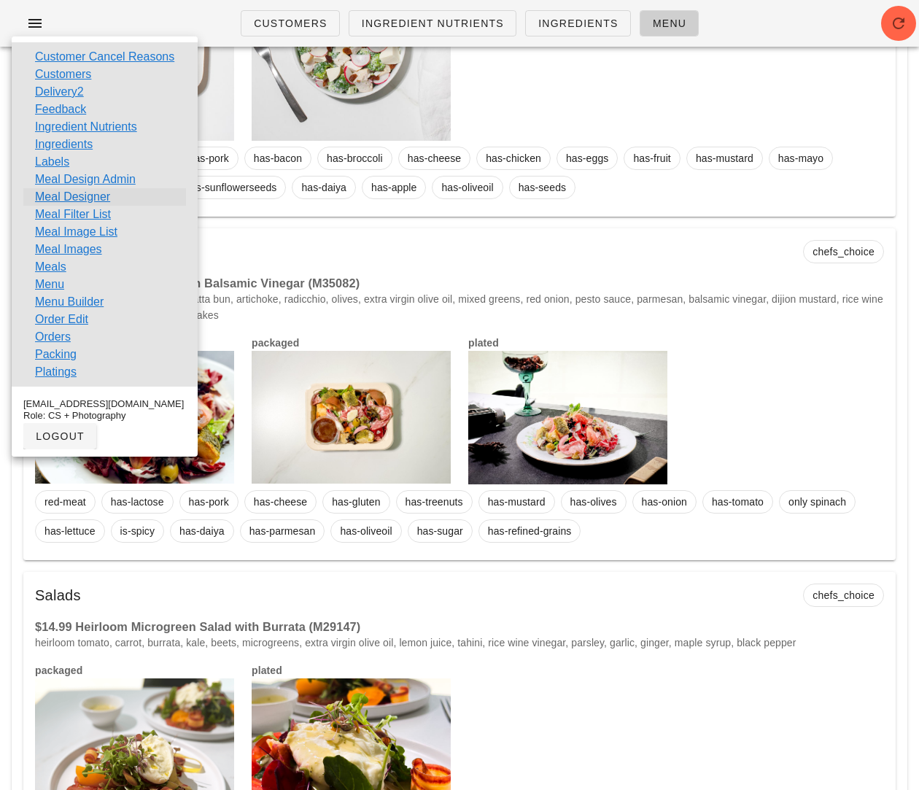
click at [103, 197] on link "Meal Designer" at bounding box center [72, 196] width 75 height 17
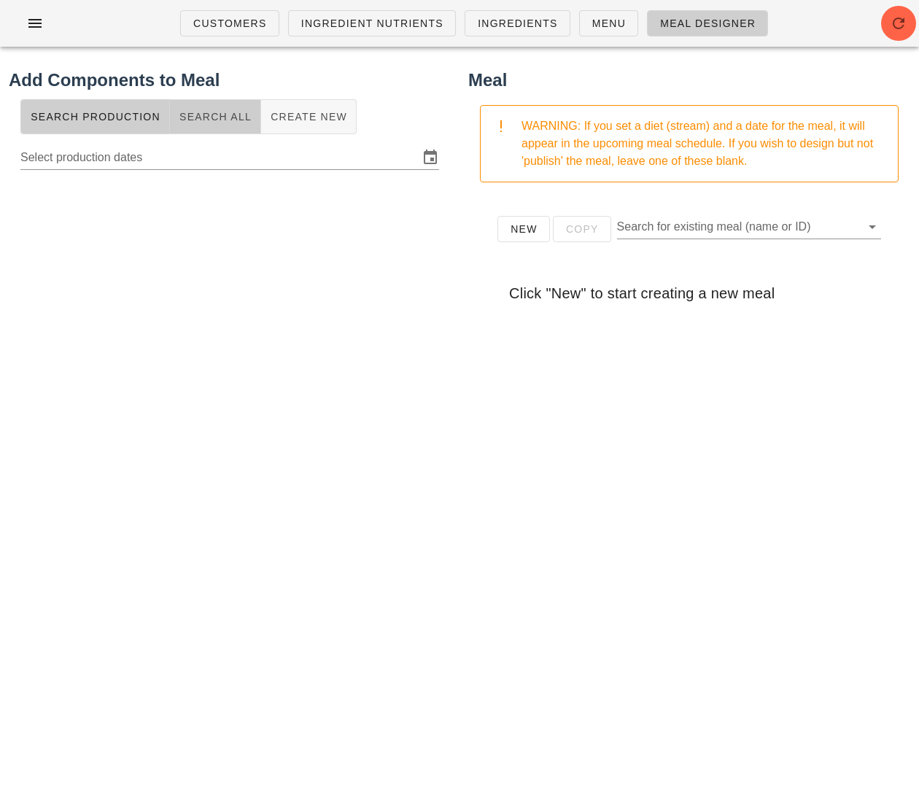
click at [226, 122] on span "Search All" at bounding box center [215, 117] width 73 height 12
click at [210, 159] on input "text" at bounding box center [217, 155] width 395 height 23
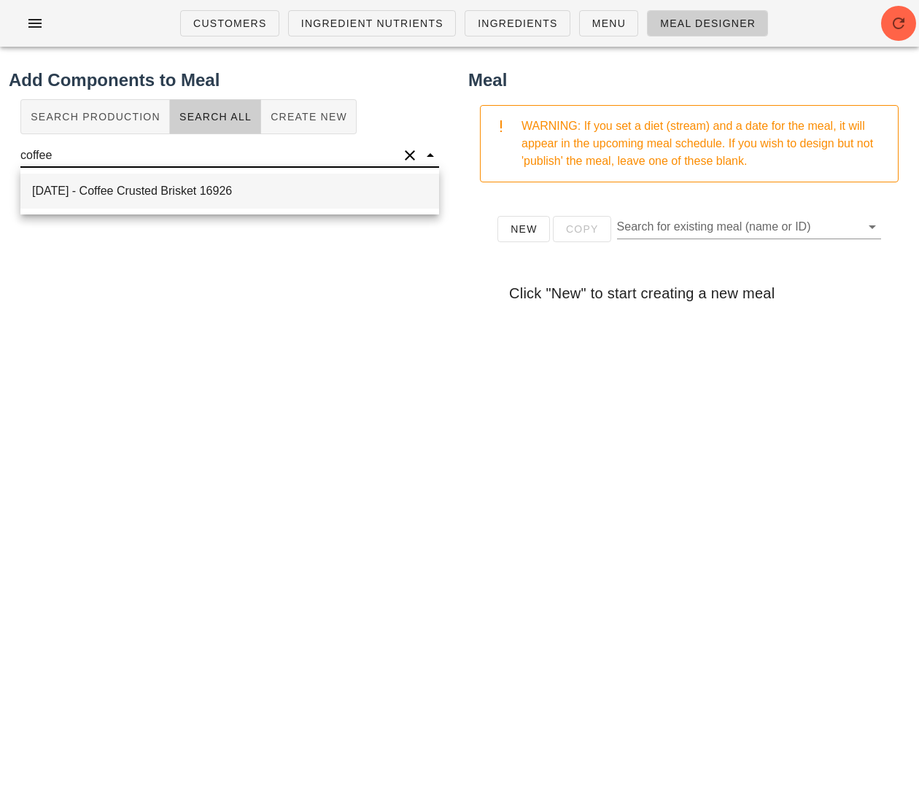
click at [250, 188] on div "[DATE] - Coffee Crusted Brisket 16926" at bounding box center [229, 191] width 419 height 35
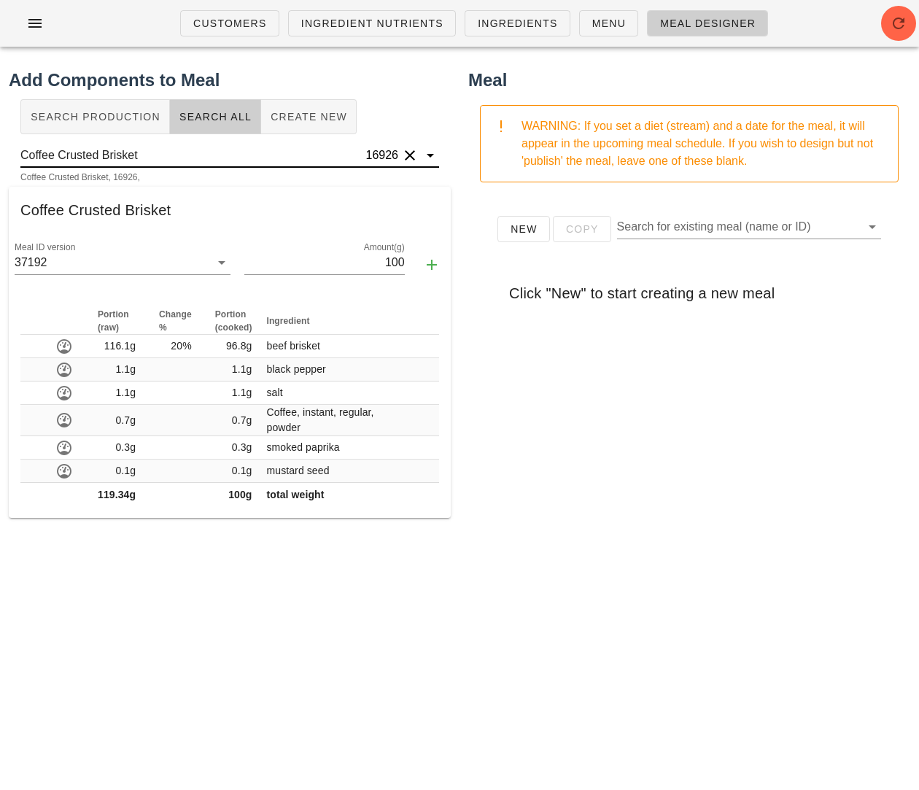
type input "Coffee Crusted Brisket"
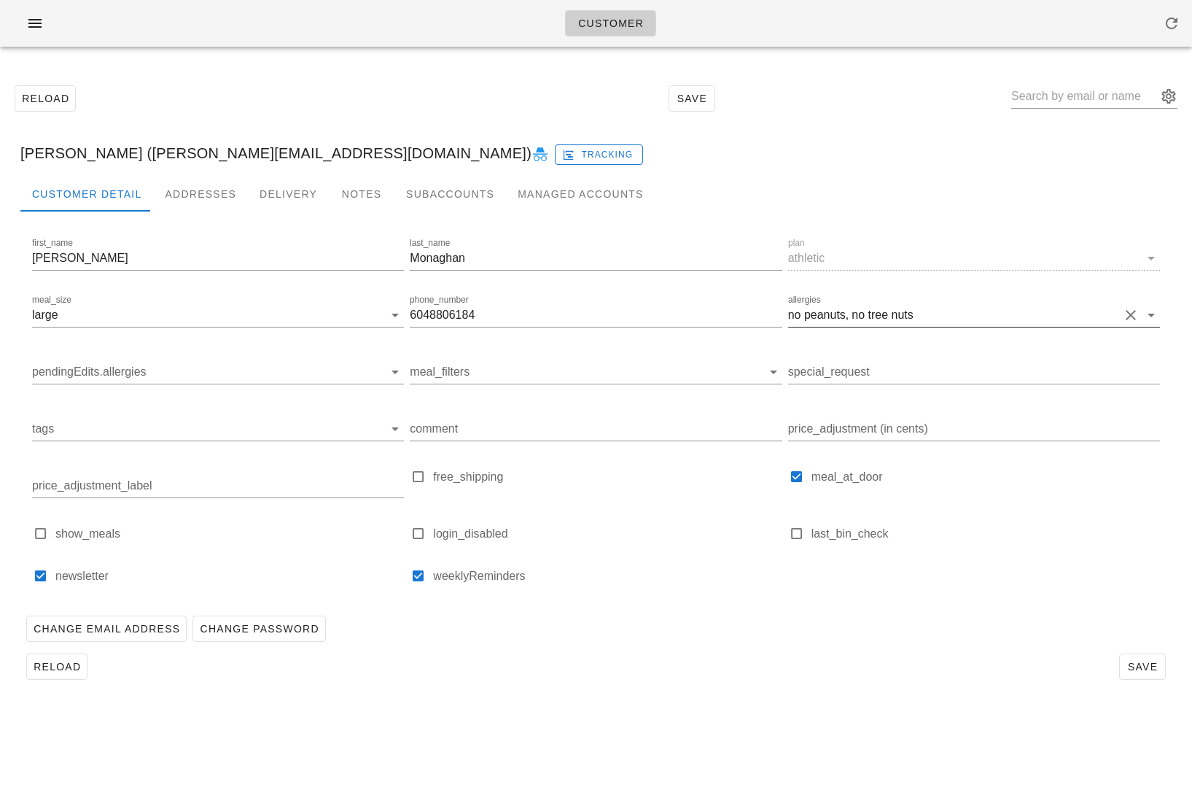
click at [1124, 315] on button "Clear allergies" at bounding box center [1130, 314] width 17 height 17
click at [1147, 664] on span "Save" at bounding box center [1143, 667] width 34 height 12
click at [60, 672] on span "Reload" at bounding box center [57, 667] width 48 height 12
click at [57, 666] on span "Reload" at bounding box center [57, 667] width 48 height 12
click at [38, 32] on button "button" at bounding box center [35, 23] width 47 height 26
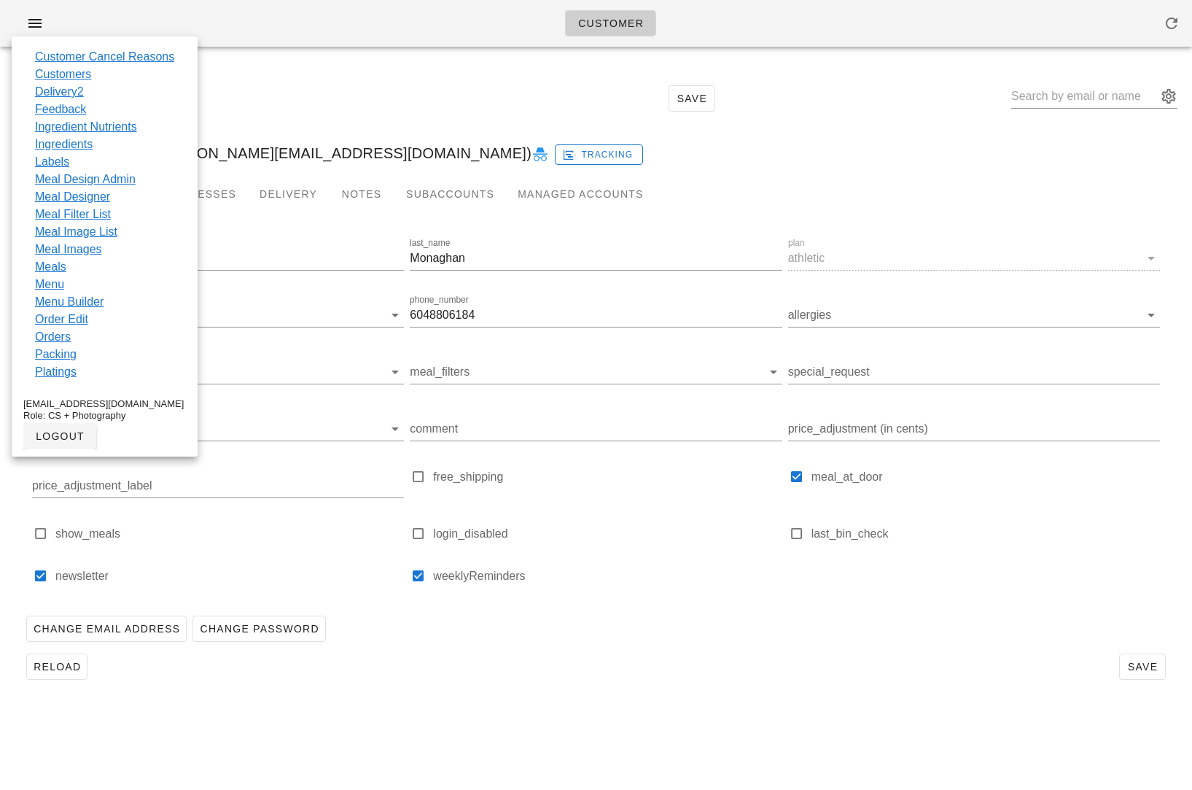
click at [392, 75] on div "Reload Save" at bounding box center [596, 98] width 1175 height 63
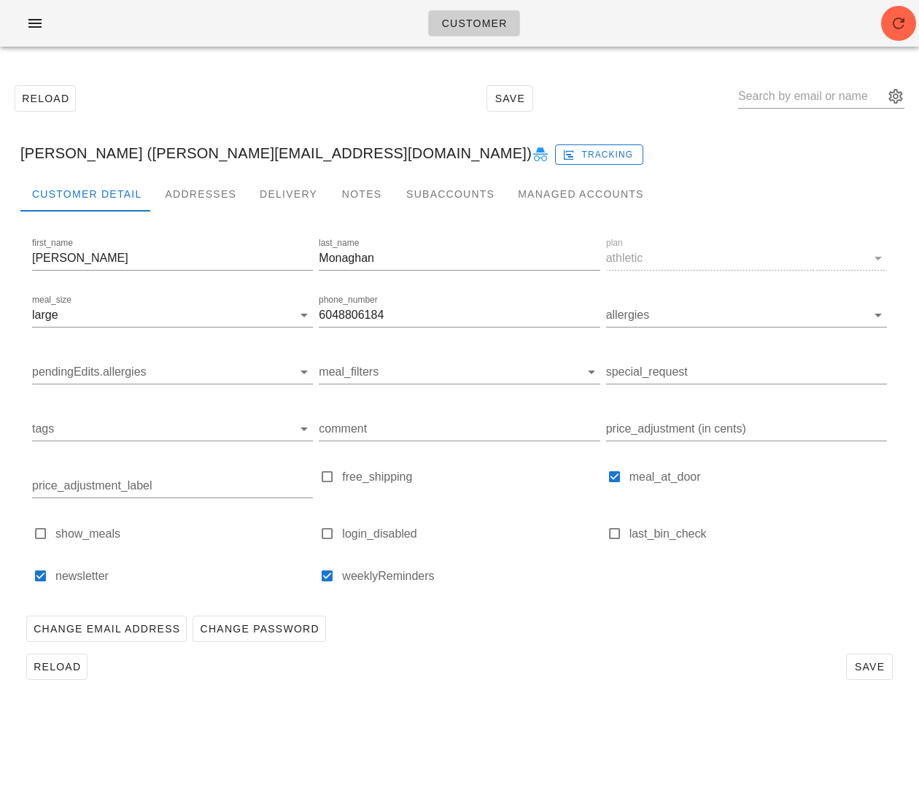
click at [633, 694] on div "Customer Detail Addresses Delivery Notes Subaccounts Managed Accounts first_nam…" at bounding box center [459, 436] width 901 height 521
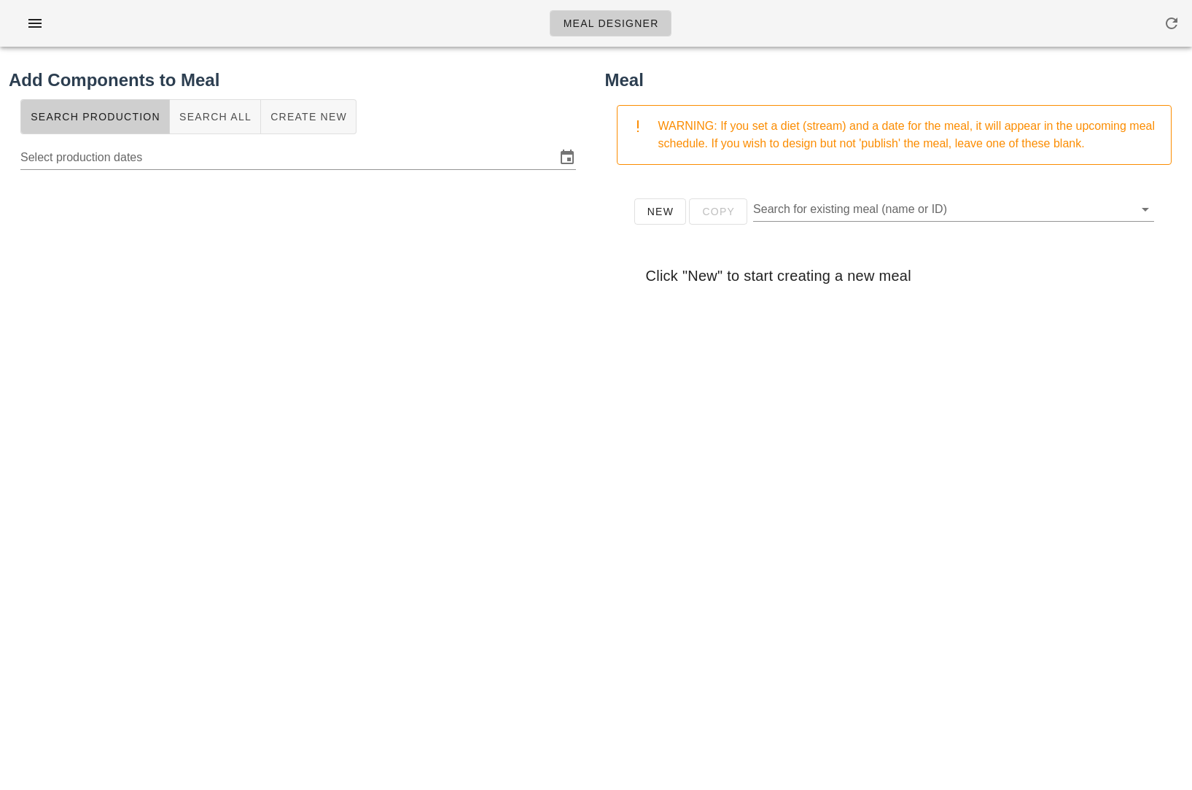
click at [452, 412] on div at bounding box center [298, 466] width 579 height 583
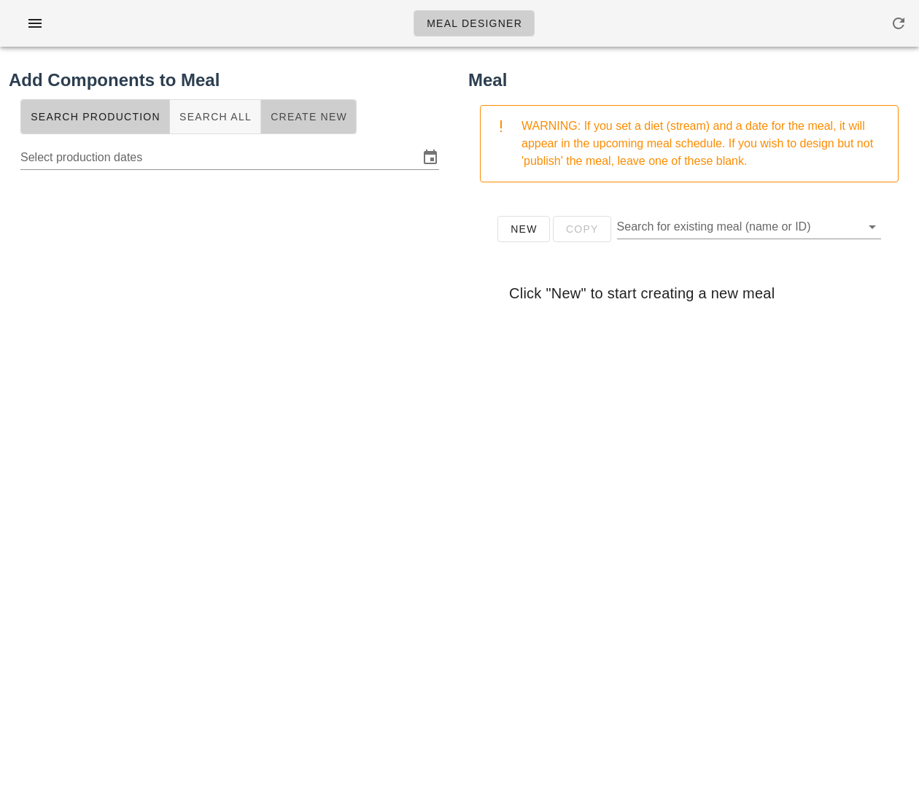
click at [285, 112] on span "Create New" at bounding box center [308, 117] width 77 height 12
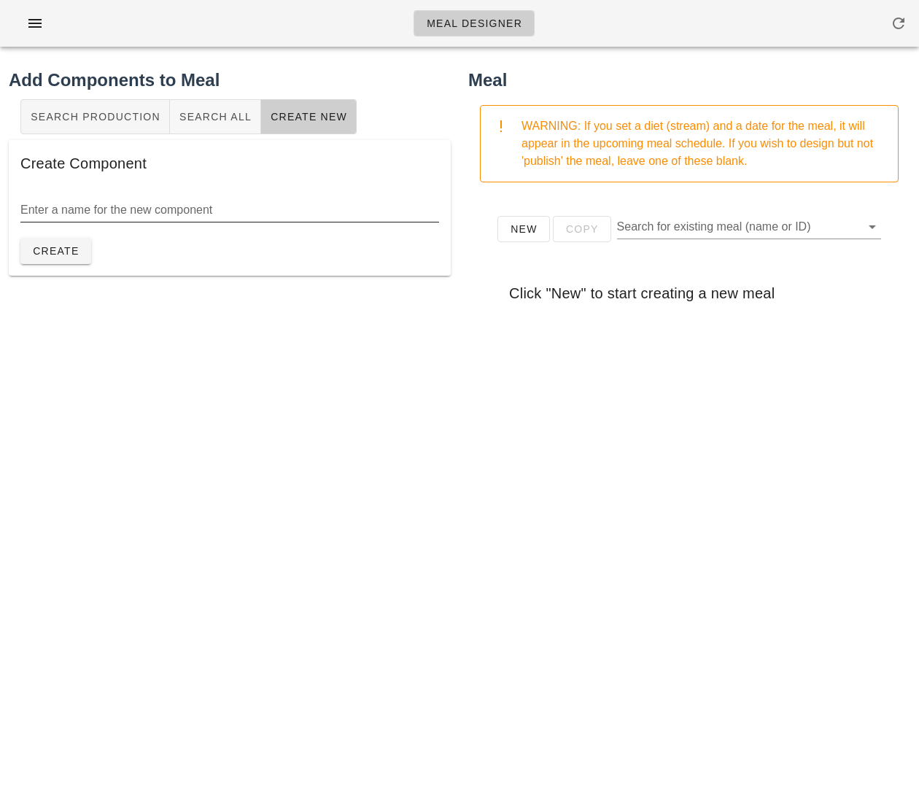
click at [195, 214] on input "Enter a name for the new component" at bounding box center [229, 209] width 419 height 23
type input "Pesto Mayo"
click at [235, 365] on div "Add Components to Meal Search Production Search All Create New Create Component…" at bounding box center [229, 422] width 459 height 728
click at [73, 257] on button "Create" at bounding box center [55, 251] width 71 height 26
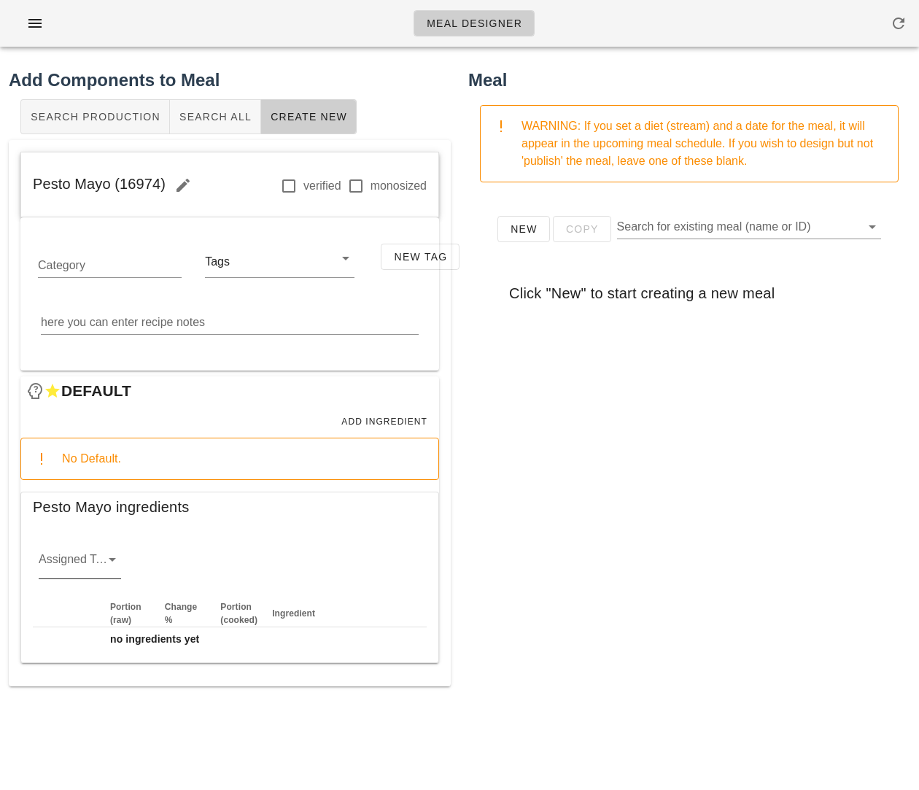
click at [98, 553] on div "Assigned Team" at bounding box center [80, 563] width 82 height 31
click at [87, 576] on div "sauciers" at bounding box center [79, 570] width 59 height 14
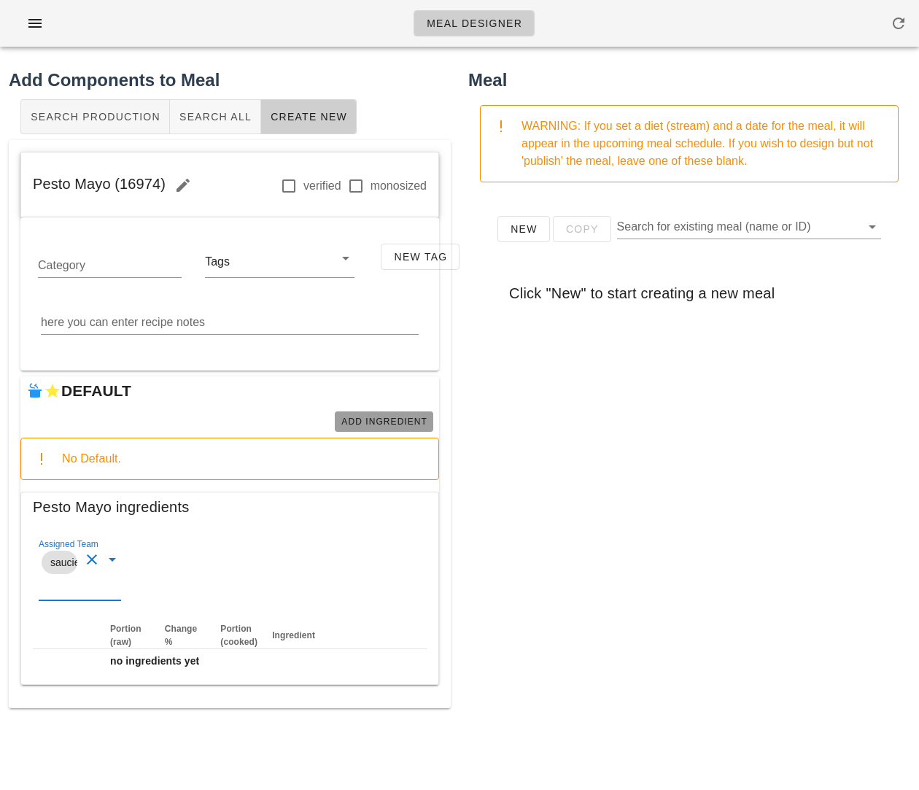
click at [396, 425] on span "Add Ingredient" at bounding box center [384, 421] width 87 height 10
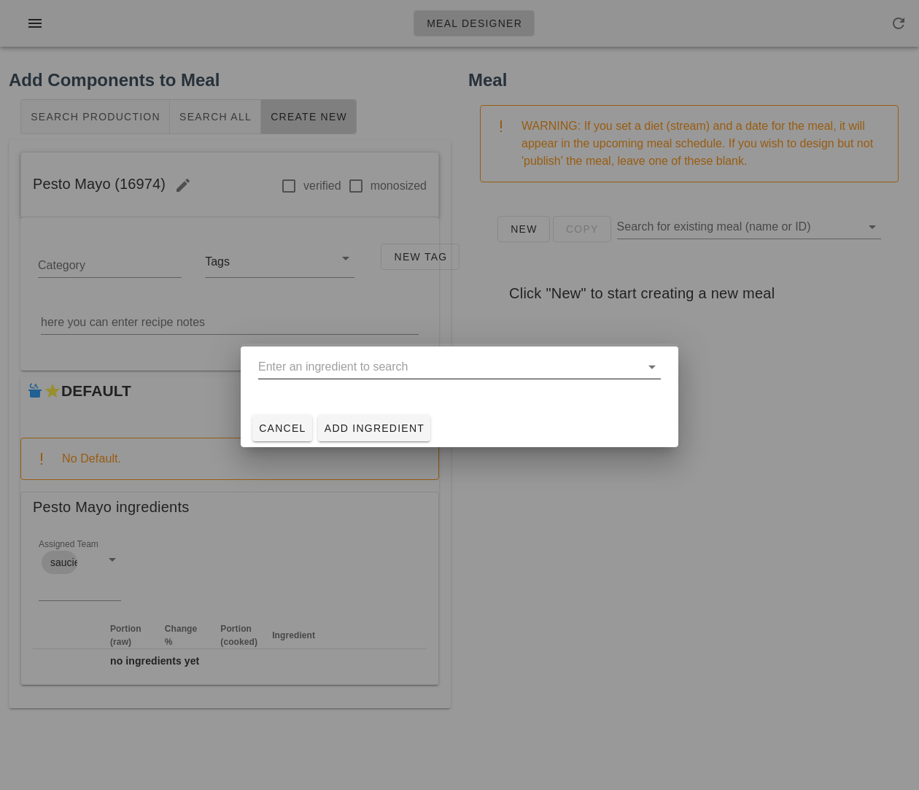
click at [436, 373] on input "text" at bounding box center [449, 366] width 382 height 23
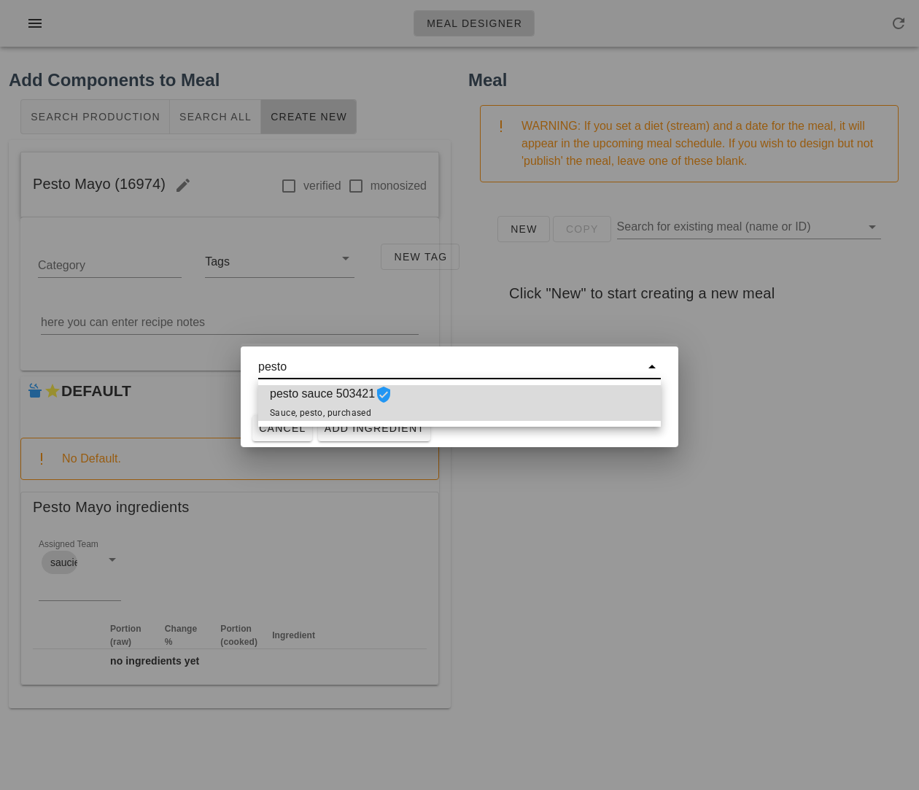
click at [453, 407] on div "pesto sauce 503421 Sauce, pesto, purchased" at bounding box center [459, 403] width 402 height 36
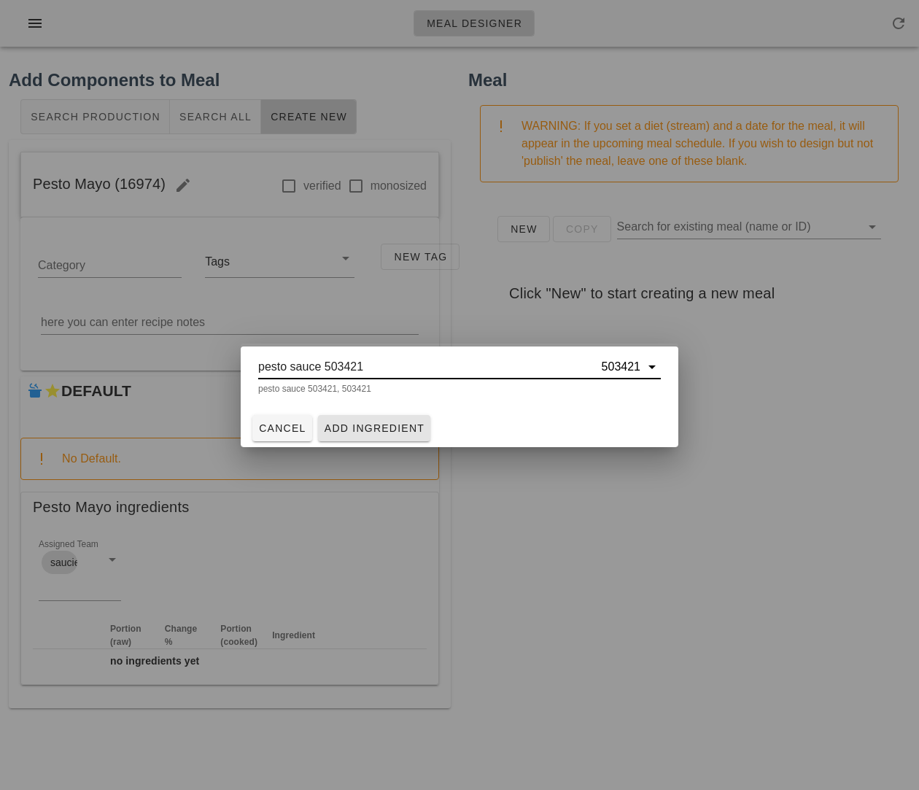
type input "pesto sauce 503421"
click at [412, 422] on span "Add Ingredient" at bounding box center [374, 428] width 101 height 12
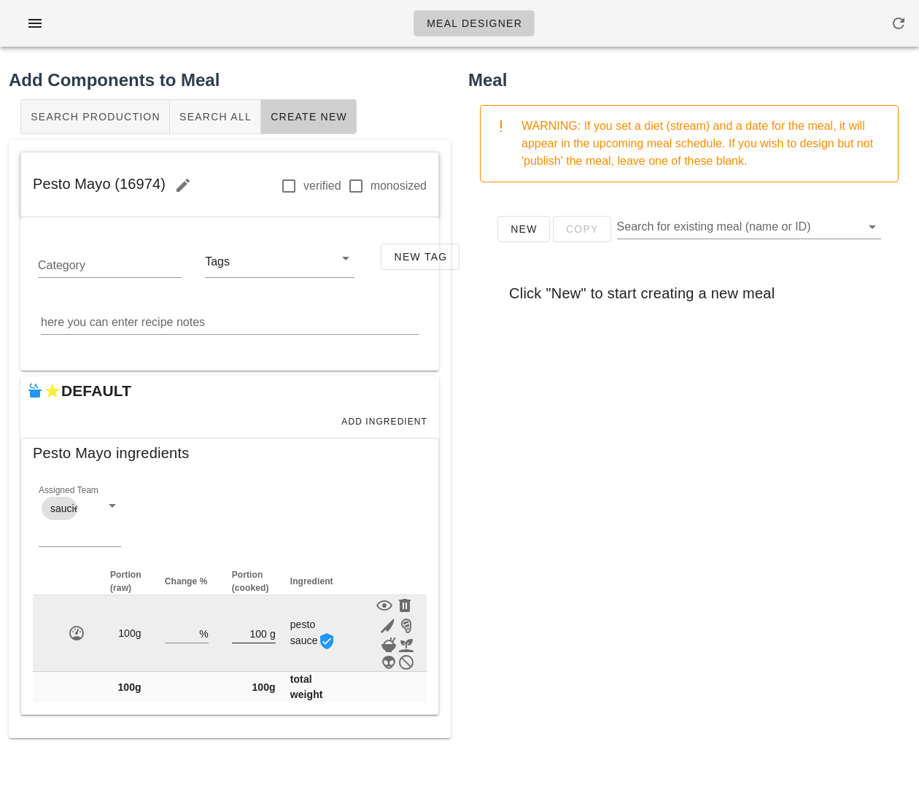
click at [260, 634] on input "100" at bounding box center [249, 632] width 35 height 19
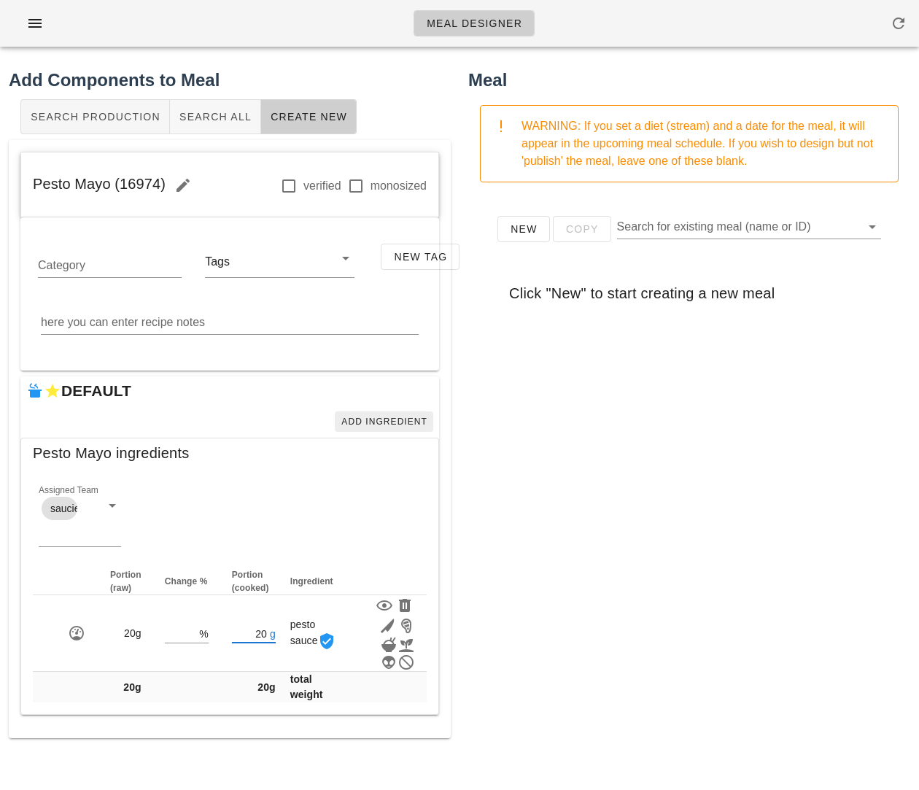
type input "20"
click at [405, 416] on span "Add Ingredient" at bounding box center [384, 421] width 87 height 10
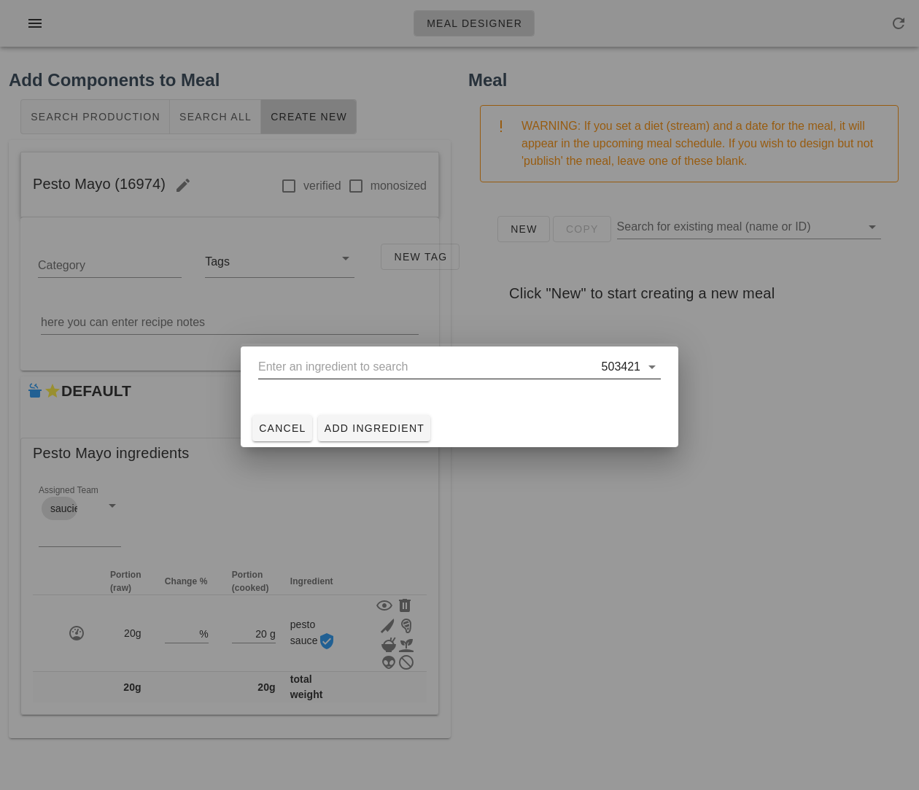
click at [417, 370] on input "text" at bounding box center [428, 366] width 341 height 23
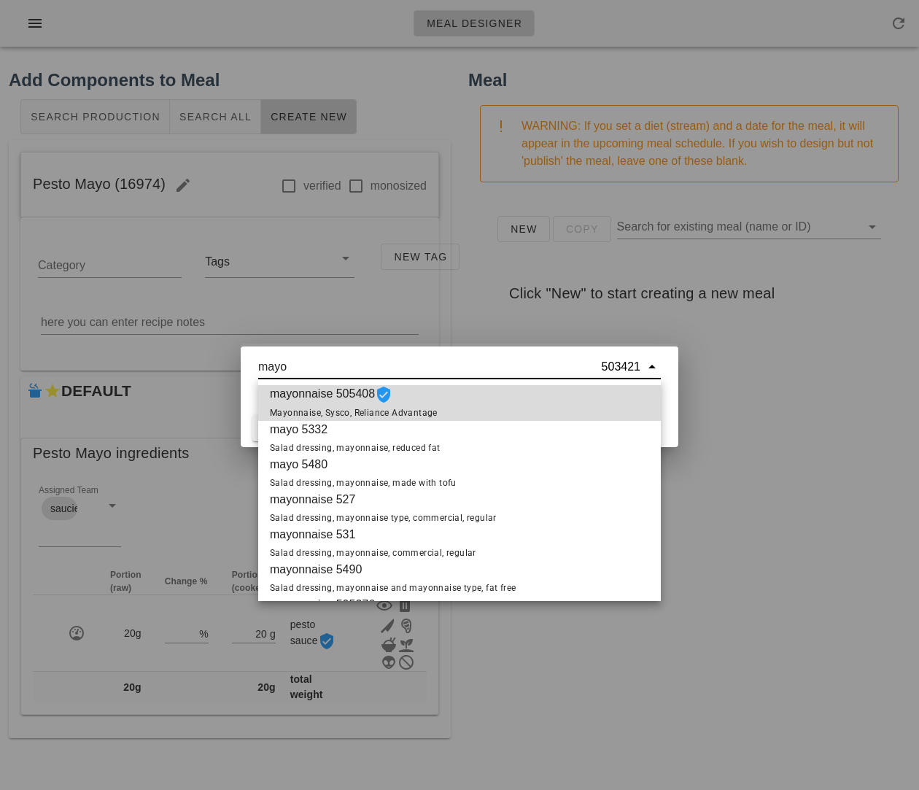
click at [321, 402] on span "mayonnaise 505408 Mayonnaise, Sysco, Reliance Advantage" at bounding box center [354, 403] width 168 height 36
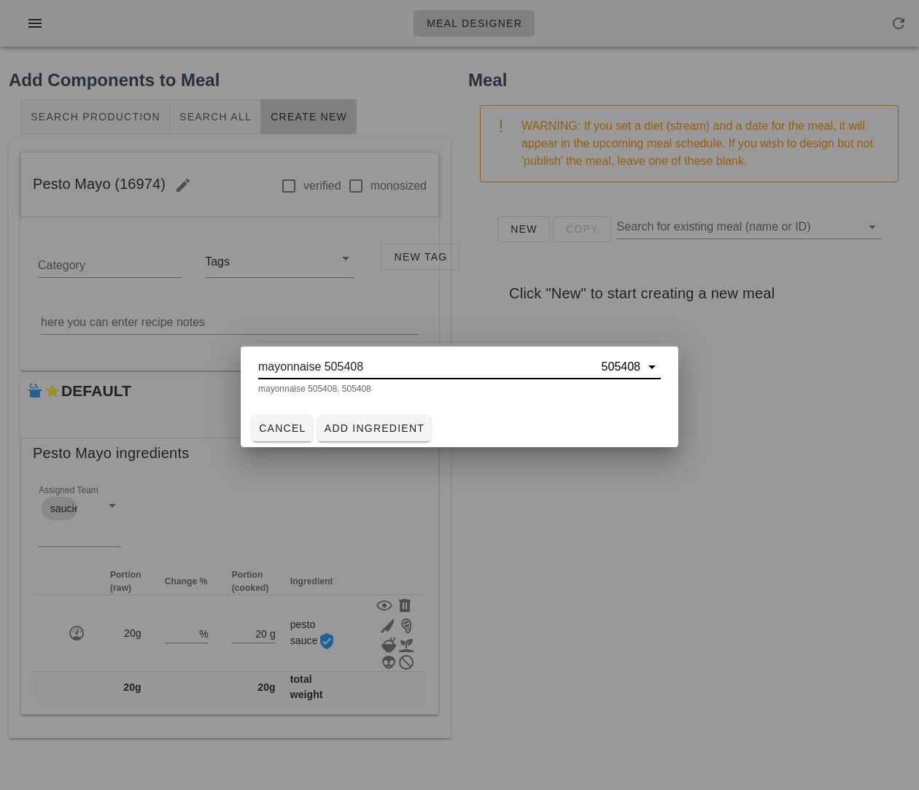
click at [376, 365] on input "mayonnaise 505408" at bounding box center [428, 366] width 341 height 23
type input "mayonnaise 505408"
click at [369, 434] on span "Add Ingredient" at bounding box center [374, 428] width 101 height 12
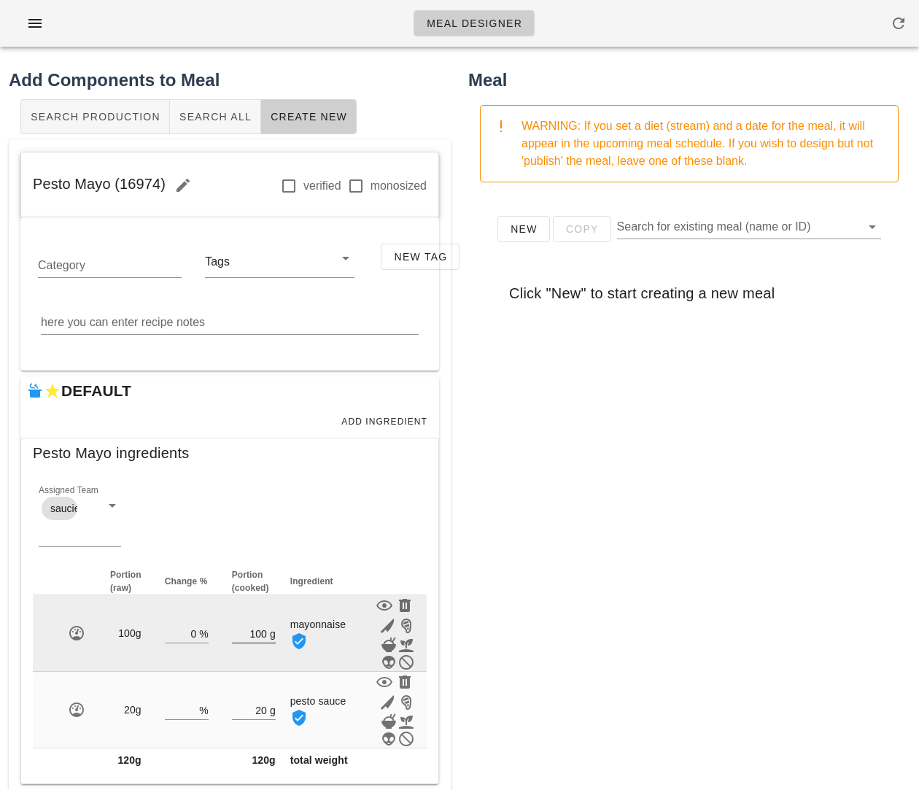
scroll to position [32, 0]
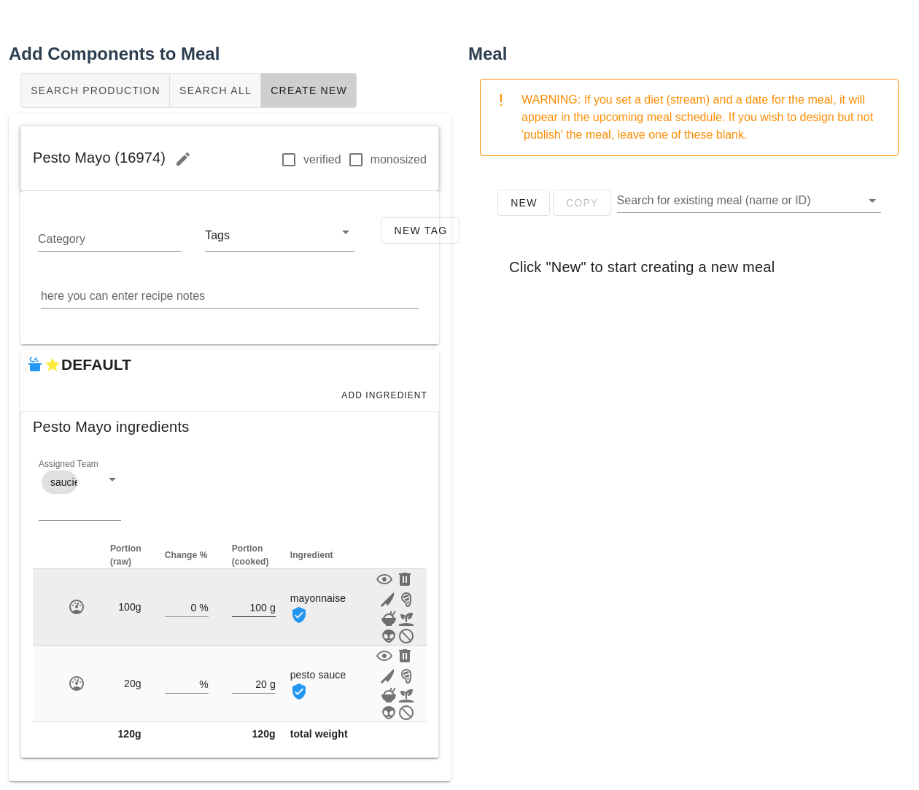
click at [252, 599] on input "100" at bounding box center [249, 606] width 35 height 19
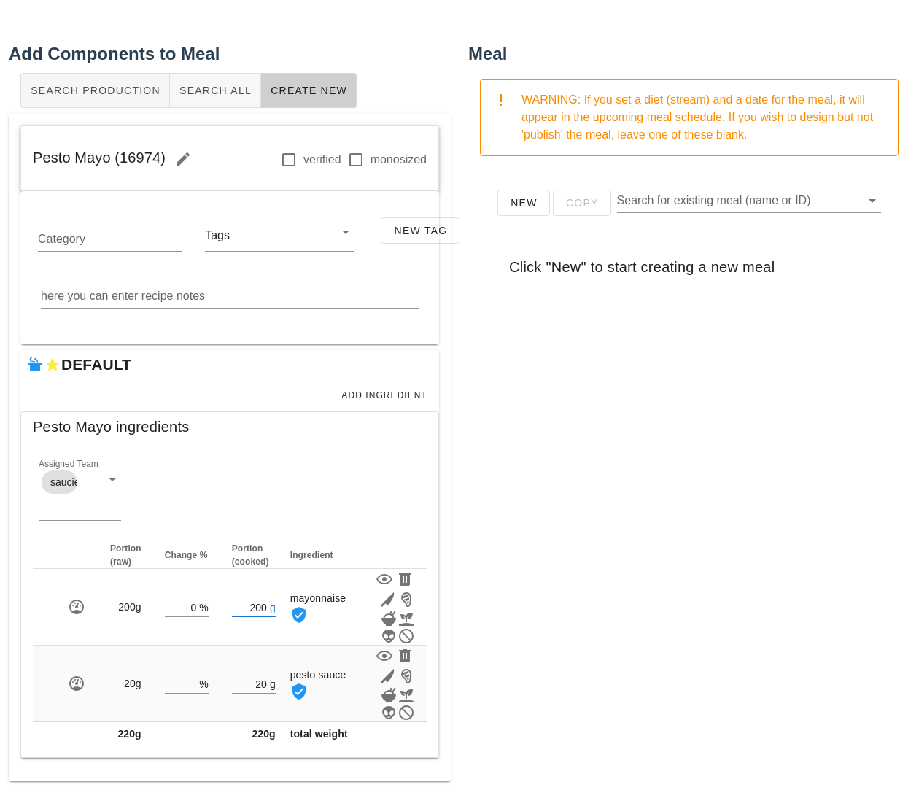
type input "200"
click at [601, 540] on div "New Copy Search for existing meal (name or ID) Click "New" to start creating a …" at bounding box center [689, 459] width 442 height 583
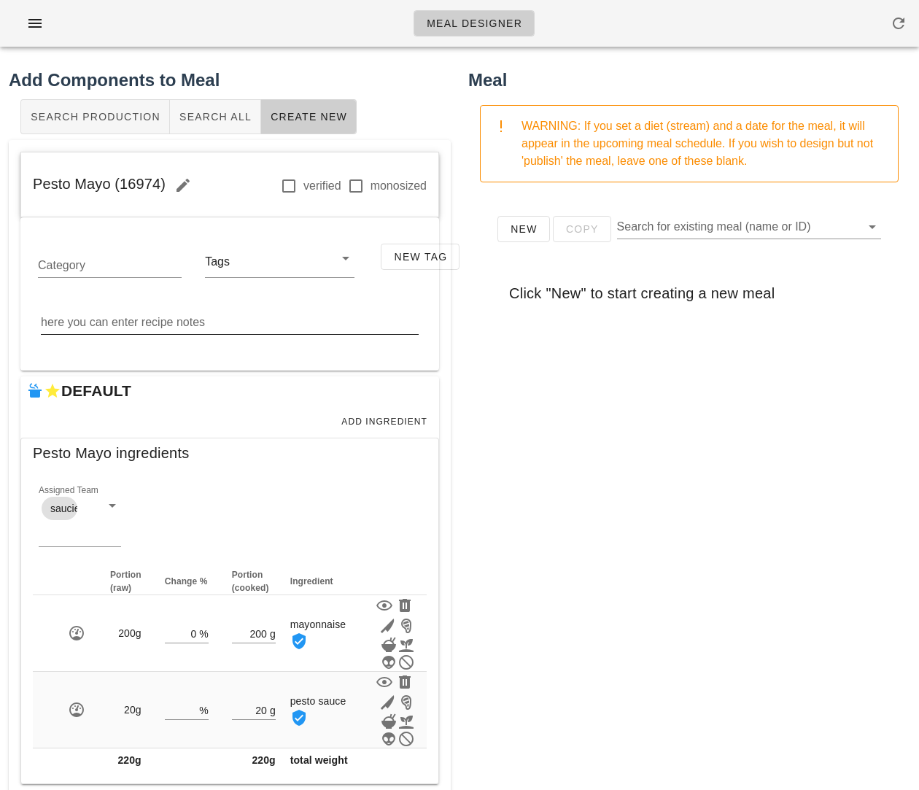
click at [140, 335] on div "here you can enter recipe notes" at bounding box center [230, 330] width 378 height 39
click at [115, 322] on textarea "here you can enter recipe notes" at bounding box center [230, 322] width 378 height 23
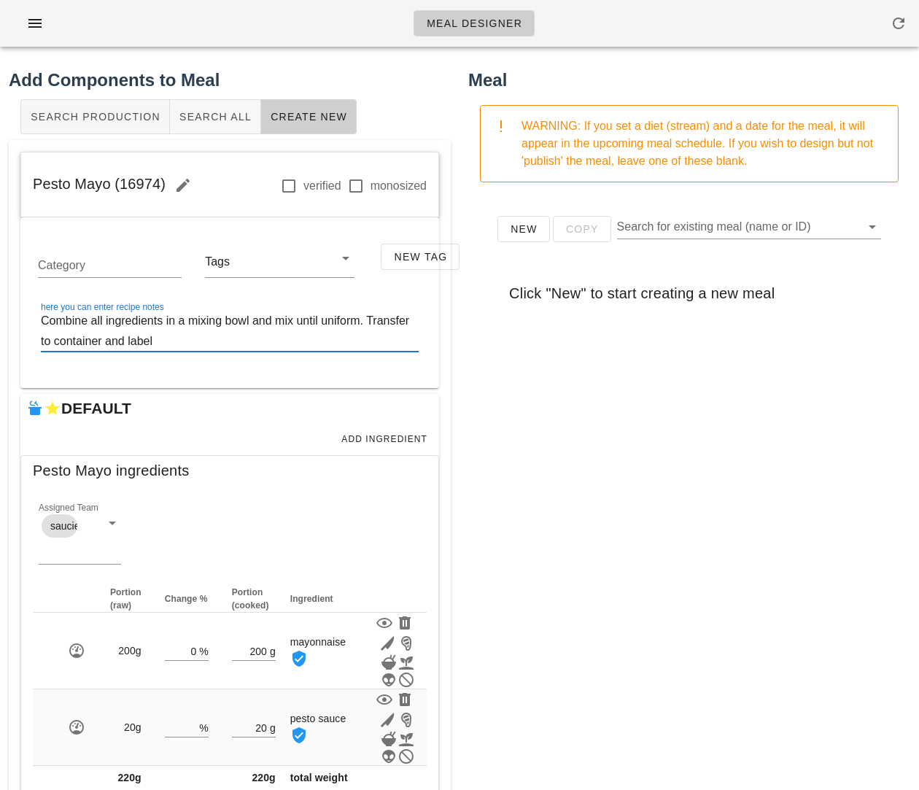
click at [373, 318] on textarea "Combine all ingredients in a mixing bowl and mix until uniform. Transfer to con…" at bounding box center [230, 331] width 378 height 41
click at [176, 343] on textarea "Combine all ingredients in a mixing bowl and mix until uniform. Transfer to con…" at bounding box center [230, 331] width 378 height 41
click at [212, 351] on div "here you can enter recipe notes Combine all ingredients in a mixing bowl and mi…" at bounding box center [230, 331] width 378 height 41
click at [203, 338] on textarea "Combine all ingredients in a mixing bowl and mix until uniform. Transfer to con…" at bounding box center [230, 331] width 378 height 41
type textarea "Combine all ingredients in a mixing bowl and mix until uniform. Transfer to con…"
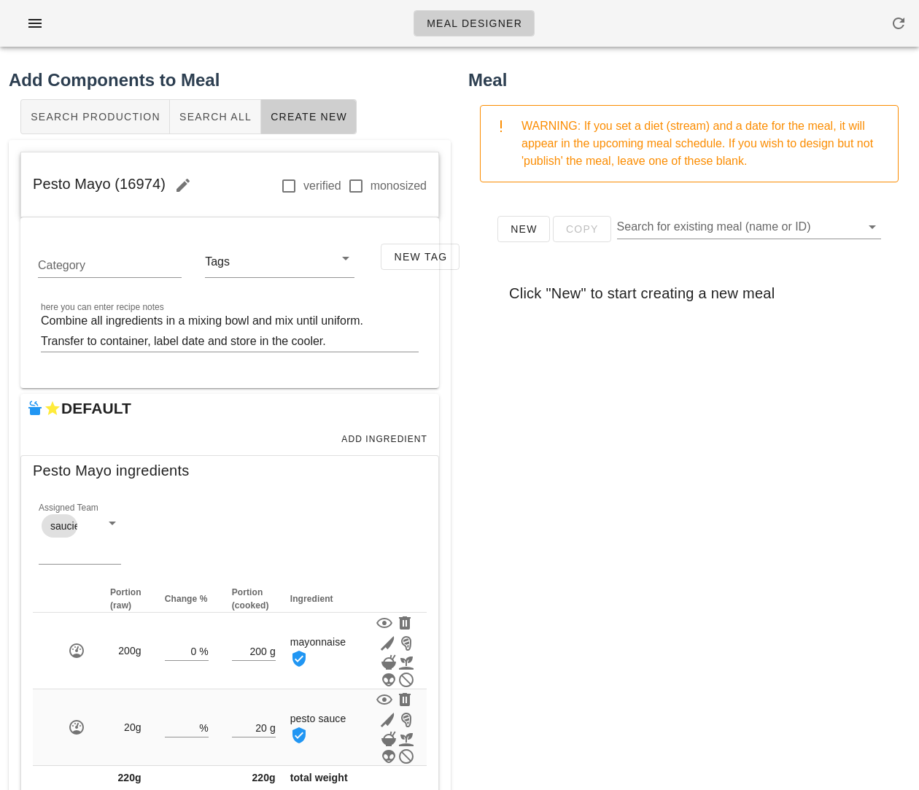
click at [522, 426] on div "New Copy Search for existing meal (name or ID) Click "New" to start creating a …" at bounding box center [689, 485] width 442 height 583
click at [650, 429] on div "New Copy Search for existing meal (name or ID) Click "New" to start creating a …" at bounding box center [689, 485] width 442 height 583
drag, startPoint x: 162, startPoint y: 185, endPoint x: 13, endPoint y: 182, distance: 148.8
click at [13, 182] on div "Pesto Mayo (16974) verified monosized Category Tags New Tag here you can enter …" at bounding box center [230, 482] width 442 height 685
copy span "Pesto Mayo (16974)"
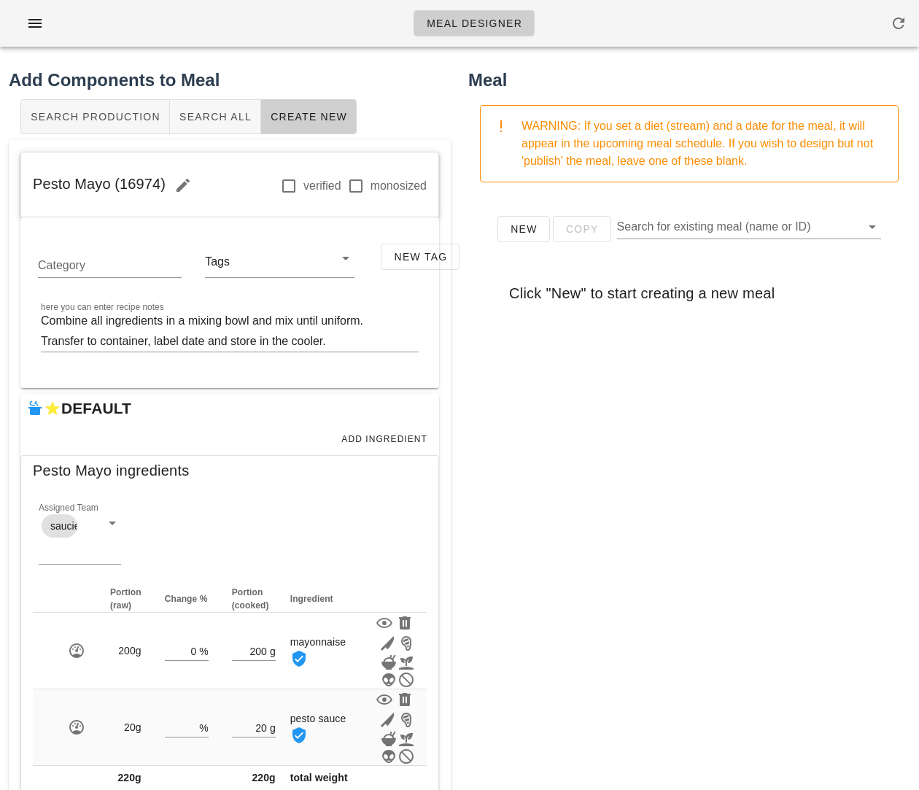
click at [521, 404] on div "New Copy Search for existing meal (name or ID) Click "New" to start creating a …" at bounding box center [689, 485] width 442 height 583
click at [715, 588] on div "New Copy Search for existing meal (name or ID) Click "New" to start creating a …" at bounding box center [689, 485] width 442 height 583
click at [213, 122] on span "Search All" at bounding box center [215, 117] width 73 height 12
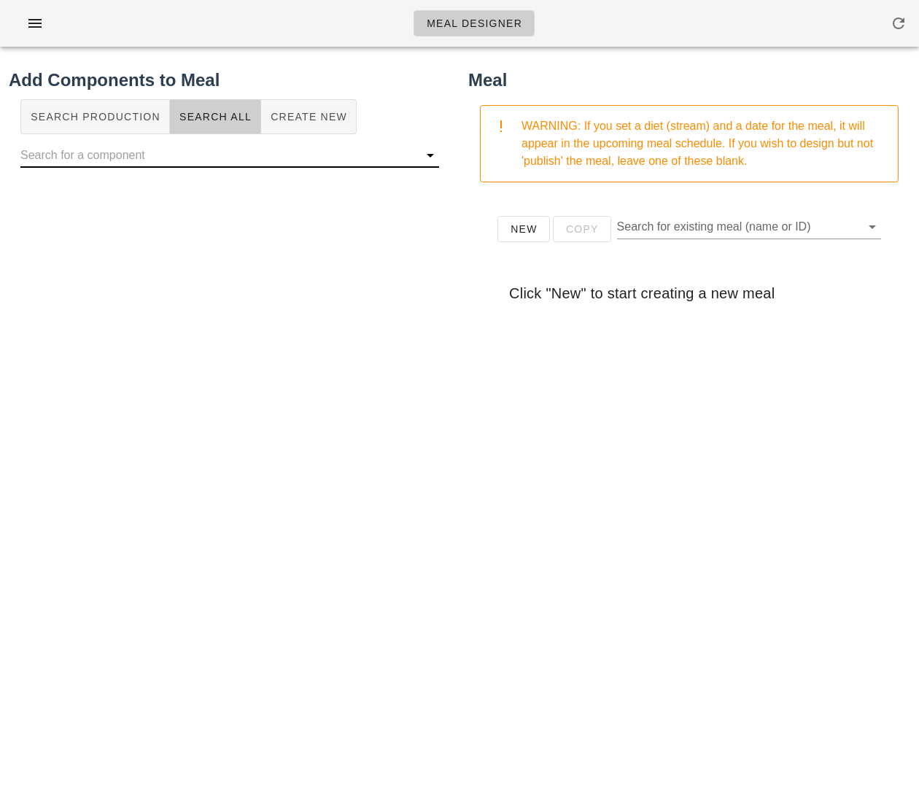
click at [232, 161] on input "text" at bounding box center [217, 155] width 395 height 23
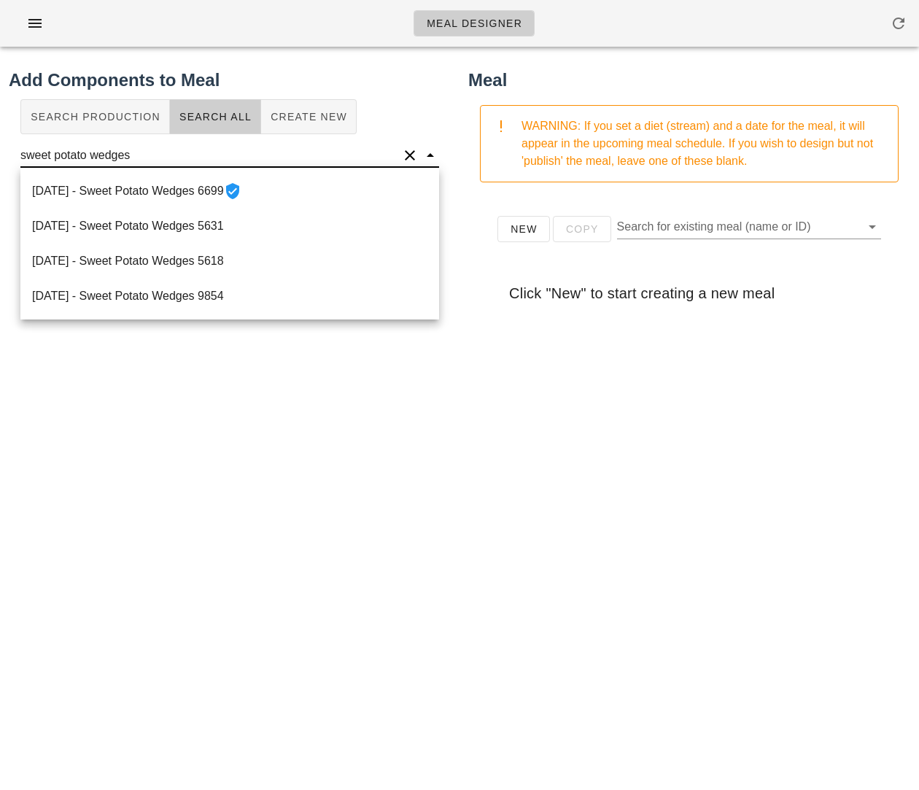
type input "sweet potato wedges"
click at [314, 153] on input "sweet potato wedges" at bounding box center [209, 155] width 378 height 23
click at [518, 216] on button "New" at bounding box center [523, 229] width 52 height 26
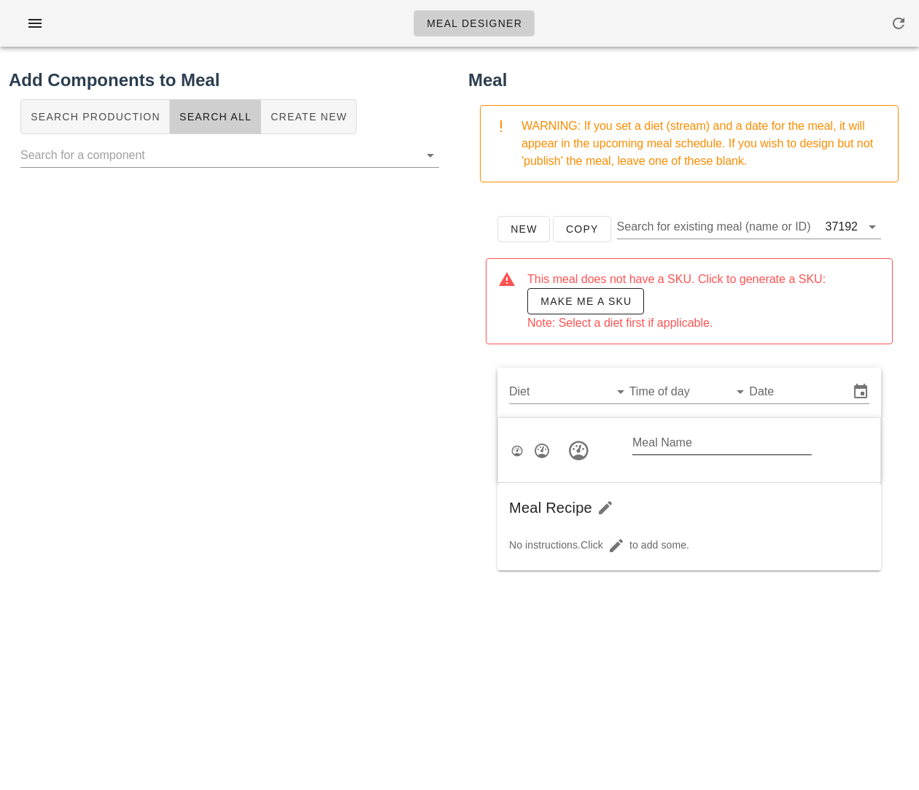
click at [666, 442] on input "Meal Name" at bounding box center [721, 442] width 179 height 23
type input "Brisket,"
click at [742, 448] on span "button" at bounding box center [730, 443] width 35 height 17
click at [662, 441] on span "Brisket, (37192)" at bounding box center [678, 443] width 139 height 16
click at [727, 441] on icon "button" at bounding box center [730, 443] width 17 height 17
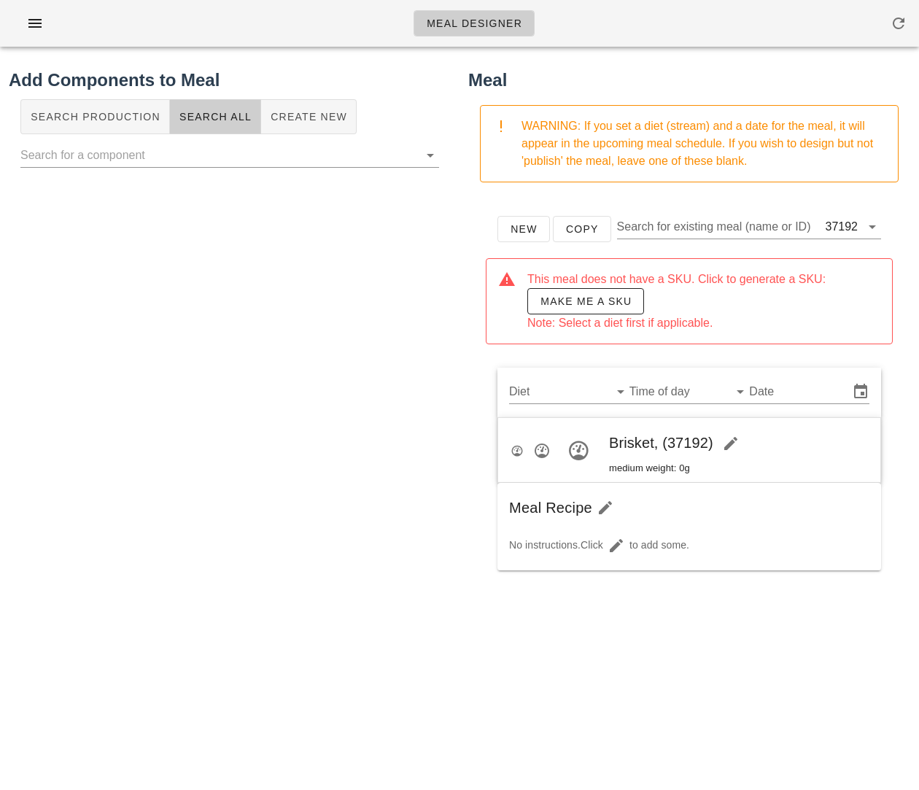
click at [272, 560] on div "Add Components to Meal Search Production Search All Create New" at bounding box center [229, 422] width 459 height 728
click at [580, 300] on span "Make me a SKU" at bounding box center [586, 301] width 92 height 12
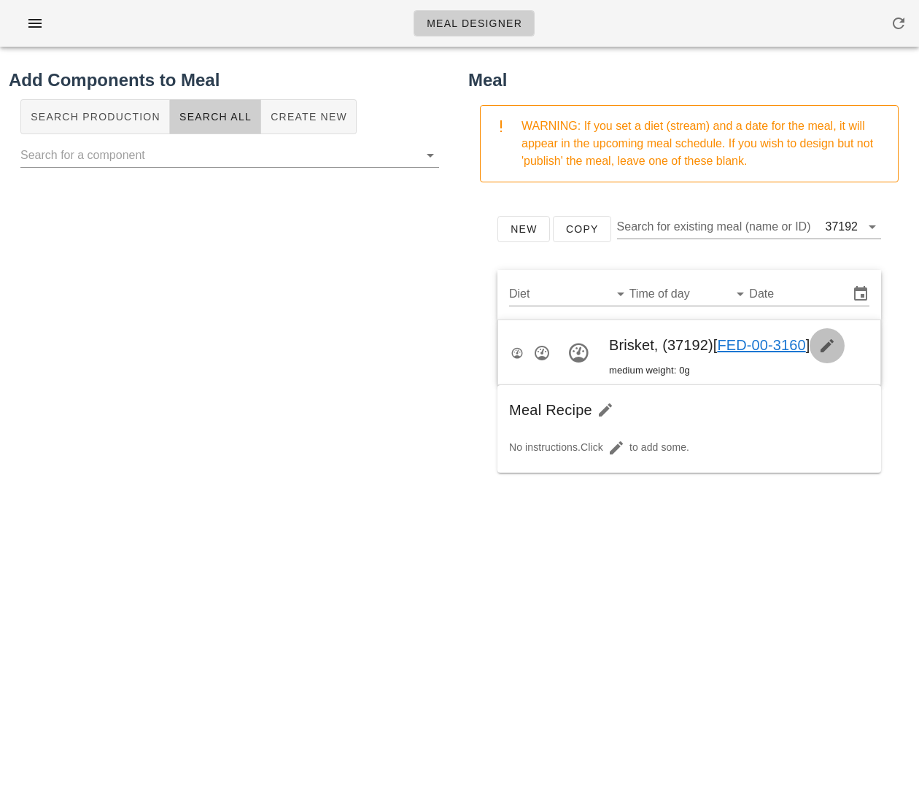
click at [833, 343] on icon "button" at bounding box center [826, 345] width 17 height 17
click at [702, 348] on input "Brisket," at bounding box center [721, 344] width 179 height 23
type input "Brisket, Blue Cheese & Arugula"
click at [755, 346] on span "Brisket, Blue Cheese & Arugula (37192) [ FED-00-3160 ]" at bounding box center [781, 345] width 392 height 16
click at [853, 343] on span "[ FED-00-3160 ]" at bounding box center [893, 345] width 97 height 16
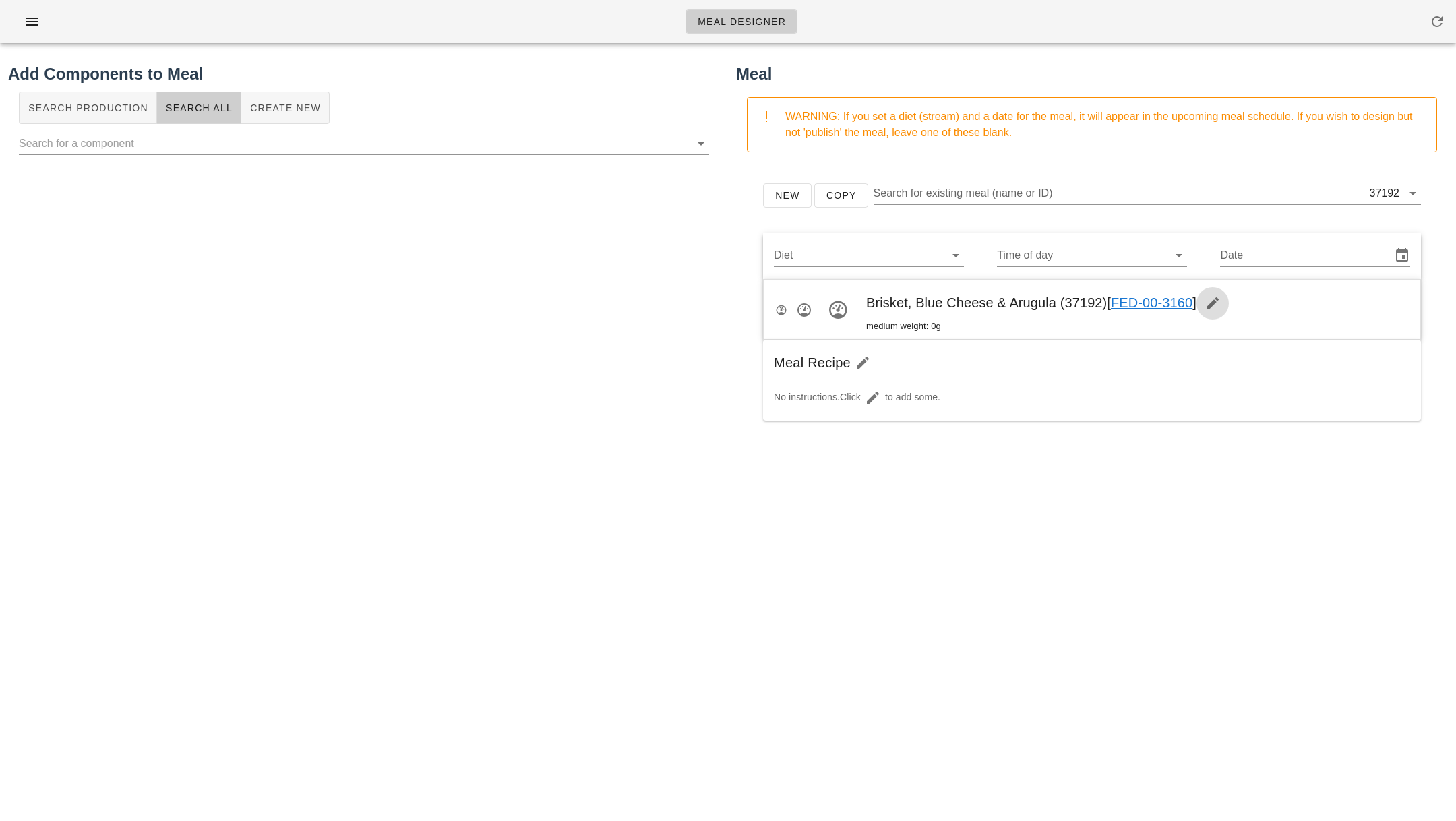
click at [1101, 302] on icon "button" at bounding box center [1212, 302] width 16 height 16
drag, startPoint x: 1216, startPoint y: 302, endPoint x: 1077, endPoint y: 302, distance: 139.0
click at [1077, 302] on input "Brisket, Blue Cheese & Arugula" at bounding box center [1046, 302] width 317 height 21
type input "Brisket, Blue Cheese & Arugula Sandwich"
drag, startPoint x: 1077, startPoint y: 302, endPoint x: 649, endPoint y: 445, distance: 451.3
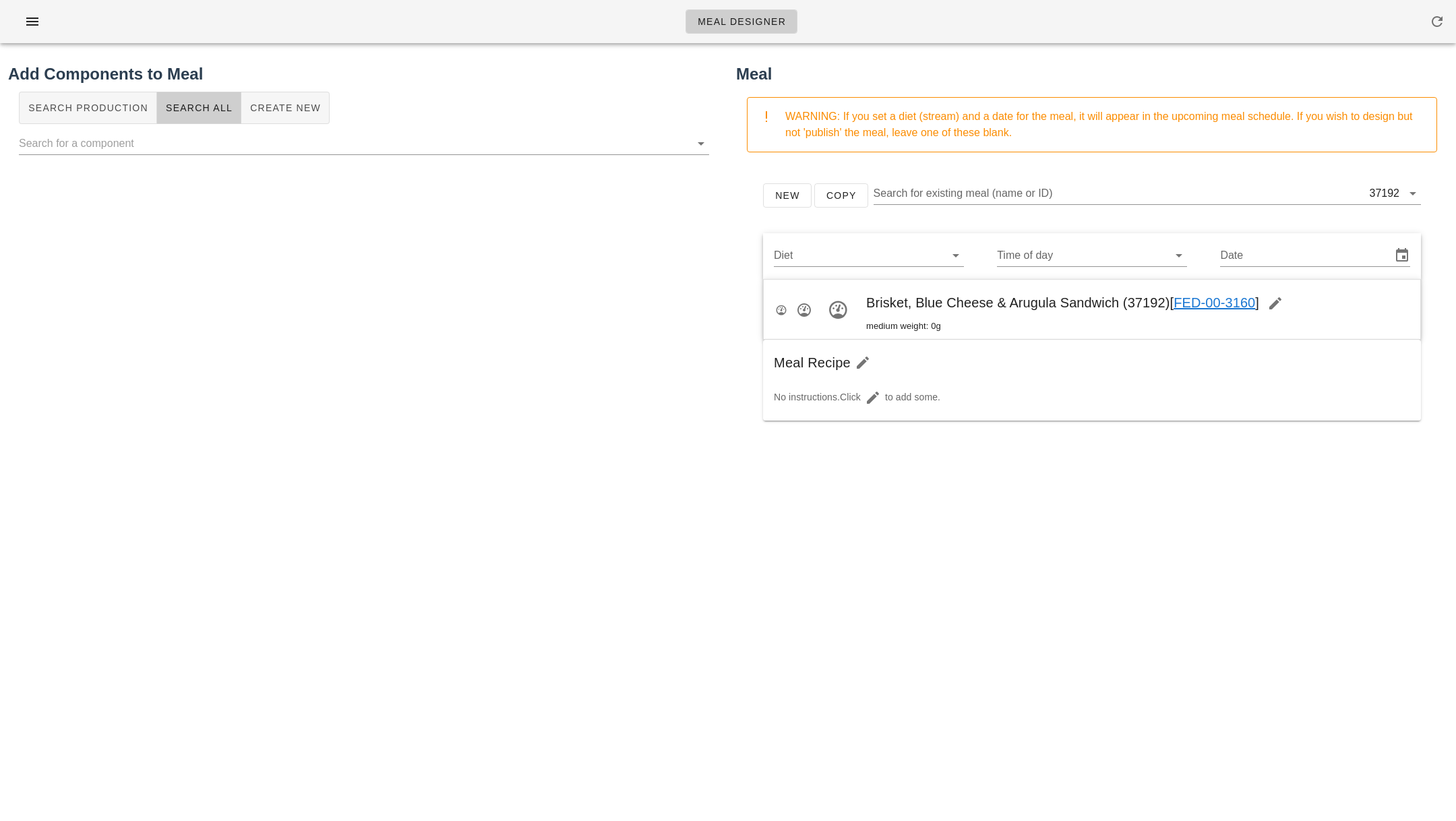
click at [649, 445] on div "Add Components to Meal Search Production Search All Create New" at bounding box center [363, 382] width 728 height 656
drag, startPoint x: 649, startPoint y: 445, endPoint x: 885, endPoint y: 255, distance: 303.0
click at [885, 255] on input "Diet" at bounding box center [858, 255] width 168 height 21
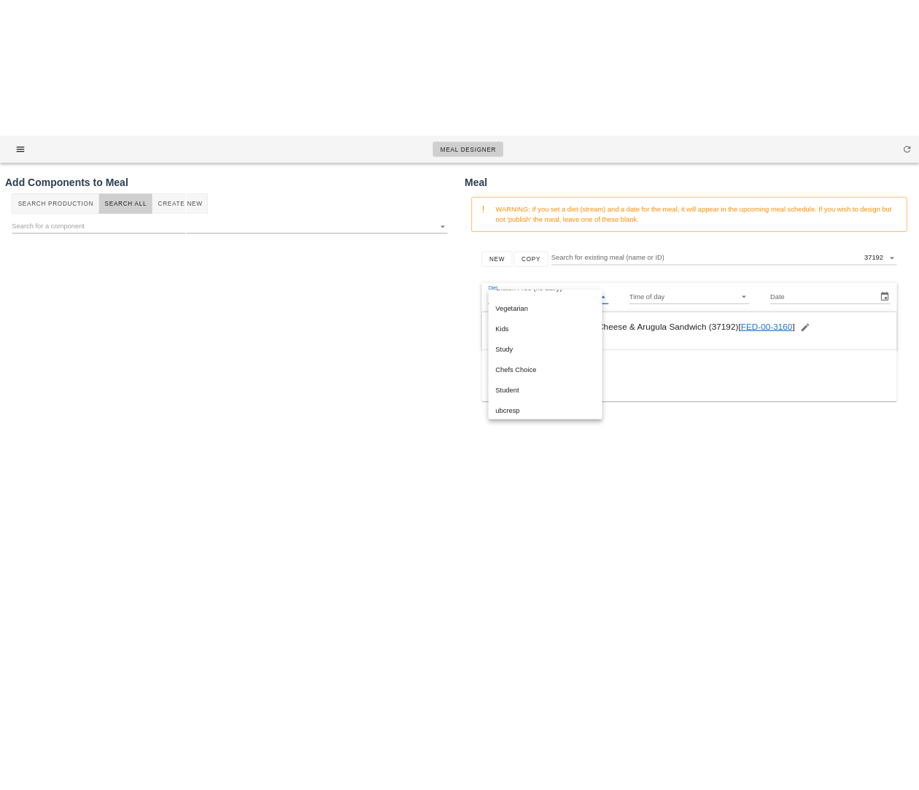
scroll to position [245, 0]
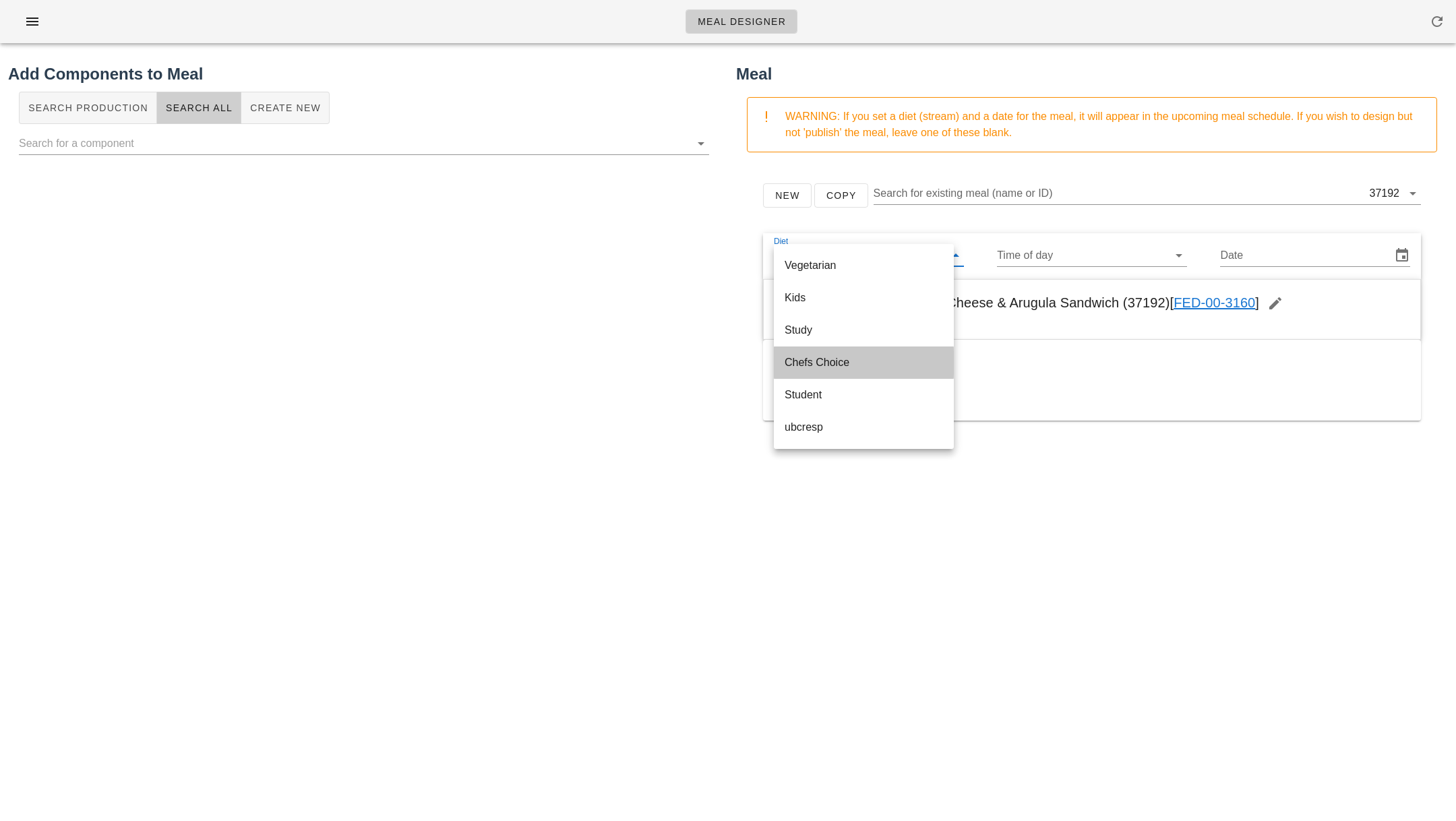
click at [857, 361] on div "Chefs Choice" at bounding box center [863, 362] width 158 height 13
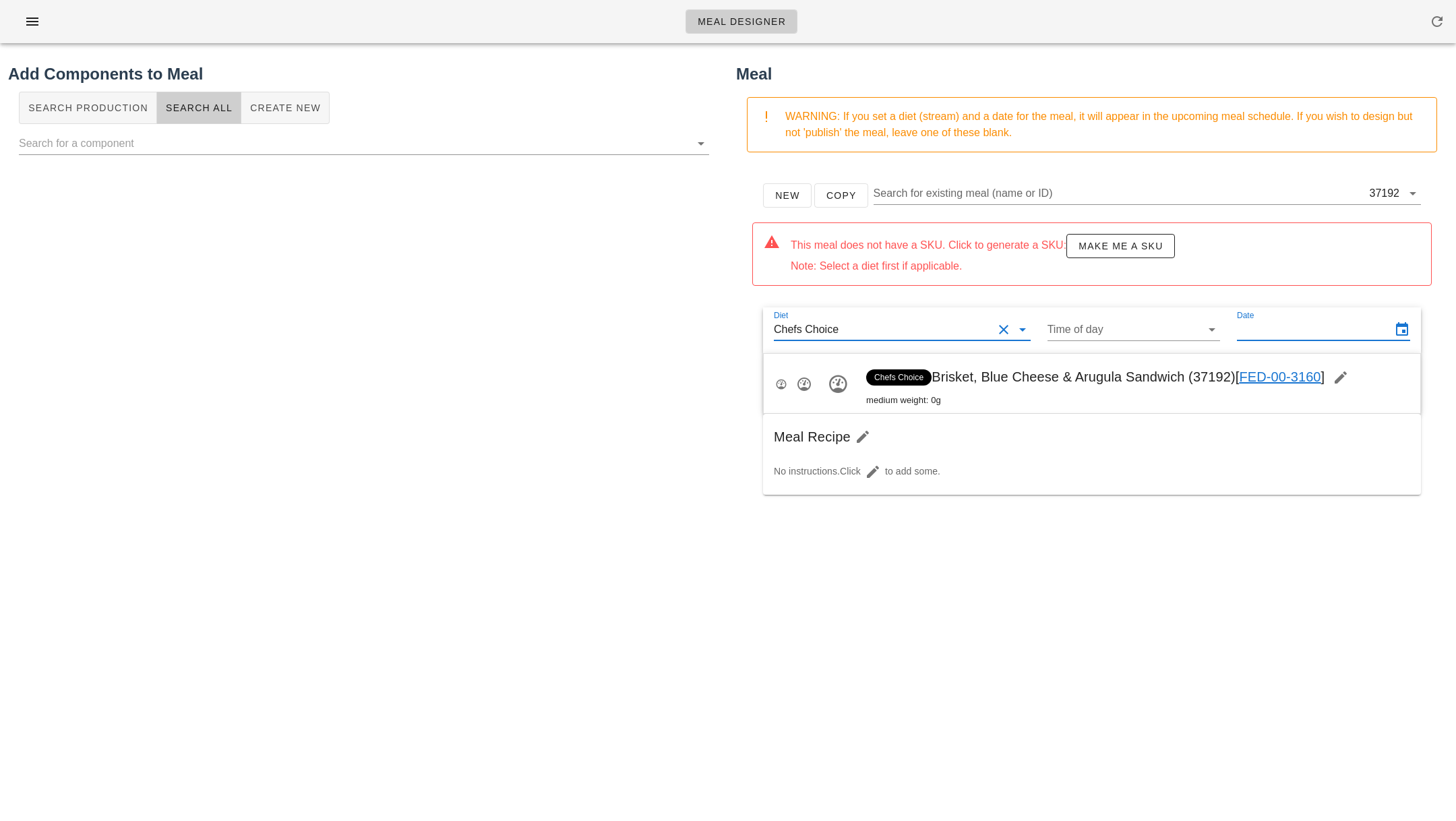
click at [1101, 332] on input "Date" at bounding box center [1313, 329] width 152 height 21
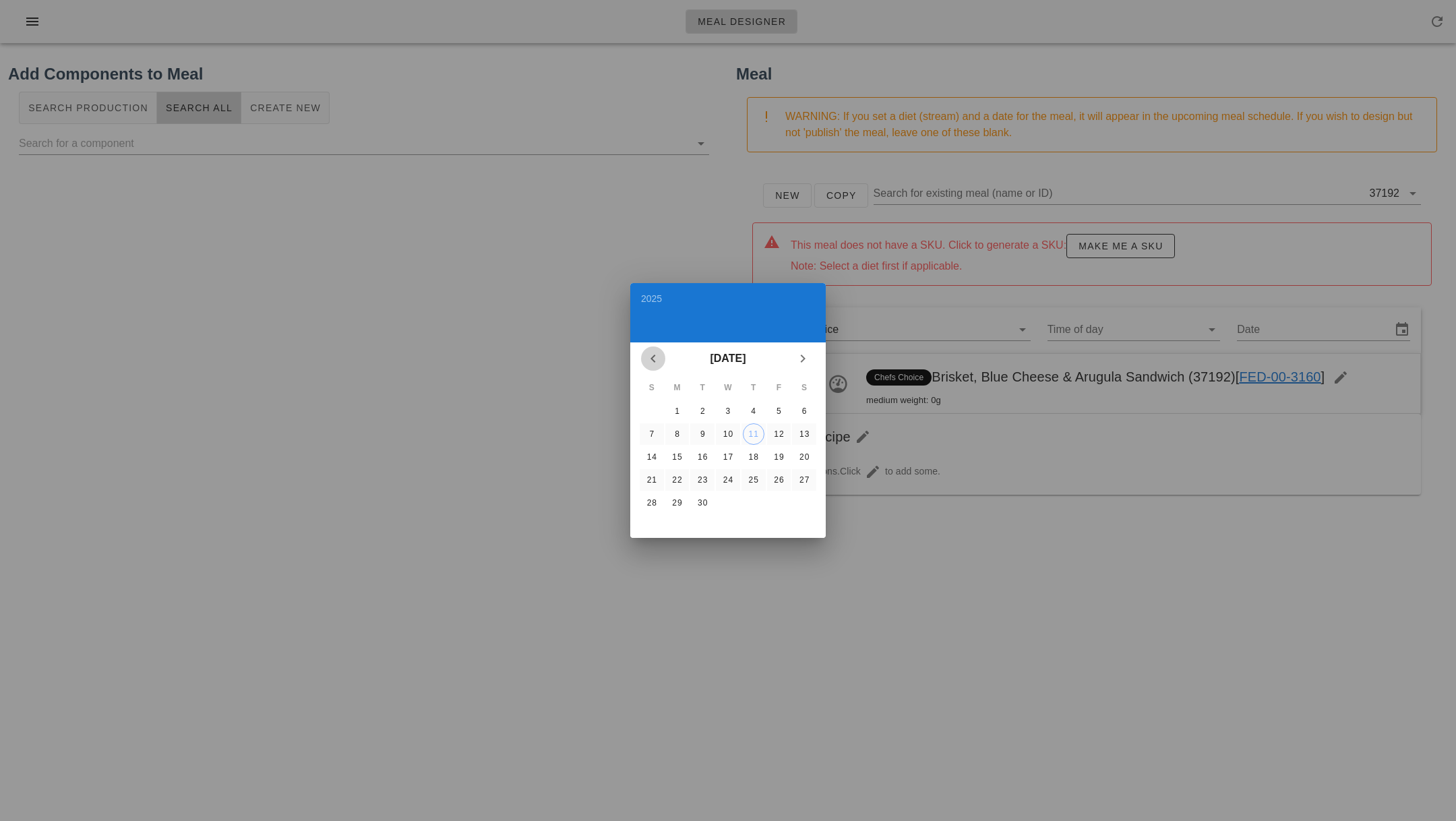
drag, startPoint x: 885, startPoint y: 255, endPoint x: 654, endPoint y: 354, distance: 251.3
click at [654, 354] on icon "Previous month" at bounding box center [653, 358] width 16 height 16
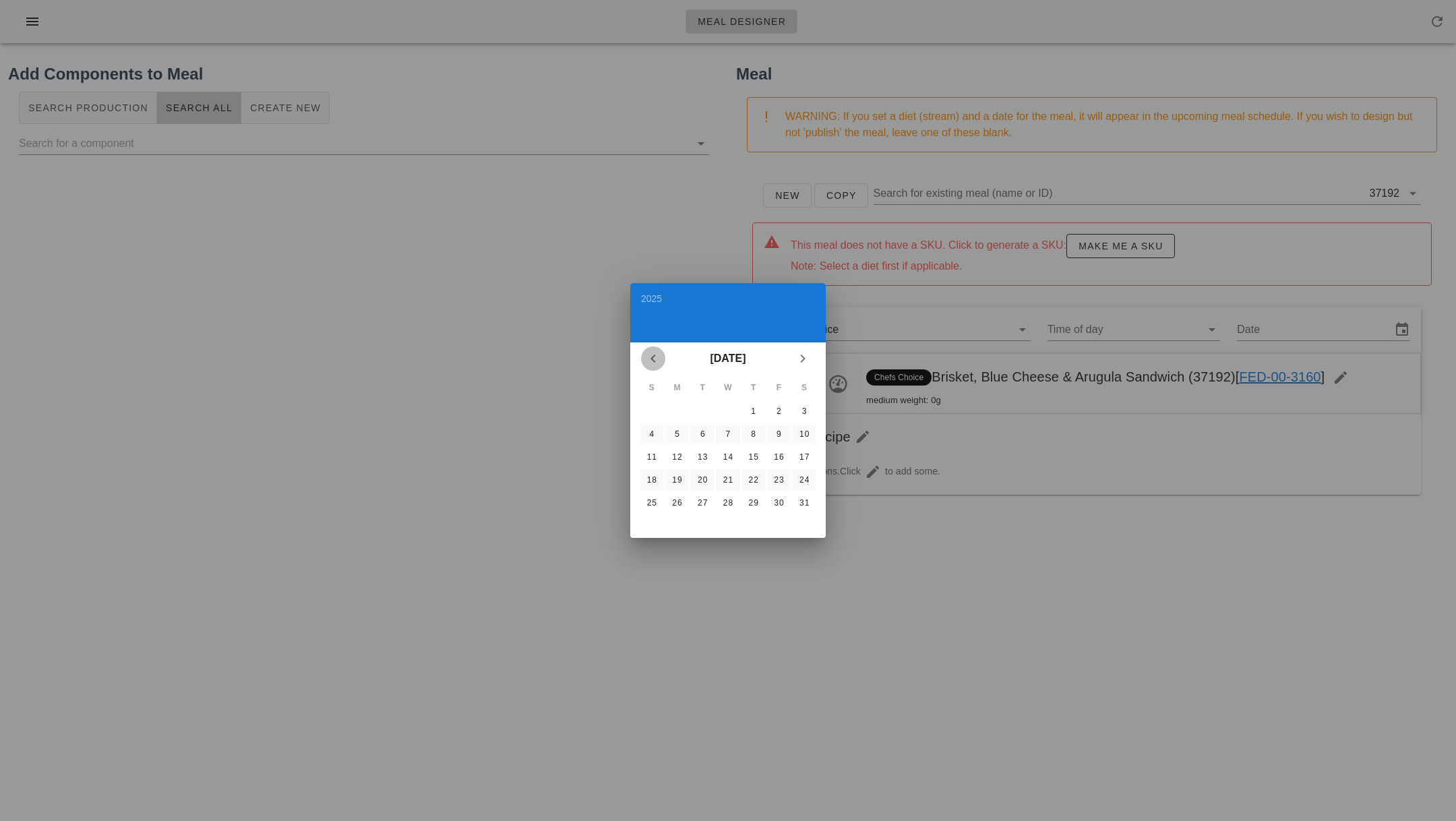
click at [654, 354] on icon "Previous month" at bounding box center [653, 358] width 16 height 16
drag, startPoint x: 654, startPoint y: 354, endPoint x: 651, endPoint y: 428, distance: 74.1
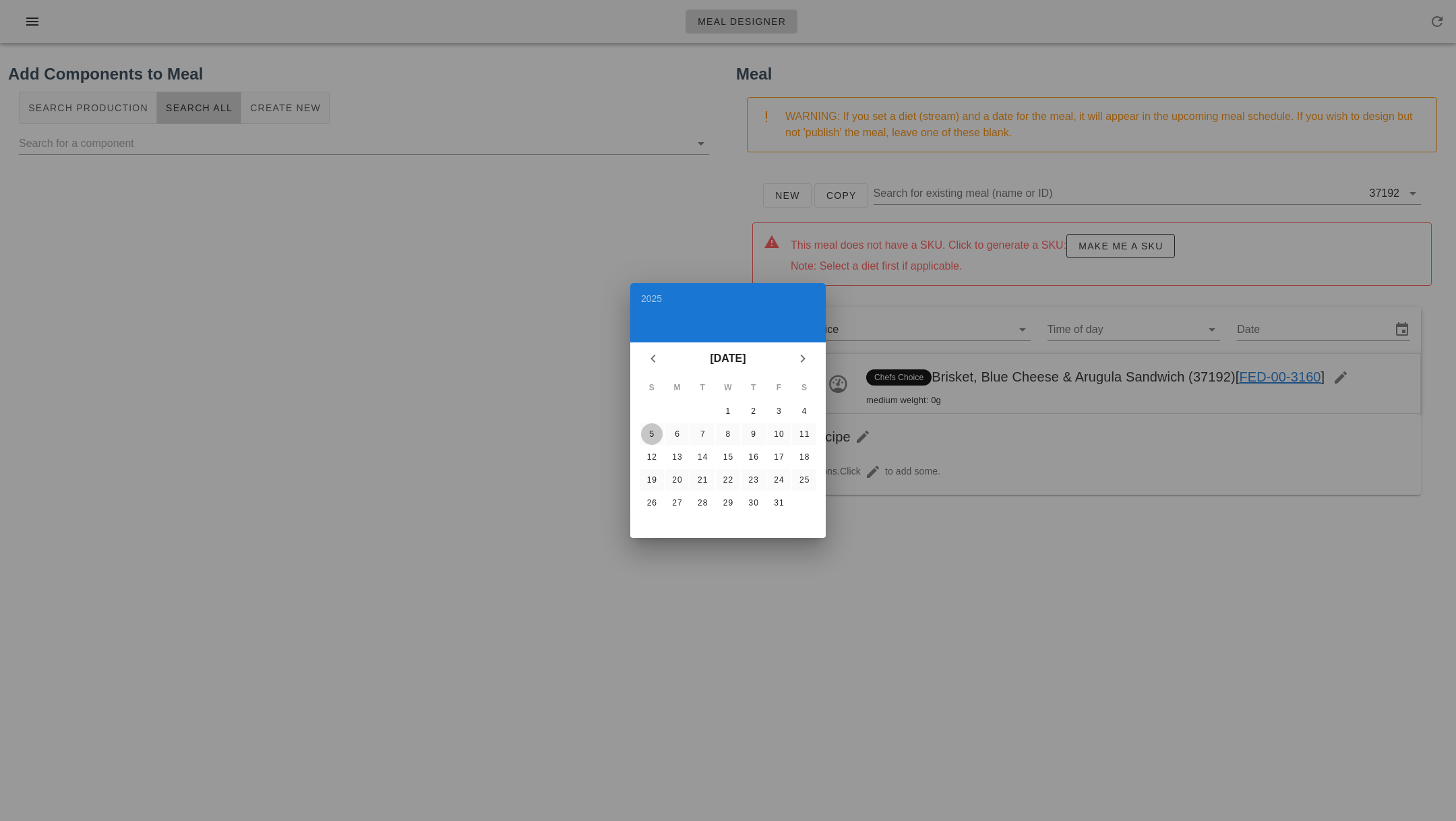
click at [651, 429] on div "5" at bounding box center [651, 434] width 21 height 9
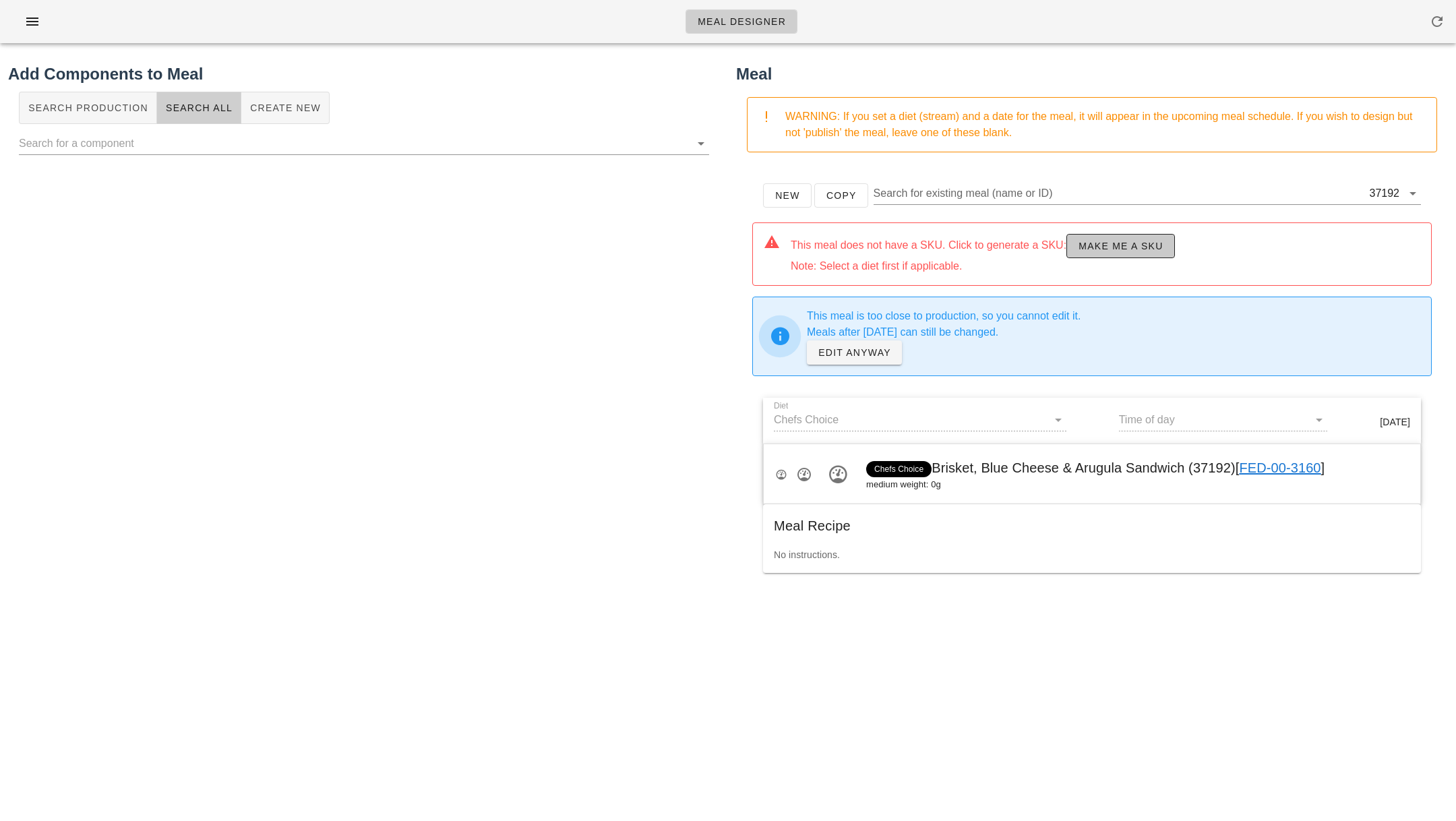
click at [1101, 253] on button "Make me a SKU" at bounding box center [1120, 246] width 108 height 24
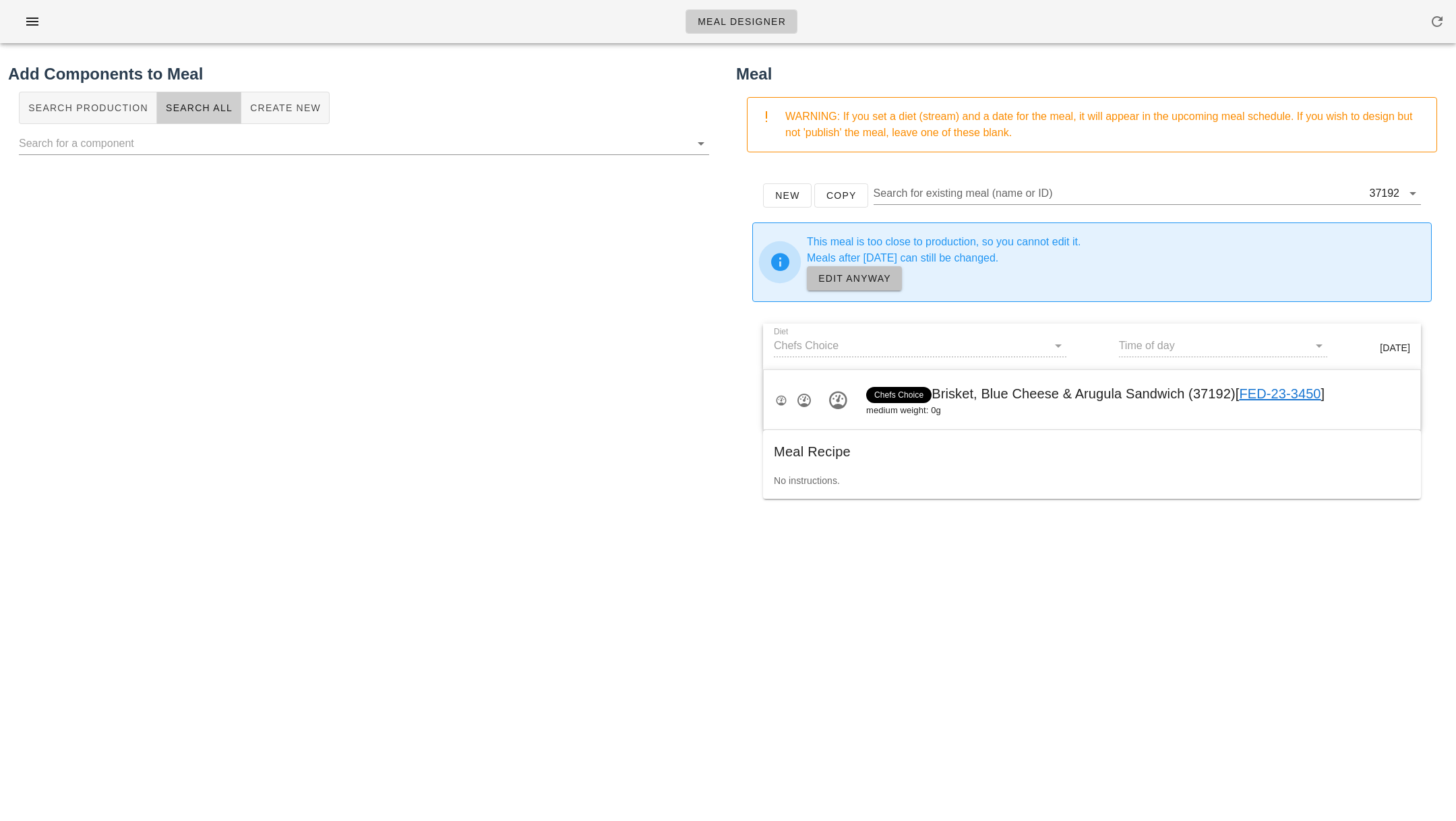
click at [882, 273] on span "EDIT ANYWAY" at bounding box center [853, 278] width 73 height 11
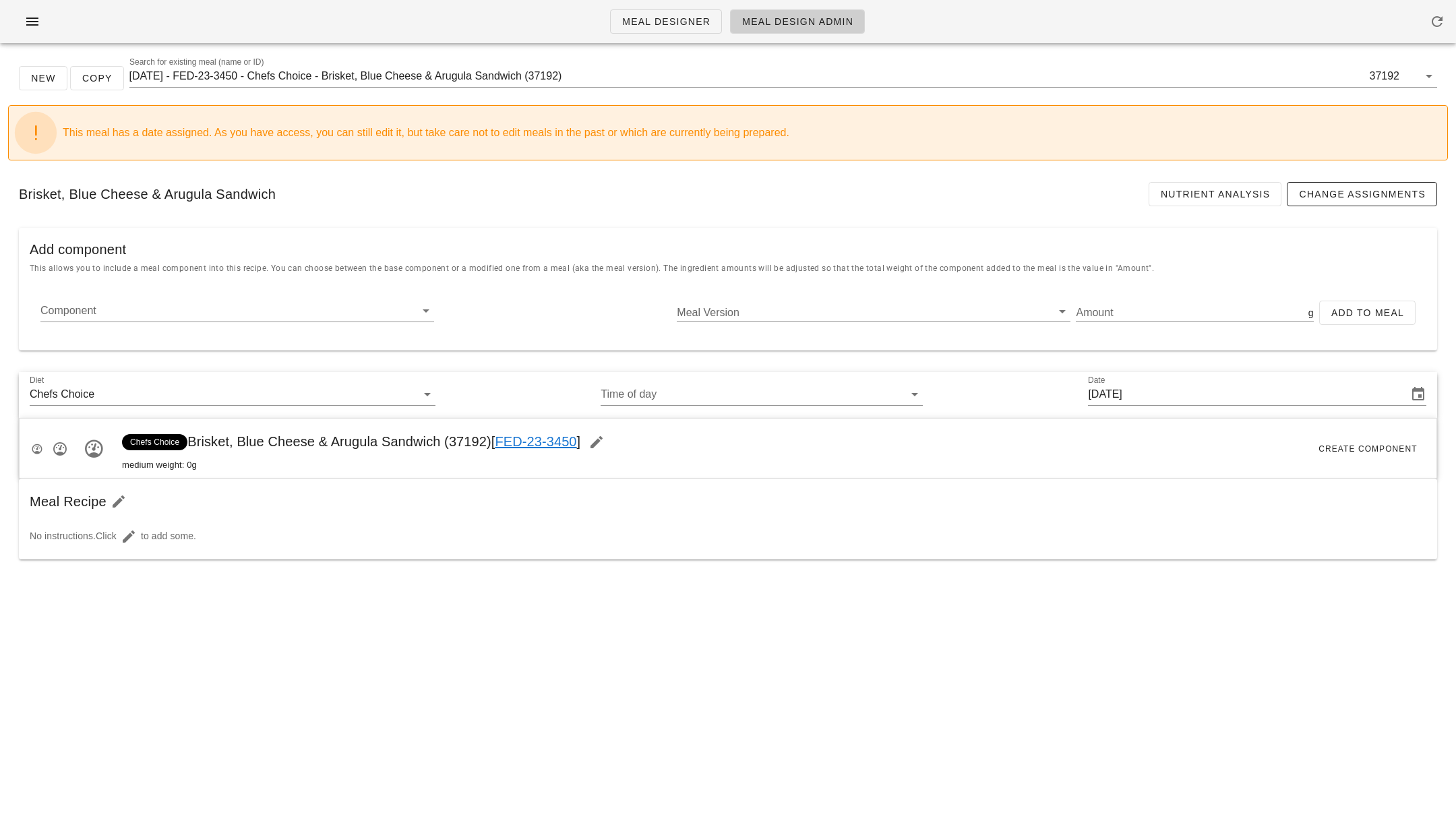
click at [247, 305] on input "Component" at bounding box center [226, 310] width 372 height 21
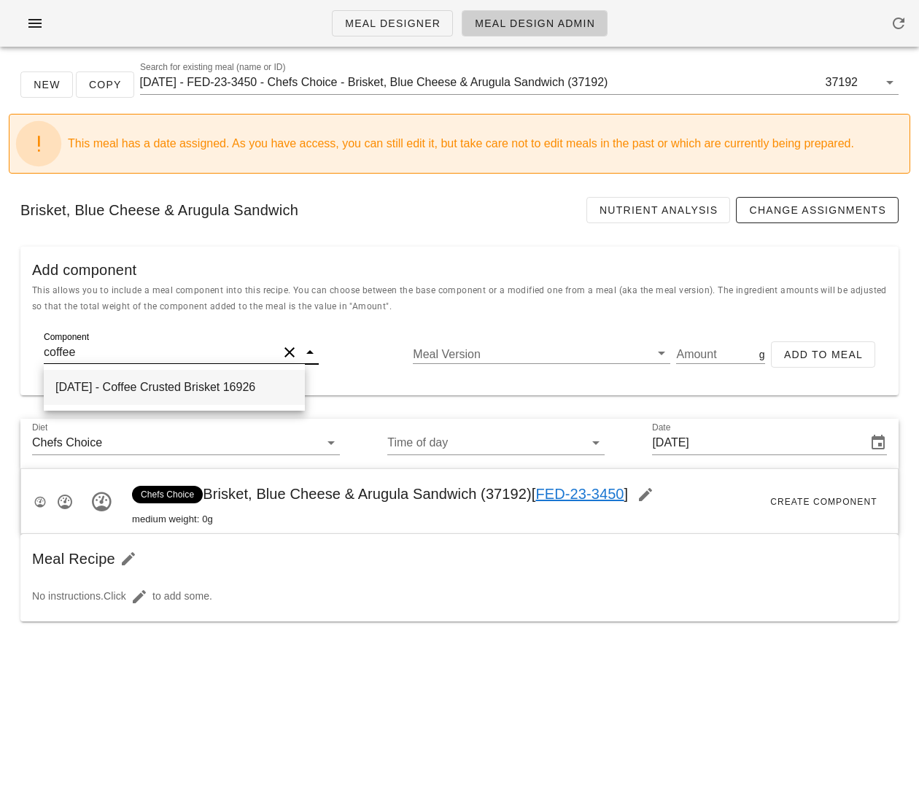
click at [204, 393] on div "[DATE] - Coffee Crusted Brisket 16926" at bounding box center [174, 387] width 261 height 35
type input "Coffee Crusted Brisket"
type input "8000"
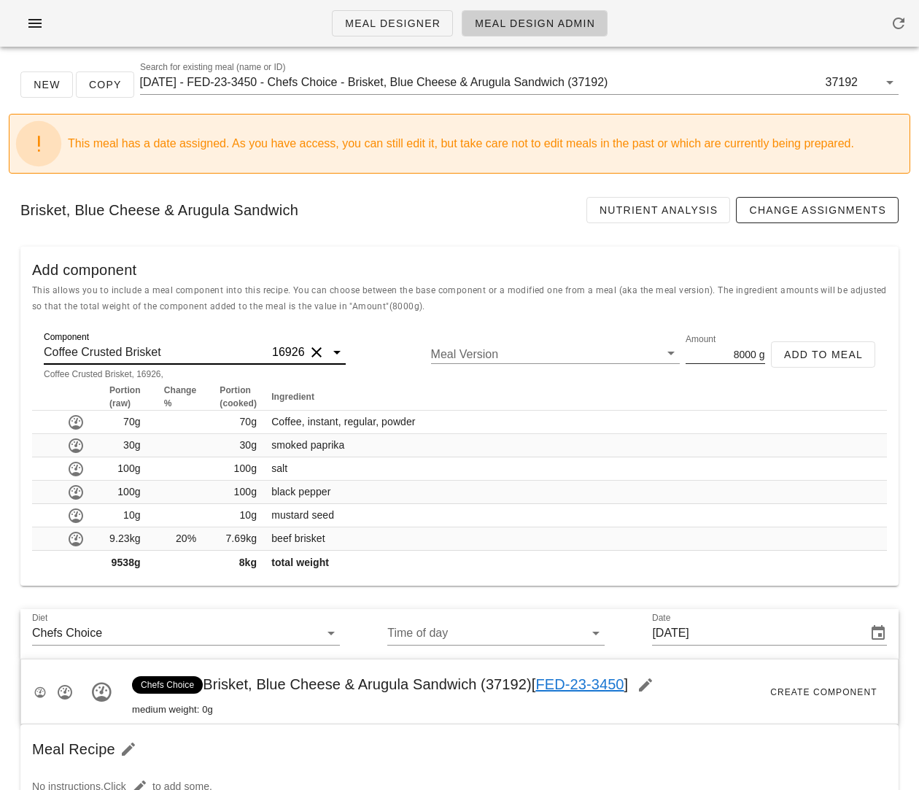
type input "Coffee Crusted Brisket"
click at [739, 357] on input "8000" at bounding box center [720, 353] width 71 height 19
type input "200"
click at [795, 343] on button "Add to Meal" at bounding box center [823, 354] width 104 height 26
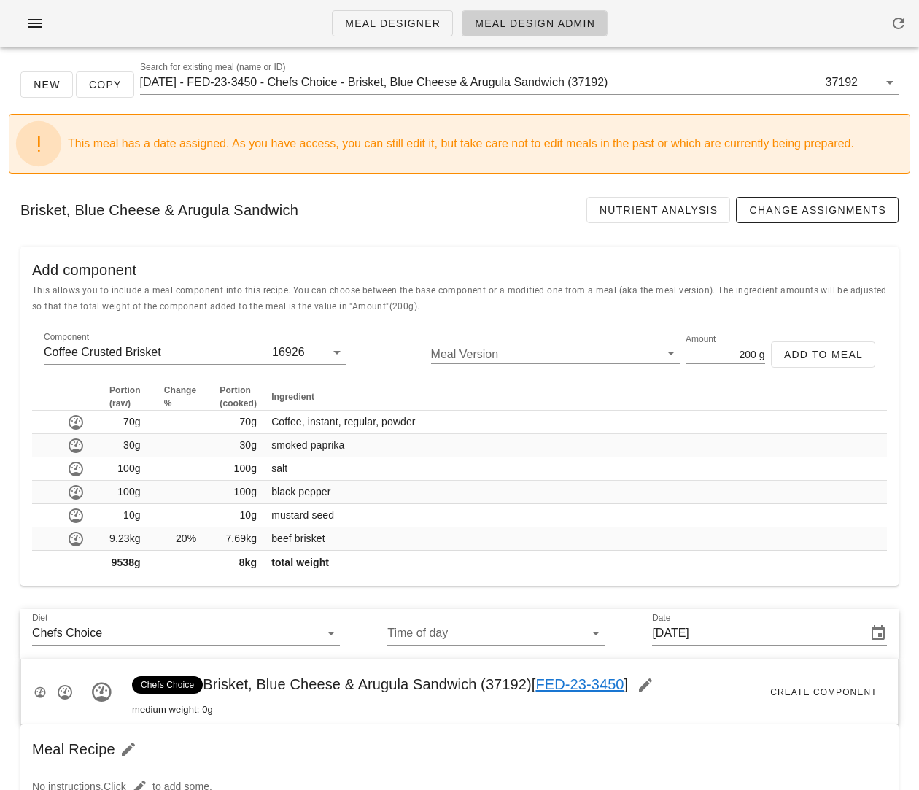
type input "0"
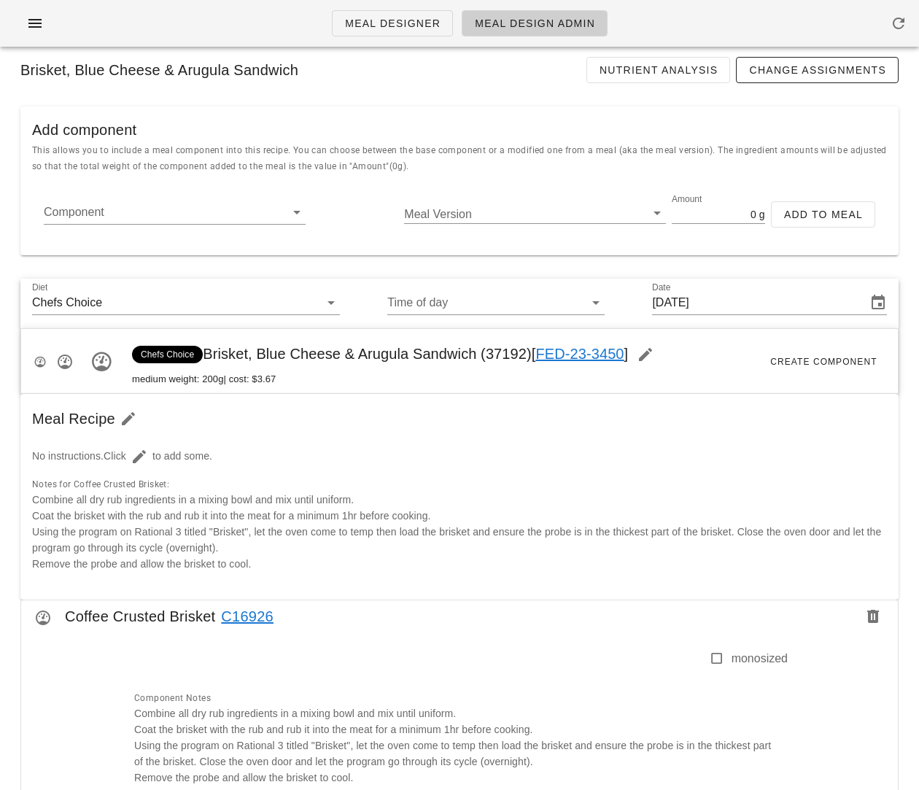
scroll to position [116, 0]
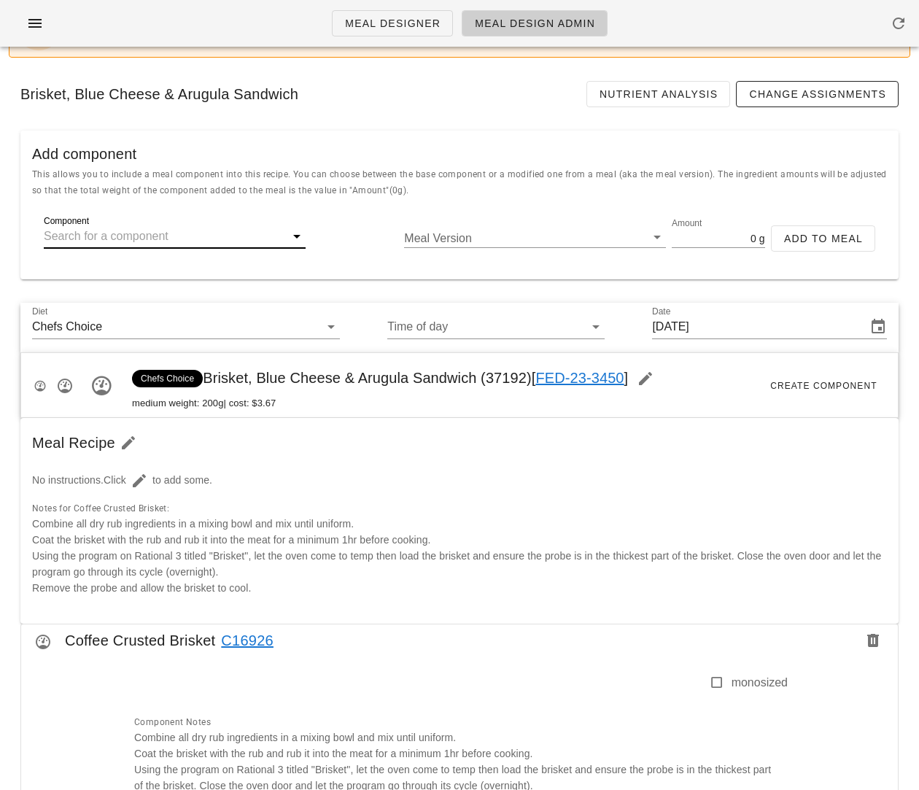
click at [131, 241] on input "Component" at bounding box center [163, 236] width 238 height 23
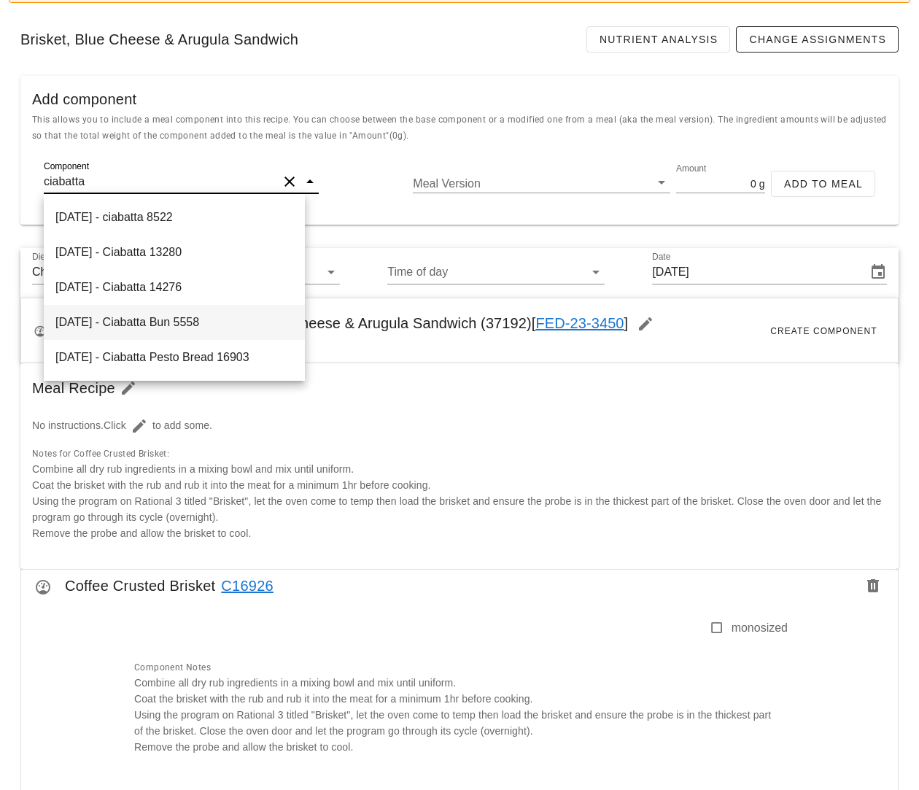
scroll to position [179, 0]
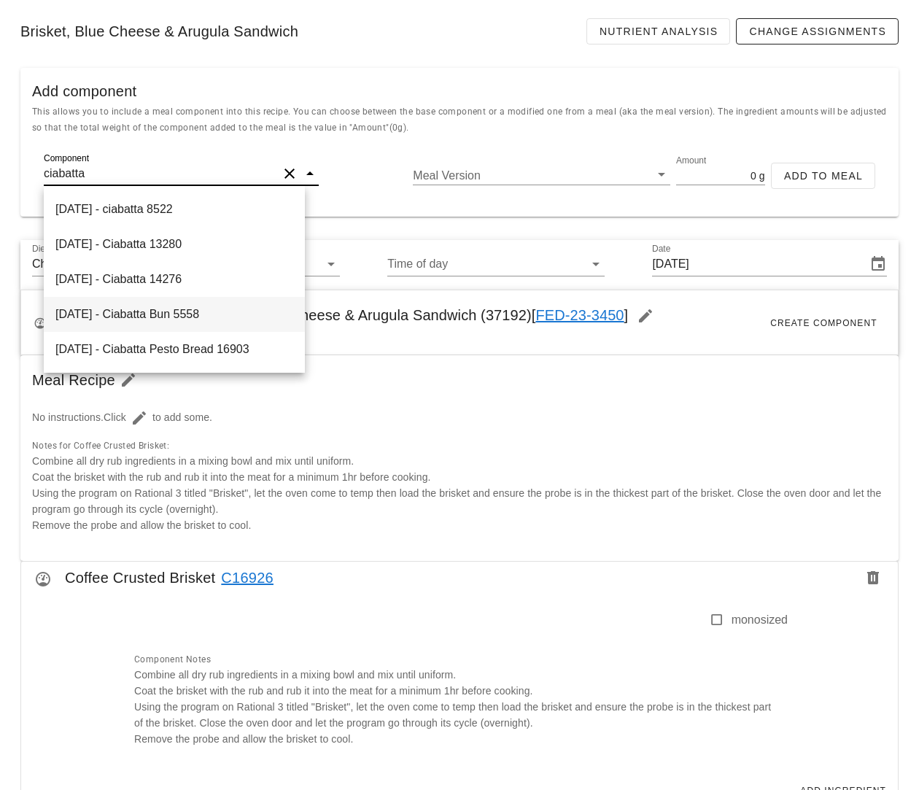
click at [205, 314] on div "[DATE] - Ciabatta Bun 5558" at bounding box center [174, 314] width 261 height 35
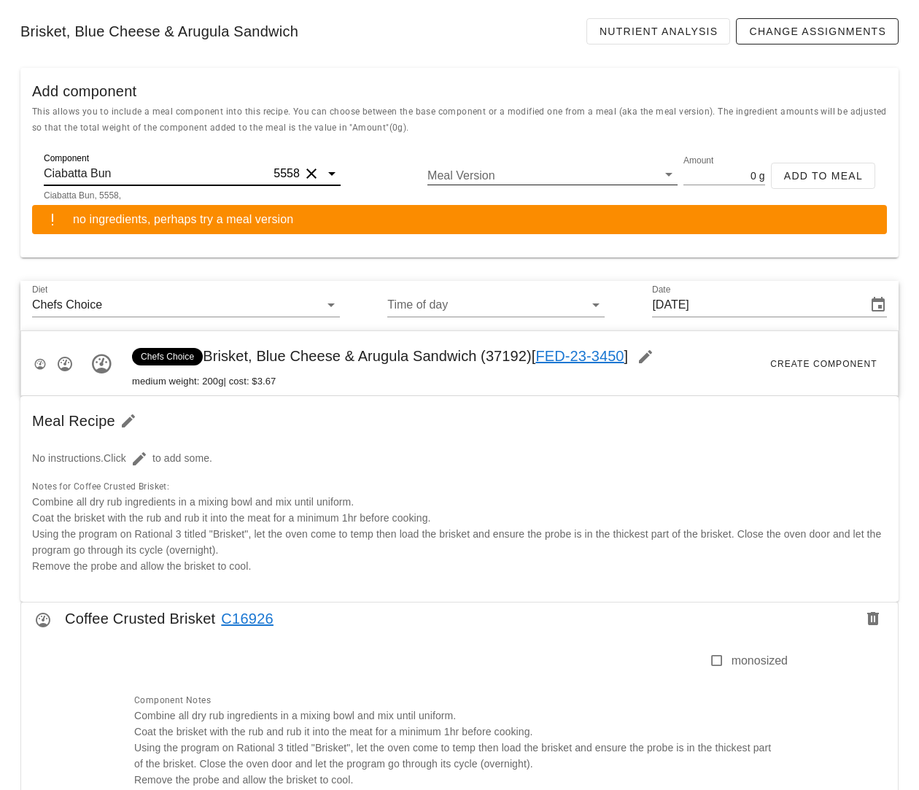
type input "Ciabatta Bun"
click at [469, 171] on input "Meal Version" at bounding box center [540, 175] width 227 height 19
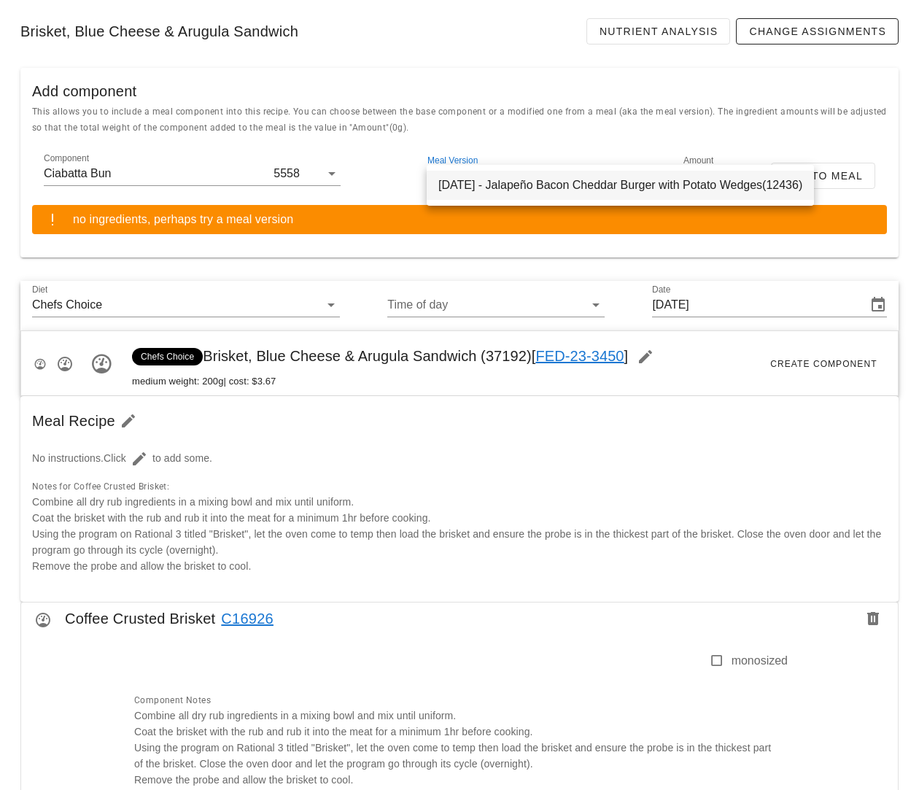
click at [467, 192] on div "[DATE] - Jalapeño Bacon Cheddar Burger with Potato Wedges(12436)" at bounding box center [620, 185] width 387 height 29
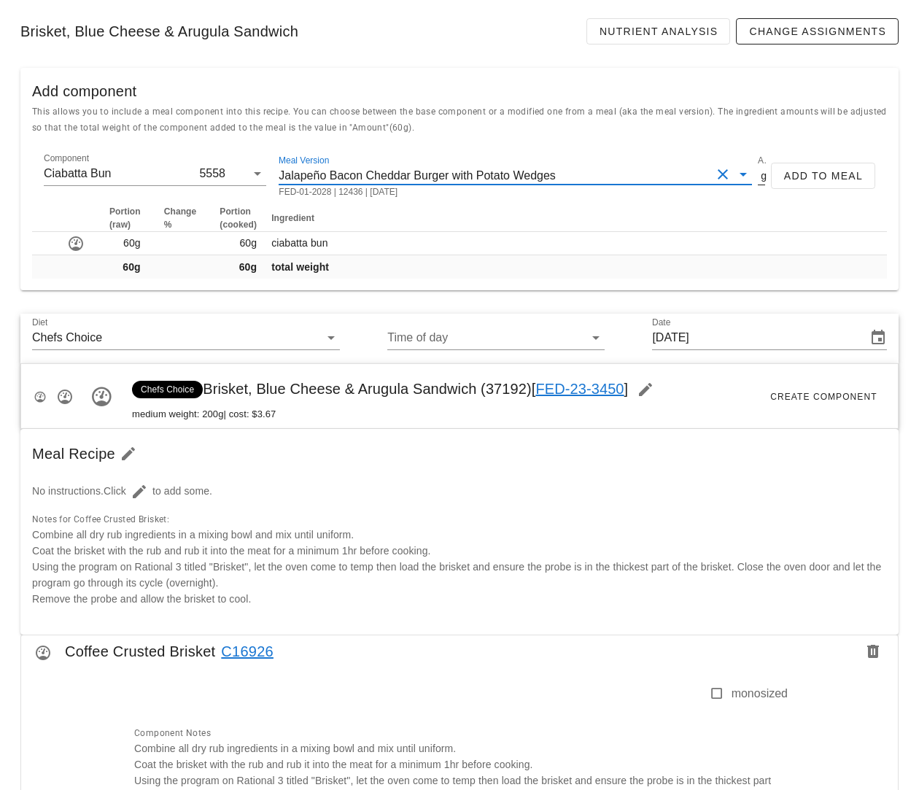
click at [758, 172] on input "60" at bounding box center [758, 175] width 0 height 19
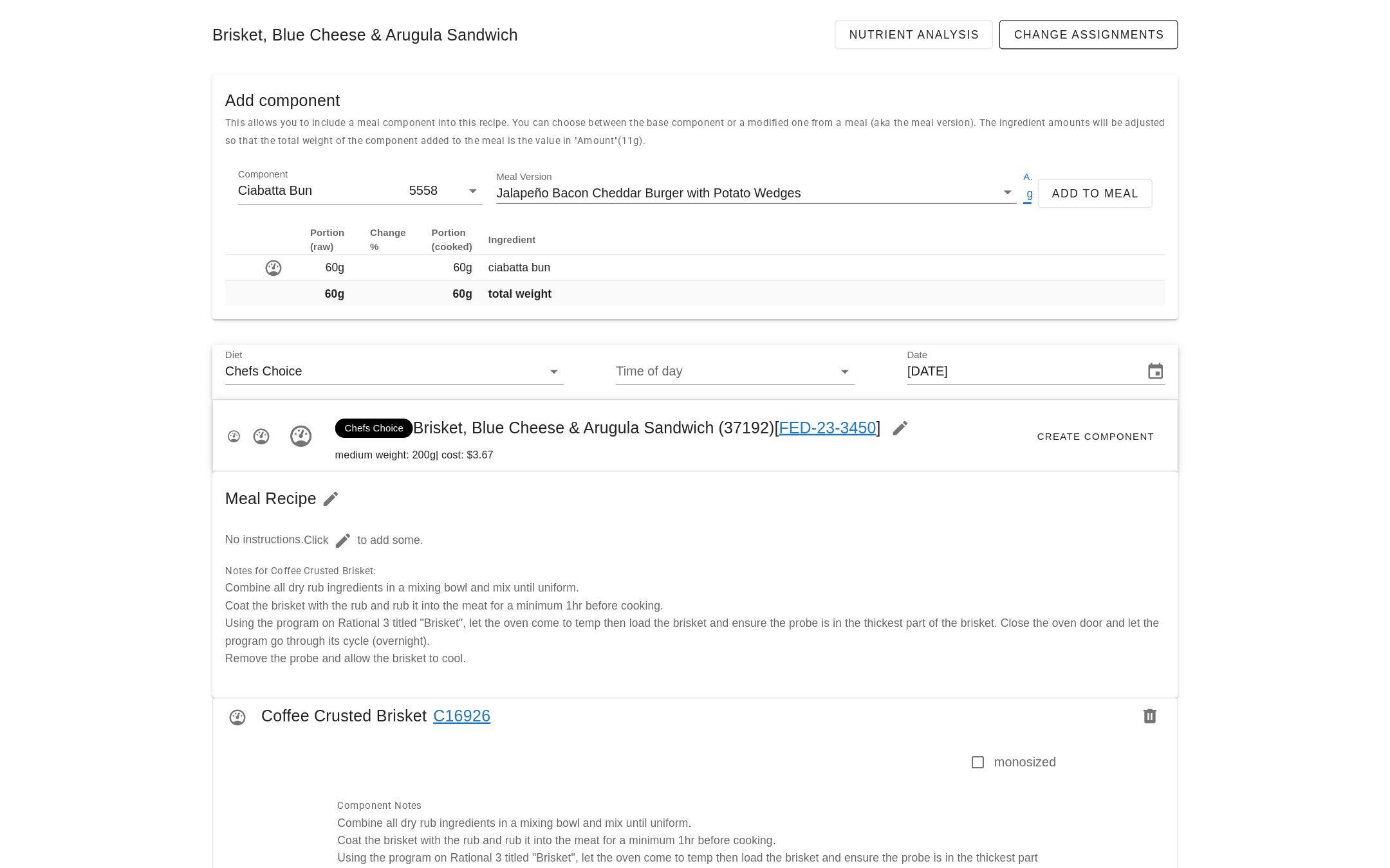
scroll to position [0, 6]
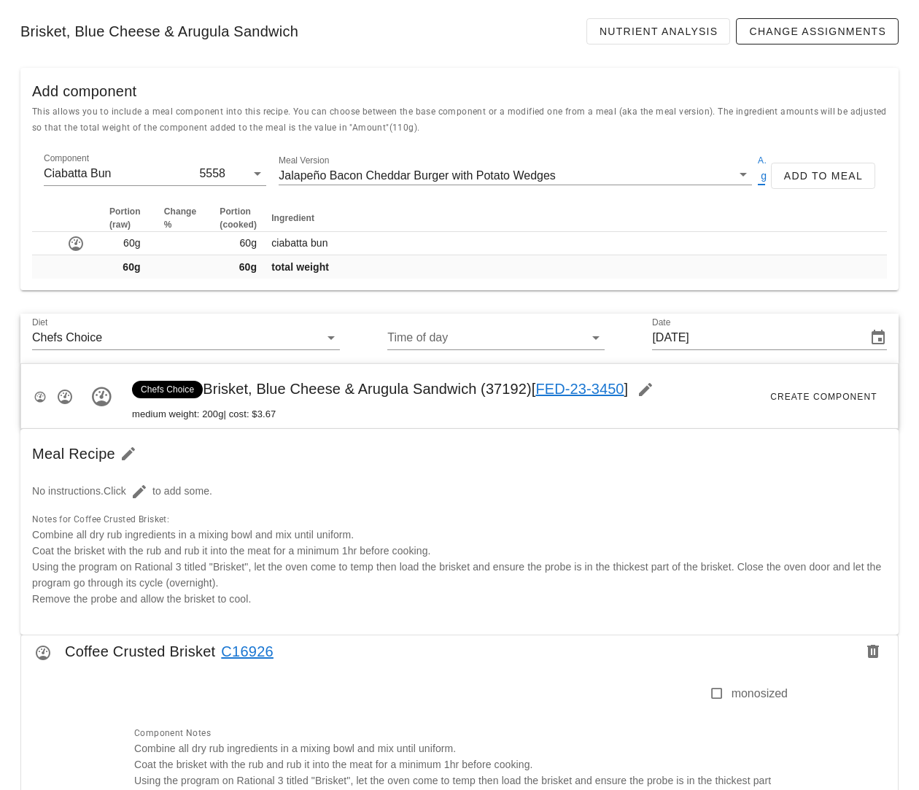
click at [758, 176] on input "110" at bounding box center [758, 175] width 0 height 19
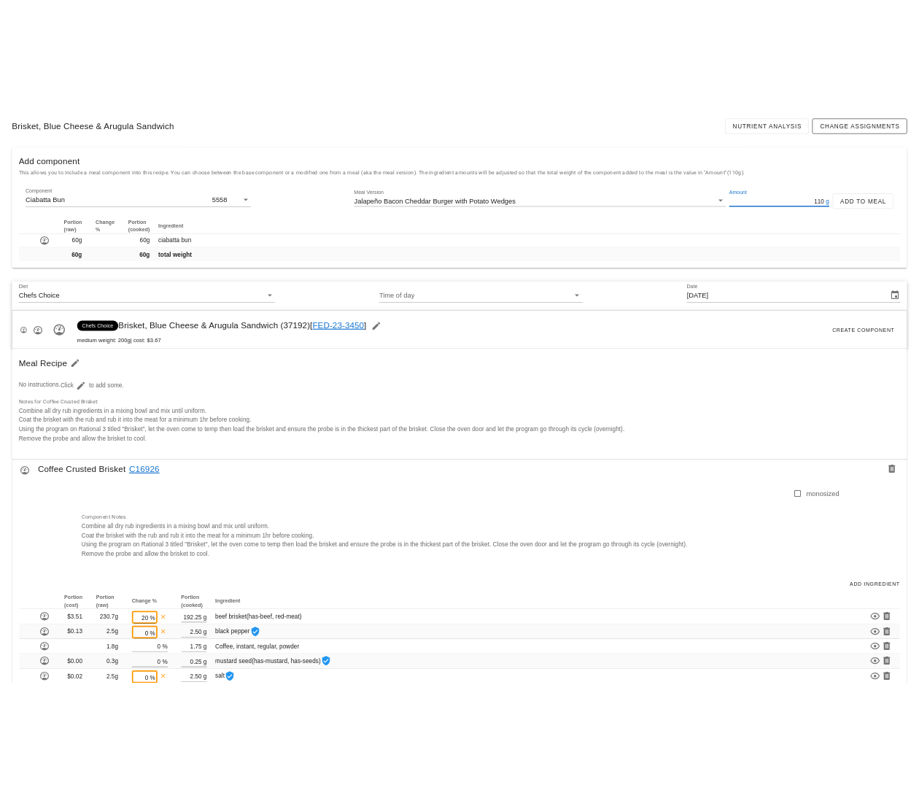
scroll to position [0, 0]
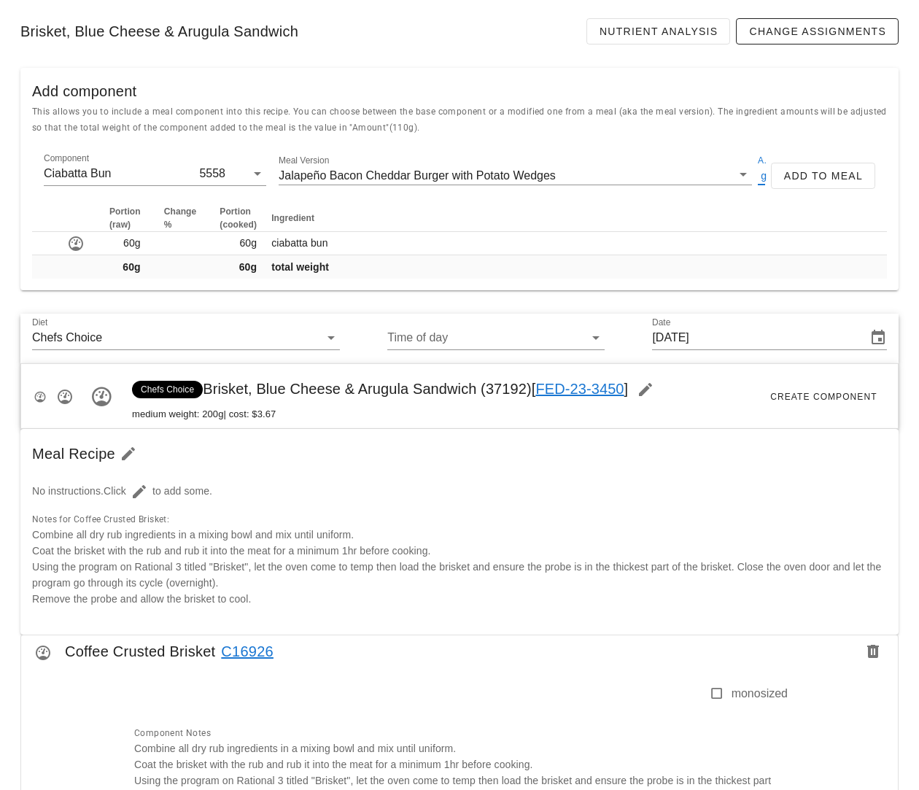
type input "110"
click at [802, 141] on div "This allows you to include a meal component into this recipe. You can choose be…" at bounding box center [459, 125] width 878 height 44
click at [802, 167] on button "Add to Meal" at bounding box center [823, 176] width 104 height 26
type input "0"
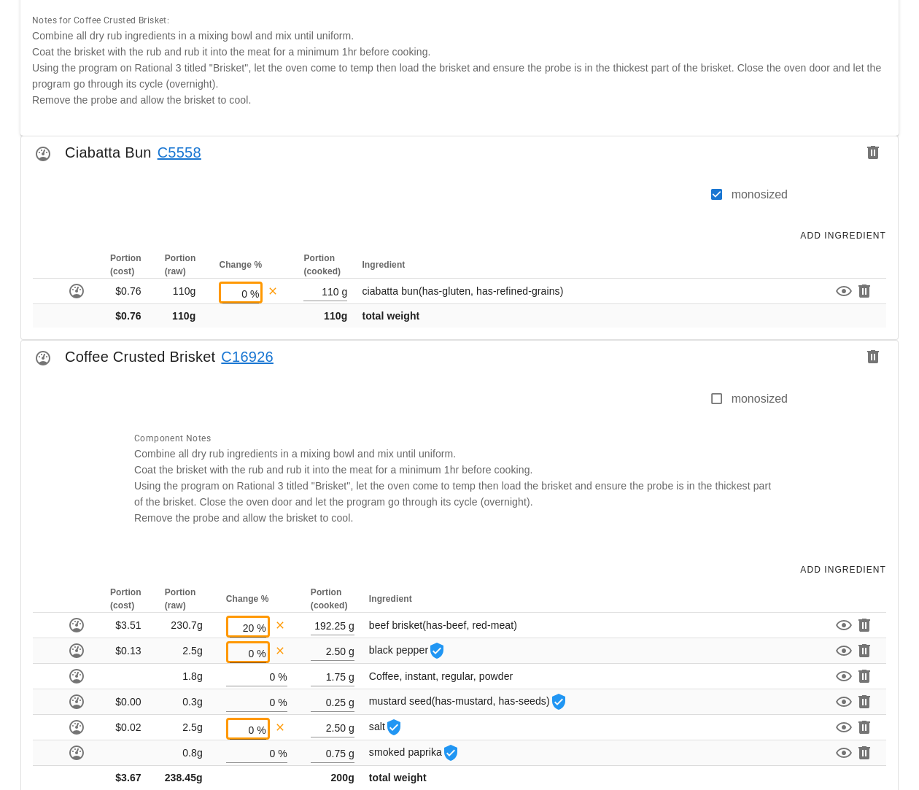
scroll to position [591, 0]
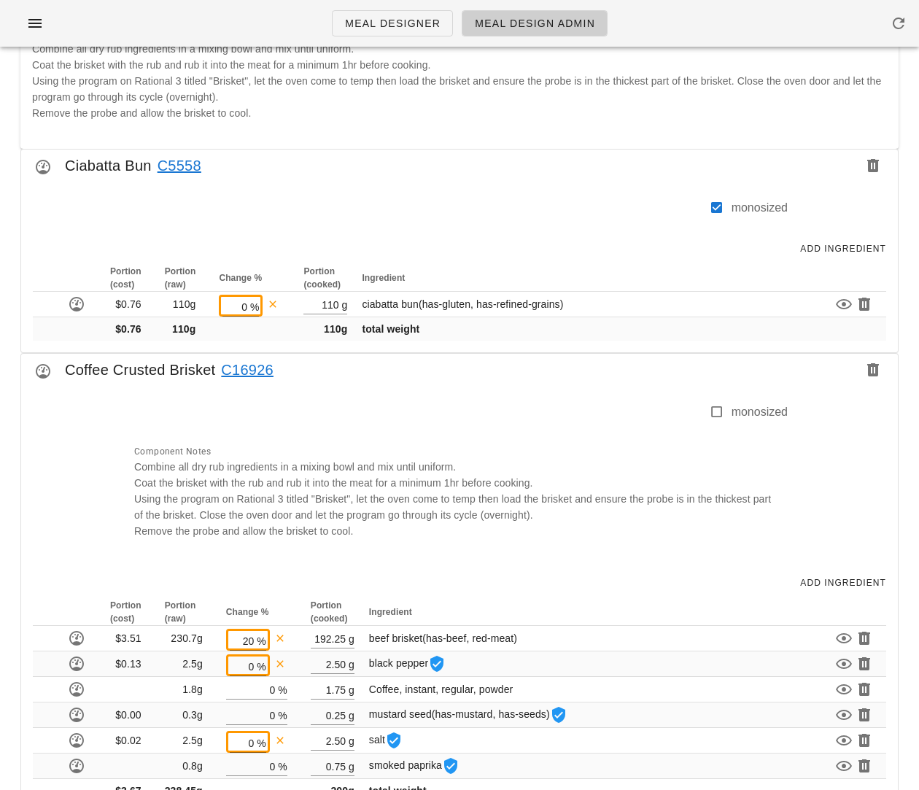
click at [498, 213] on div at bounding box center [416, 214] width 583 height 31
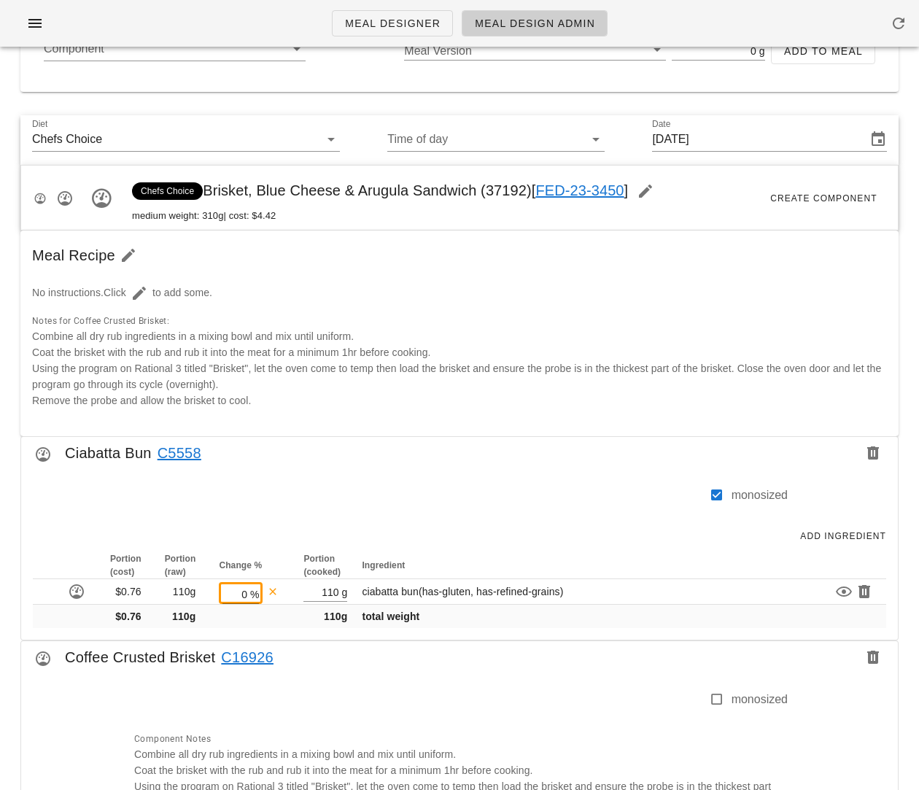
scroll to position [201, 0]
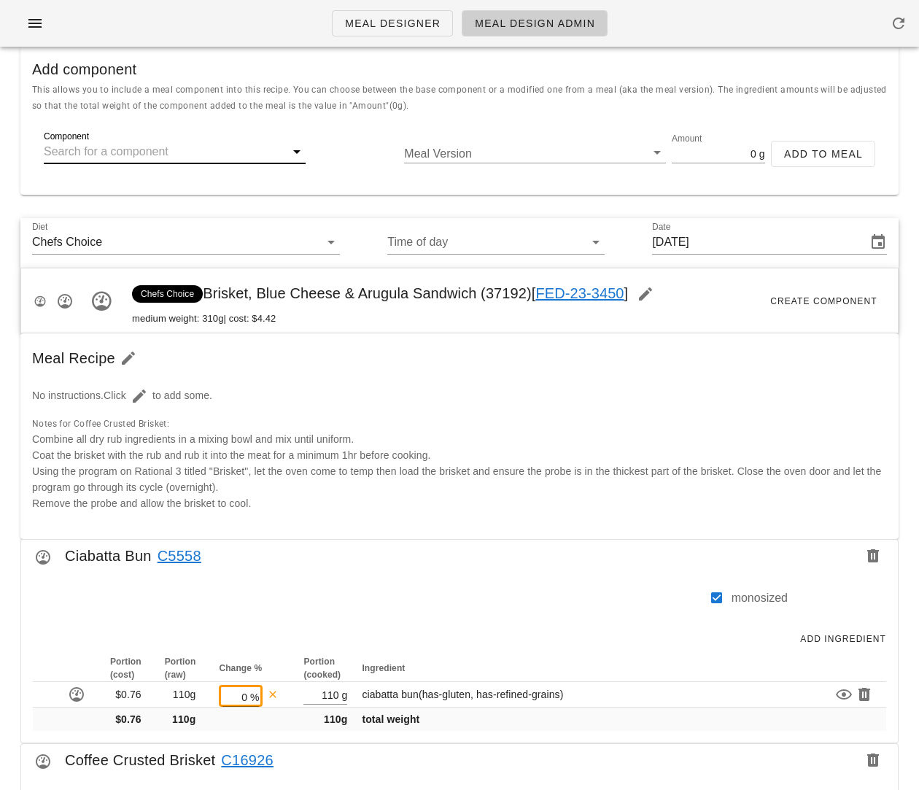
click at [161, 142] on input "Component" at bounding box center [163, 151] width 238 height 23
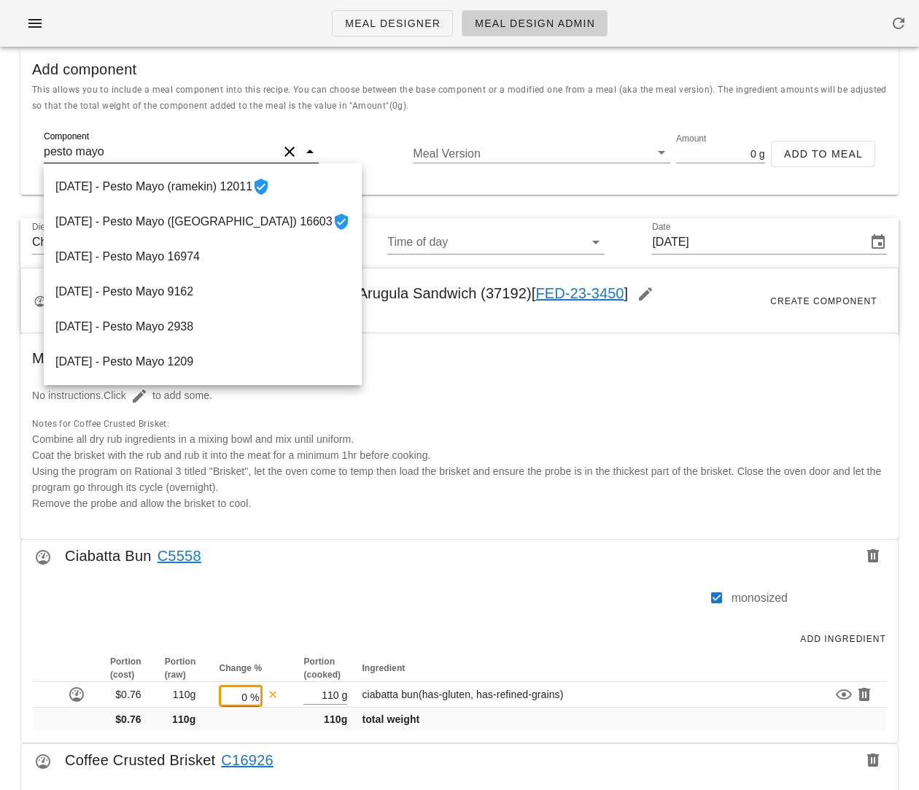
click at [199, 147] on input "pesto mayo" at bounding box center [161, 151] width 234 height 23
paste input "16974"
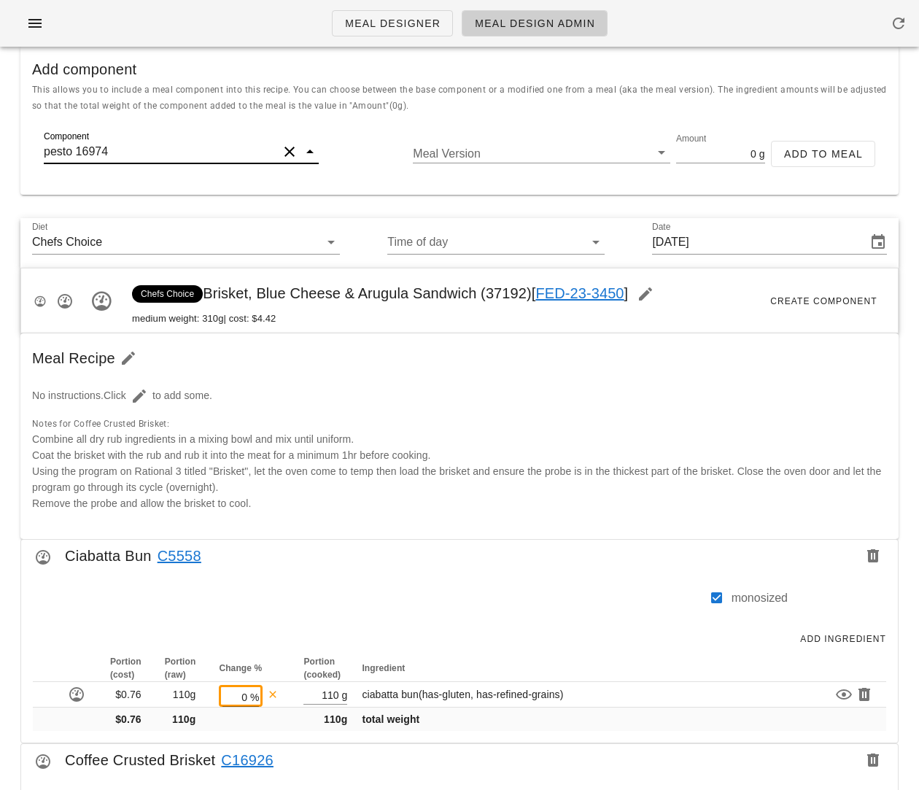
drag, startPoint x: 78, startPoint y: 153, endPoint x: 26, endPoint y: 149, distance: 52.7
click at [26, 149] on div "Component pesto 16974 Meal Version Amount 0 g Add to Meal" at bounding box center [459, 160] width 878 height 70
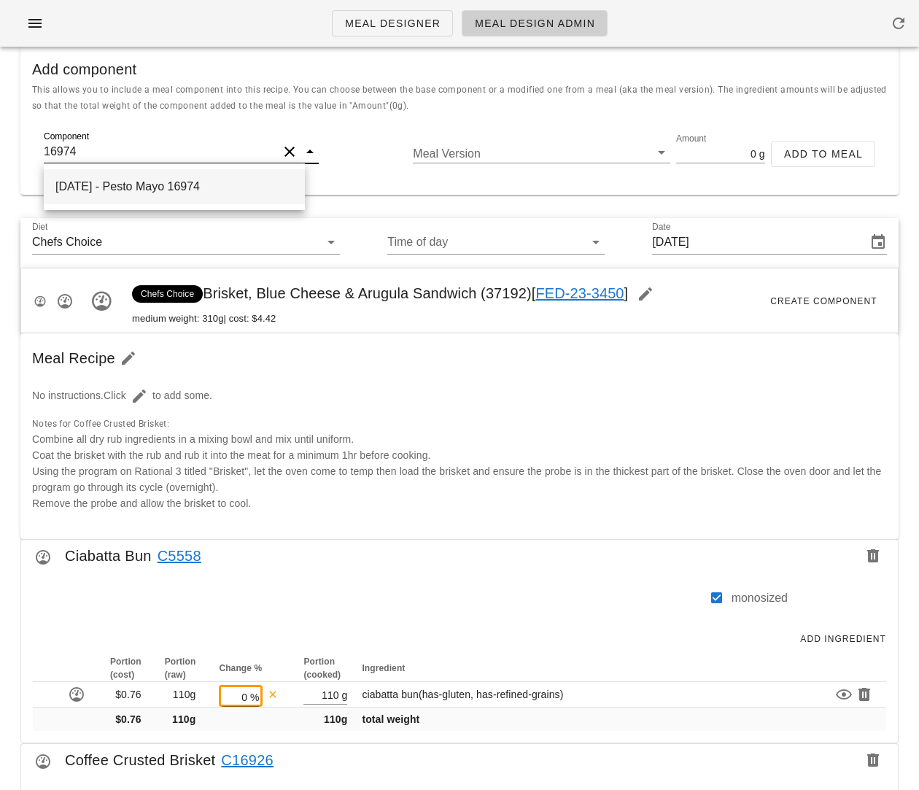
click at [112, 187] on div "[DATE] - Pesto Mayo 16974" at bounding box center [174, 186] width 261 height 35
type input "Pesto Mayo"
type input "220"
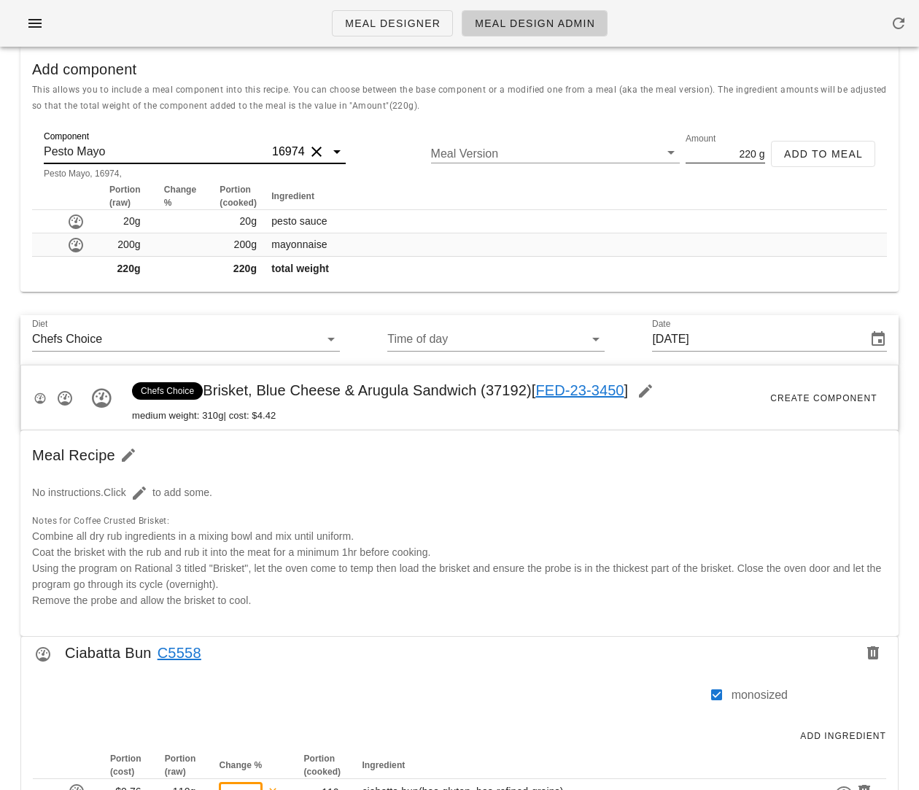
type input "Pesto Mayo"
click at [743, 147] on input "220" at bounding box center [720, 153] width 71 height 19
type input "60"
click at [833, 154] on span "Add to Meal" at bounding box center [822, 154] width 79 height 12
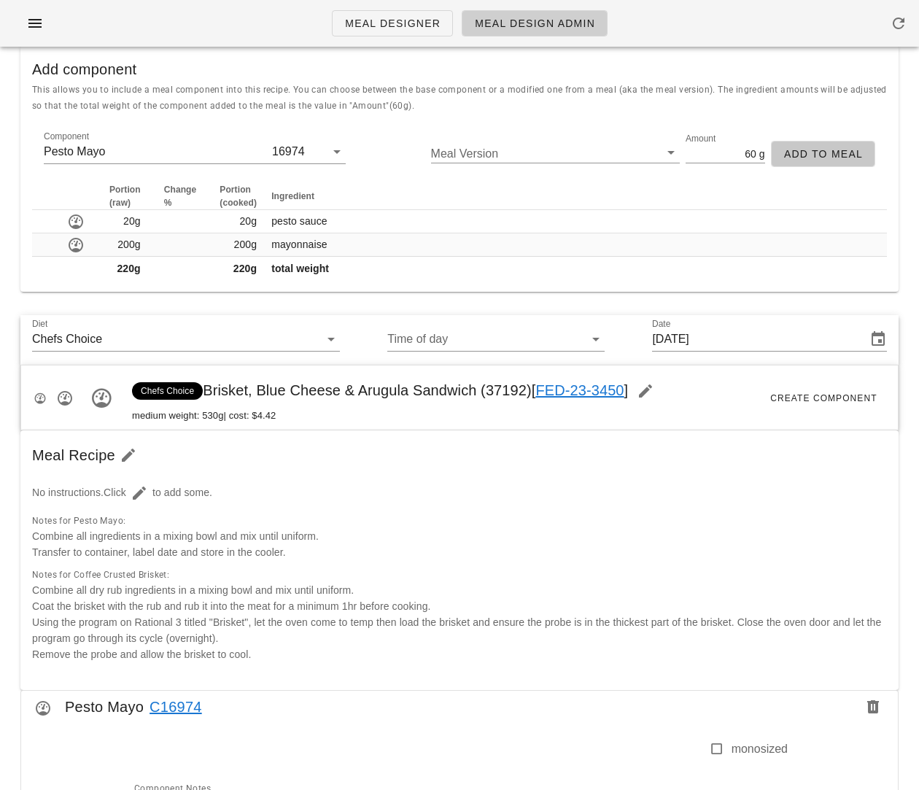
type input "0"
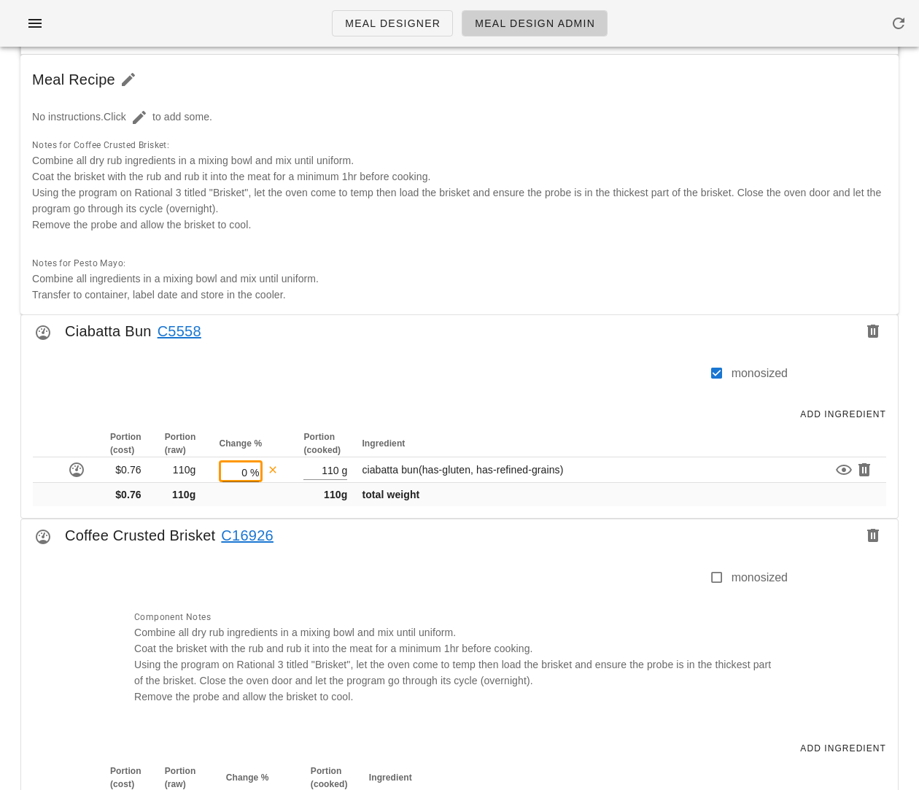
scroll to position [325, 0]
